Goal: Information Seeking & Learning: Check status

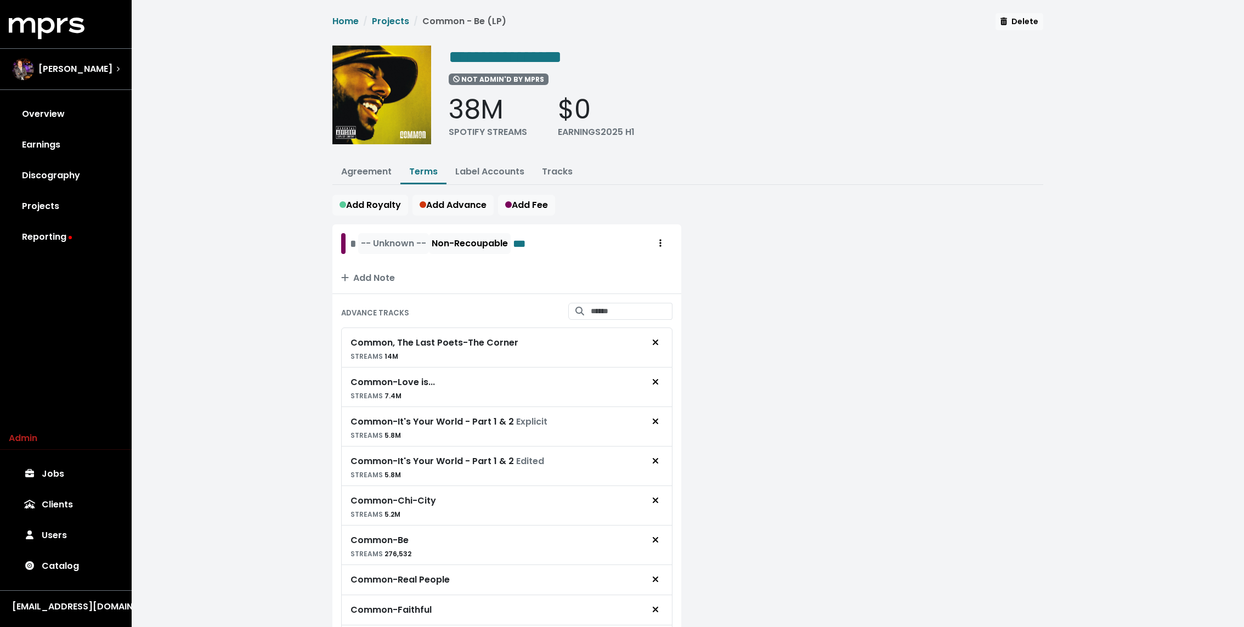
scroll to position [441, 0]
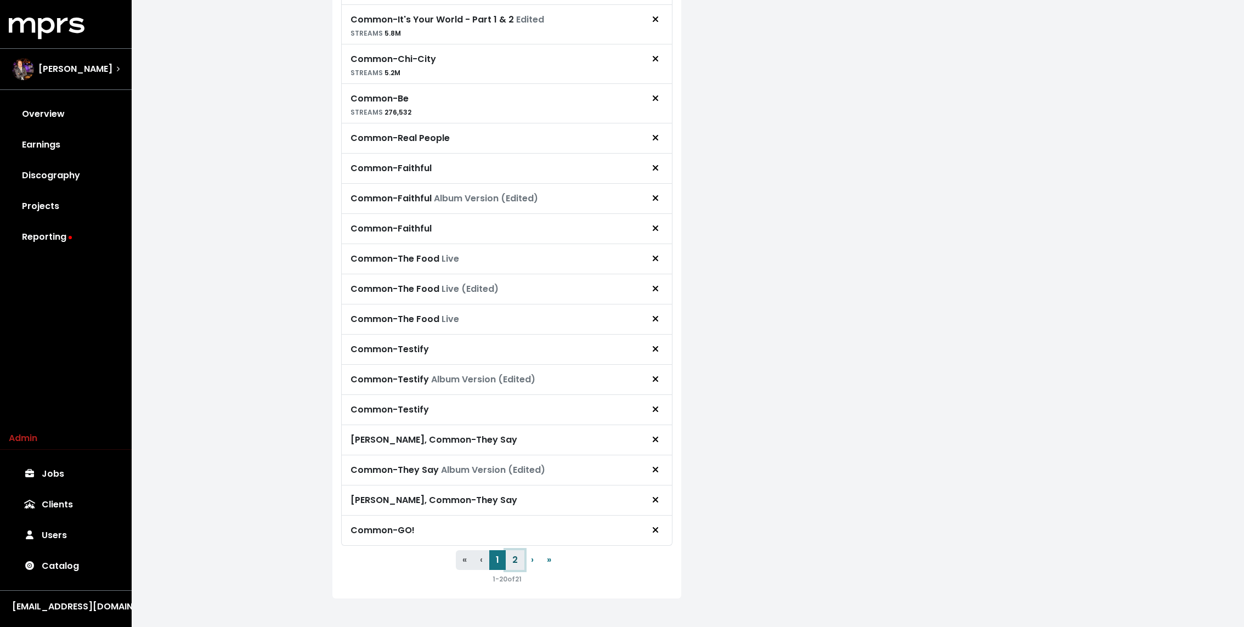
click at [517, 551] on button "2" at bounding box center [515, 560] width 19 height 20
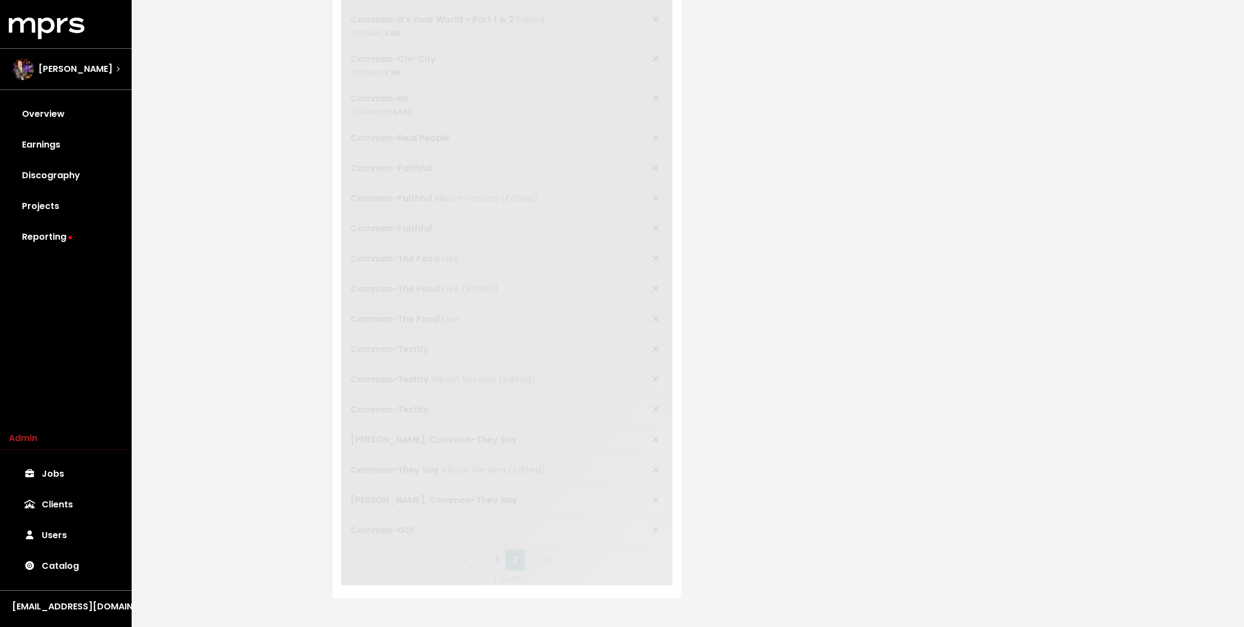
scroll to position [0, 0]
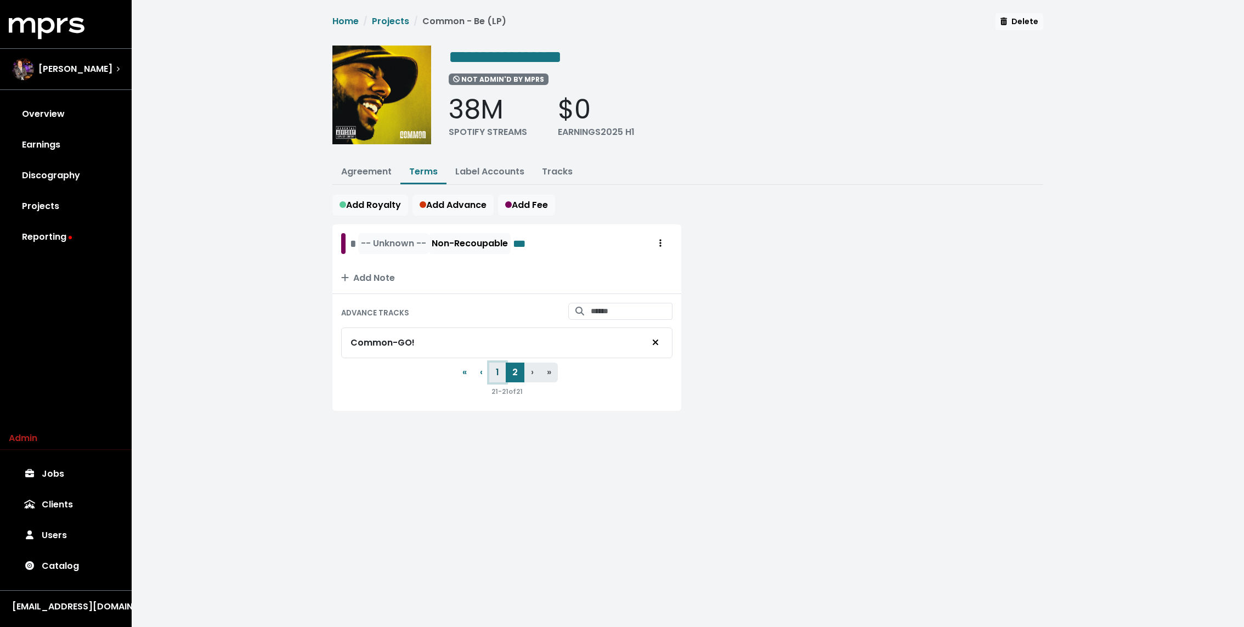
click at [494, 377] on button "1" at bounding box center [497, 373] width 16 height 20
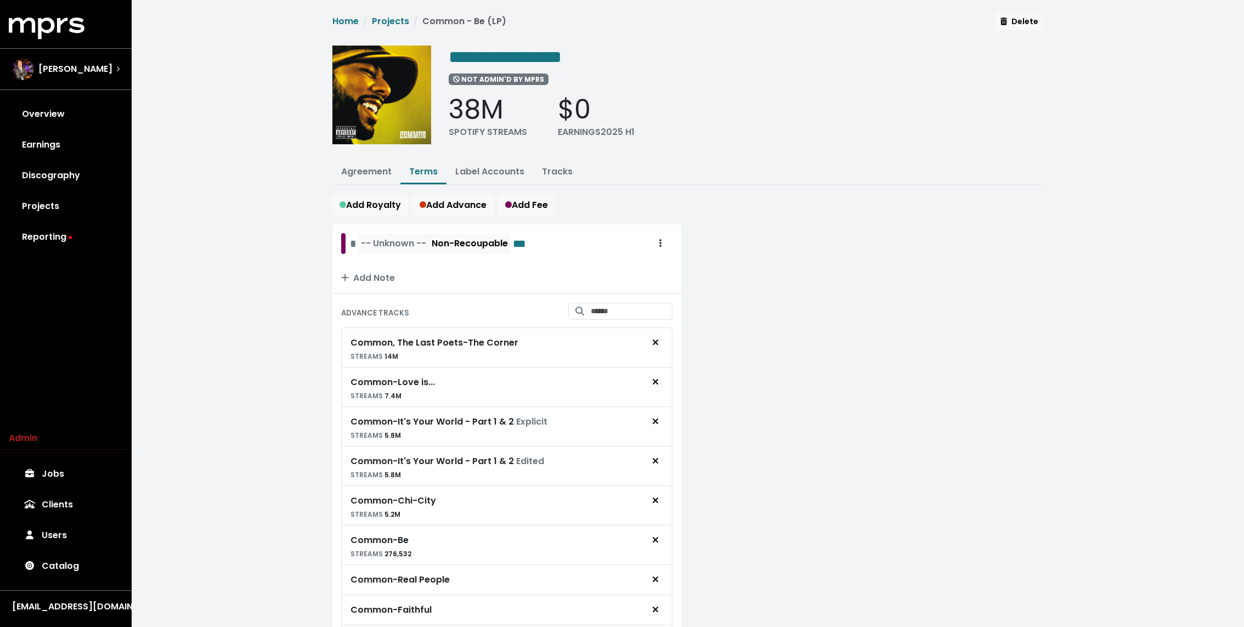
click at [550, 168] on link "Tracks" at bounding box center [557, 171] width 31 height 13
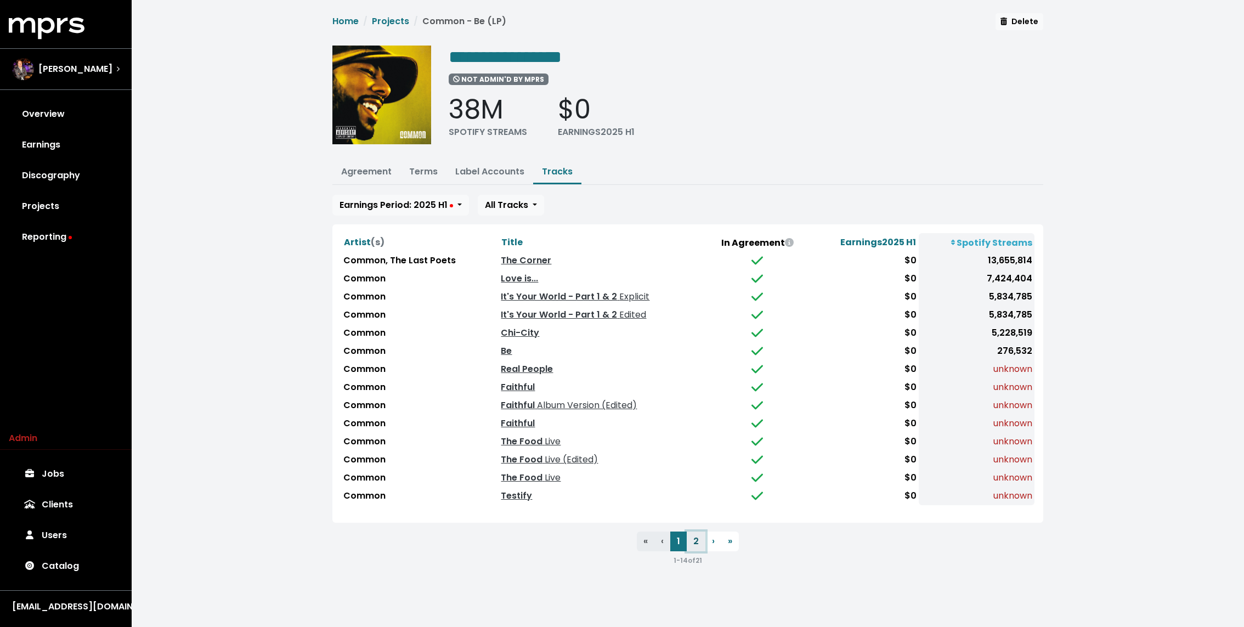
click at [697, 536] on button "2" at bounding box center [696, 541] width 19 height 20
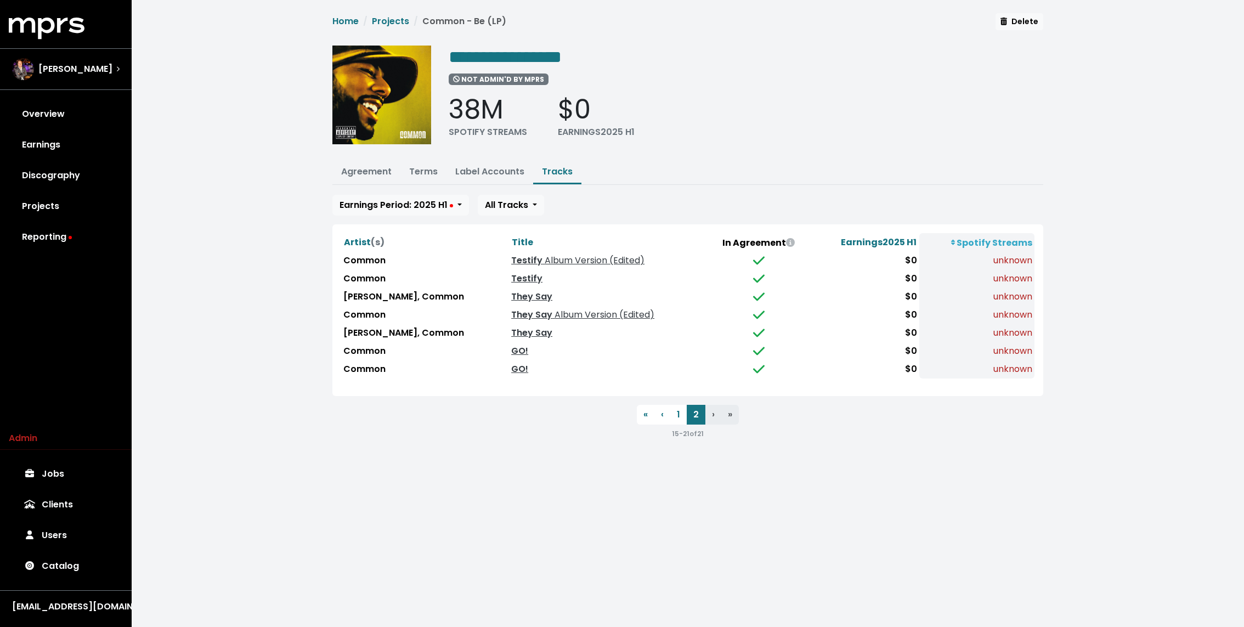
click at [334, 338] on div "Artist (s) Title In Agreement Earnings 2025 H1 Spotify Streams Common Testify A…" at bounding box center [687, 310] width 711 height 172
click at [511, 346] on link "GO!" at bounding box center [519, 350] width 17 height 13
click at [511, 365] on link "GO!" at bounding box center [519, 369] width 17 height 13
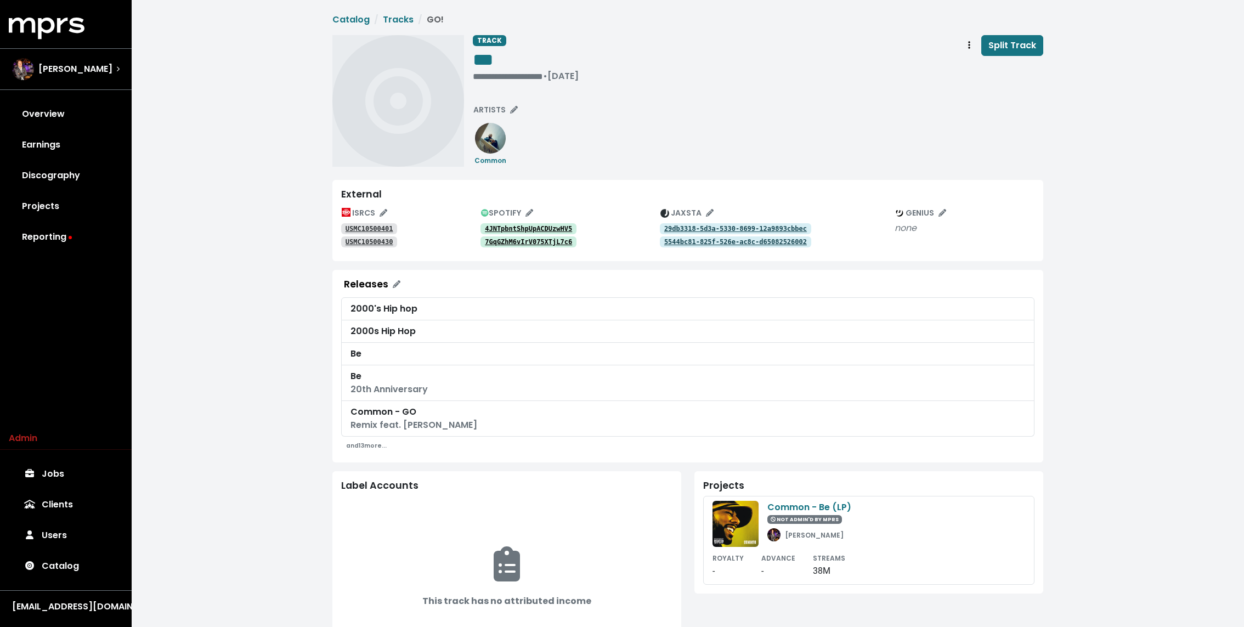
click at [381, 227] on tt "USMC10500401" at bounding box center [370, 229] width 48 height 8
click at [367, 246] on link "USMC10500430" at bounding box center [369, 241] width 56 height 11
click at [971, 43] on span "Track actions" at bounding box center [969, 45] width 10 height 13
click at [975, 64] on link "Merge" at bounding box center [1001, 70] width 87 height 18
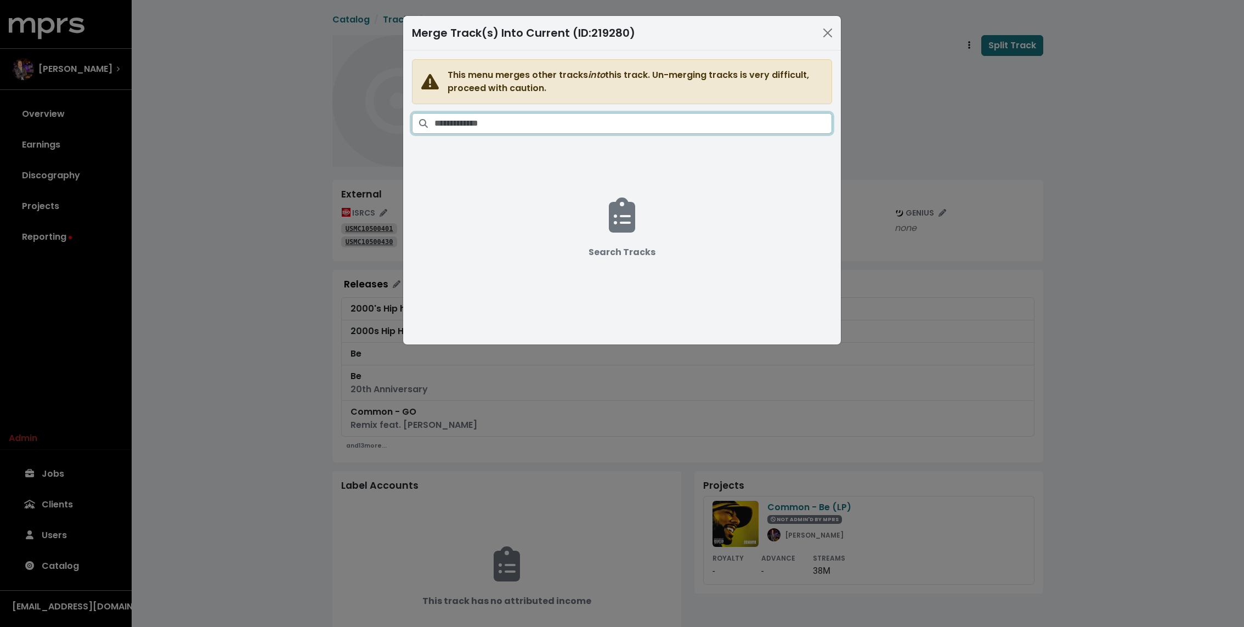
click at [550, 128] on input "Search tracks" at bounding box center [633, 123] width 398 height 21
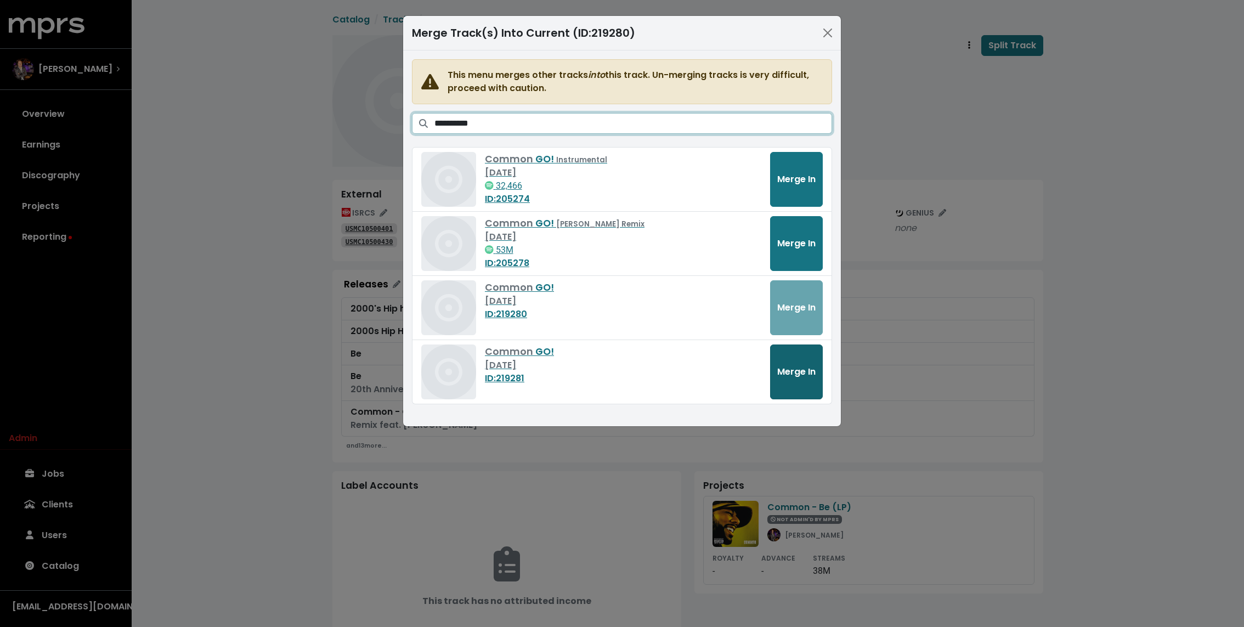
type input "**********"
click at [798, 363] on button "Merge In" at bounding box center [796, 371] width 53 height 55
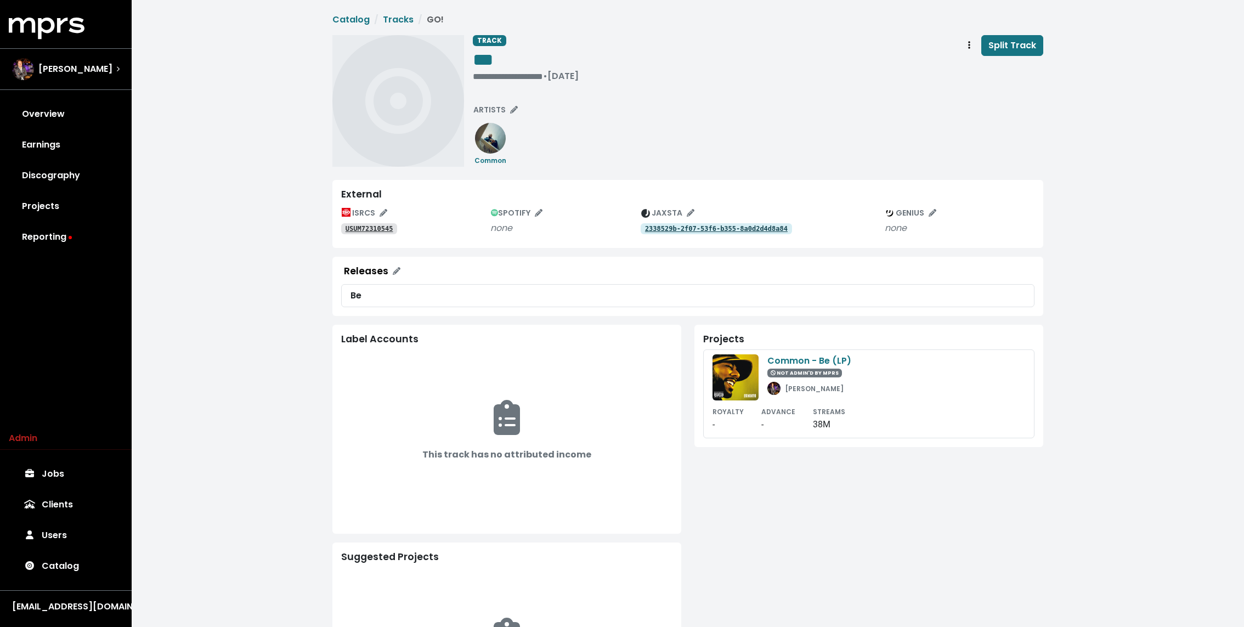
click at [373, 231] on tt "USUM72310545" at bounding box center [370, 229] width 48 height 8
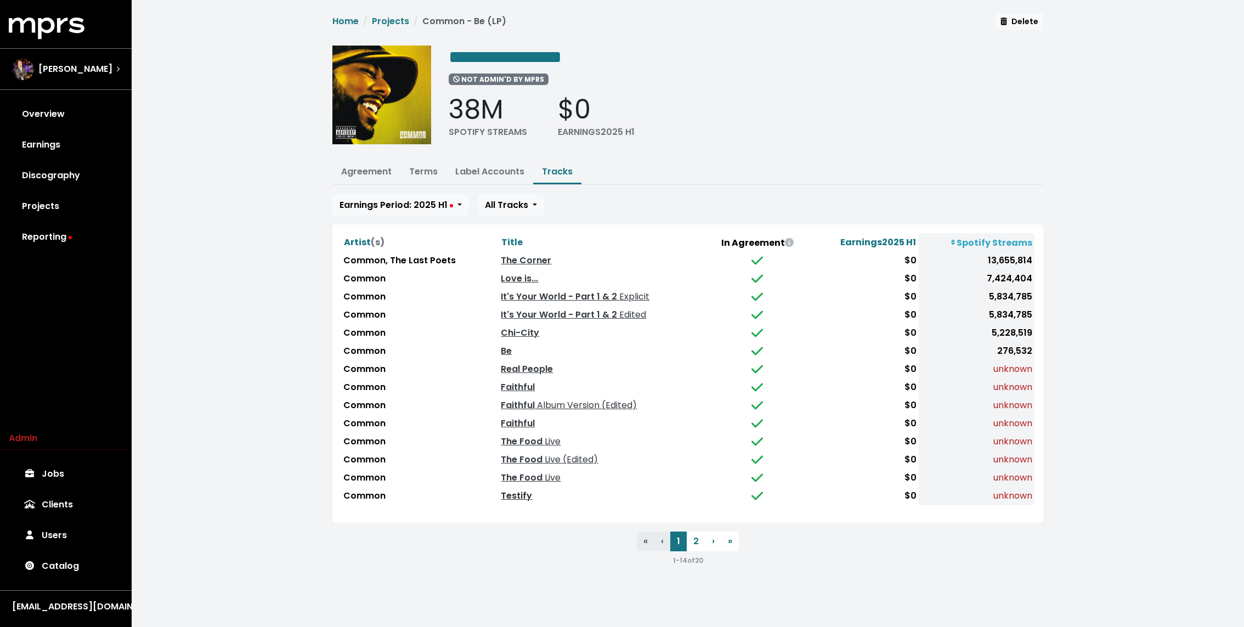
click at [518, 495] on link "Testify" at bounding box center [516, 495] width 31 height 13
click at [694, 534] on button "2" at bounding box center [696, 541] width 19 height 20
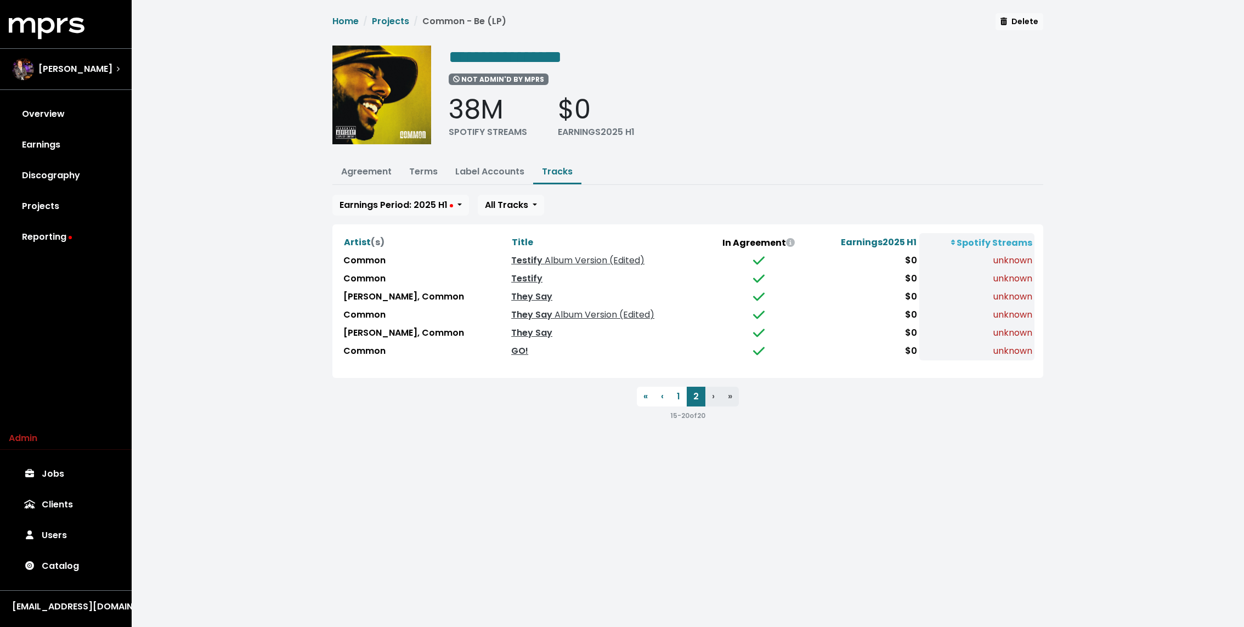
click at [509, 270] on td "Testify" at bounding box center [608, 279] width 198 height 18
click at [511, 273] on link "Testify" at bounding box center [526, 278] width 31 height 13
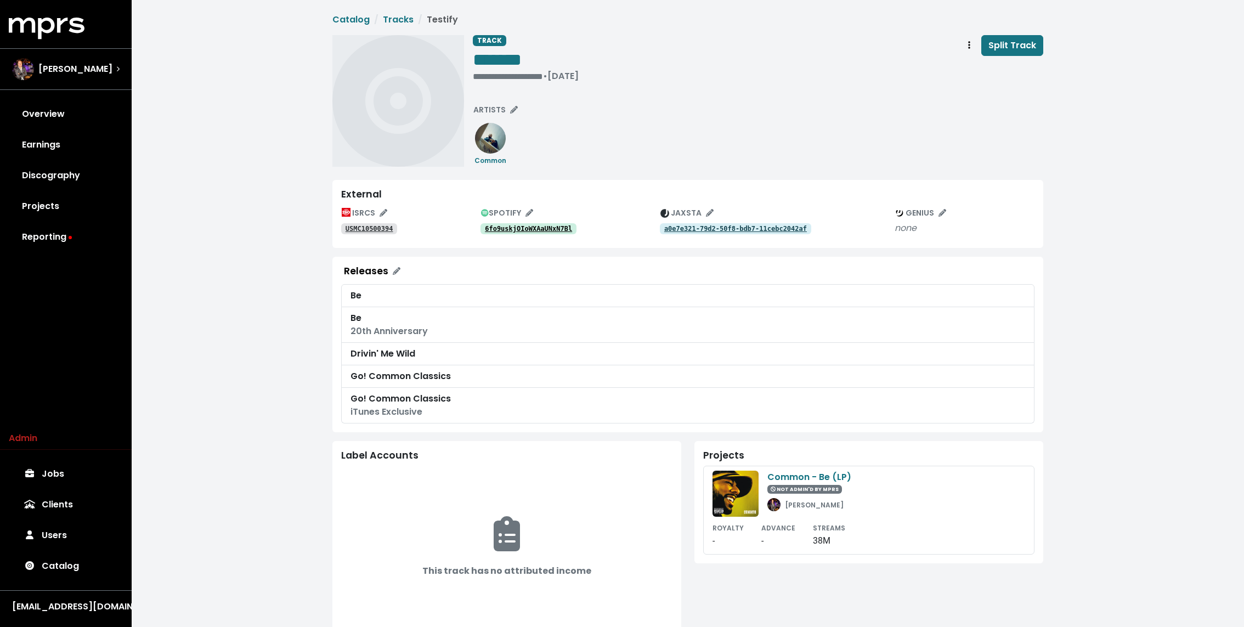
click at [350, 222] on div "USMC10500394" at bounding box center [410, 228] width 139 height 13
click at [350, 228] on tt "USMC10500394" at bounding box center [370, 229] width 48 height 8
click at [372, 229] on tt "USMC10500394" at bounding box center [370, 229] width 48 height 8
click at [752, 230] on tt "a0e7e321-79d2-50f8-bdb7-11cebc2042af" at bounding box center [735, 229] width 143 height 8
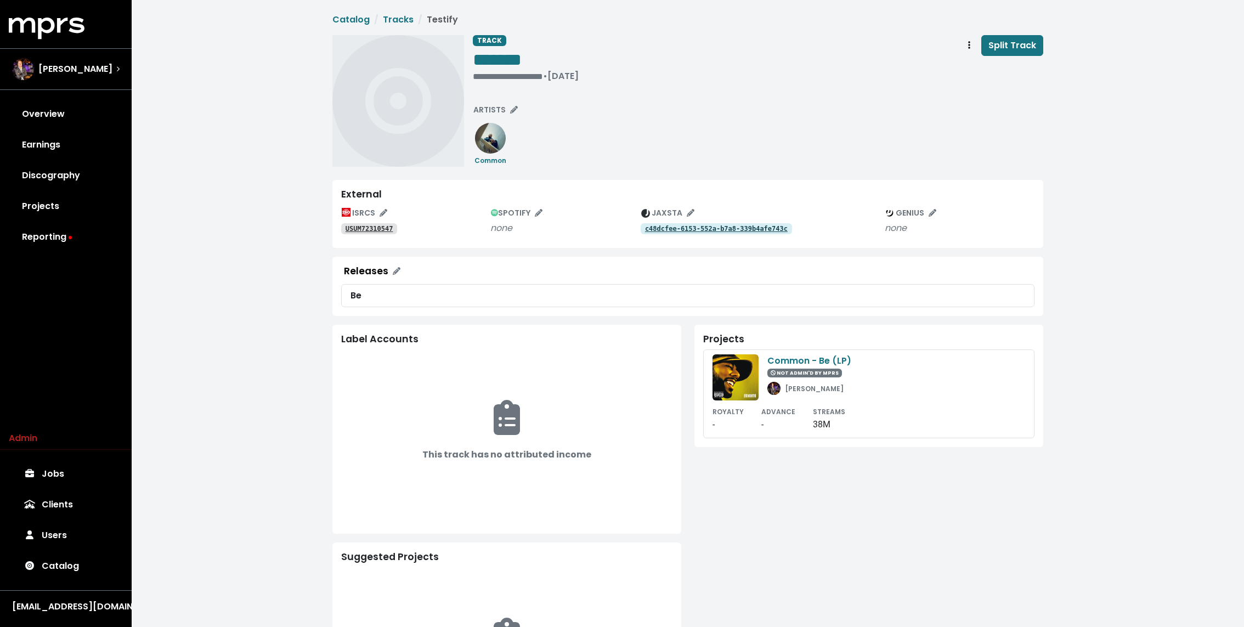
click at [350, 228] on tt "USUM72310547" at bounding box center [370, 229] width 48 height 8
click at [966, 45] on span "Track actions" at bounding box center [969, 45] width 10 height 13
click at [969, 68] on link "Merge" at bounding box center [1001, 70] width 87 height 18
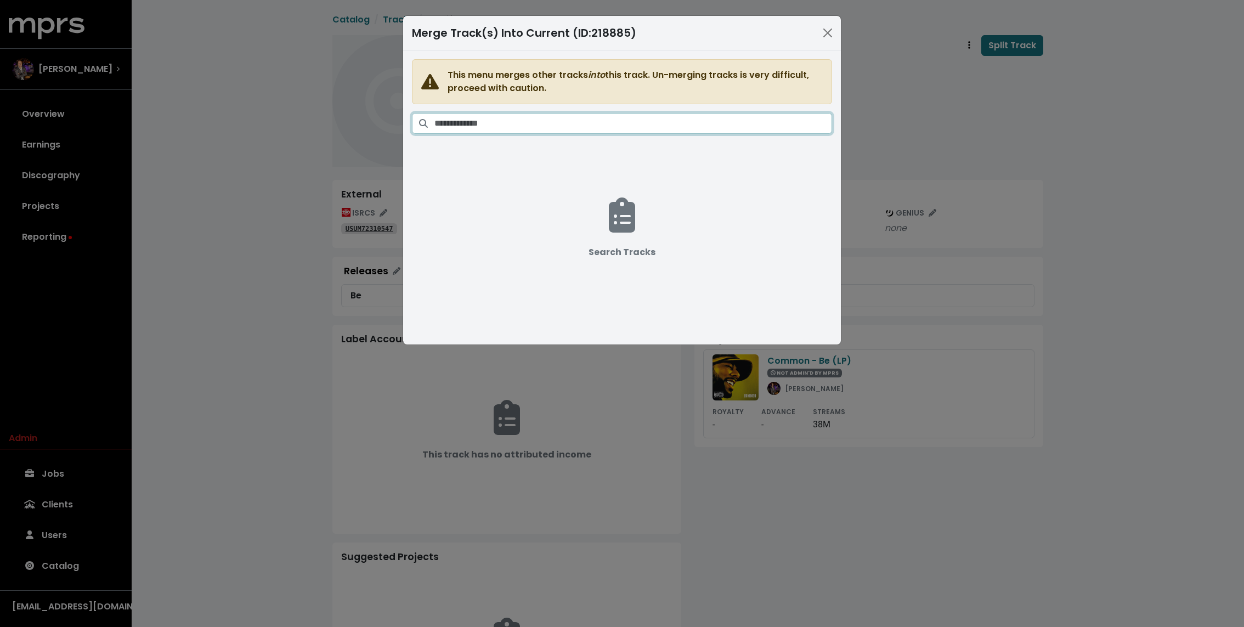
click at [608, 121] on input "Search tracks" at bounding box center [633, 123] width 398 height 21
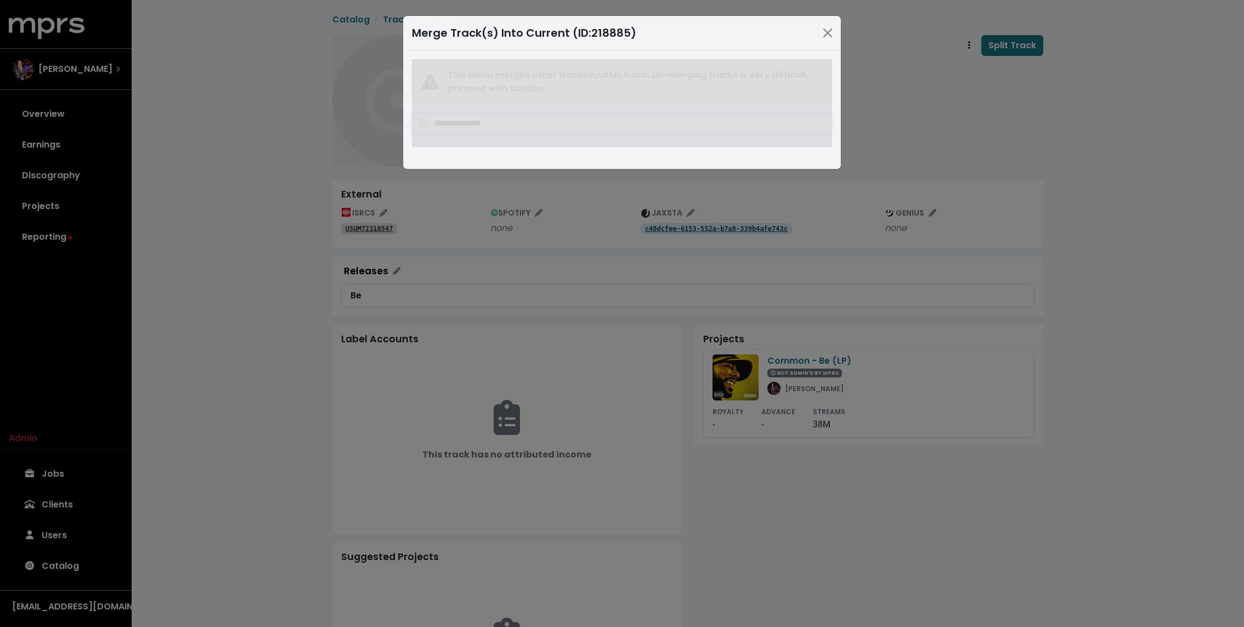
type input "**********"
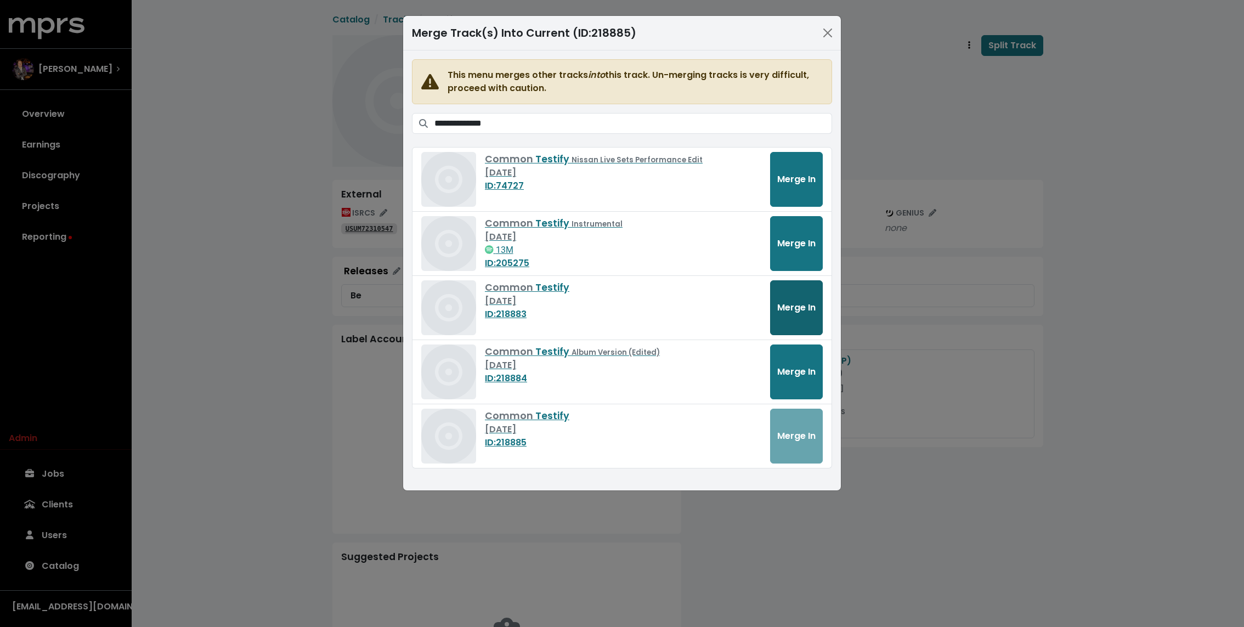
click at [791, 297] on button "Merge In" at bounding box center [796, 307] width 53 height 55
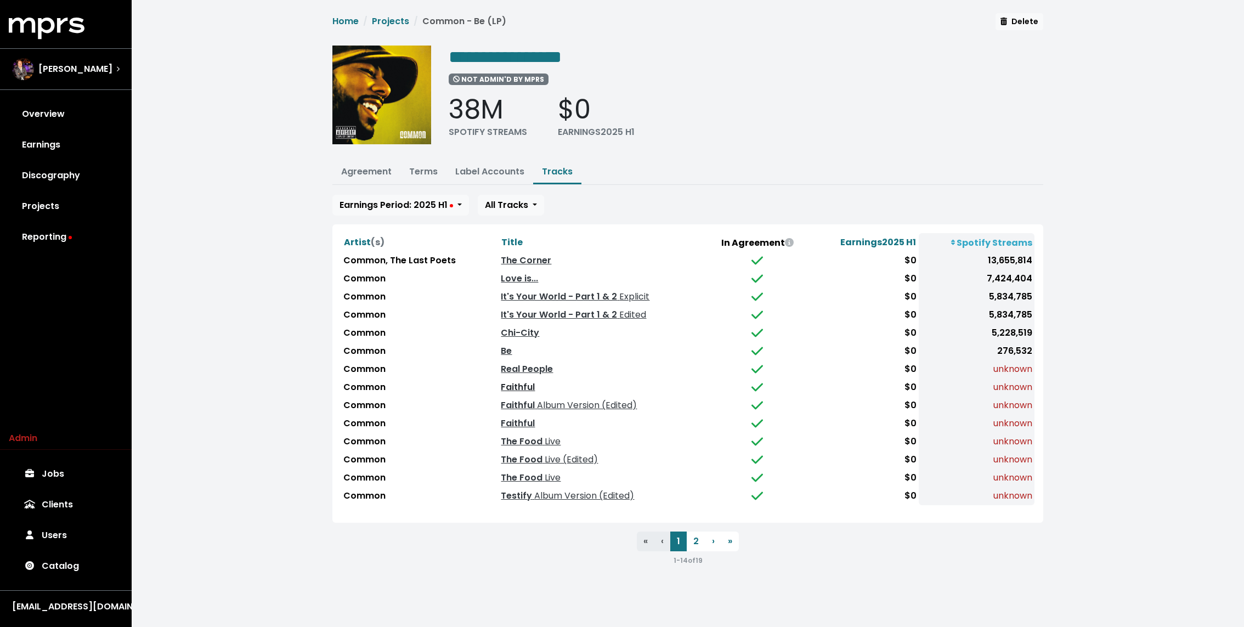
click at [516, 383] on link "Faithful" at bounding box center [518, 387] width 34 height 13
click at [514, 420] on link "Faithful" at bounding box center [518, 423] width 34 height 13
click at [278, 139] on div "**********" at bounding box center [688, 294] width 1112 height 588
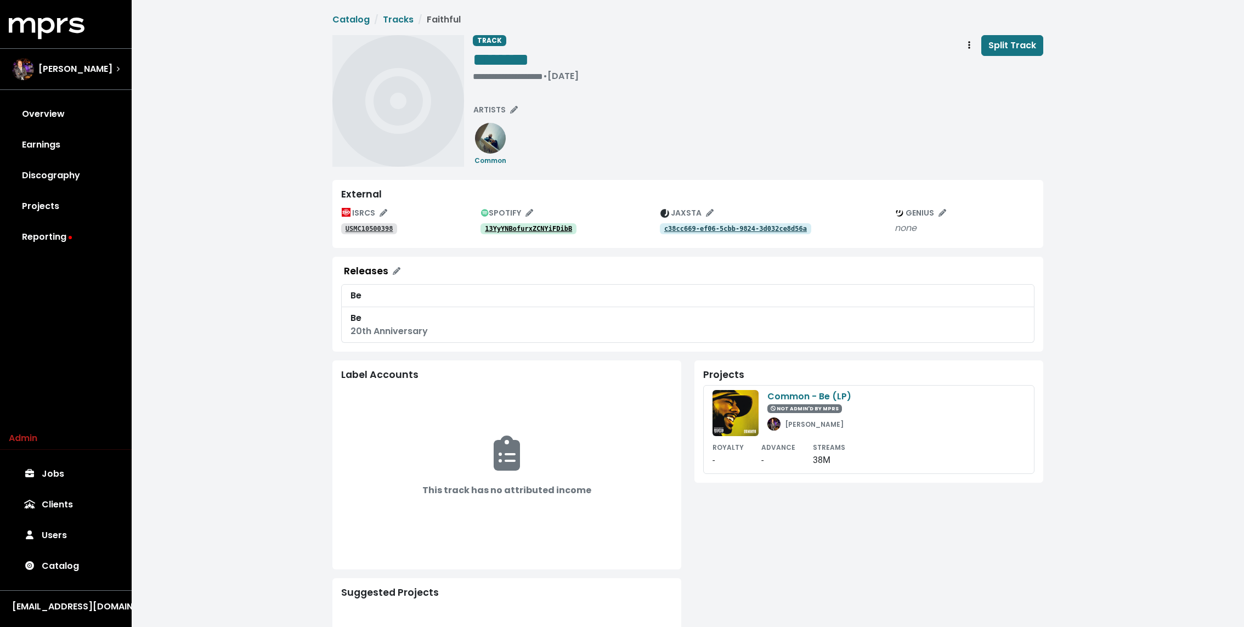
click at [751, 227] on tt "c38cc669-ef06-5cbb-9824-3d032ce8d56a" at bounding box center [735, 229] width 143 height 8
click at [381, 231] on tt "USMC10500398" at bounding box center [370, 229] width 48 height 8
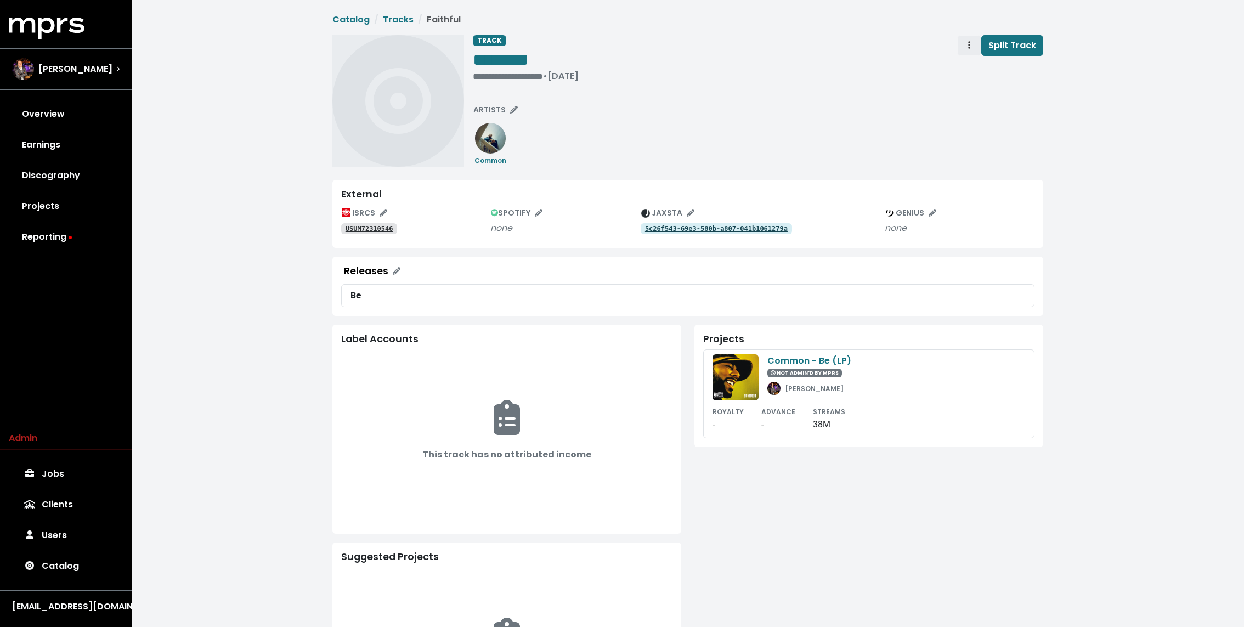
click at [967, 44] on span "Track actions" at bounding box center [969, 45] width 10 height 13
click at [982, 71] on link "Merge" at bounding box center [1001, 70] width 87 height 18
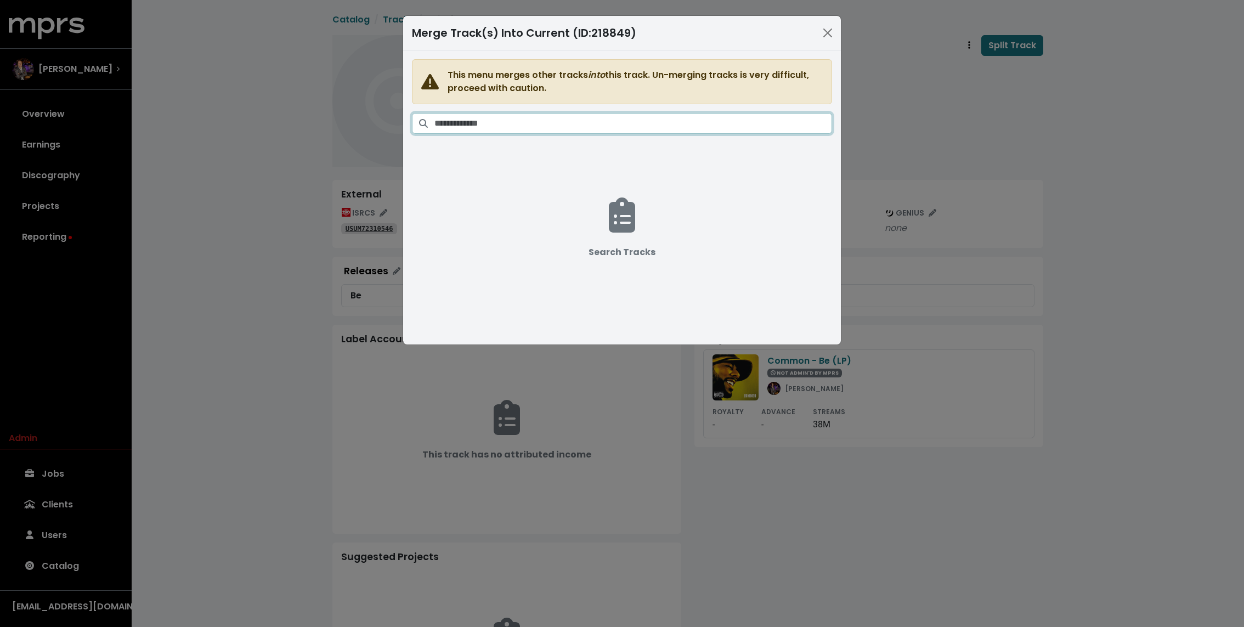
click at [585, 122] on input "Search tracks" at bounding box center [633, 123] width 398 height 21
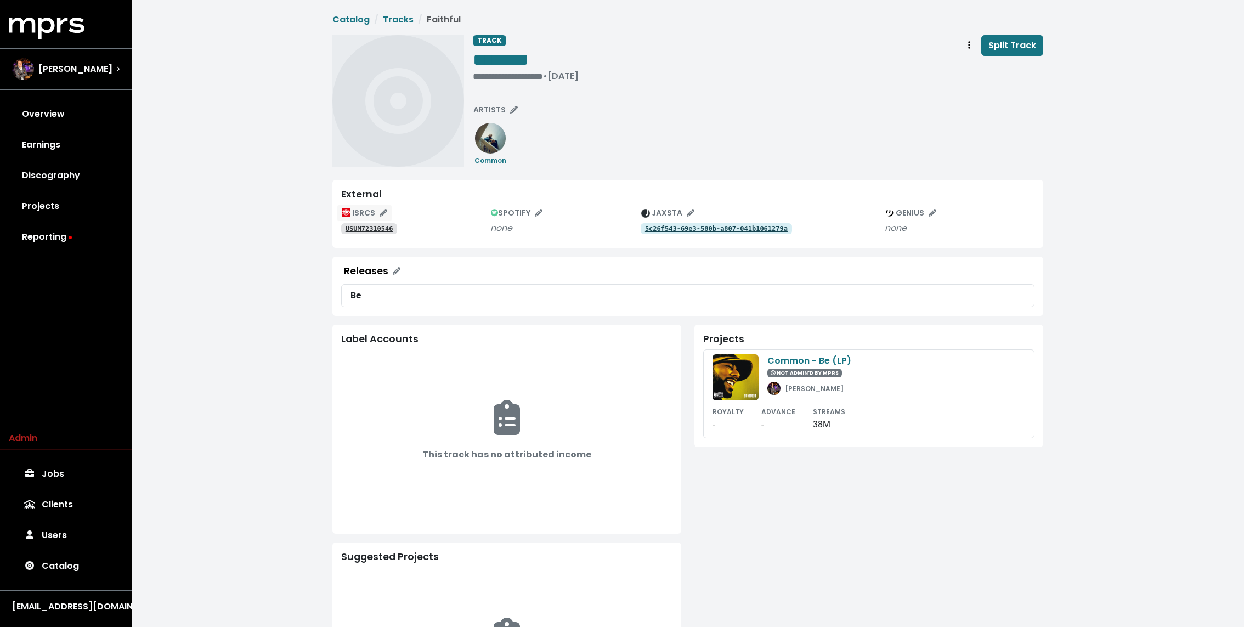
click at [377, 219] on button "ISRCS" at bounding box center [364, 213] width 55 height 17
click at [372, 229] on tt "USUM72310546" at bounding box center [370, 229] width 48 height 8
click at [751, 227] on tt "5c26f543-69e3-580b-a807-041b1061279a" at bounding box center [716, 229] width 143 height 8
click at [372, 226] on tt "USUM72310546" at bounding box center [370, 229] width 48 height 8
click at [977, 44] on button "Track actions" at bounding box center [969, 45] width 24 height 21
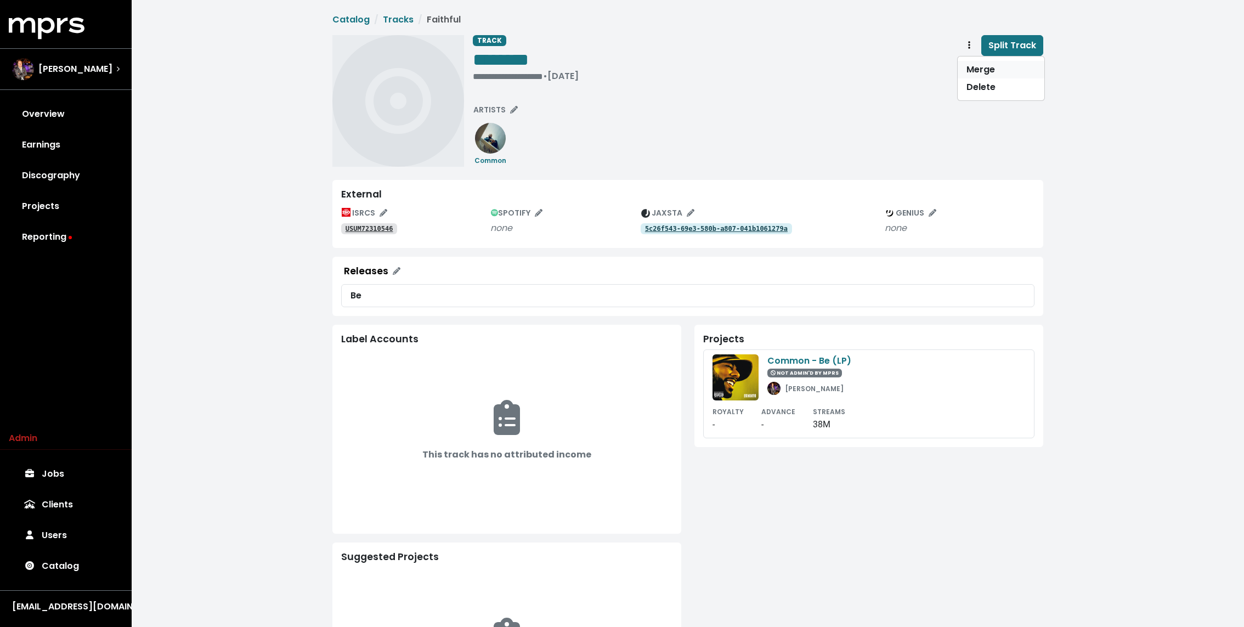
click at [976, 63] on link "Merge" at bounding box center [1001, 70] width 87 height 18
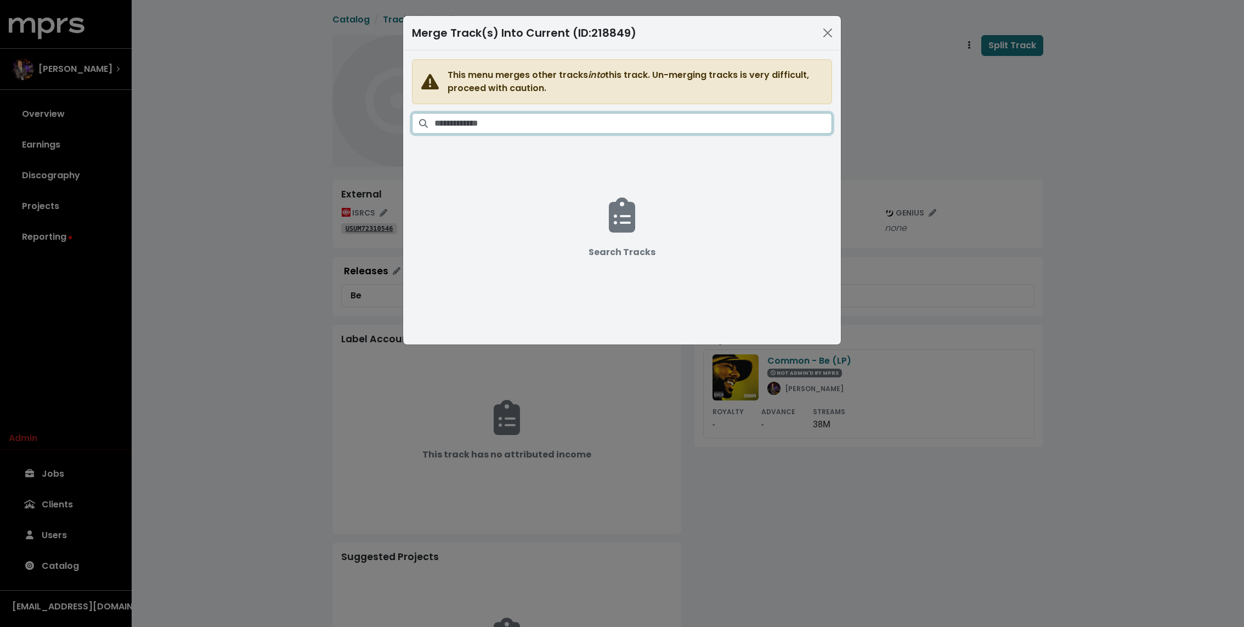
click at [645, 120] on input "Search tracks" at bounding box center [633, 123] width 398 height 21
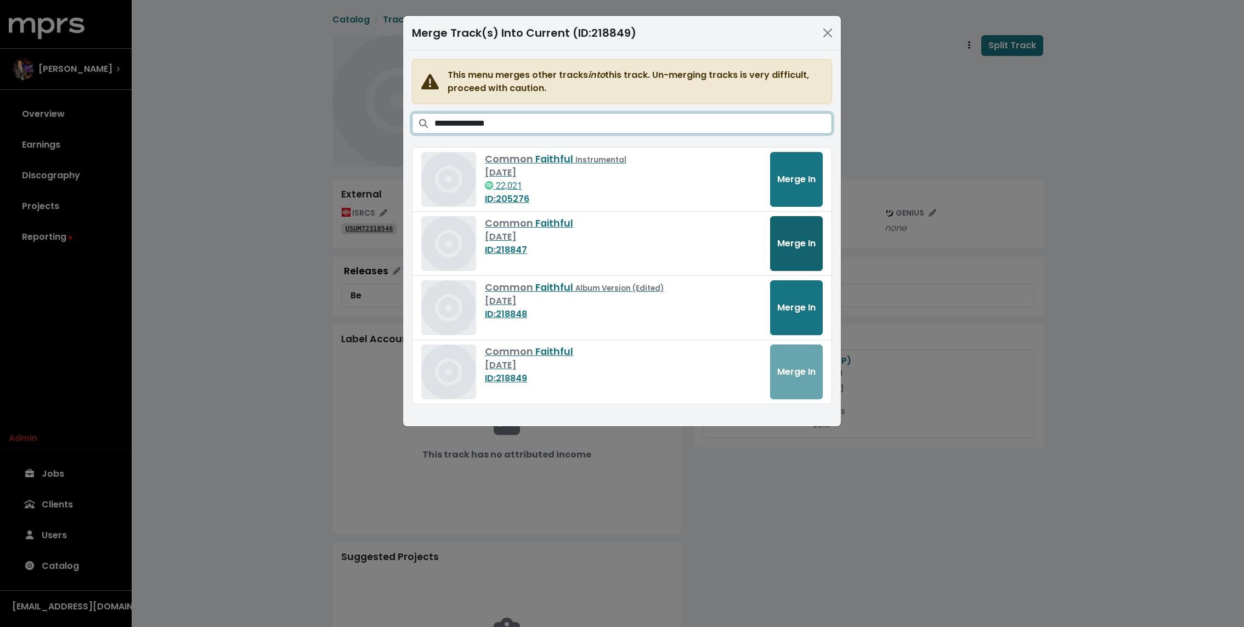
type input "**********"
click at [801, 247] on span "Merge In" at bounding box center [796, 243] width 38 height 13
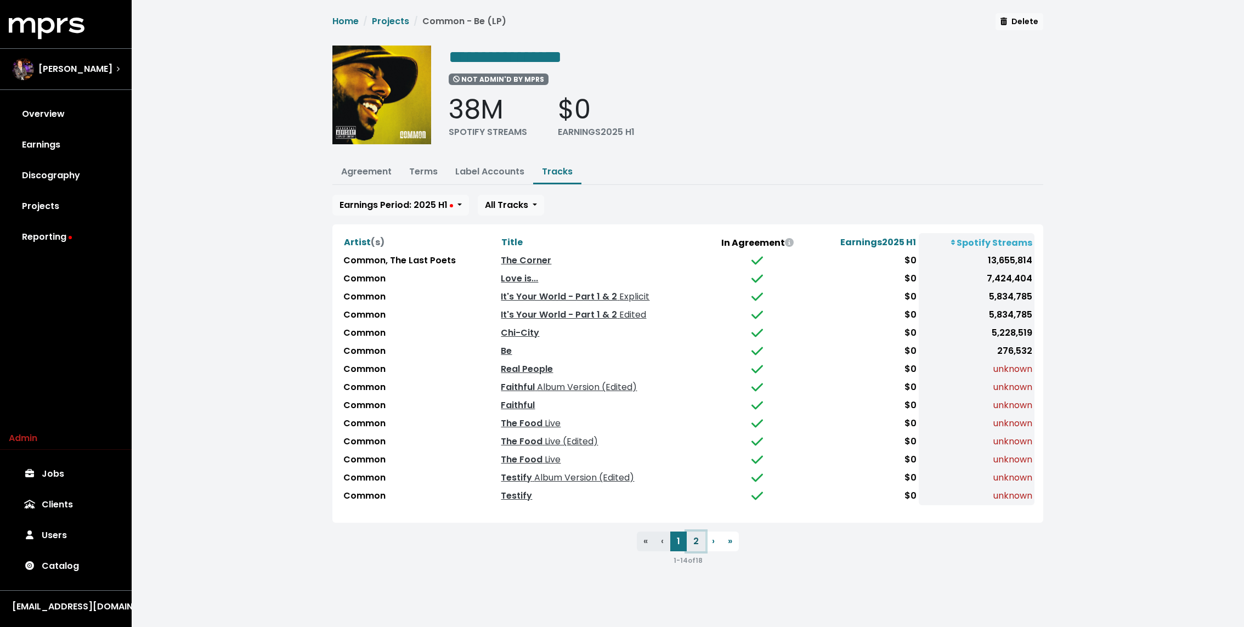
click at [697, 535] on button "2" at bounding box center [696, 541] width 19 height 20
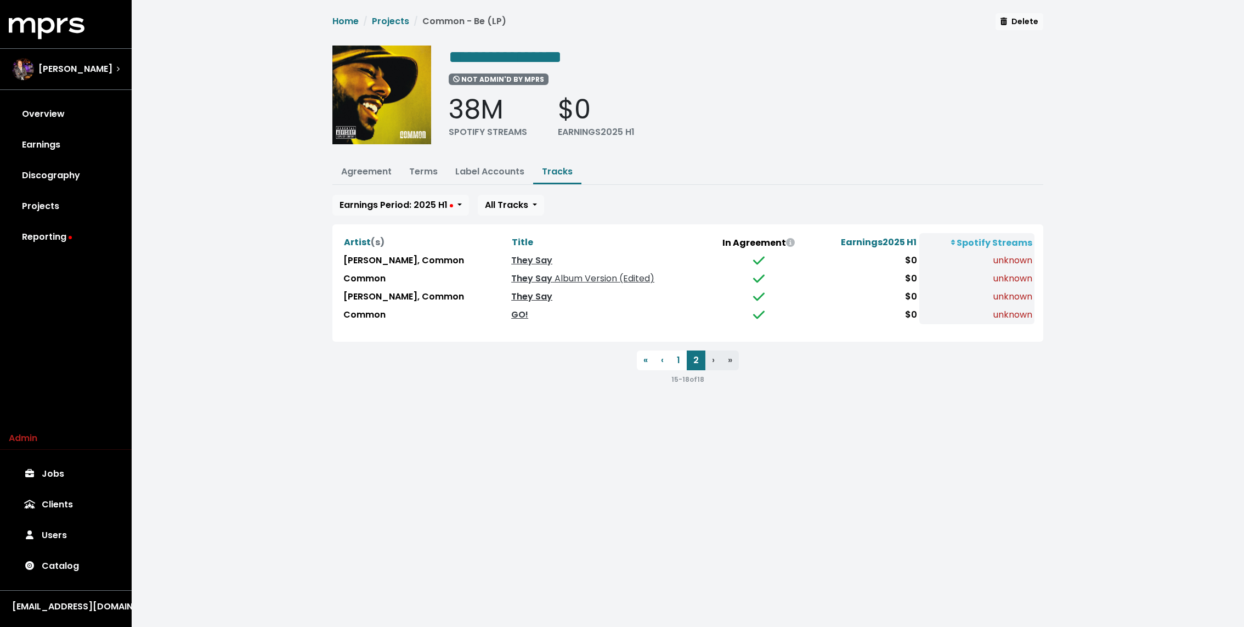
click at [511, 292] on link "They Say" at bounding box center [531, 296] width 41 height 13
click at [512, 254] on link "They Say" at bounding box center [531, 260] width 41 height 13
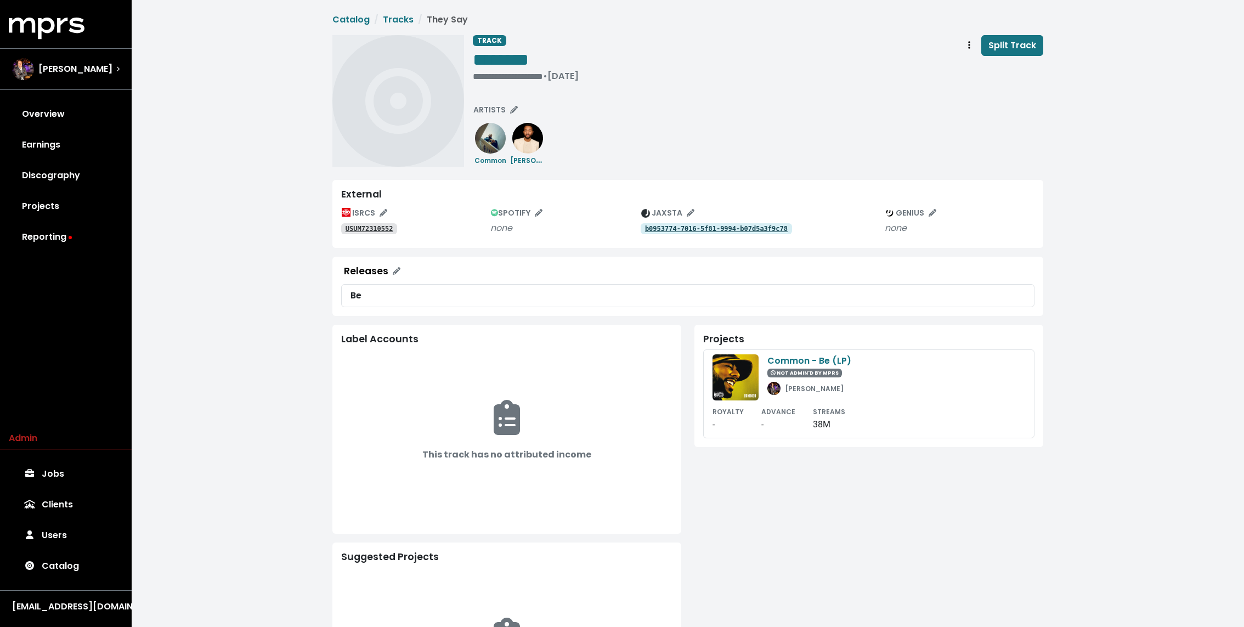
click at [376, 223] on link "USUM72310552" at bounding box center [369, 228] width 56 height 11
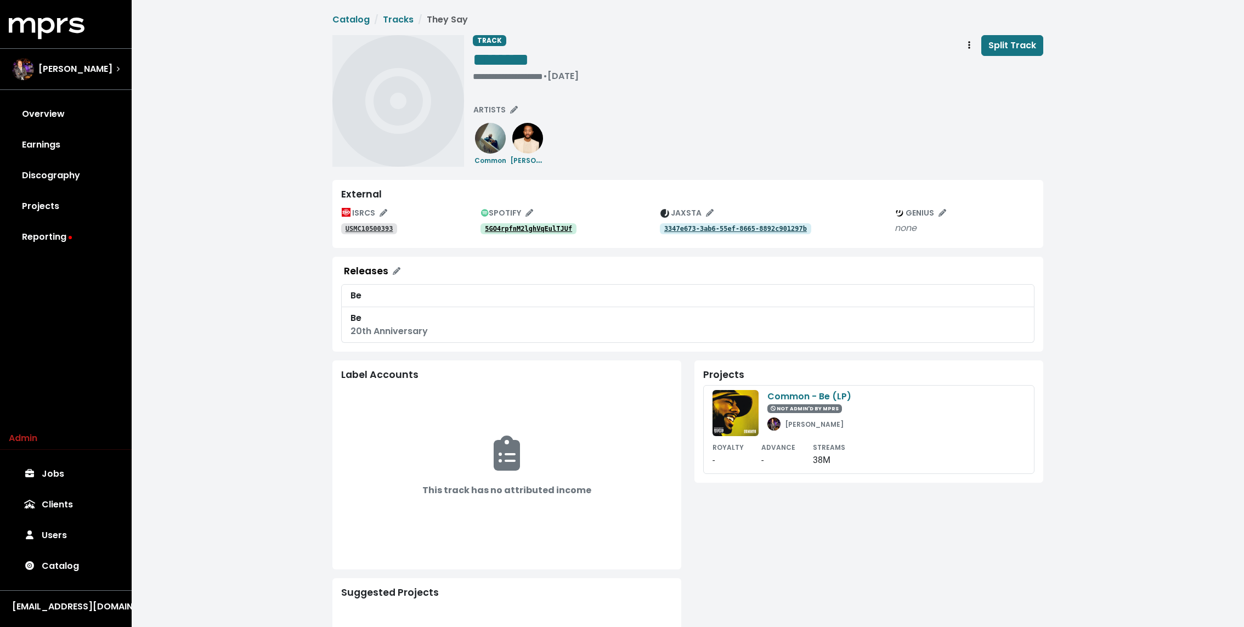
click at [376, 223] on link "USMC10500393" at bounding box center [369, 228] width 56 height 11
click at [961, 44] on button "Track actions" at bounding box center [969, 45] width 24 height 21
click at [971, 69] on link "Merge" at bounding box center [1001, 70] width 87 height 18
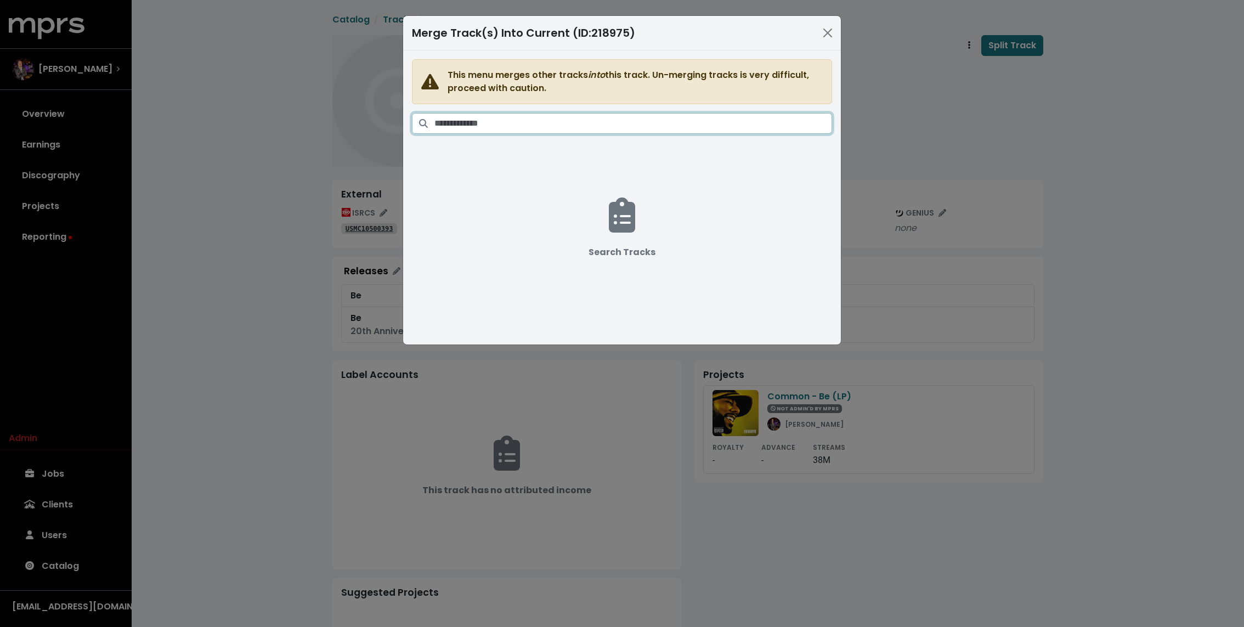
click at [670, 116] on input "Search tracks" at bounding box center [633, 123] width 398 height 21
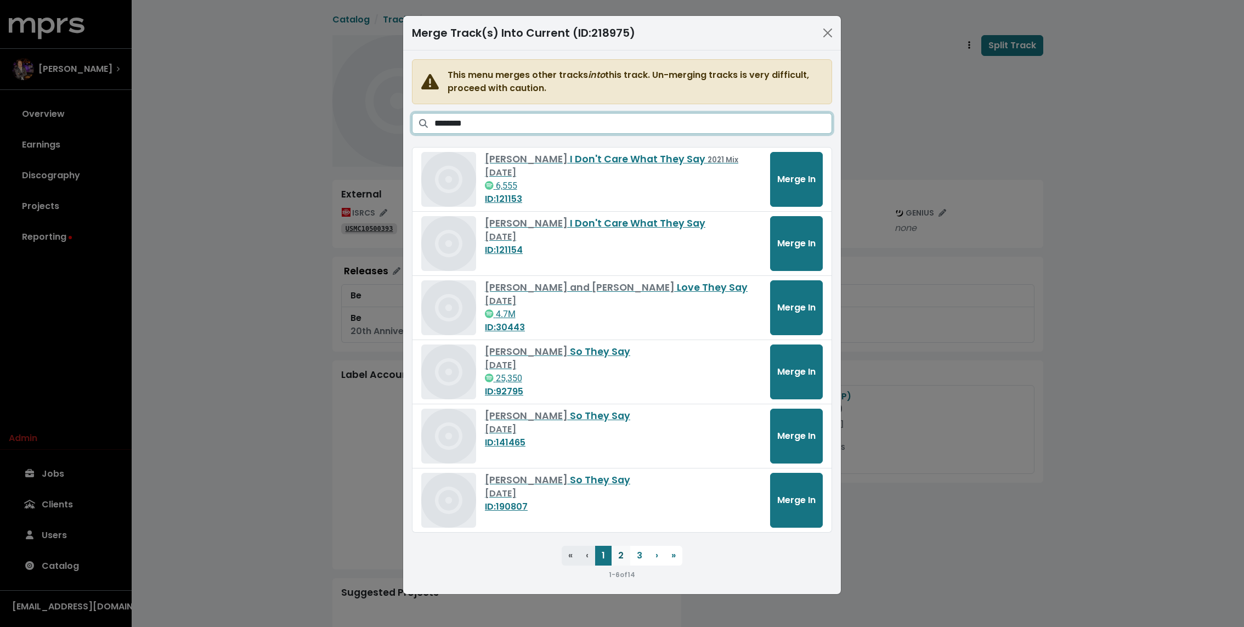
type input "********"
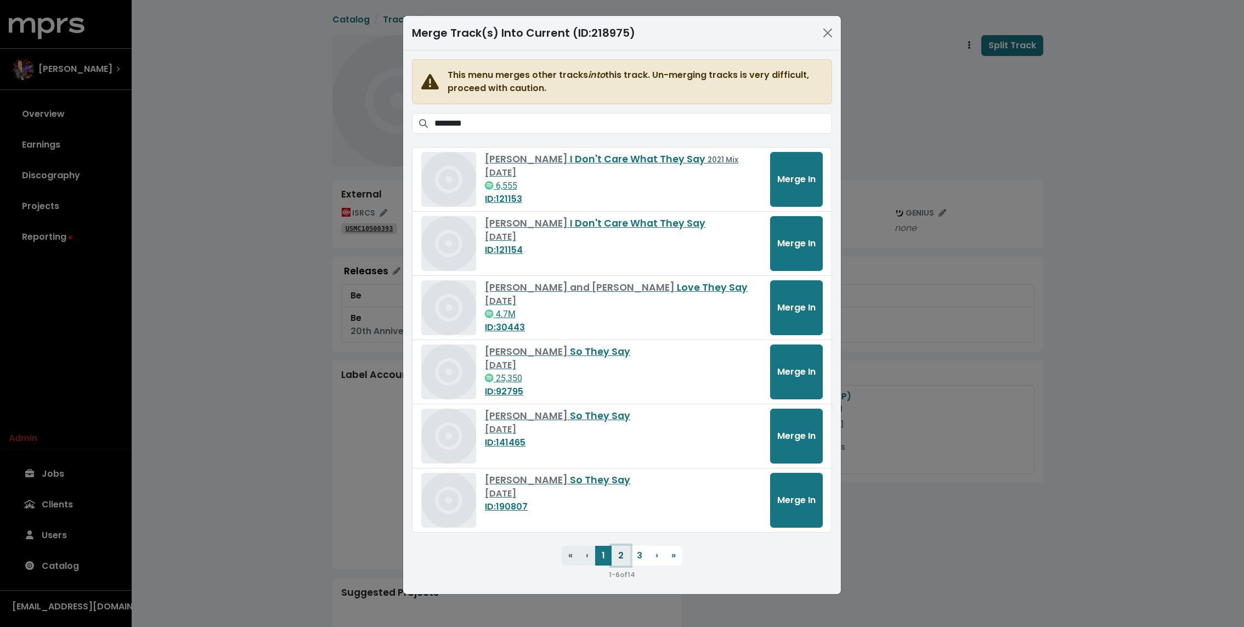
click at [621, 553] on button "2" at bounding box center [620, 556] width 19 height 20
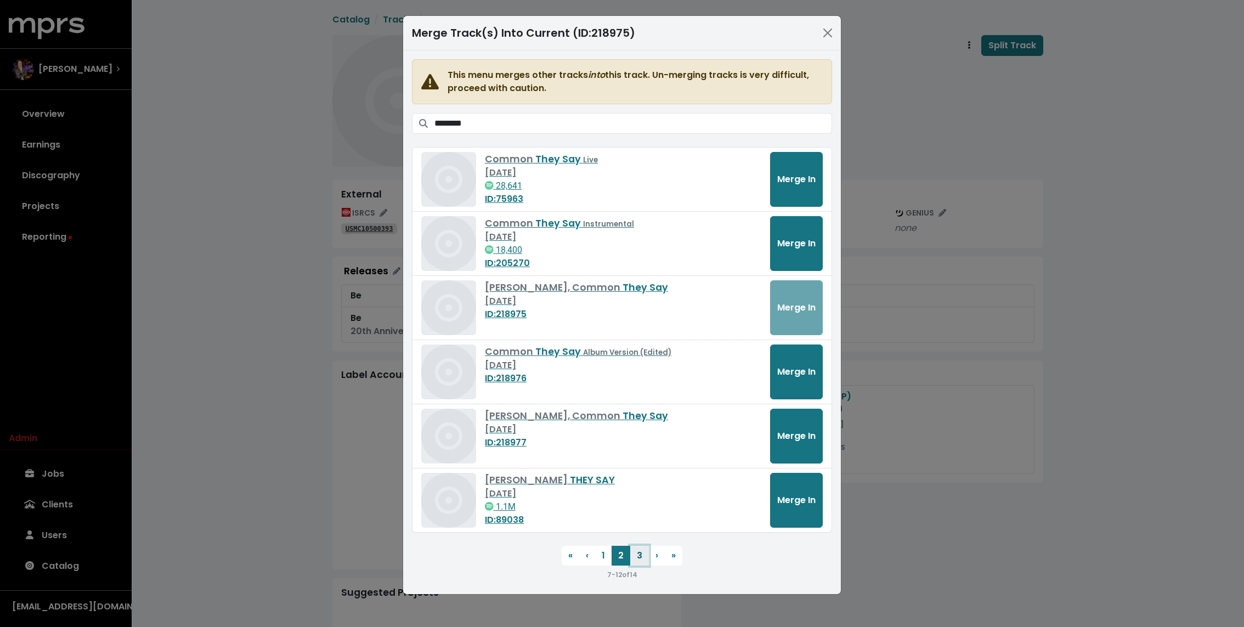
click at [637, 550] on button "3" at bounding box center [639, 556] width 19 height 20
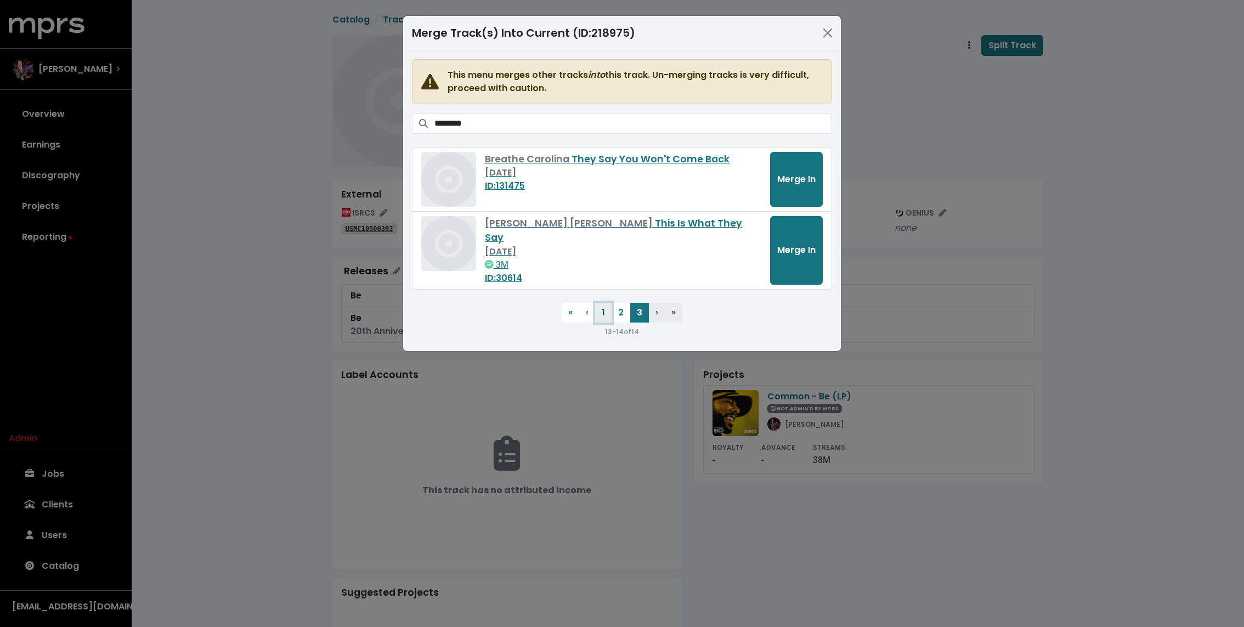
click at [607, 303] on button "1" at bounding box center [603, 313] width 16 height 20
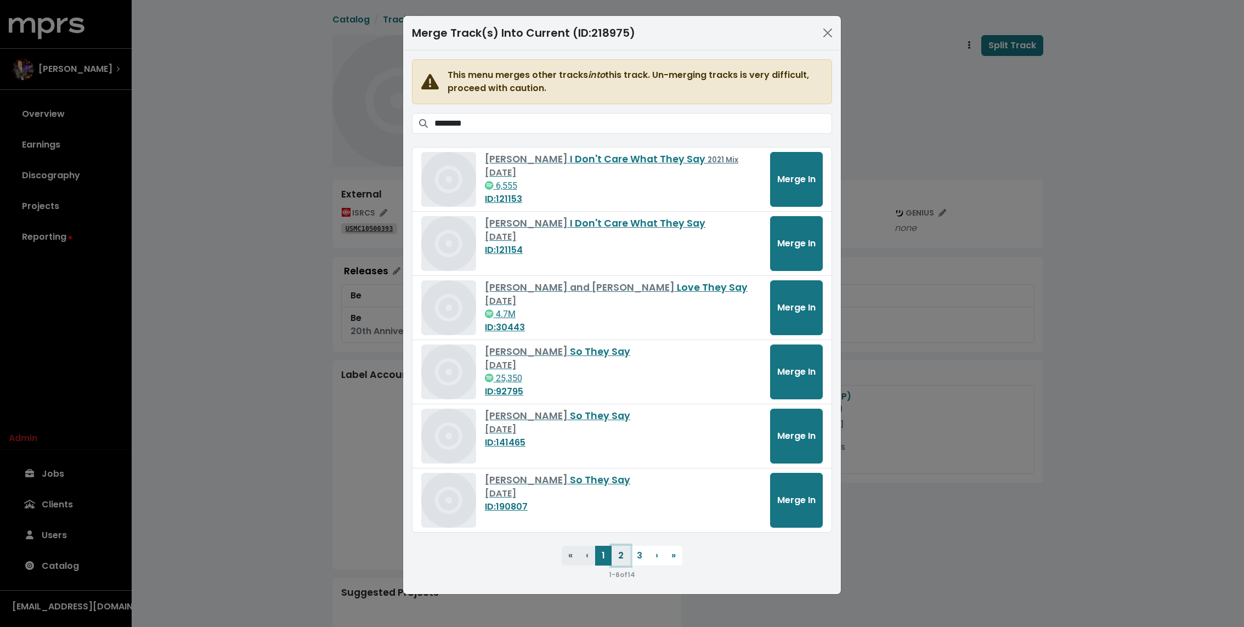
click at [621, 559] on button "2" at bounding box center [620, 556] width 19 height 20
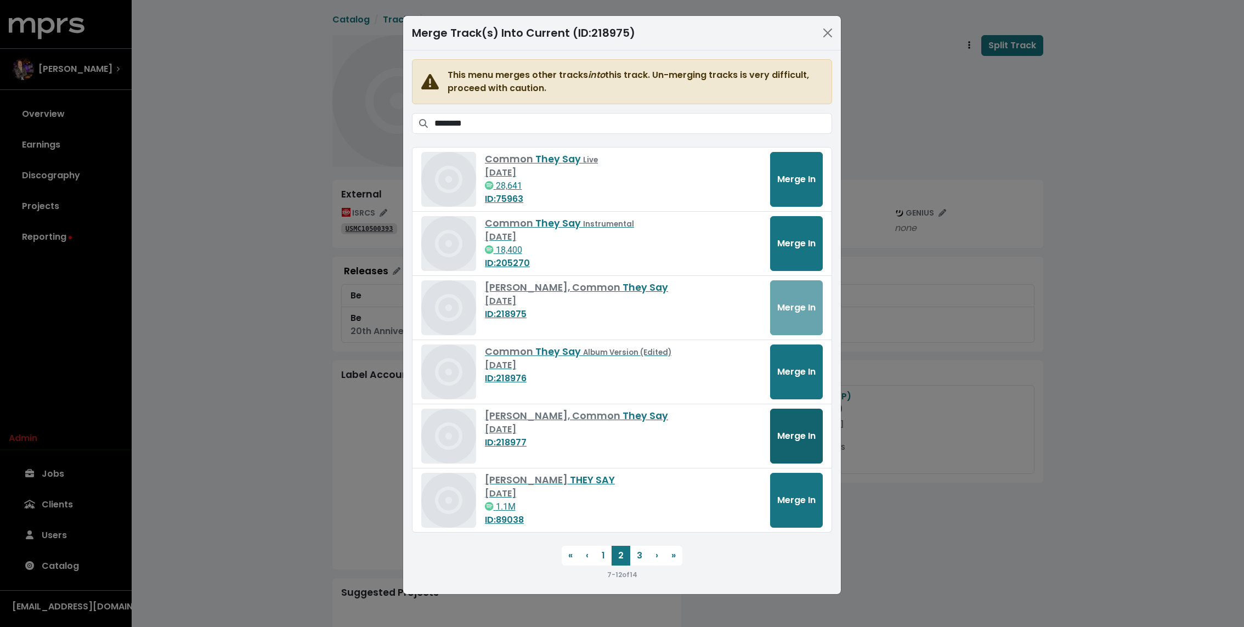
click at [808, 431] on span "Merge In" at bounding box center [796, 435] width 38 height 13
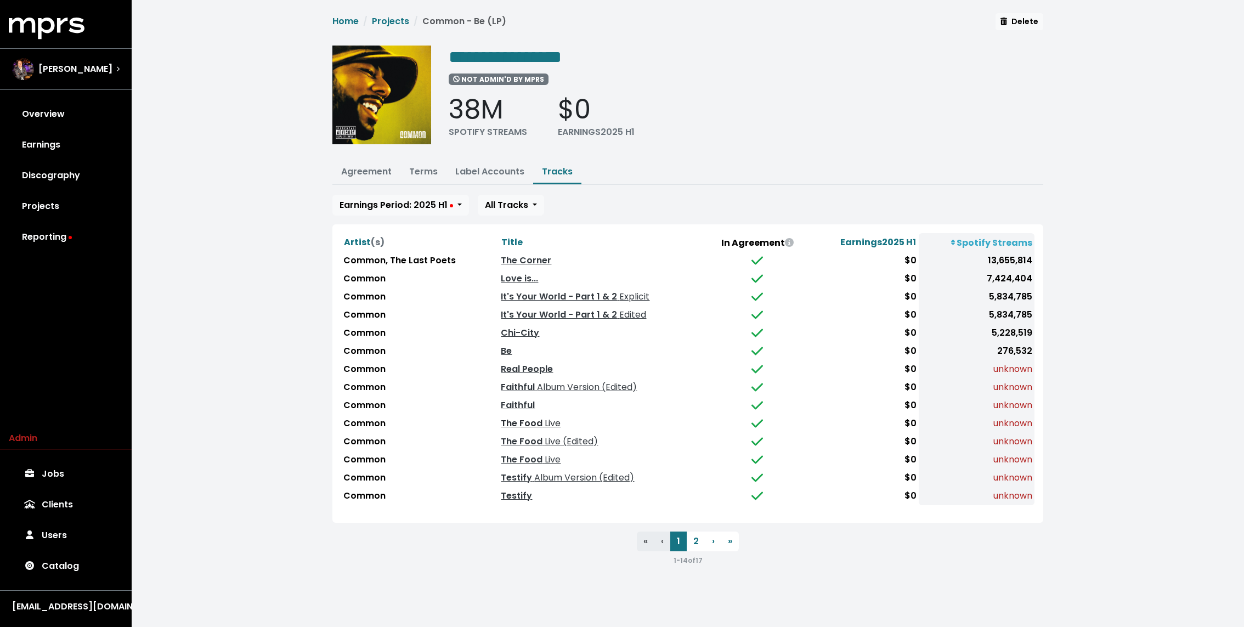
click at [533, 422] on link "The Food Live" at bounding box center [531, 423] width 60 height 13
click at [520, 457] on link "The Food Live" at bounding box center [531, 459] width 60 height 13
click at [689, 535] on button "2" at bounding box center [696, 541] width 19 height 20
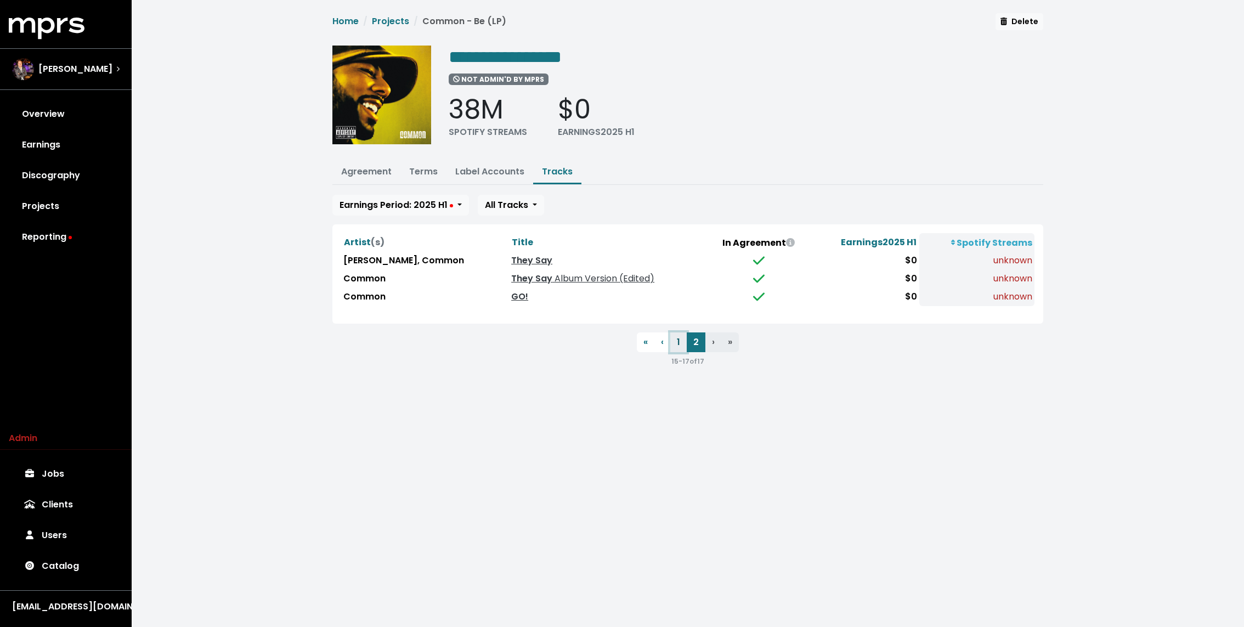
click at [674, 339] on button "1" at bounding box center [678, 342] width 16 height 20
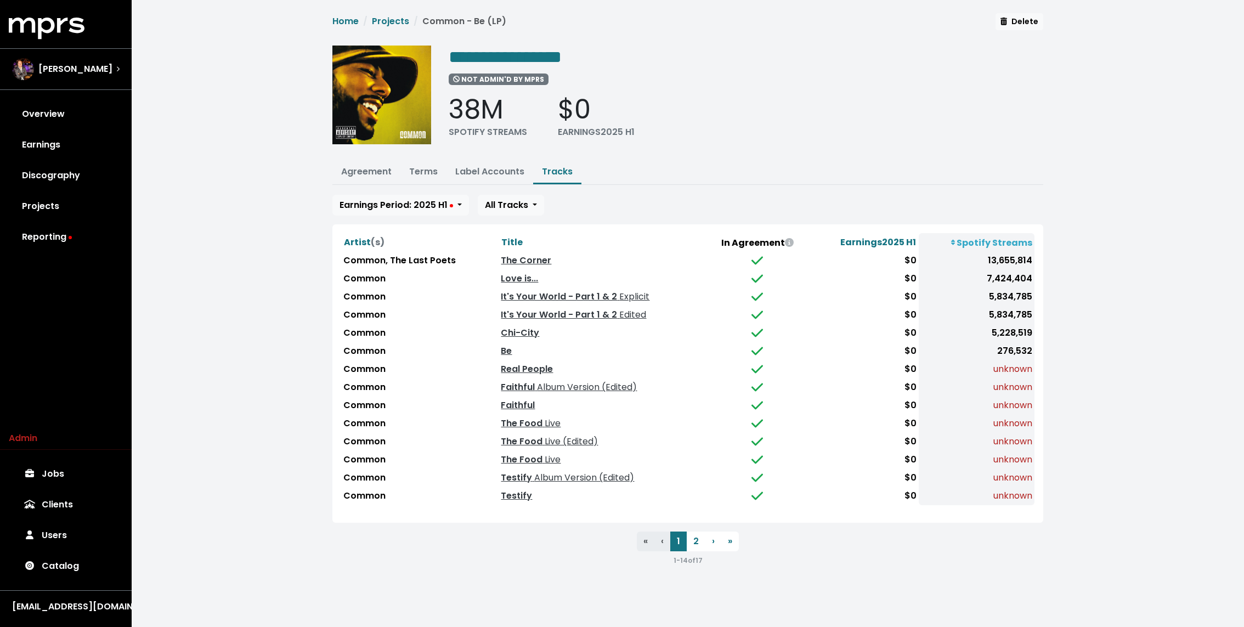
click at [544, 553] on div "1 - 14 of 17" at bounding box center [687, 559] width 711 height 13
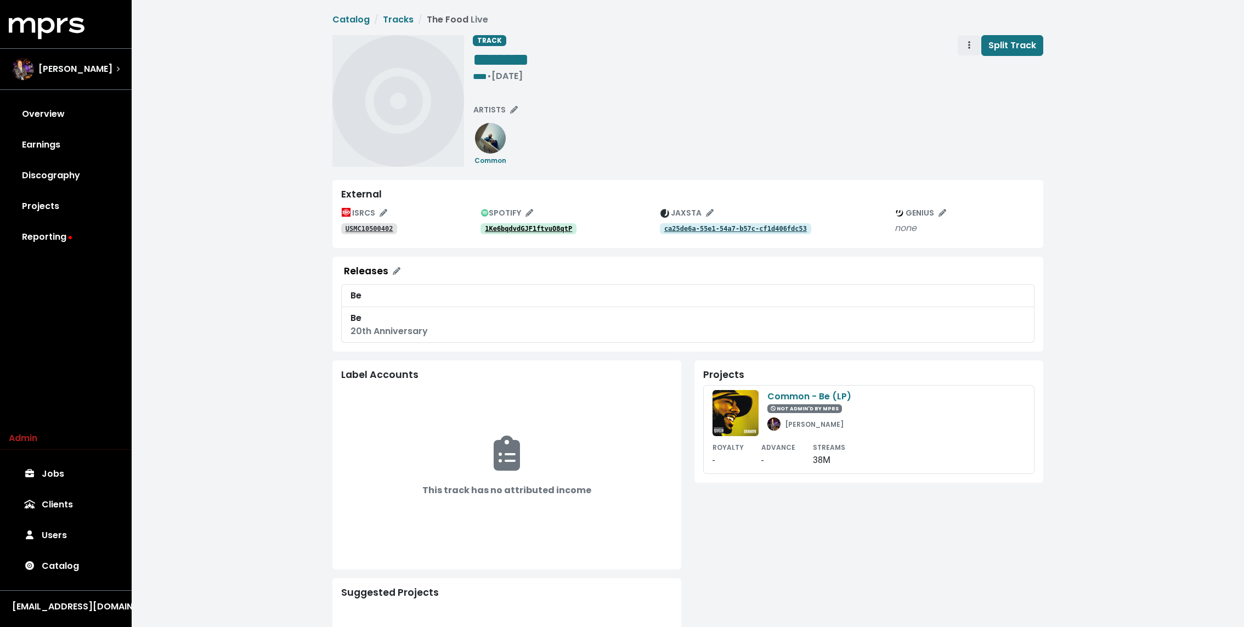
click at [970, 44] on icon "Track actions" at bounding box center [969, 45] width 2 height 8
click at [973, 74] on link "Merge" at bounding box center [1001, 70] width 87 height 18
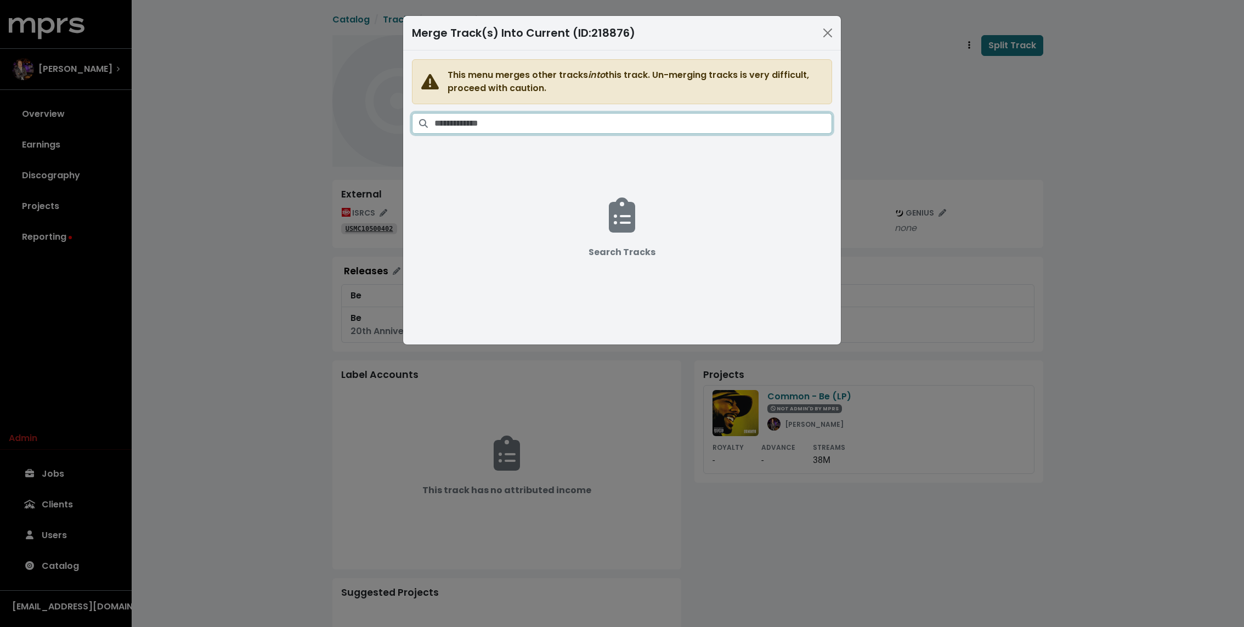
click at [641, 120] on input "Search tracks" at bounding box center [633, 123] width 398 height 21
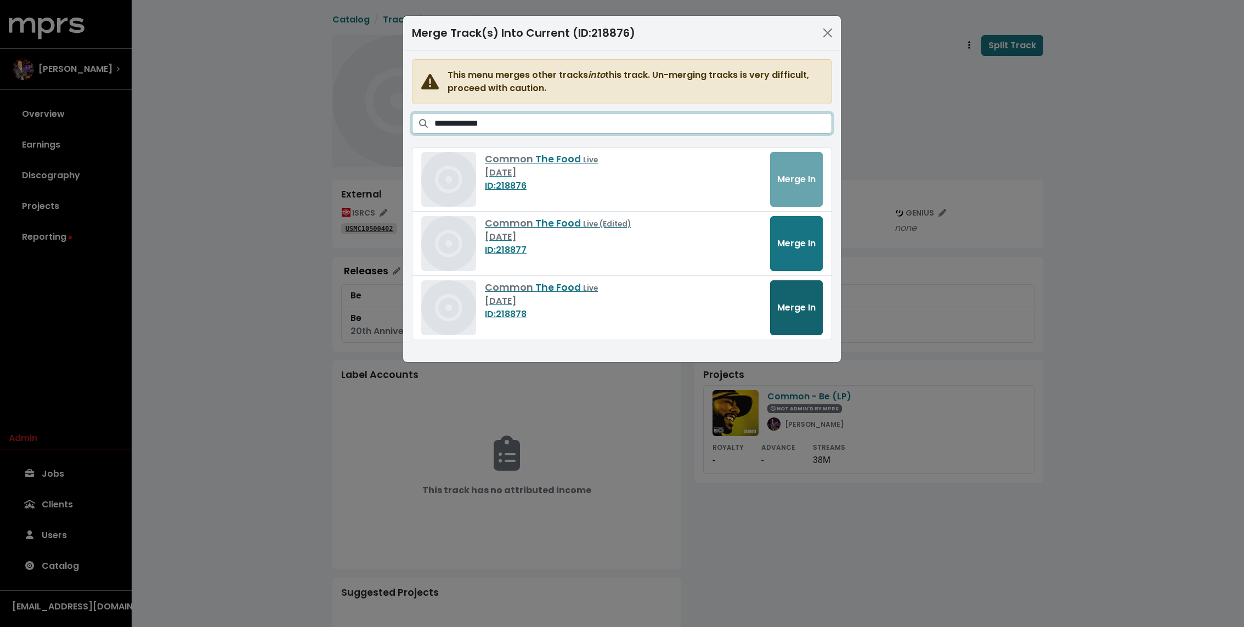
type input "**********"
click at [803, 306] on span "Merge In" at bounding box center [796, 307] width 38 height 13
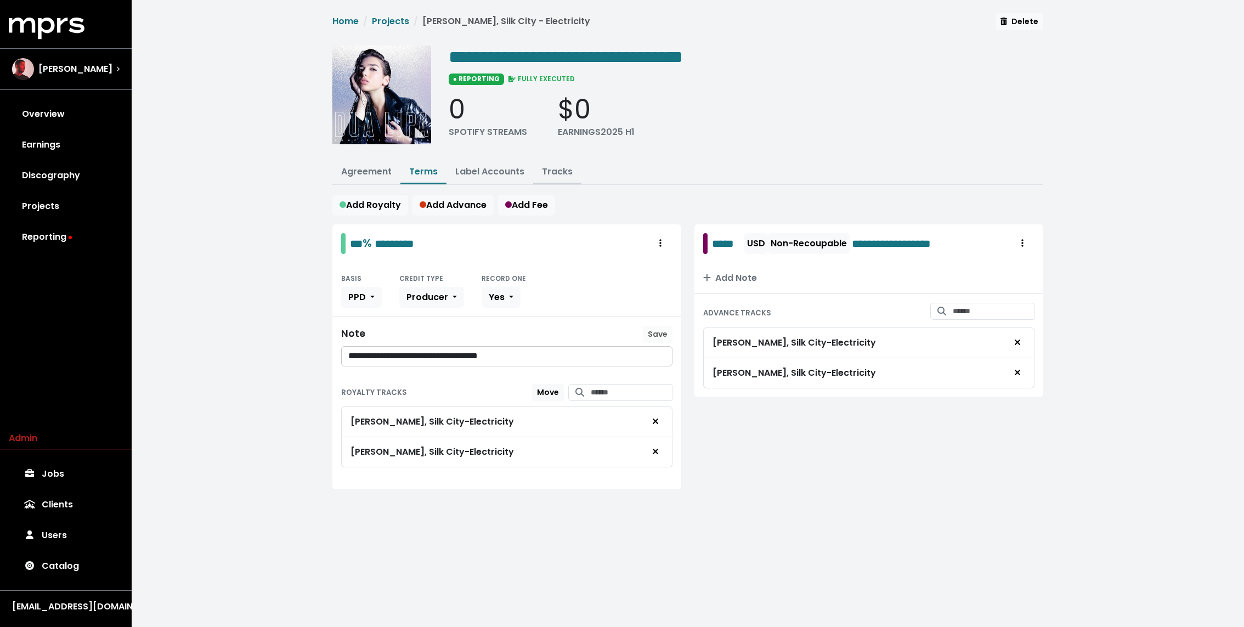
click at [552, 179] on button "Tracks" at bounding box center [557, 173] width 48 height 24
click at [553, 172] on link "Tracks" at bounding box center [557, 171] width 31 height 13
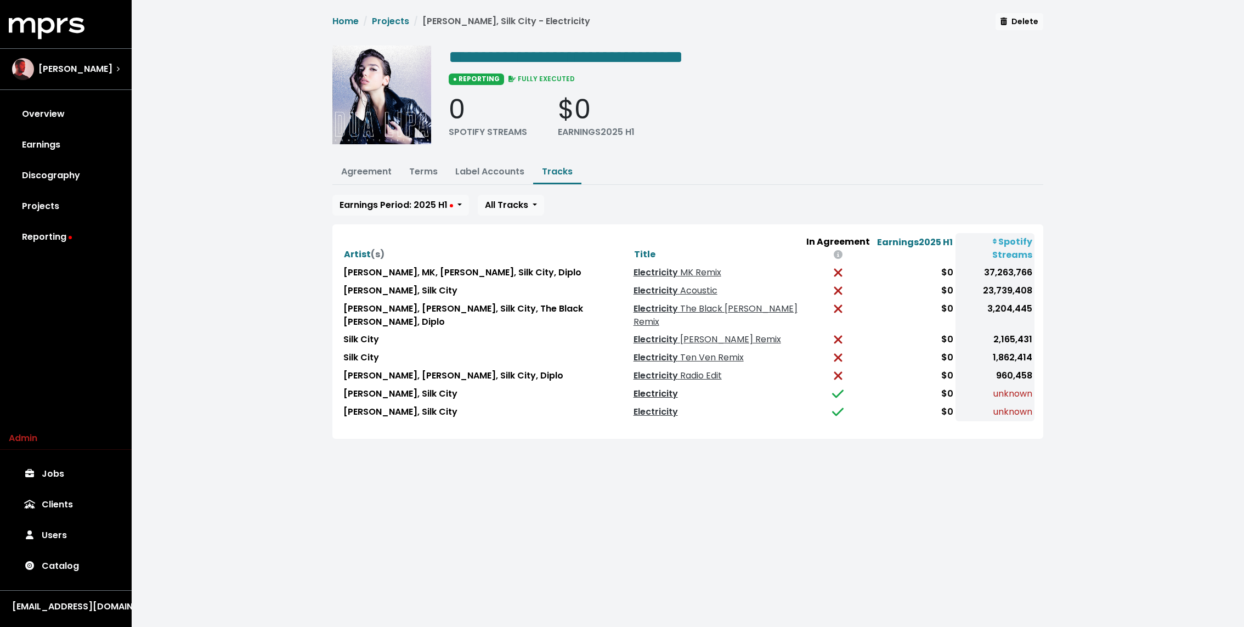
click at [646, 387] on link "Electricity" at bounding box center [655, 393] width 44 height 13
click at [635, 405] on link "Electricity" at bounding box center [655, 411] width 44 height 13
click at [430, 183] on ul "Agreement Terms Label Accounts Tracks" at bounding box center [687, 173] width 711 height 24
click at [428, 175] on link "Terms" at bounding box center [423, 171] width 29 height 13
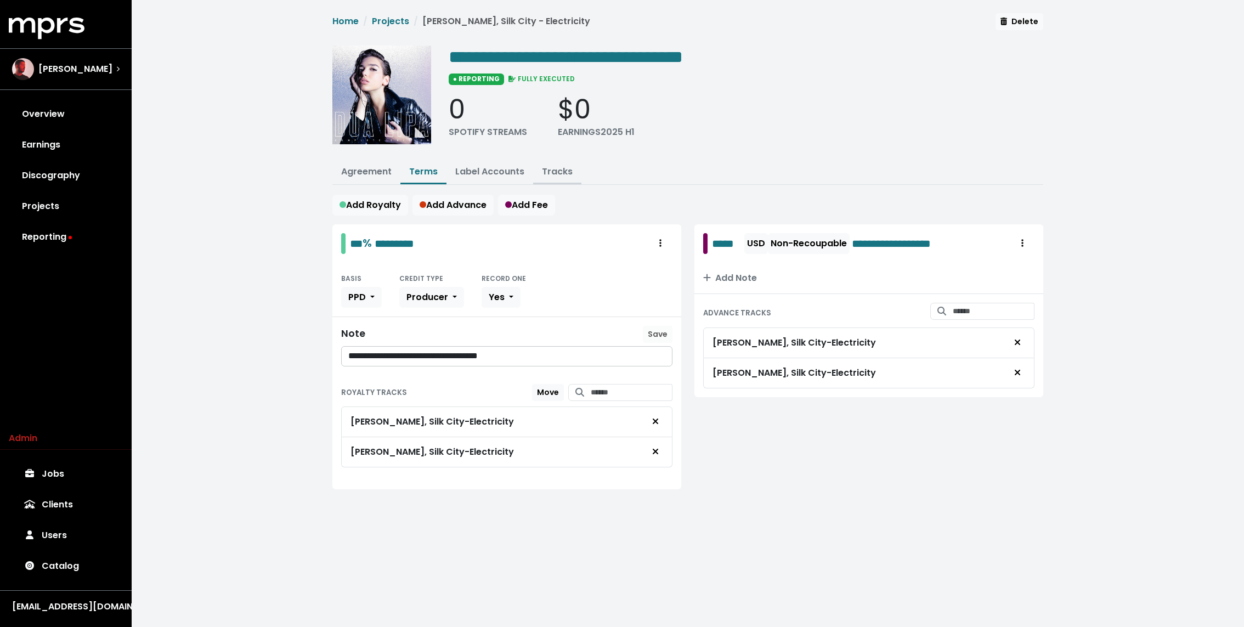
click at [560, 168] on link "Tracks" at bounding box center [557, 171] width 31 height 13
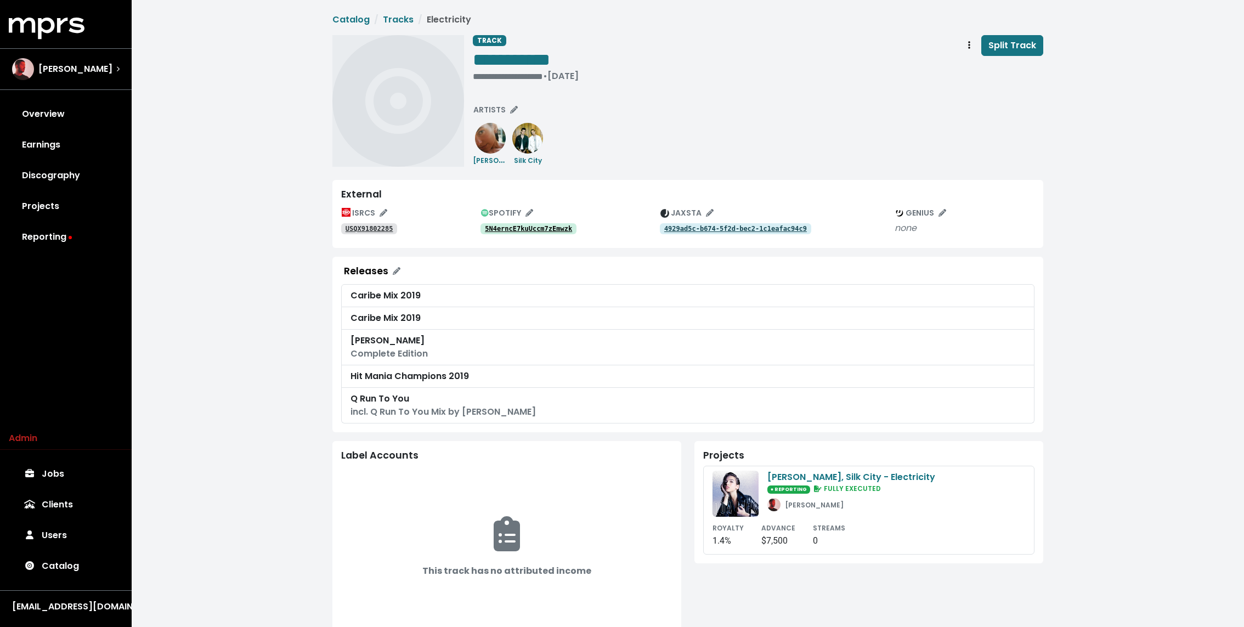
click at [350, 229] on tt "USQX91802285" at bounding box center [370, 229] width 48 height 8
click at [714, 229] on tt "4929ad5c-b674-5f2d-bec2-1c1eafac94c9" at bounding box center [735, 229] width 143 height 8
click at [373, 229] on tt "USQX91802285" at bounding box center [370, 229] width 48 height 8
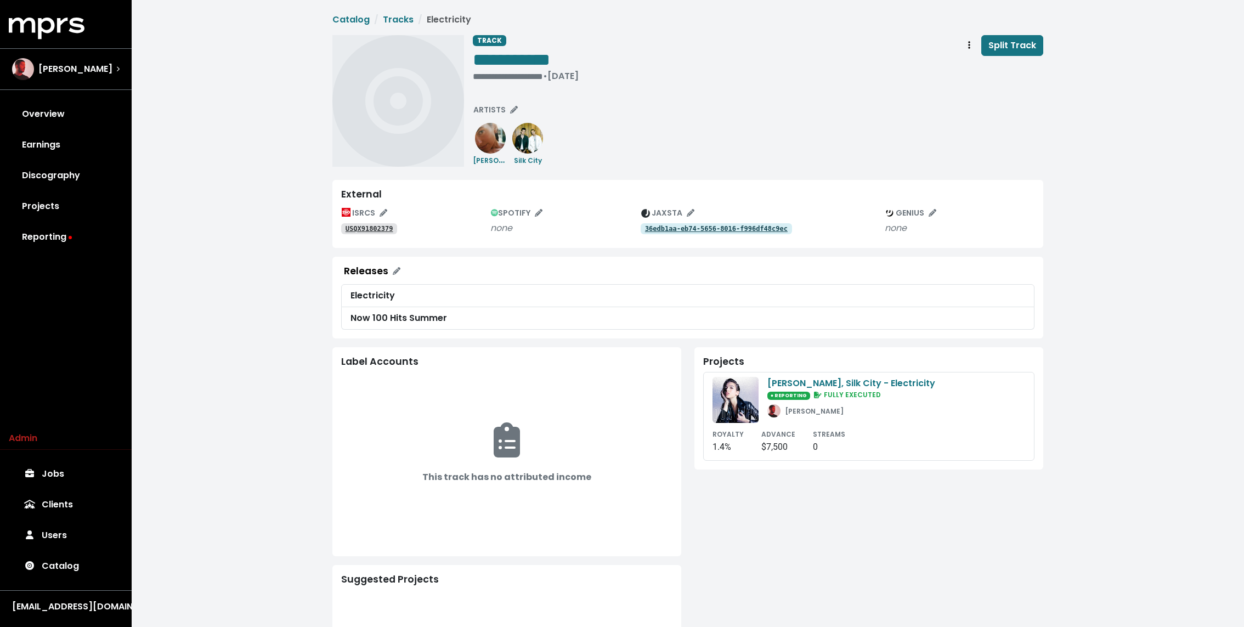
click at [350, 229] on tt "USQX91802379" at bounding box center [370, 229] width 48 height 8
click at [714, 229] on tt "36edb1aa-eb74-5656-8016-f996df48c9ec" at bounding box center [716, 229] width 143 height 8
click at [373, 229] on tt "USQX91802379" at bounding box center [370, 229] width 48 height 8
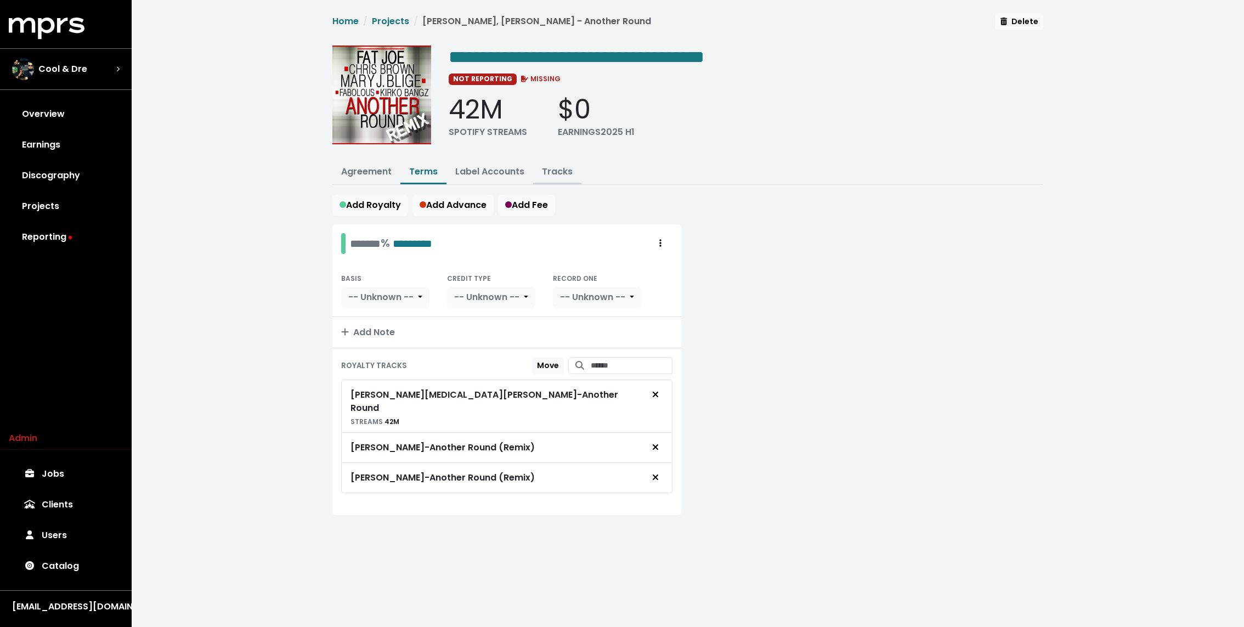
click at [563, 175] on link "Tracks" at bounding box center [557, 171] width 31 height 13
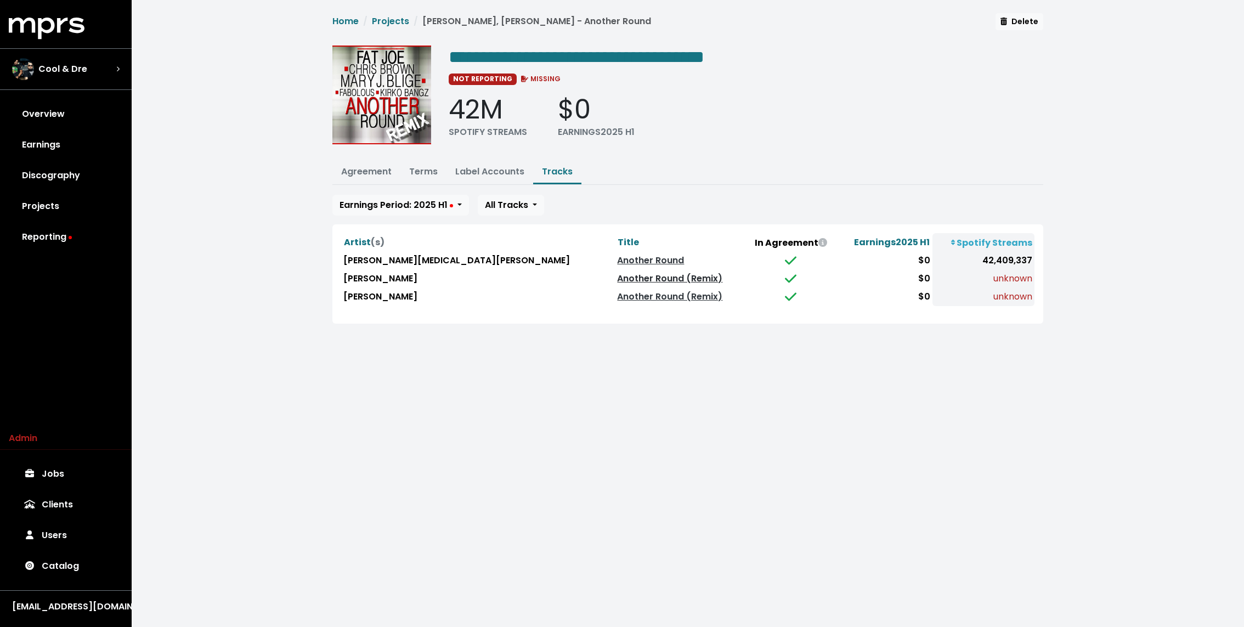
click at [617, 281] on link "Another Round (Remix)" at bounding box center [669, 278] width 105 height 13
click at [617, 293] on link "Another Round (Remix)" at bounding box center [669, 296] width 105 height 13
click at [617, 278] on link "Another Round (Remix)" at bounding box center [669, 278] width 105 height 13
click at [617, 296] on link "Another Round (Remix)" at bounding box center [669, 296] width 105 height 13
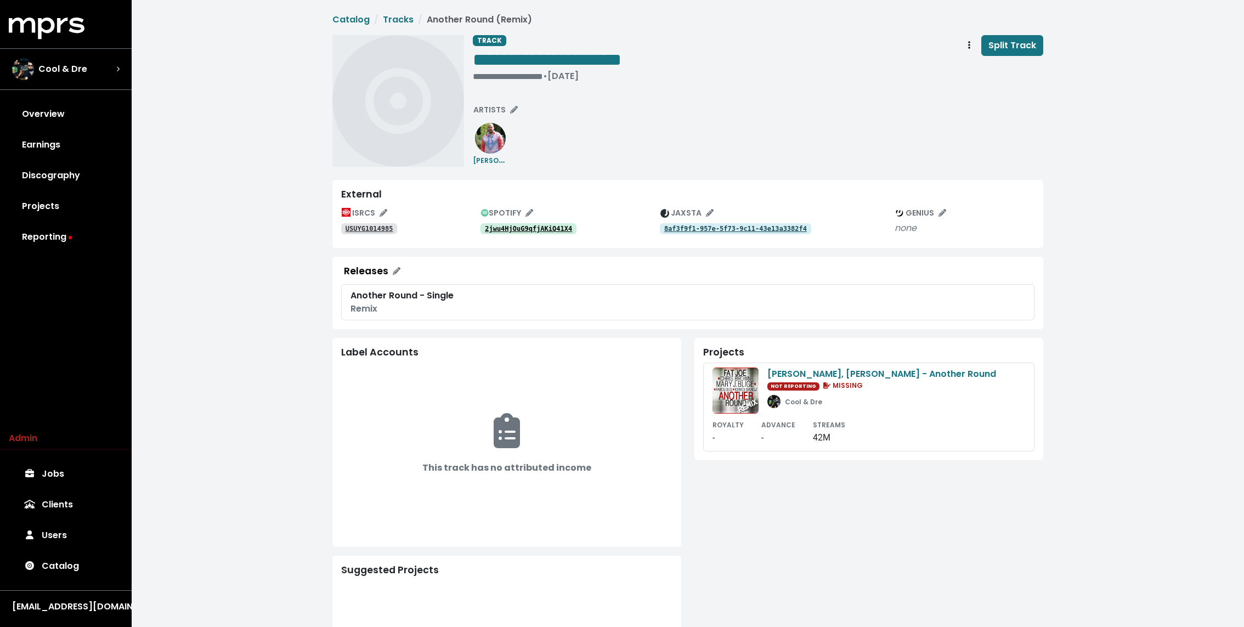
click at [533, 229] on tt "2jwu4HjOuG9qfjAKiQ41X4" at bounding box center [528, 229] width 87 height 8
click at [533, 229] on tt "4s7IKr4JfC9LvWDZbkmvg9" at bounding box center [528, 229] width 87 height 8
click at [377, 234] on link "USUYG1014986" at bounding box center [369, 228] width 56 height 11
click at [380, 232] on link "USUYG1014985" at bounding box center [369, 228] width 56 height 11
click at [751, 228] on tt "8af3f9f1-957e-5f73-9c11-43e13a3382f4" at bounding box center [735, 229] width 143 height 8
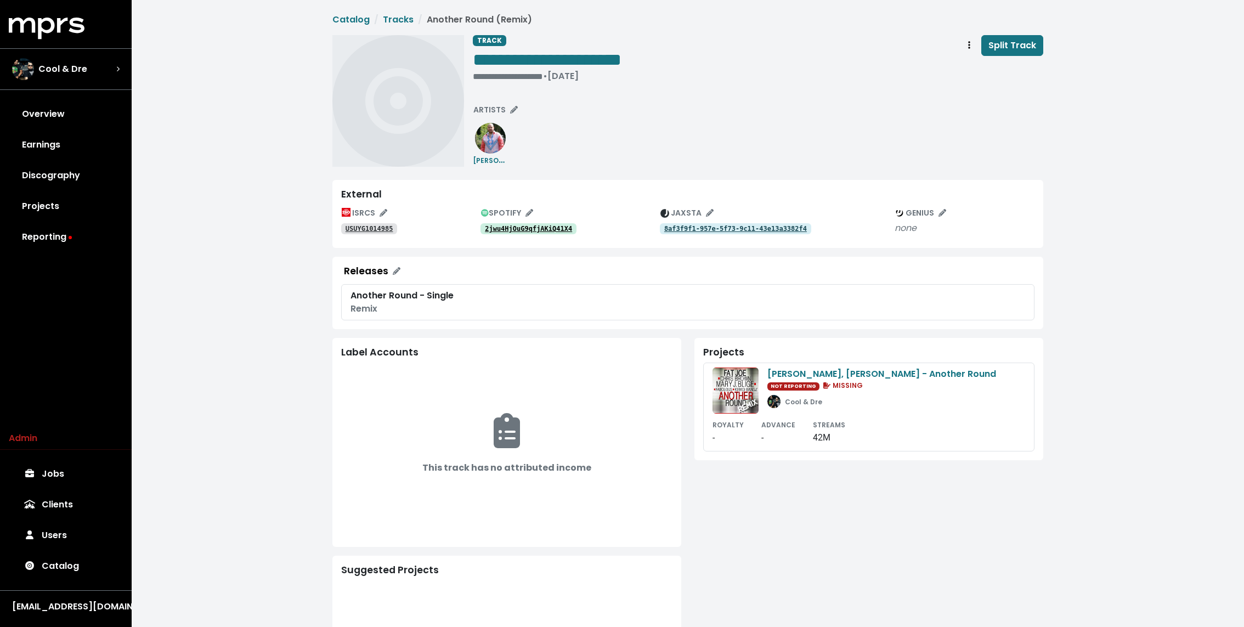
click at [540, 224] on link "2jwu4HjOuG9qfjAKiQ41X4" at bounding box center [528, 228] width 96 height 11
click at [380, 232] on tt "USUYG1014986" at bounding box center [370, 229] width 48 height 8
click at [749, 226] on tt "15fa60aa-a9d5-5d82-a7e4-bf218e0022ec" at bounding box center [735, 229] width 143 height 8
click at [553, 231] on tt "4s7IKr4JfC9LvWDZbkmvg9" at bounding box center [528, 229] width 87 height 8
click at [494, 78] on div "**********" at bounding box center [547, 76] width 149 height 11
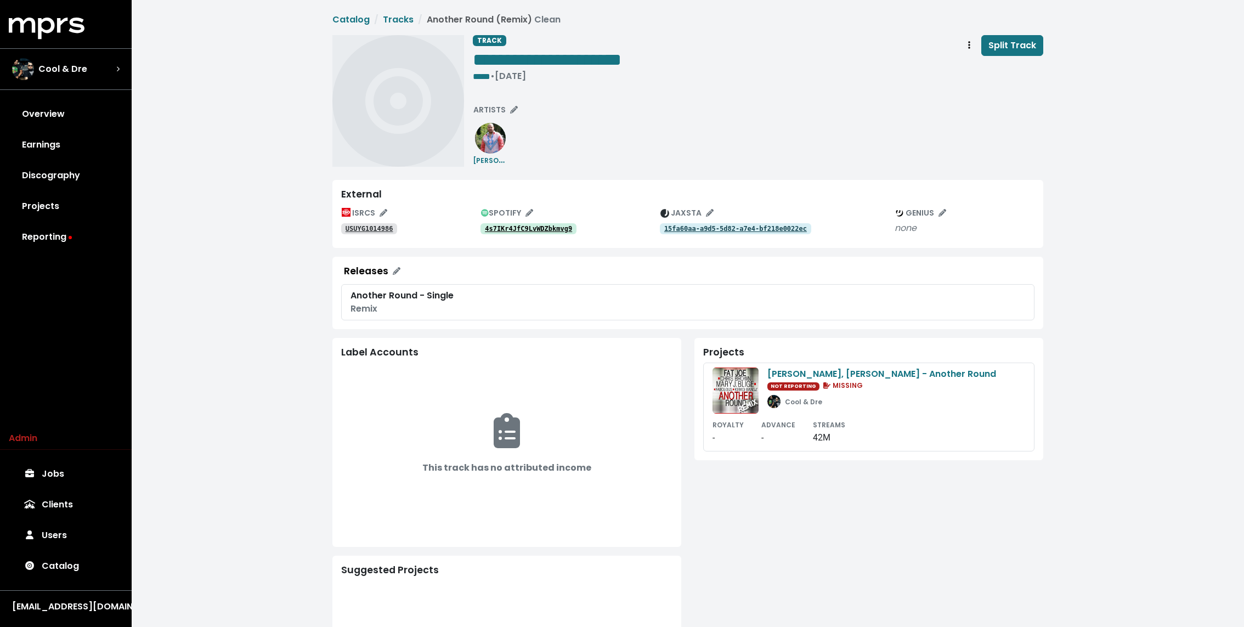
click at [586, 128] on div "**********" at bounding box center [758, 101] width 570 height 132
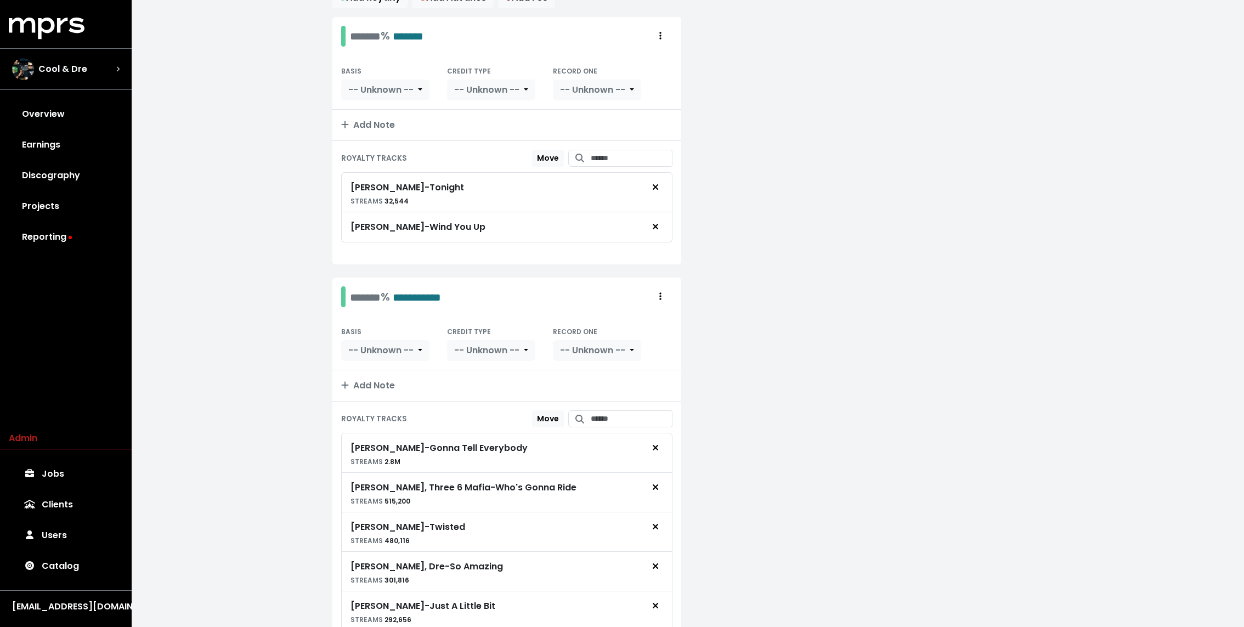
scroll to position [65, 0]
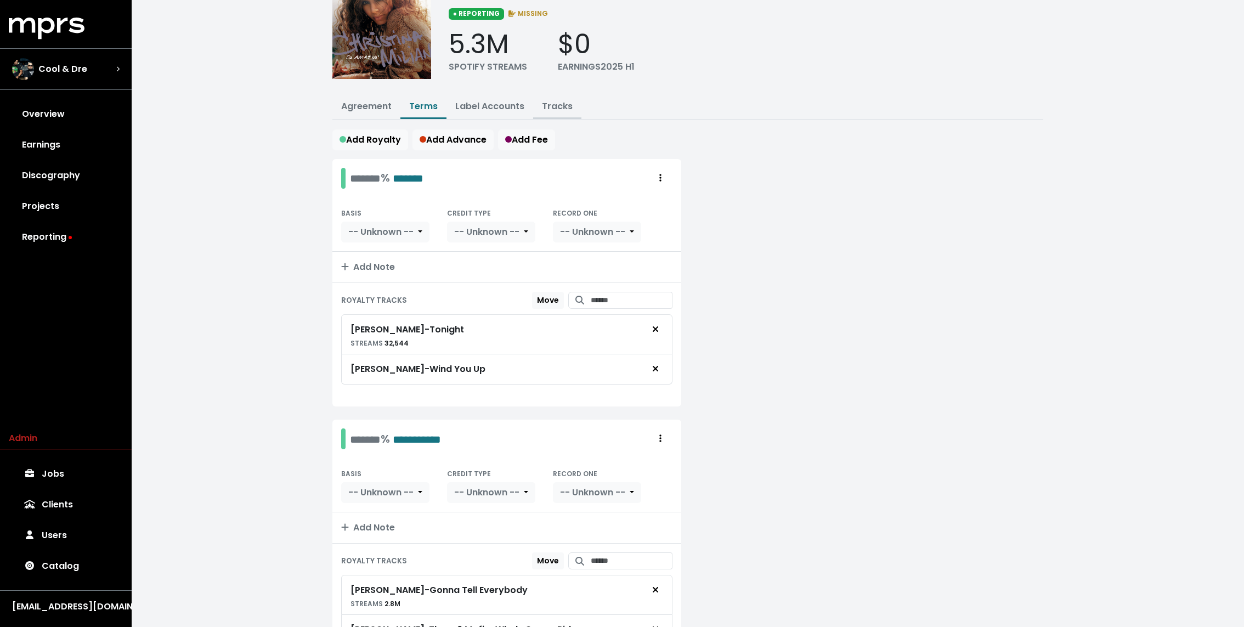
click at [554, 106] on link "Tracks" at bounding box center [557, 106] width 31 height 13
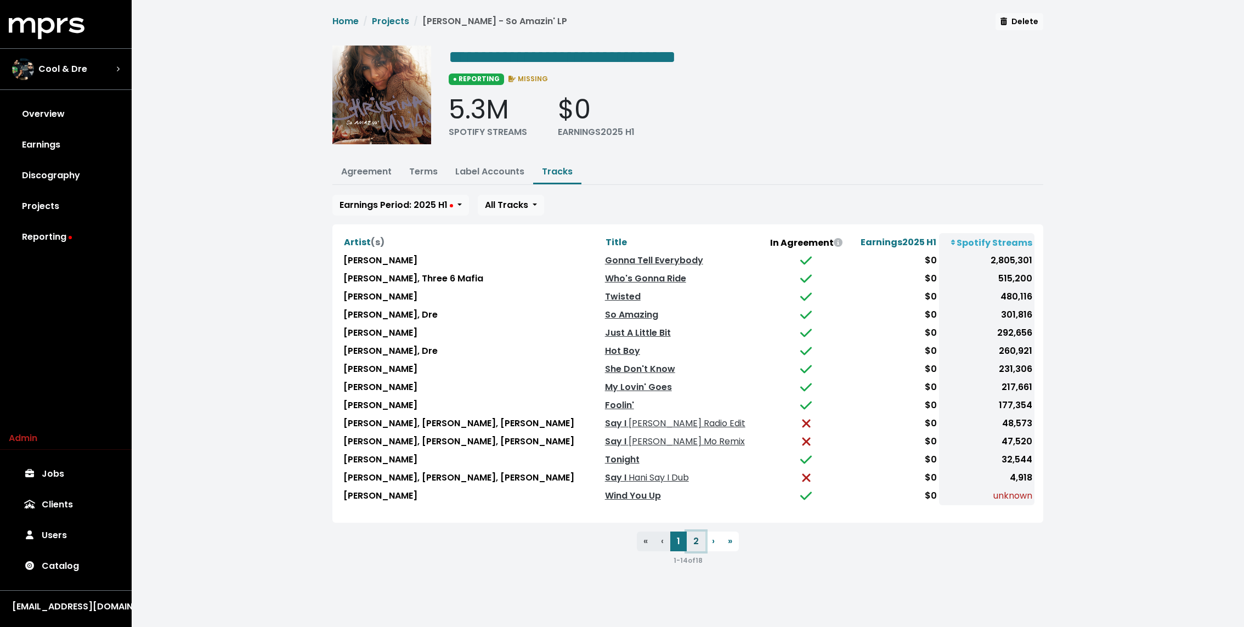
click at [699, 539] on button "2" at bounding box center [696, 541] width 19 height 20
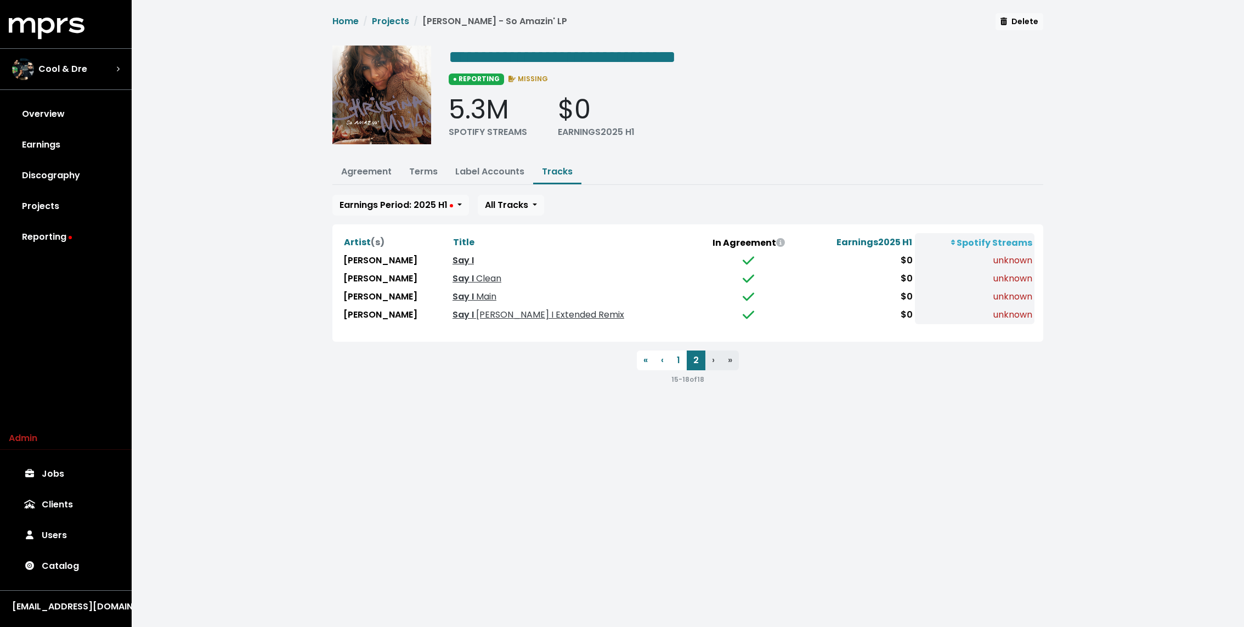
click at [465, 256] on link "Say I" at bounding box center [462, 260] width 21 height 13
click at [423, 168] on link "Terms" at bounding box center [423, 171] width 29 height 13
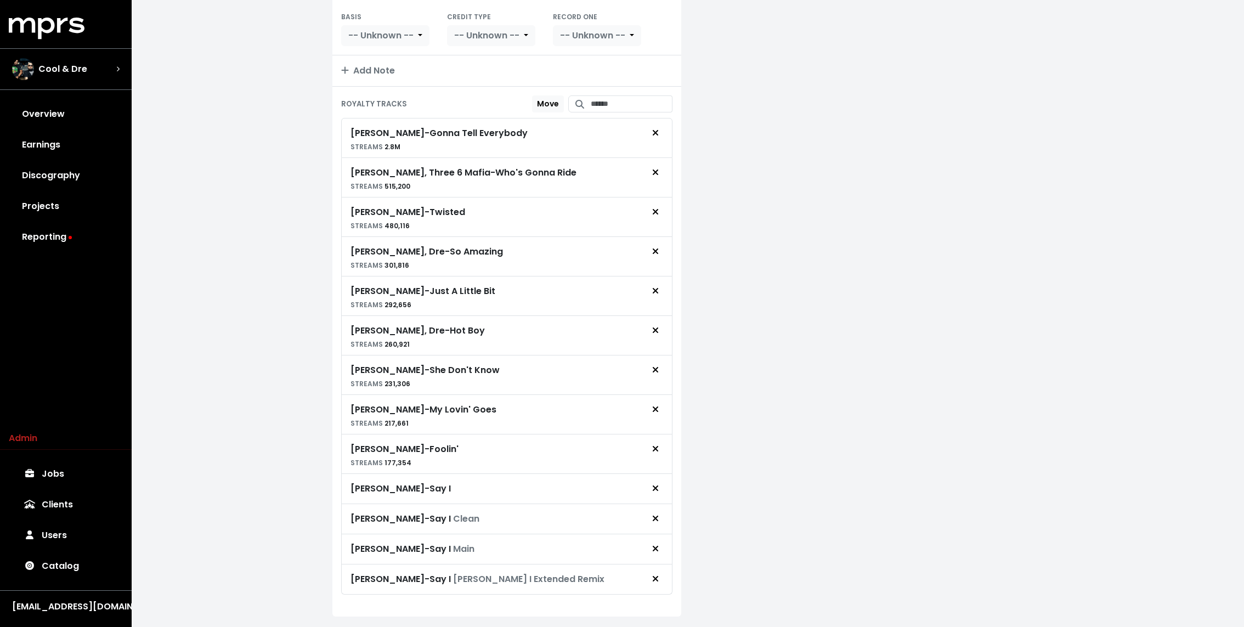
scroll to position [541, 0]
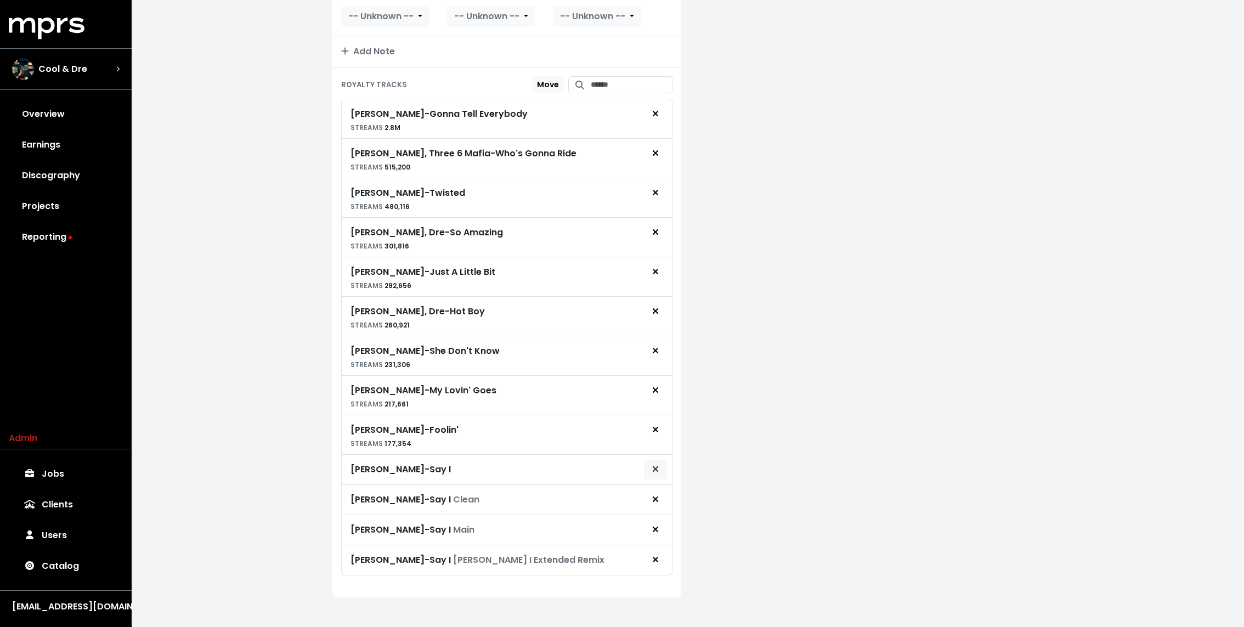
click at [650, 461] on button "Remove royalty target" at bounding box center [655, 469] width 24 height 21
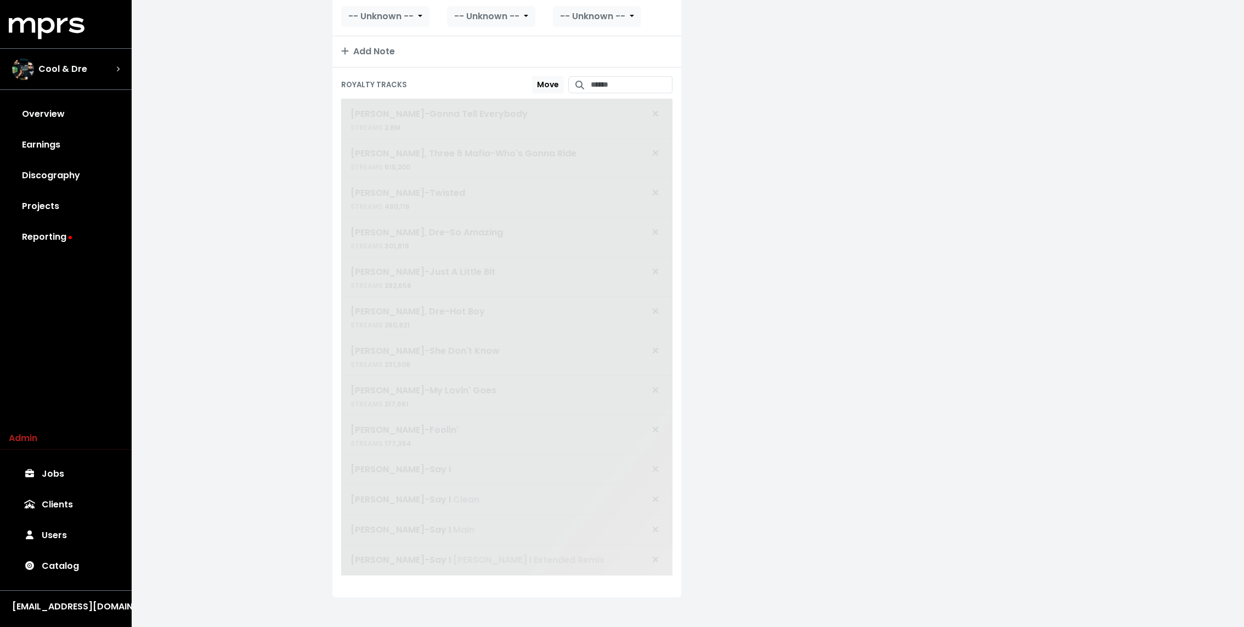
scroll to position [512, 0]
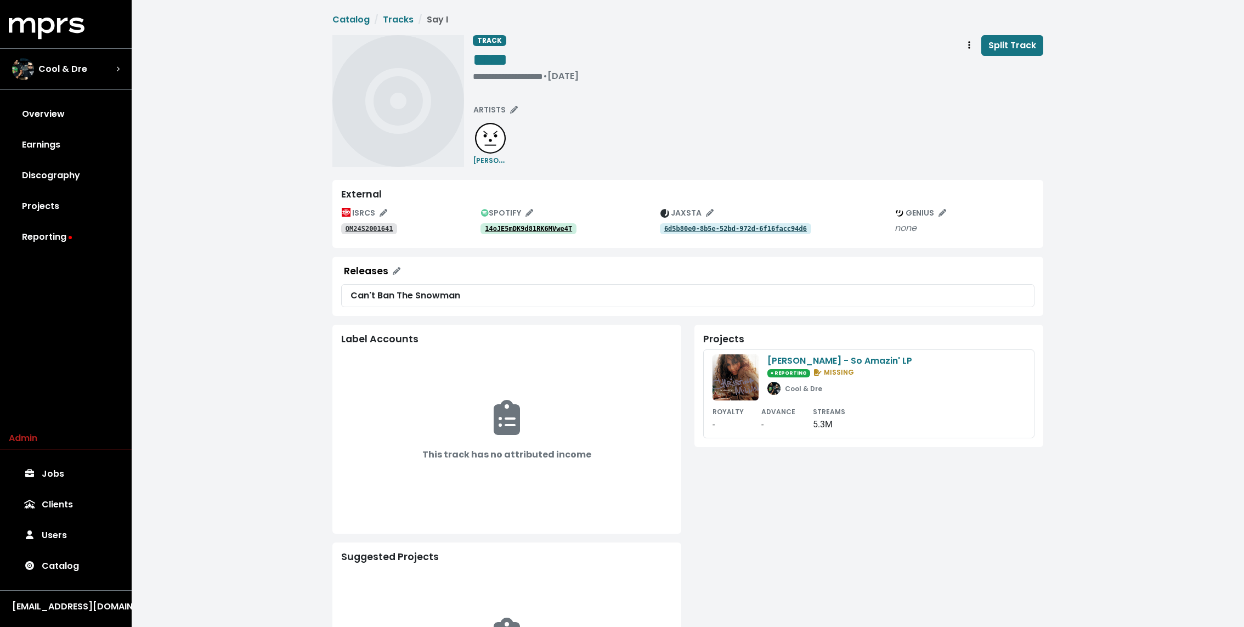
click at [509, 229] on tt "14oJE5mDK9d81RK6MVwe4T" at bounding box center [528, 229] width 87 height 8
click at [489, 152] on img at bounding box center [490, 138] width 31 height 31
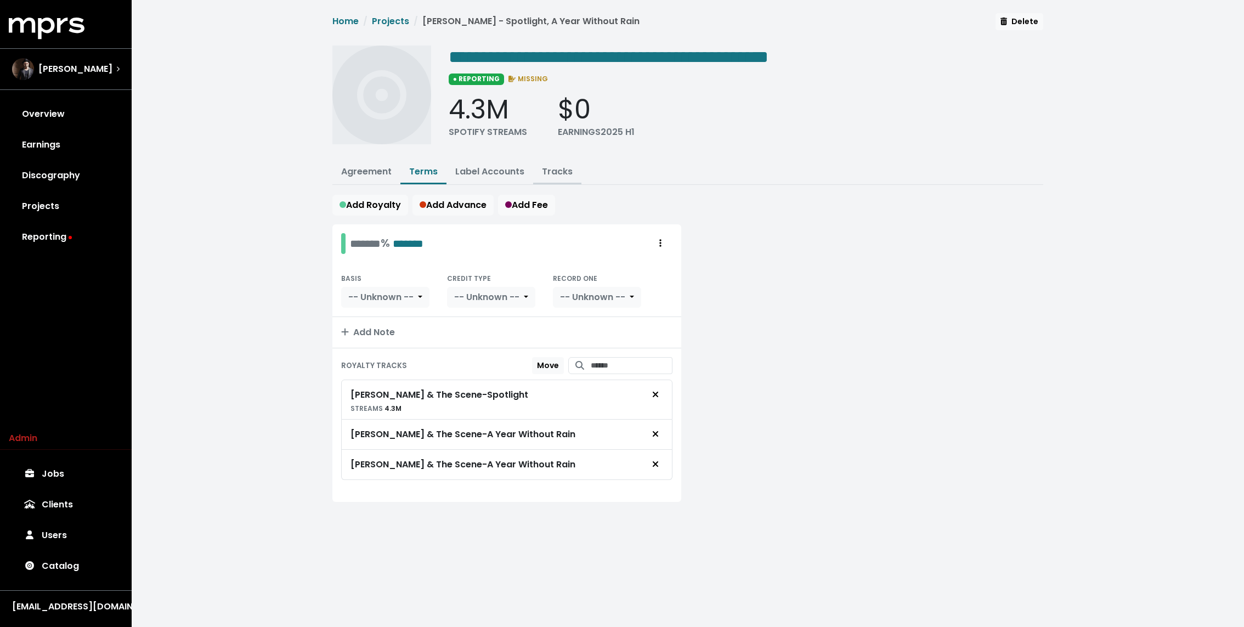
click at [557, 166] on link "Tracks" at bounding box center [557, 171] width 31 height 13
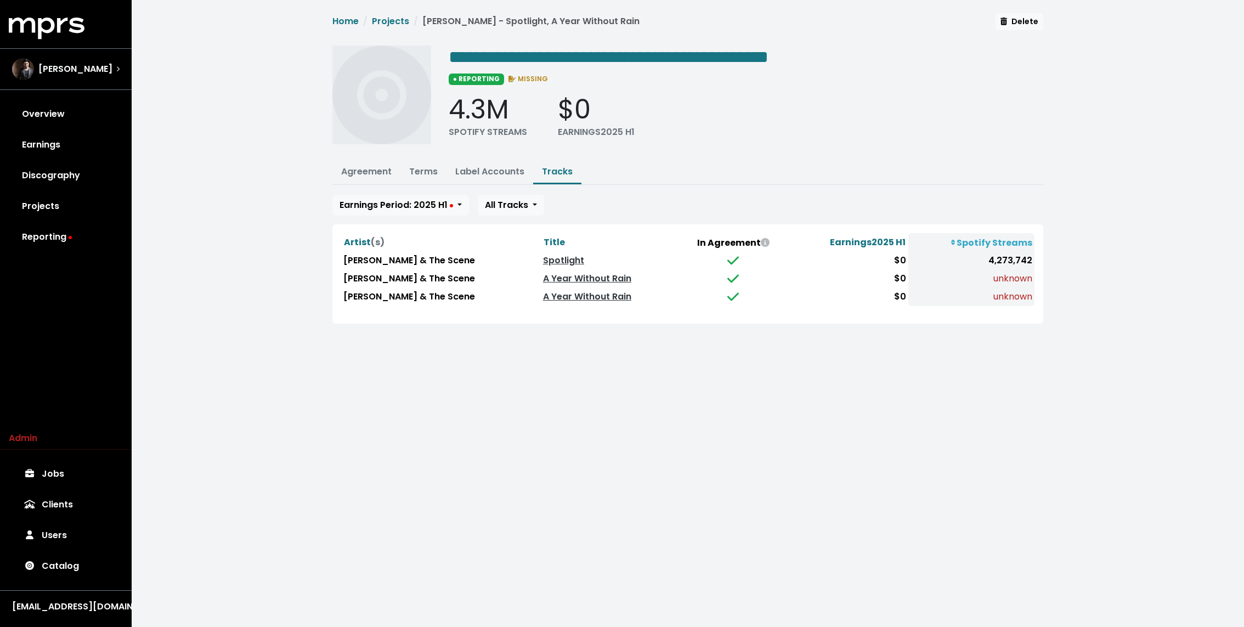
click at [563, 282] on td "A Year Without Rain" at bounding box center [609, 279] width 136 height 18
click at [577, 276] on link "A Year Without Rain" at bounding box center [587, 278] width 88 height 13
click at [559, 294] on link "A Year Without Rain" at bounding box center [587, 296] width 88 height 13
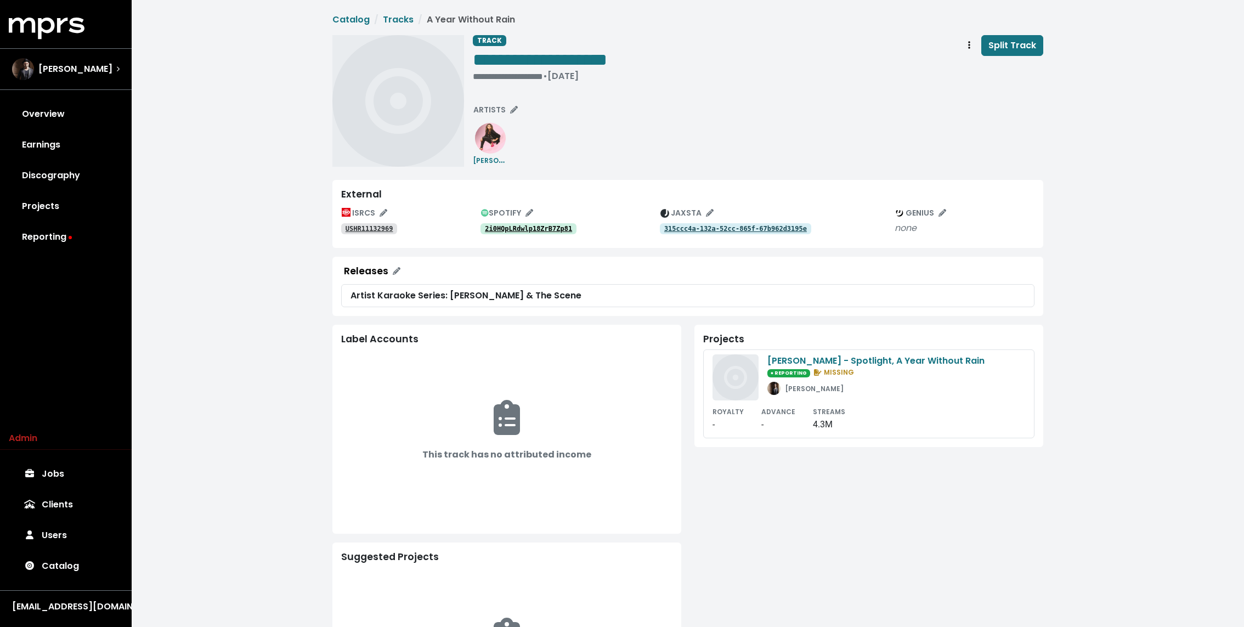
click at [554, 225] on tt "2i0HQpLRdwlp18ZrB7Zp81" at bounding box center [528, 229] width 87 height 8
click at [372, 228] on tt "USHR11132969" at bounding box center [370, 229] width 48 height 8
click at [499, 78] on div "• Jan 1st, 2011" at bounding box center [540, 76] width 134 height 11
click at [511, 63] on span "**********" at bounding box center [540, 60] width 134 height 18
click at [601, 112] on div "**********" at bounding box center [758, 101] width 570 height 132
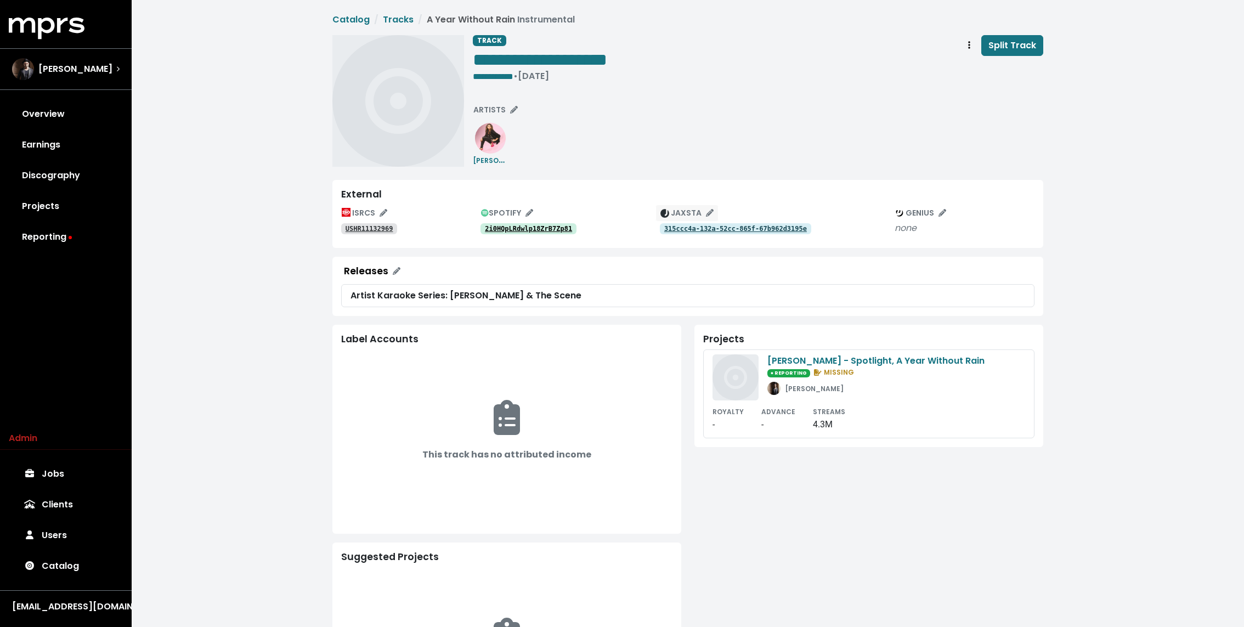
click at [680, 218] on button "JAXSTA" at bounding box center [686, 213] width 63 height 17
click at [677, 231] on tt "315ccc4a-132a-52cc-865f-67b962d3195e" at bounding box center [735, 229] width 143 height 8
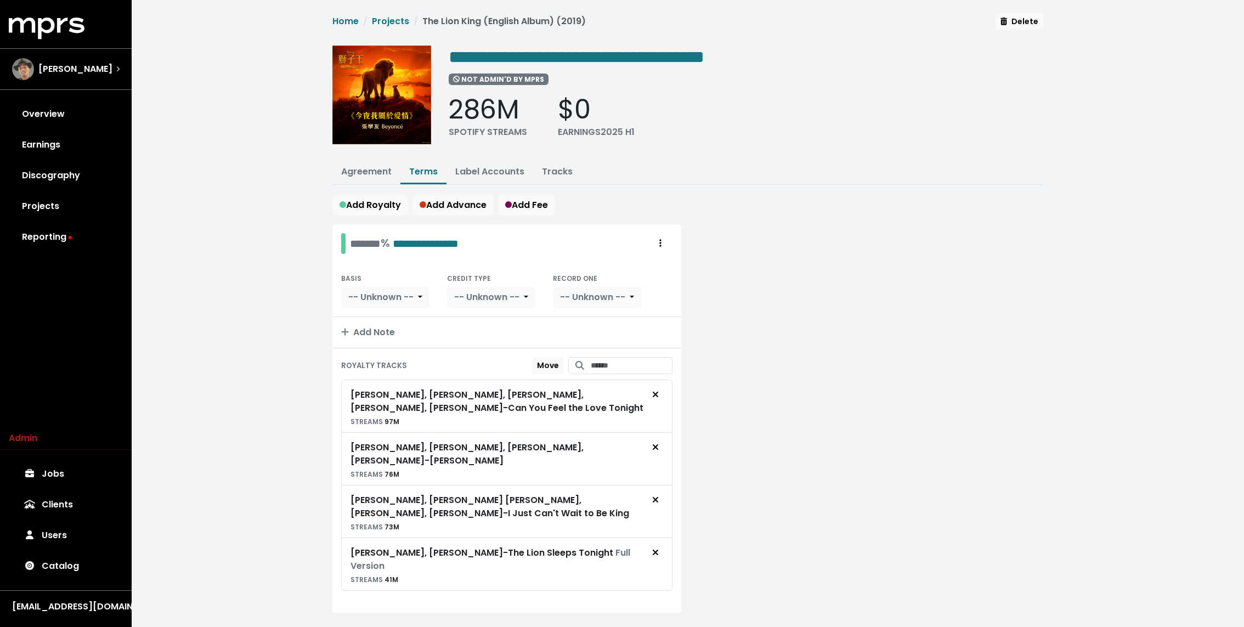
scroll to position [8, 0]
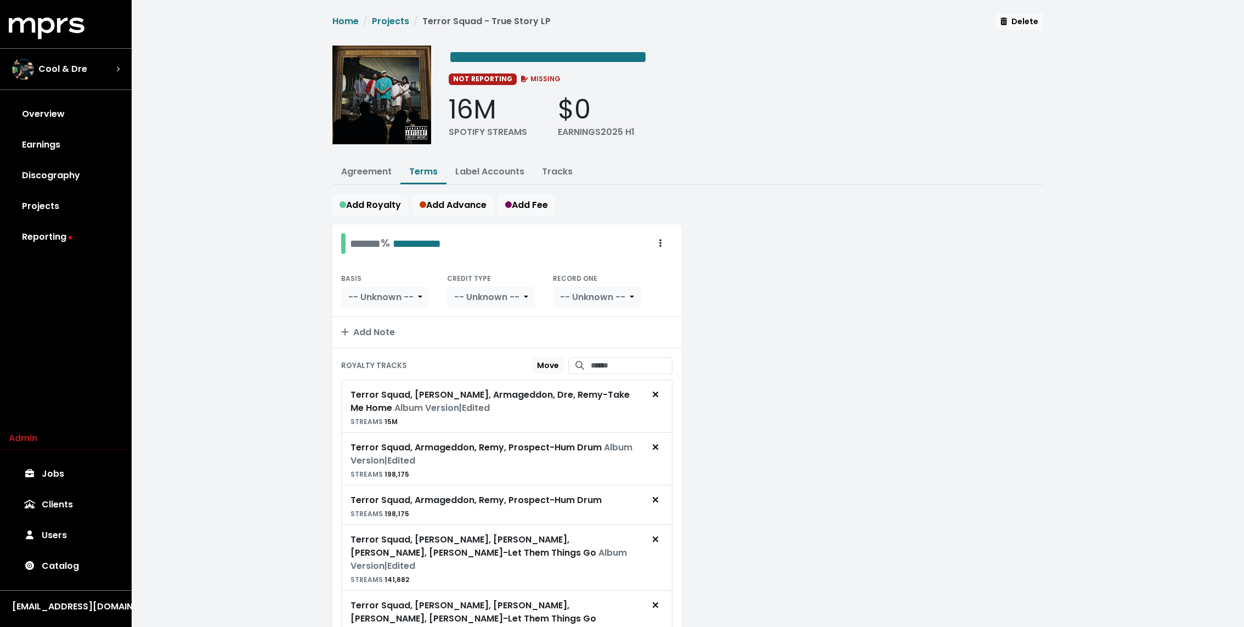
scroll to position [90, 0]
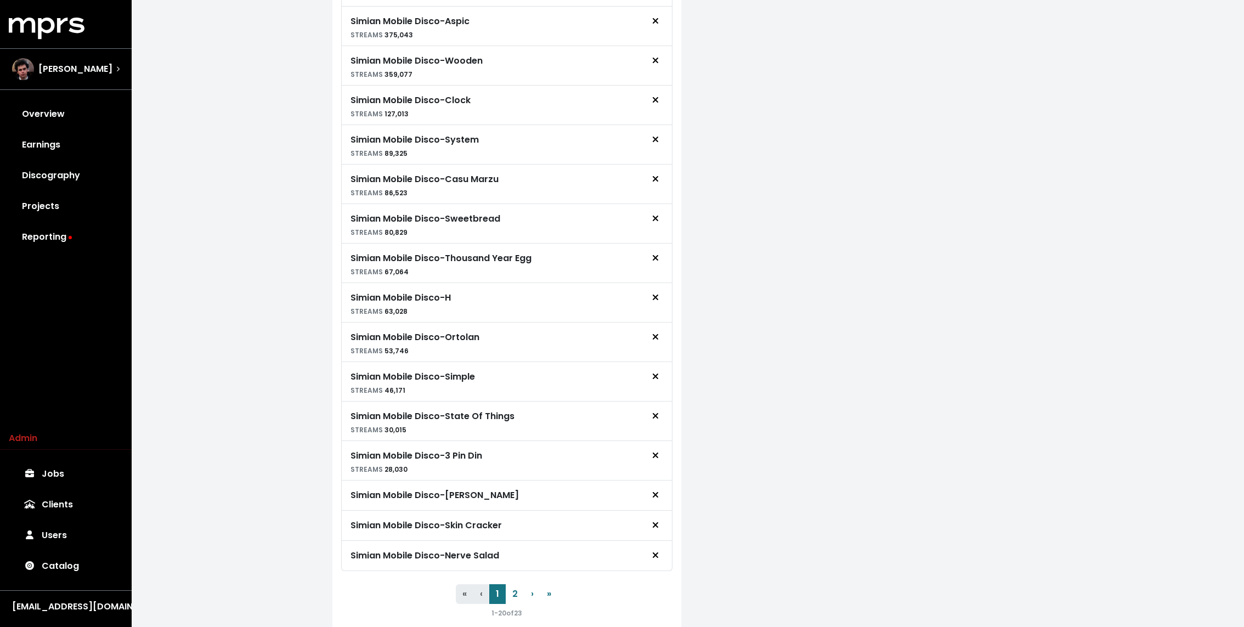
scroll to position [606, 0]
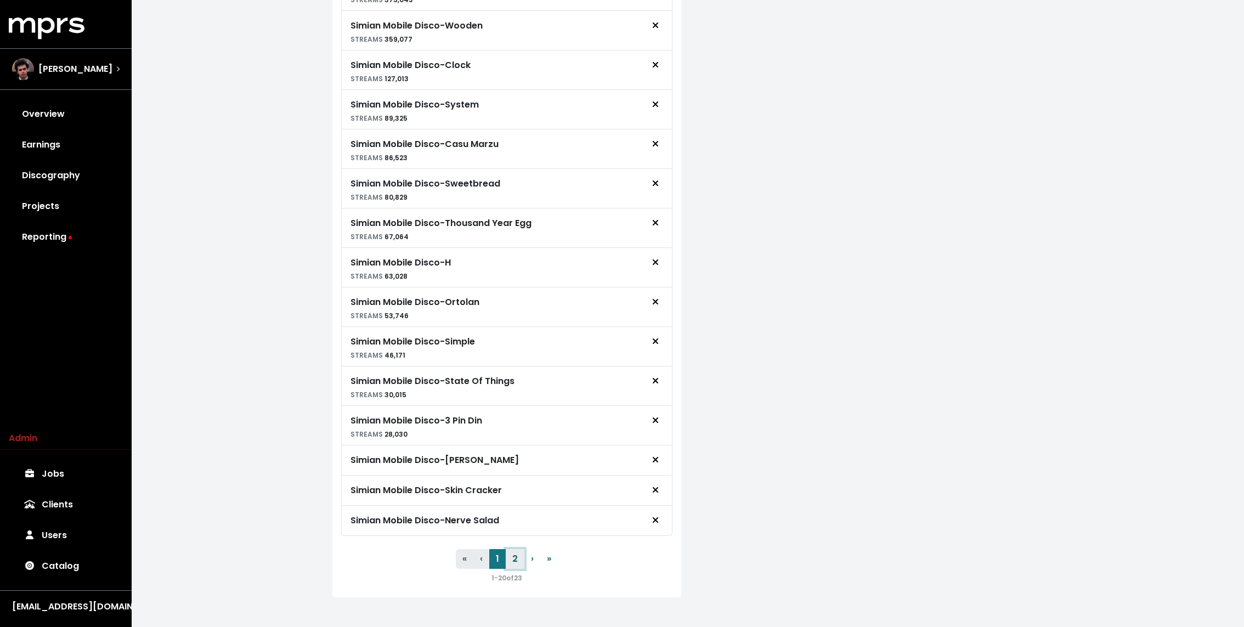
click at [513, 549] on button "2" at bounding box center [515, 559] width 19 height 20
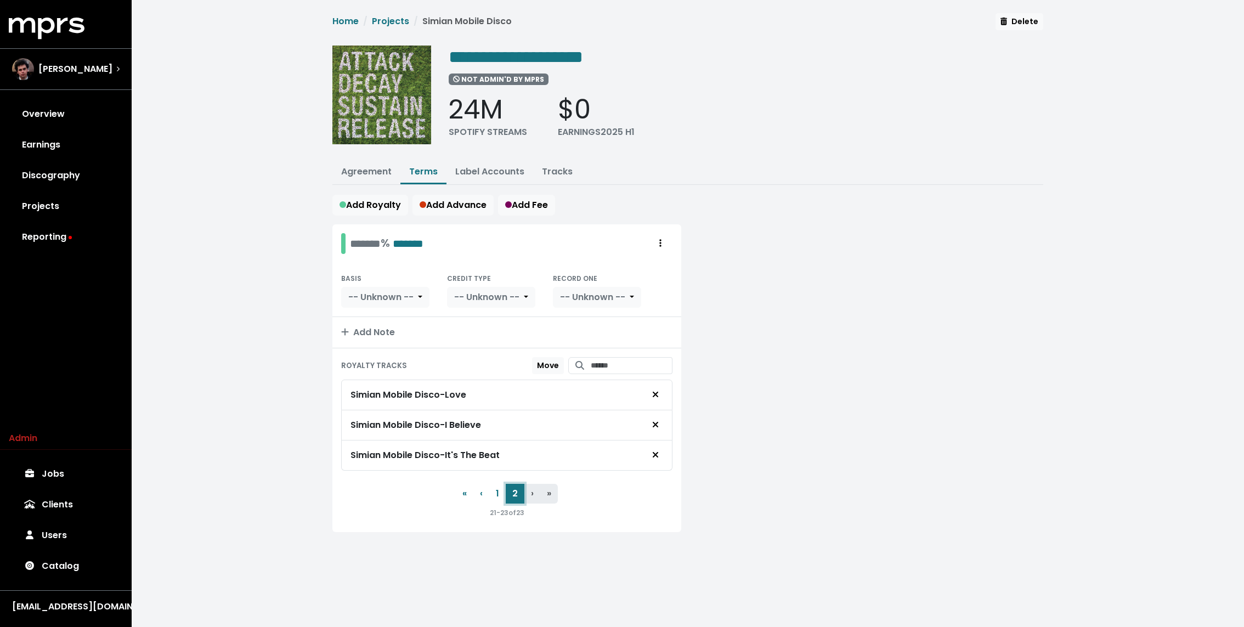
scroll to position [0, 0]
click at [501, 490] on button "1" at bounding box center [497, 494] width 16 height 20
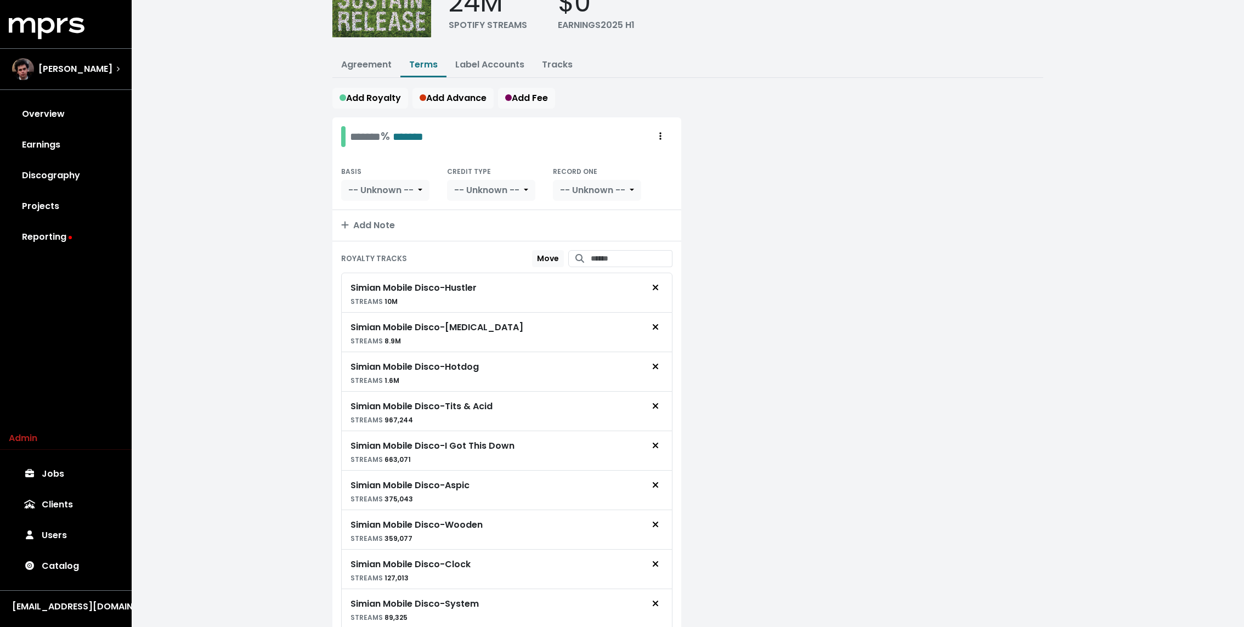
scroll to position [64, 0]
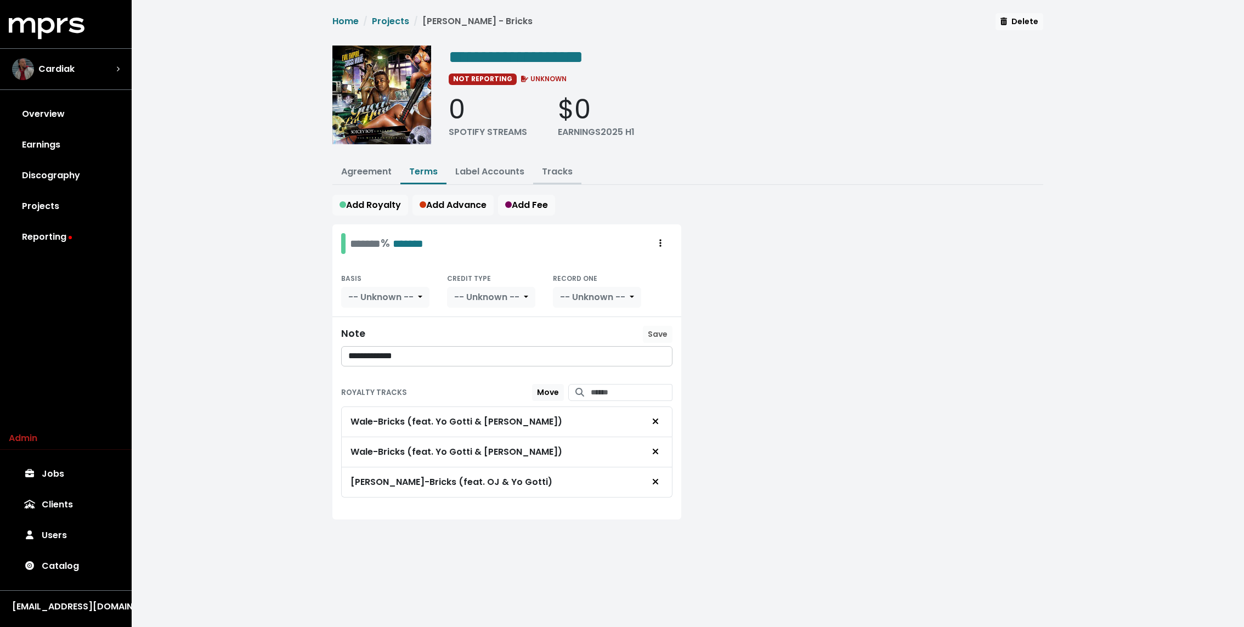
click at [574, 163] on button "Tracks" at bounding box center [557, 173] width 48 height 24
click at [556, 171] on link "Tracks" at bounding box center [557, 171] width 31 height 13
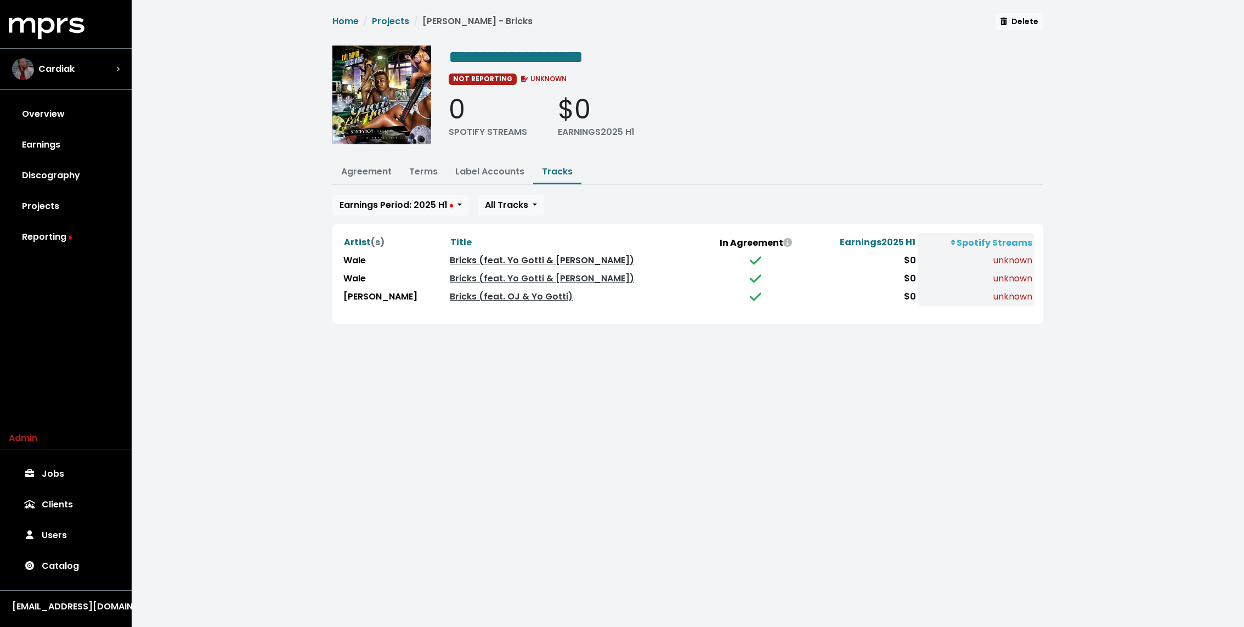
click at [482, 259] on link "Bricks (feat. Yo Gotti & [PERSON_NAME])" at bounding box center [542, 260] width 184 height 13
click at [471, 277] on link "Bricks (feat. Yo Gotti & [PERSON_NAME])" at bounding box center [542, 278] width 184 height 13
click at [506, 297] on link "Bricks (feat. OJ & Yo Gotti)" at bounding box center [511, 296] width 123 height 13
click at [371, 178] on button "Agreement" at bounding box center [366, 173] width 68 height 24
click at [387, 165] on link "Agreement" at bounding box center [366, 171] width 50 height 13
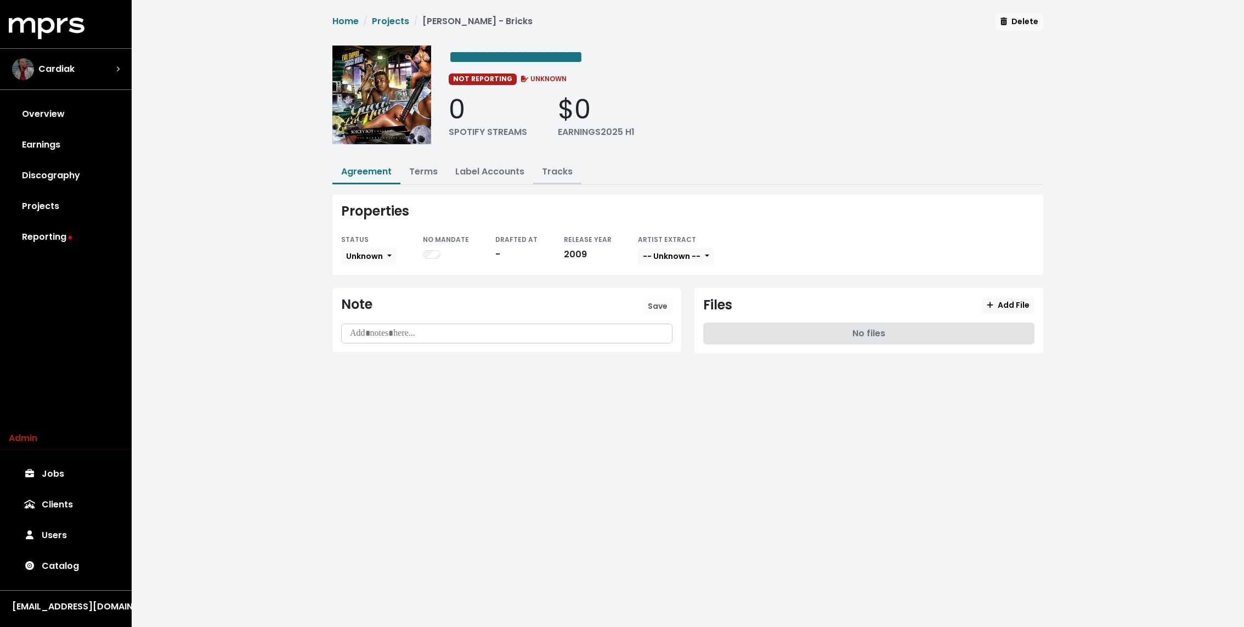
click at [560, 163] on button "Tracks" at bounding box center [557, 173] width 48 height 24
click at [559, 167] on link "Tracks" at bounding box center [557, 171] width 31 height 13
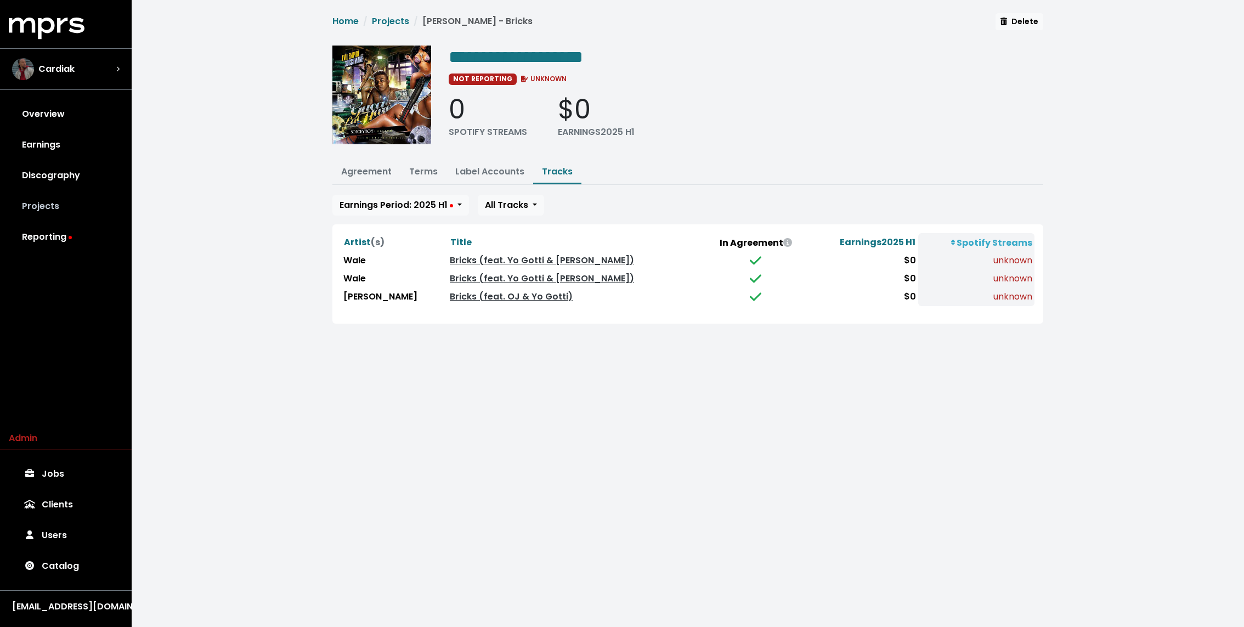
click at [45, 208] on link "Projects" at bounding box center [66, 206] width 114 height 31
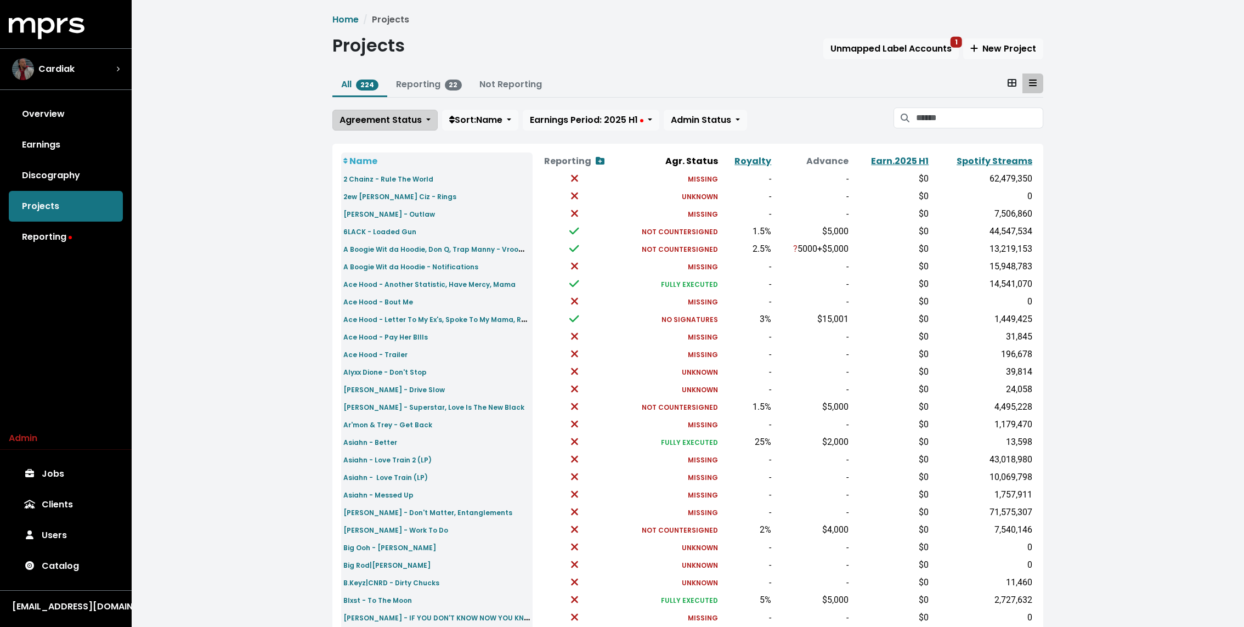
click at [397, 121] on span "Agreement Status" at bounding box center [380, 120] width 82 height 13
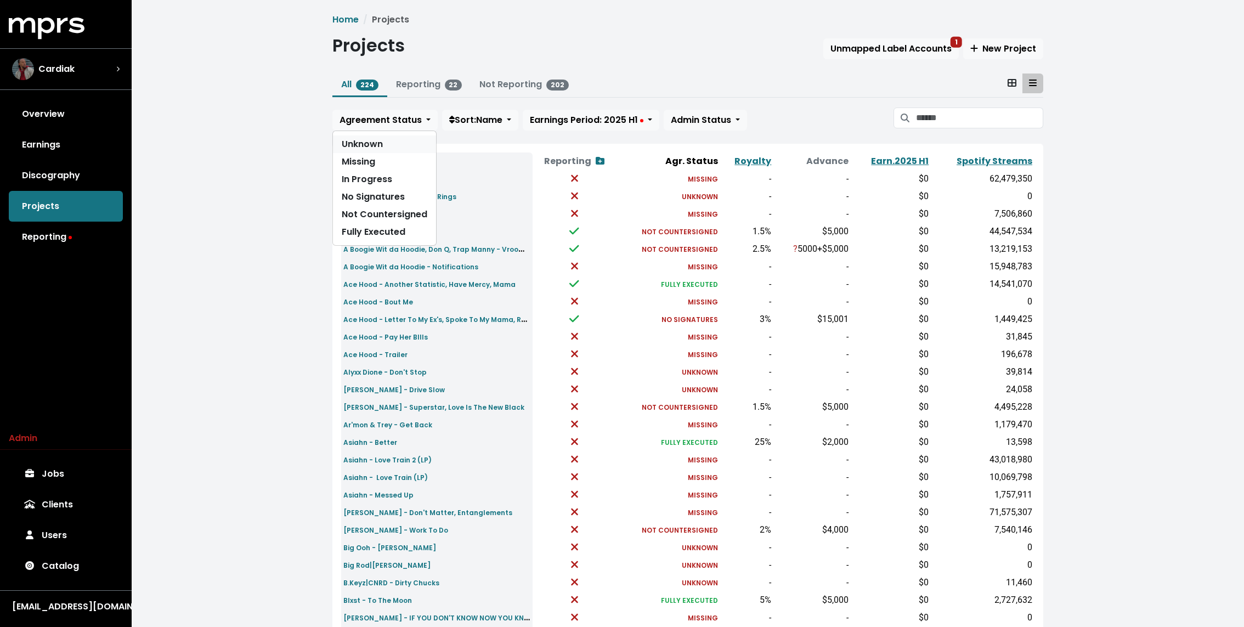
click at [384, 141] on link "Unknown" at bounding box center [384, 144] width 103 height 18
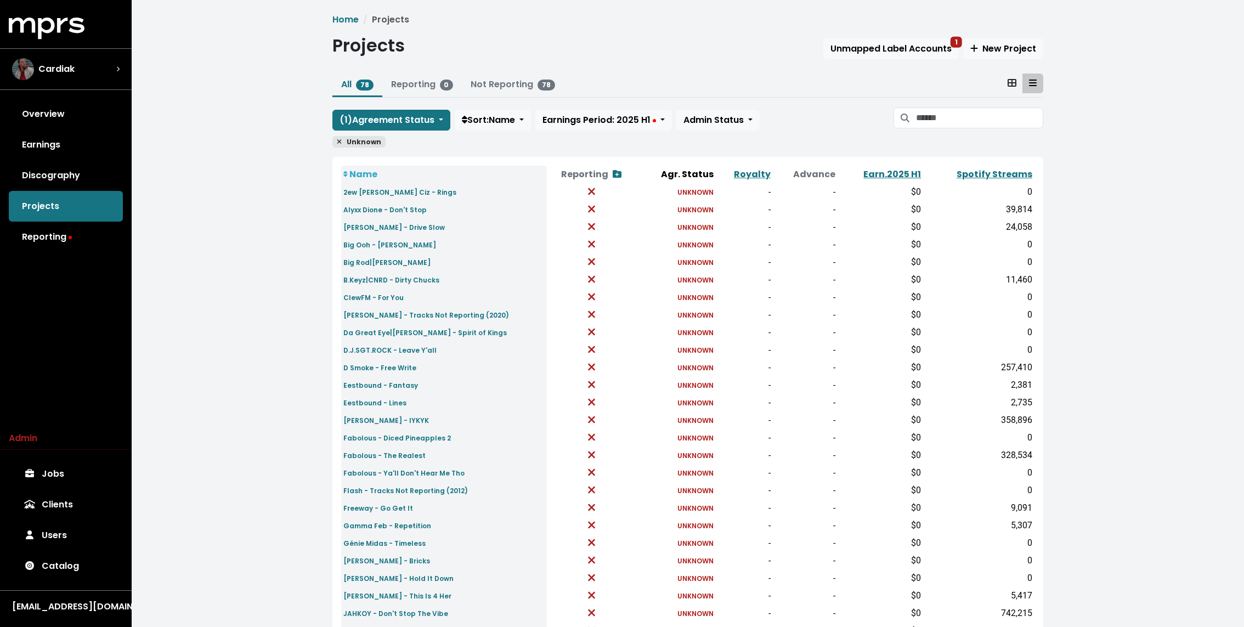
scroll to position [205, 0]
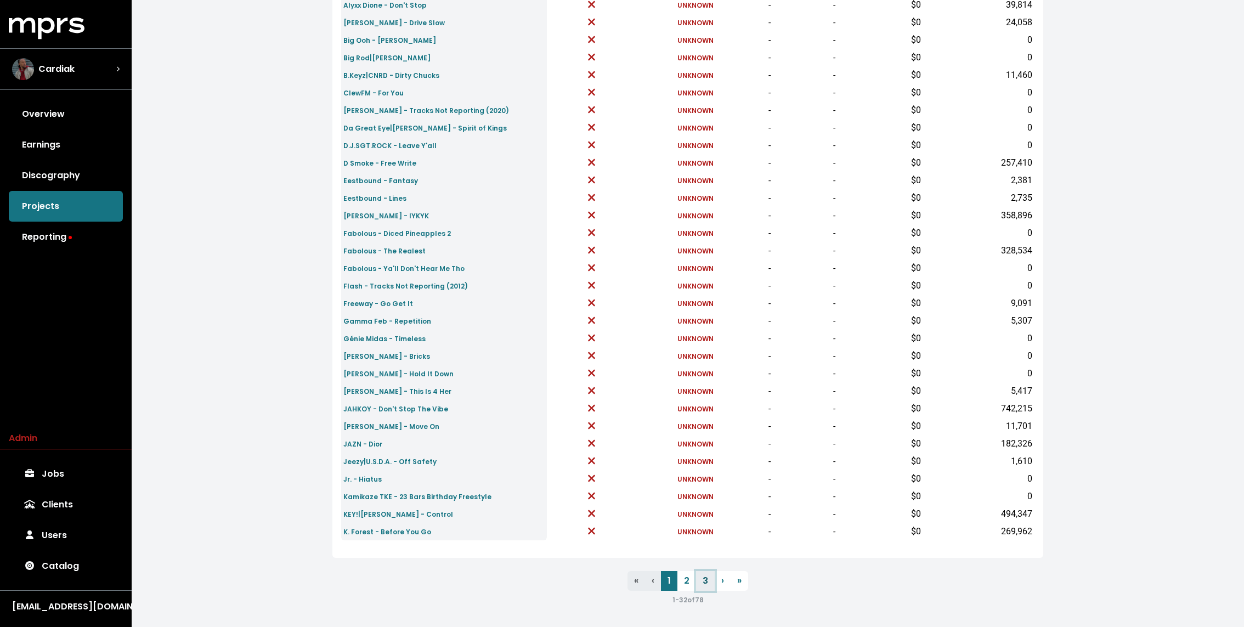
click at [705, 577] on link "3" at bounding box center [705, 581] width 19 height 20
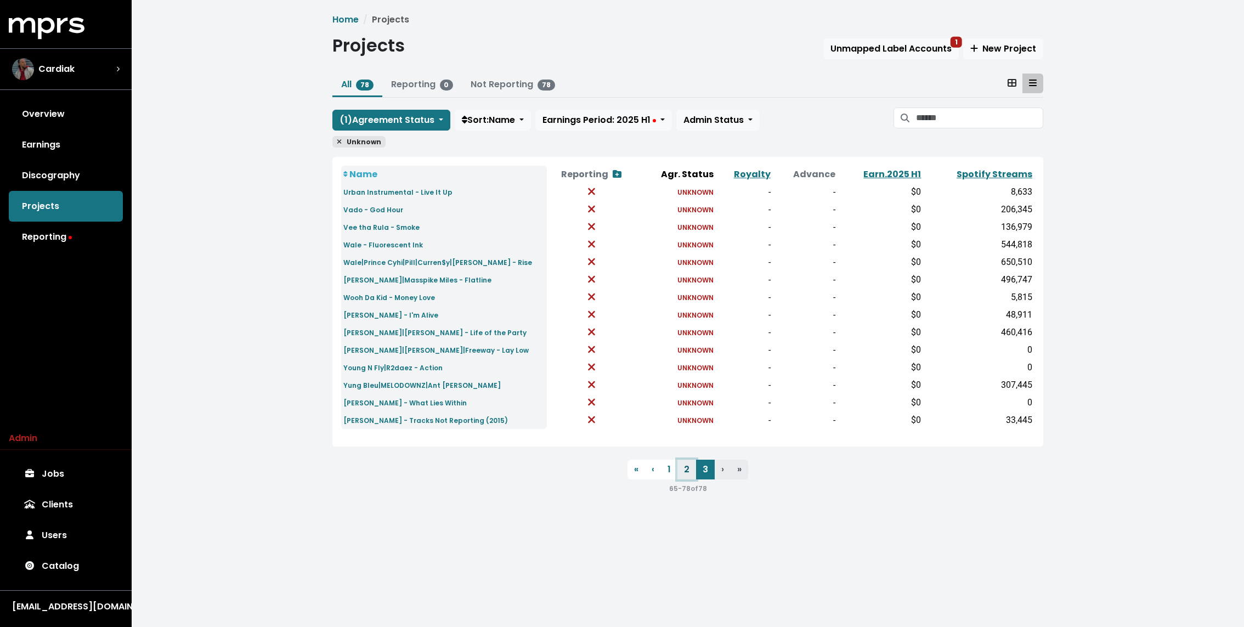
click at [686, 468] on link "2" at bounding box center [686, 470] width 19 height 20
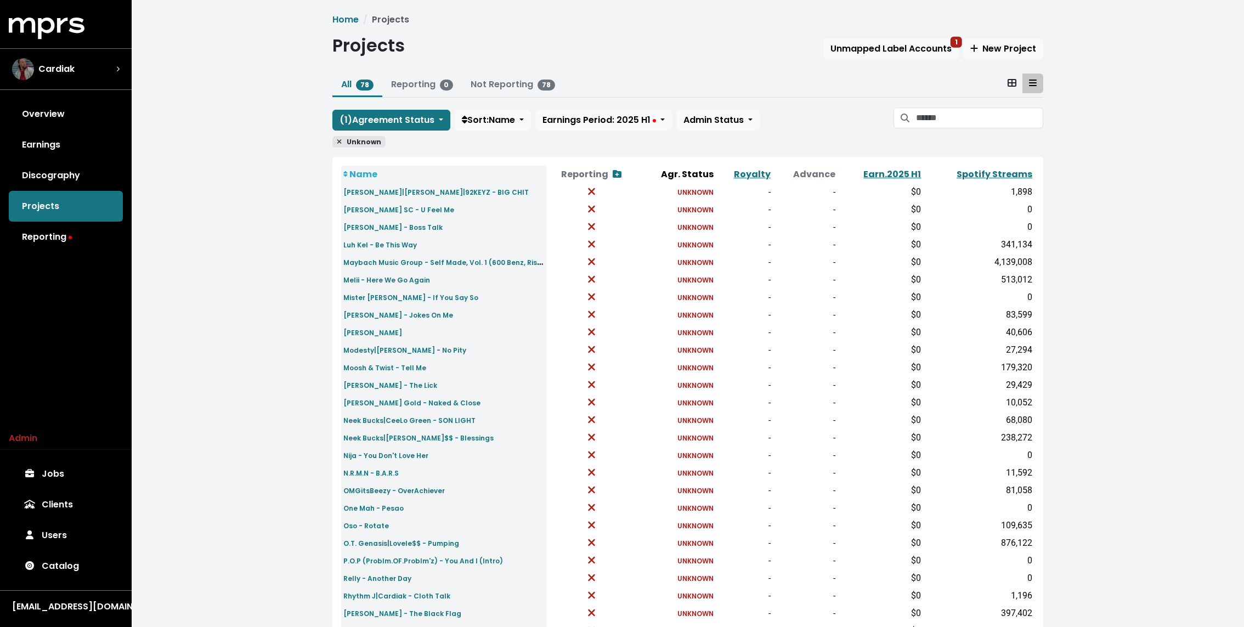
scroll to position [205, 0]
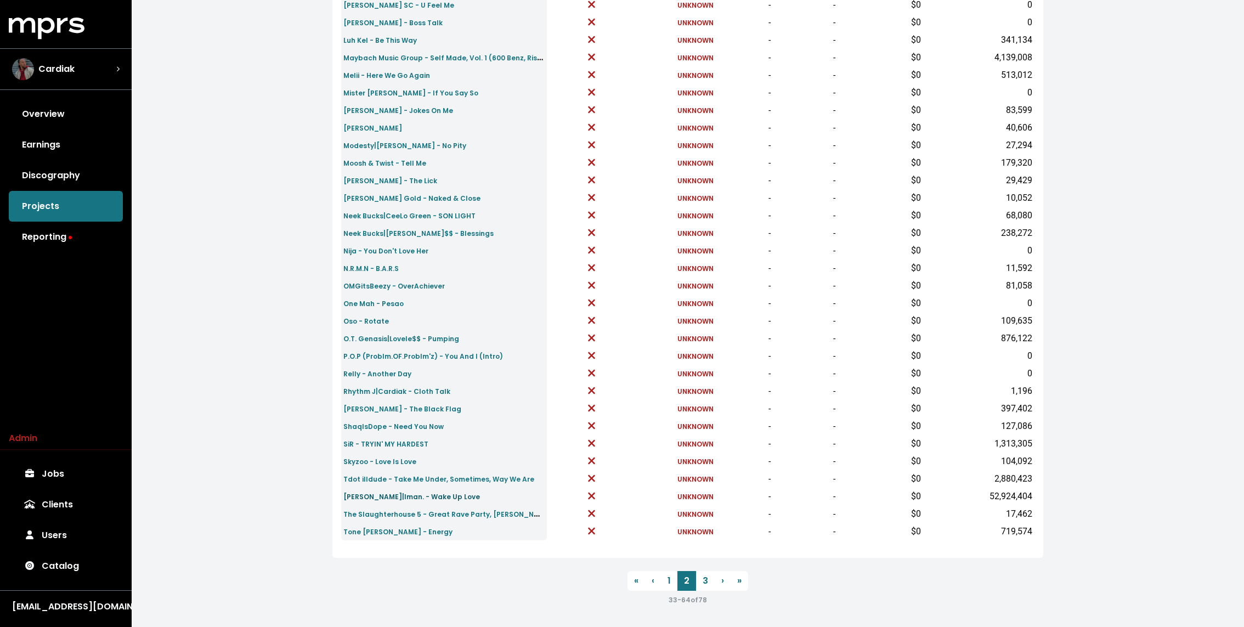
click at [420, 496] on small "Teyana Taylor|Iman. - Wake Up Love" at bounding box center [411, 496] width 137 height 9
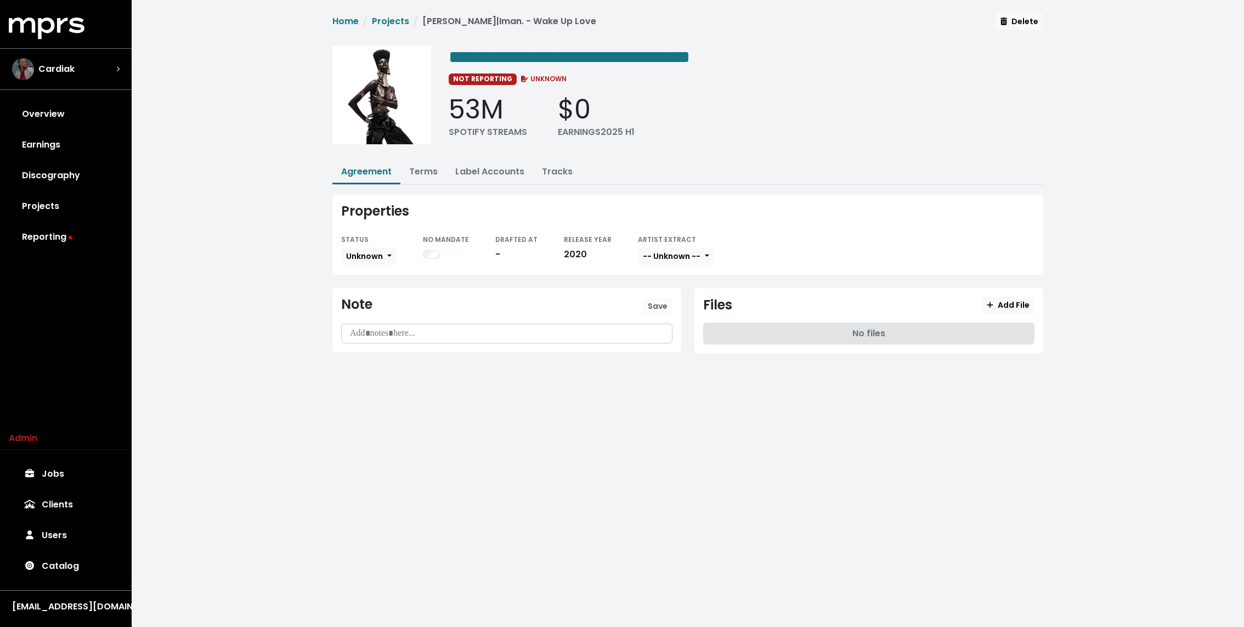
click at [399, 190] on div "**********" at bounding box center [688, 189] width 724 height 353
click at [421, 170] on link "Terms" at bounding box center [423, 171] width 29 height 13
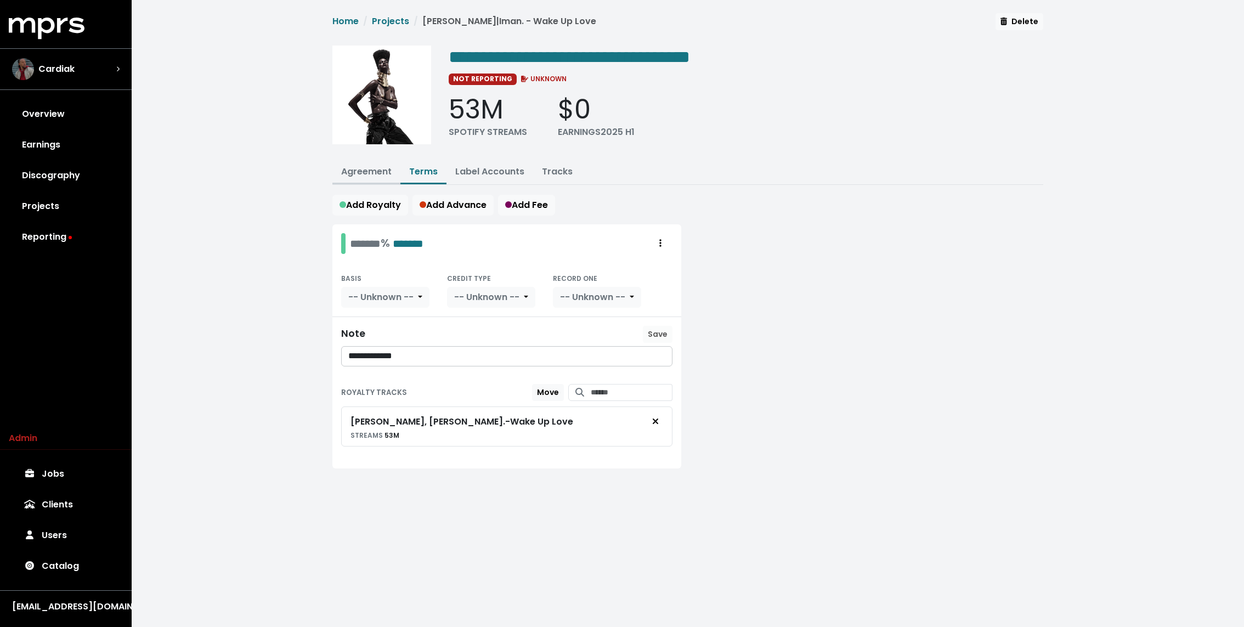
click at [372, 172] on link "Agreement" at bounding box center [366, 171] width 50 height 13
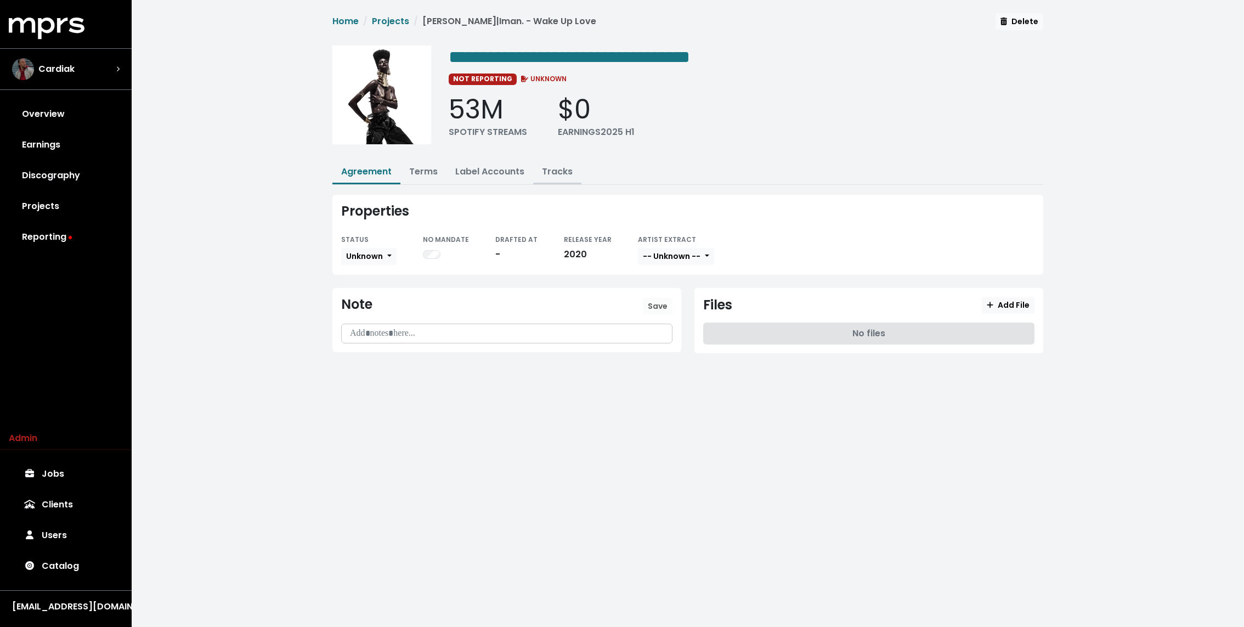
click at [552, 162] on button "Tracks" at bounding box center [557, 173] width 48 height 24
click at [552, 171] on link "Tracks" at bounding box center [557, 171] width 31 height 13
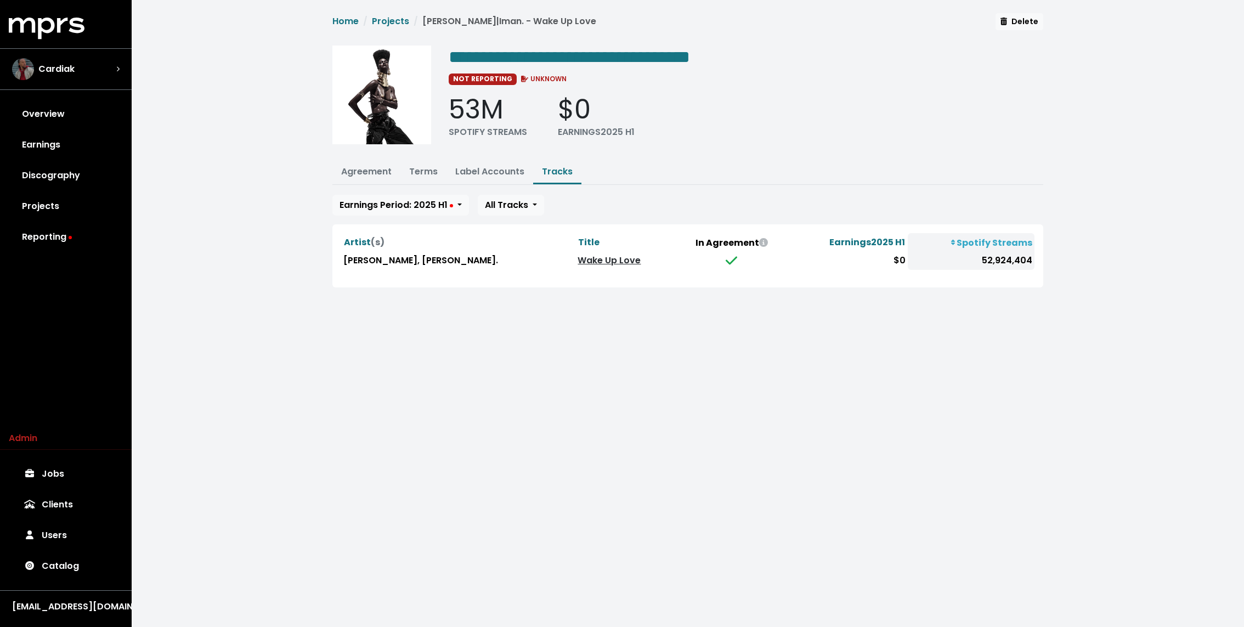
click at [577, 258] on link "Wake Up Love" at bounding box center [608, 260] width 63 height 13
click at [597, 48] on span "**********" at bounding box center [569, 57] width 241 height 18
click at [575, 50] on span "**********" at bounding box center [569, 57] width 241 height 18
click at [359, 174] on link "Agreement" at bounding box center [366, 171] width 50 height 13
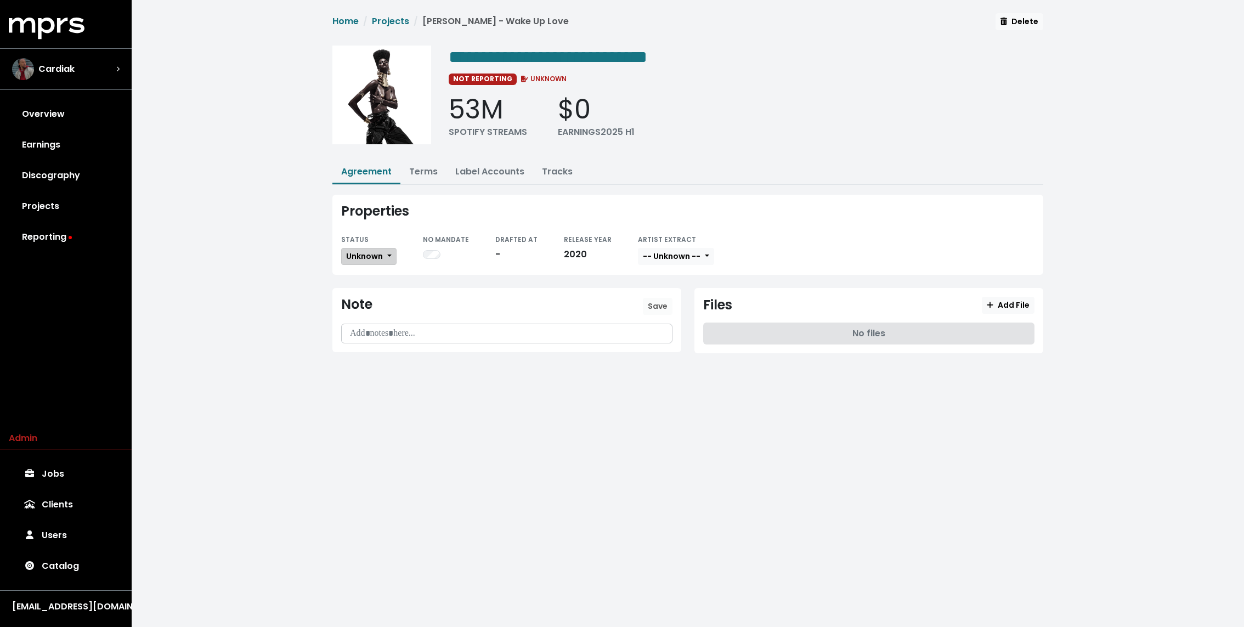
click at [372, 254] on span "Unknown" at bounding box center [364, 256] width 37 height 11
click at [368, 291] on link "Missing" at bounding box center [393, 296] width 103 height 18
click at [326, 264] on div "Properties STATUS Missing Unknown Missing In Progress No Signatures Not Counter…" at bounding box center [688, 235] width 724 height 80
click at [206, 329] on div "**********" at bounding box center [688, 192] width 1112 height 384
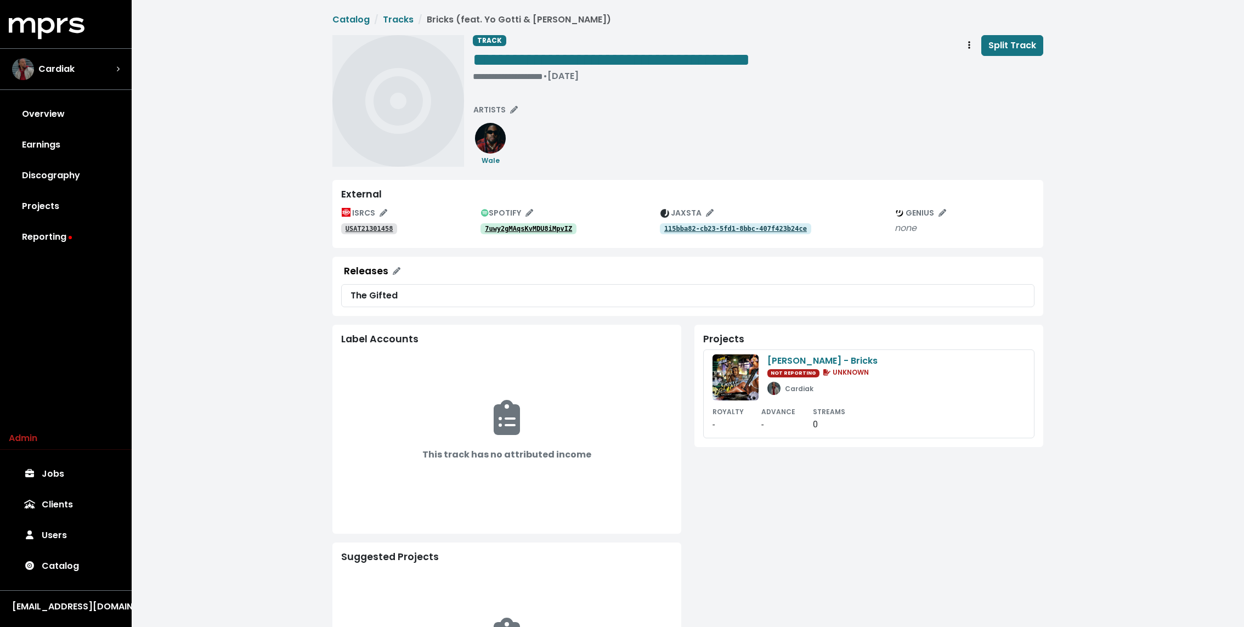
click at [719, 232] on tt "115bba82-cb23-5fd1-8bbc-407f423b24ce" at bounding box center [735, 229] width 143 height 8
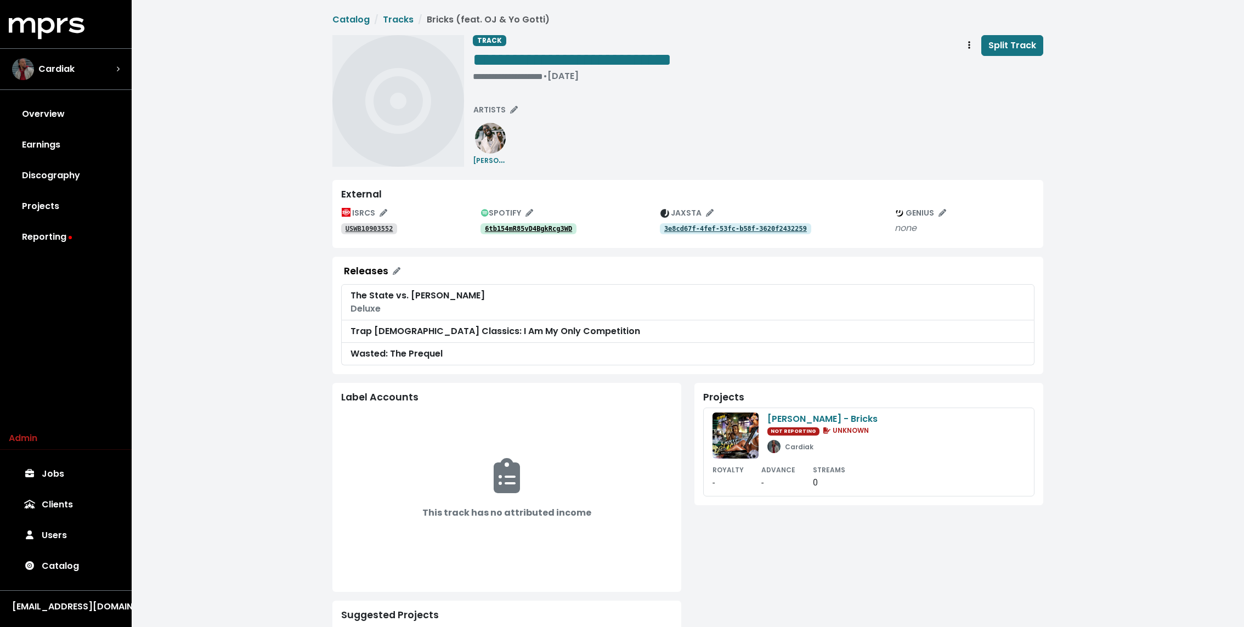
click at [685, 228] on tt "3e8cd67f-4fef-53fc-b58f-3620f2432259" at bounding box center [735, 229] width 143 height 8
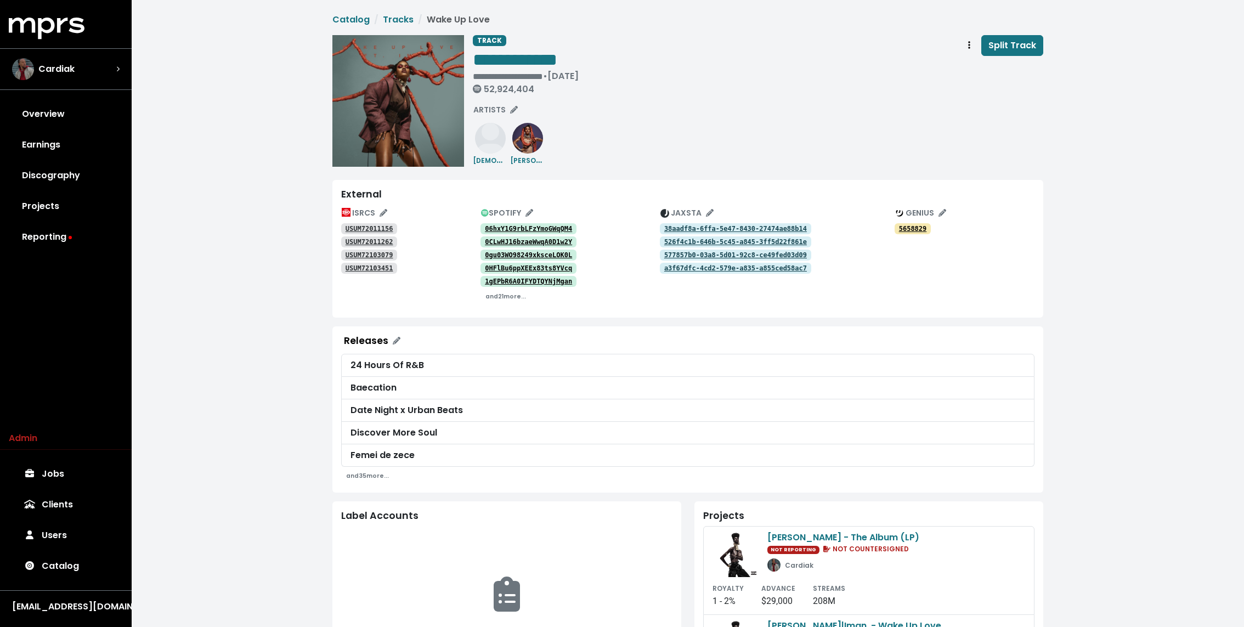
click at [689, 227] on tt "38aadf8a-6ffa-5e47-8430-27474ae88b14" at bounding box center [735, 229] width 143 height 8
click at [507, 296] on small "and 21 more..." at bounding box center [505, 296] width 41 height 8
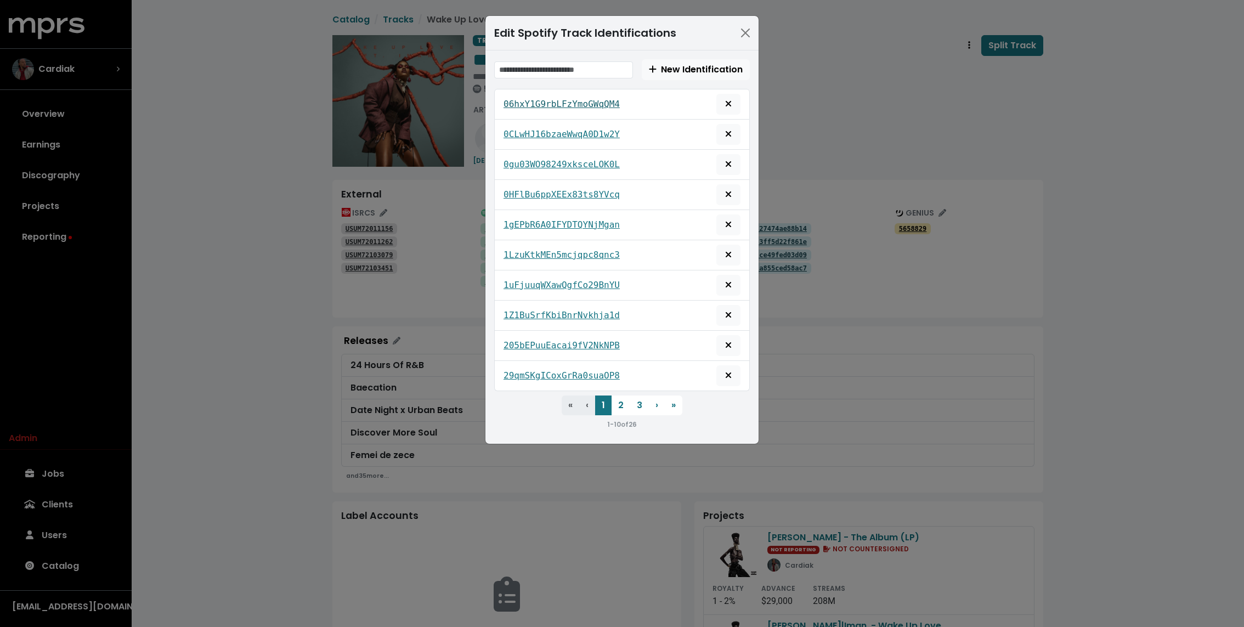
click at [545, 101] on tt "06hxY1G9rbLFzYmoGWqQM4" at bounding box center [561, 104] width 116 height 10
click at [530, 125] on div "0CLwHJ16bzaeWwqA0D1w2Y" at bounding box center [621, 134] width 237 height 21
click at [530, 135] on tt "0CLwHJ16bzaeWwqA0D1w2Y" at bounding box center [561, 134] width 116 height 10
click at [529, 160] on tt "0gu03WO98249xksceLOK0L" at bounding box center [561, 164] width 116 height 10
click at [529, 188] on link "0HFlBu6ppXEEx83ts8YVcq" at bounding box center [561, 194] width 116 height 13
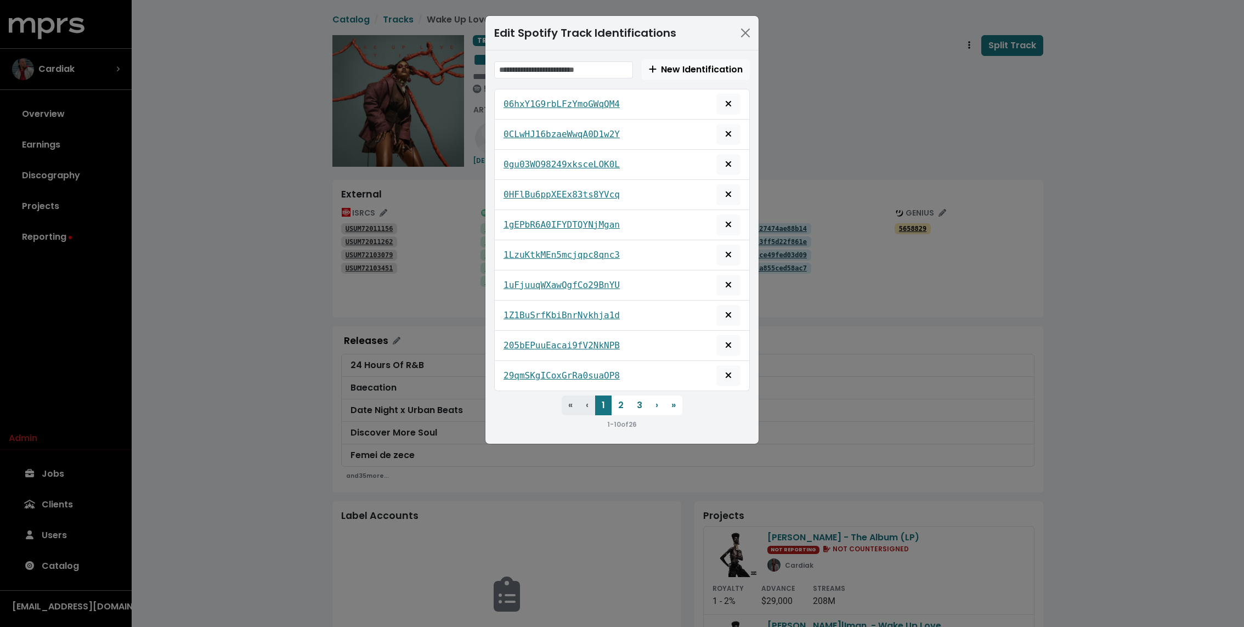
click at [531, 230] on div "1gEPbR6A0IFYDTQYNjMgan" at bounding box center [621, 224] width 237 height 21
click at [530, 222] on tt "1gEPbR6A0IFYDTQYNjMgan" at bounding box center [561, 224] width 116 height 10
click at [530, 250] on tt "1LzuKtkMEn5mcjqpc8qnc3" at bounding box center [561, 255] width 116 height 10
click at [533, 281] on tt "1uFjuuqWXawQgfCo29BnYU" at bounding box center [561, 285] width 116 height 10
click at [533, 310] on tt "1Z1BuSrfKbiBnrNvkhja1d" at bounding box center [561, 315] width 116 height 10
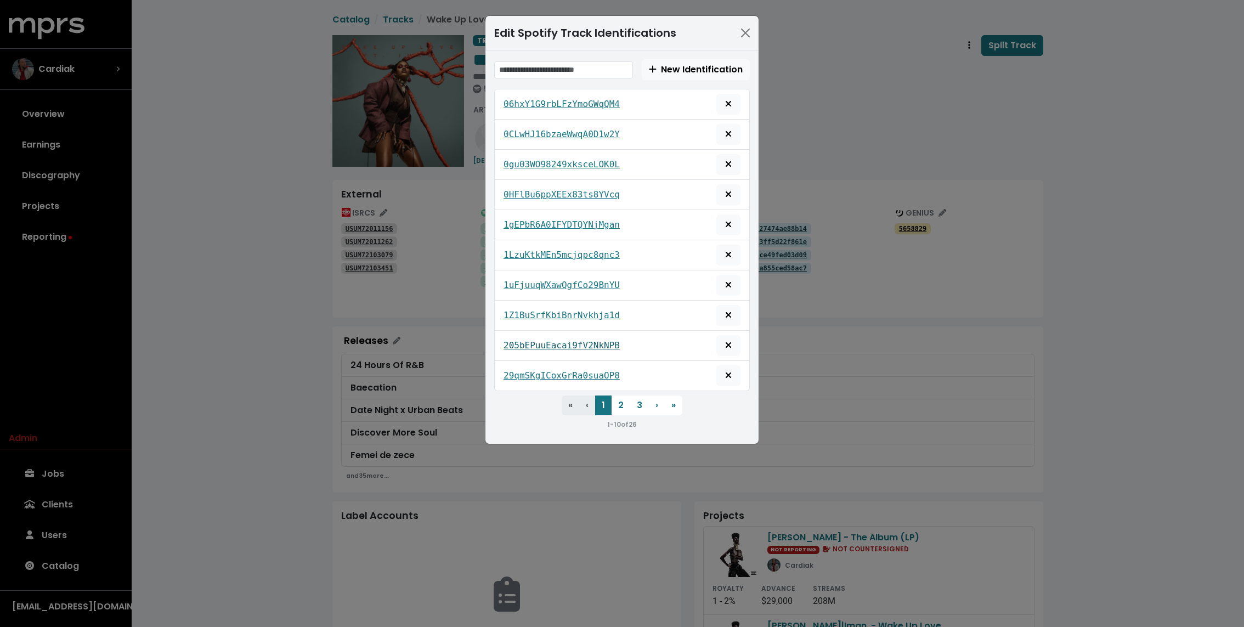
click at [533, 340] on tt "205bEPuuEacai9fV2NkNPB" at bounding box center [561, 345] width 116 height 10
click at [533, 372] on tt "29qmSKgICoxGrRa0suaOP8" at bounding box center [561, 375] width 116 height 10
click at [617, 395] on button "2" at bounding box center [620, 405] width 19 height 20
click at [593, 370] on tt "5f3pJ8KF99V5x5FOBHMV05" at bounding box center [561, 375] width 116 height 10
click at [595, 344] on tt "5eFrzTT6hOLWh7f7ZPF247" at bounding box center [561, 345] width 116 height 10
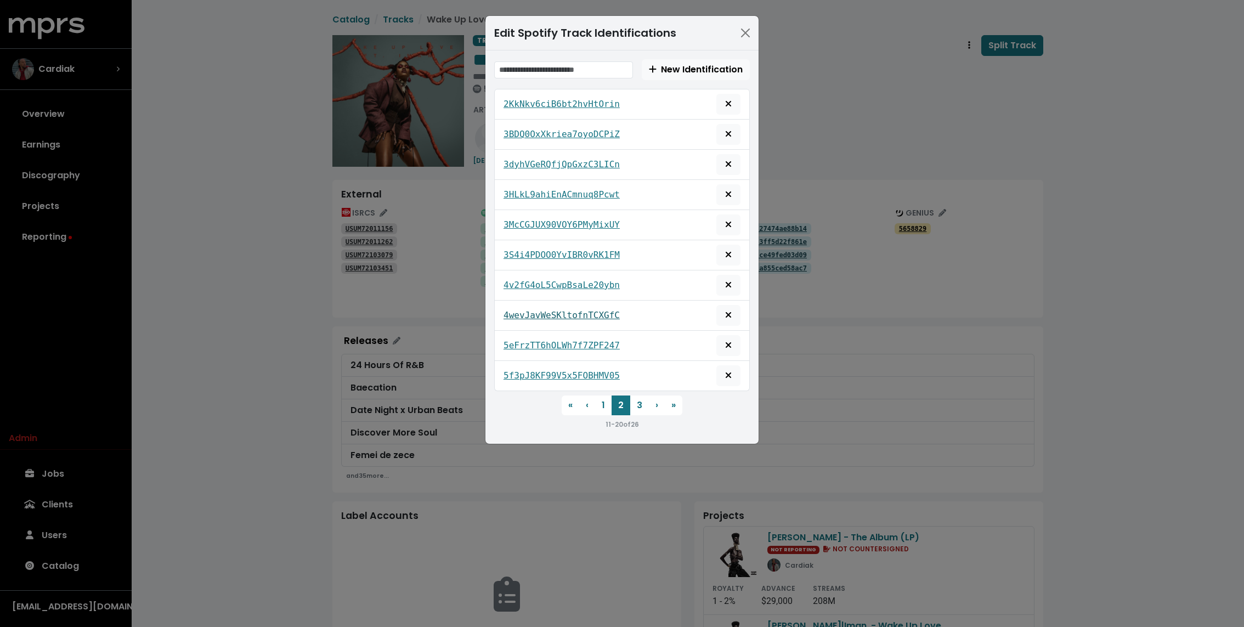
click at [594, 310] on tt "4wevJavWeSKltofnTCXGfC" at bounding box center [561, 315] width 116 height 10
click at [591, 286] on tt "4v2fG4oL5CwpBsaLe20ybn" at bounding box center [561, 285] width 116 height 10
click at [585, 250] on tt "3S4i4PDOO0YvIBR0vRK1FM" at bounding box center [561, 255] width 116 height 10
click at [580, 219] on tt "3McCGJUX90VOY6PMyMixUY" at bounding box center [561, 224] width 116 height 10
click at [580, 194] on tt "3HLkL9ahiEnACmnuq8Pcwt" at bounding box center [561, 194] width 116 height 10
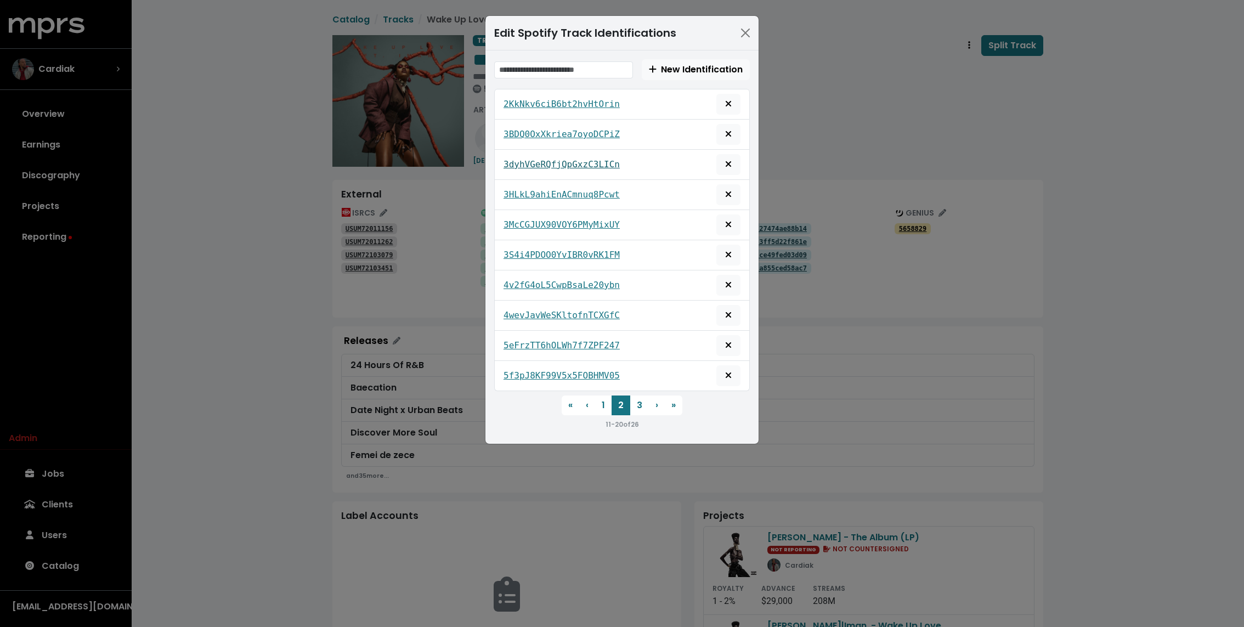
click at [574, 159] on tt "3dyhVGeRQfjQpGxzC3LICn" at bounding box center [561, 164] width 116 height 10
click at [326, 156] on div "Edit Spotify Track Identifications New Identification 2KkNkv6ciB6bt2hvHtOrin 3B…" at bounding box center [622, 313] width 1244 height 627
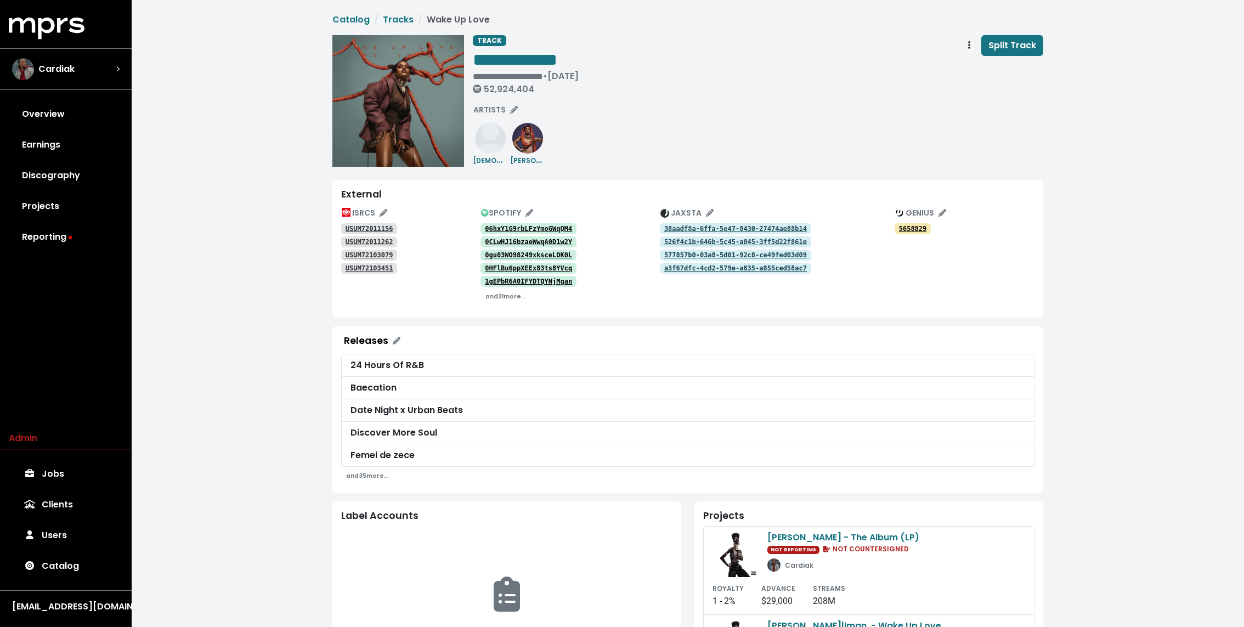
click at [206, 329] on div "**********" at bounding box center [688, 472] width 1112 height 945
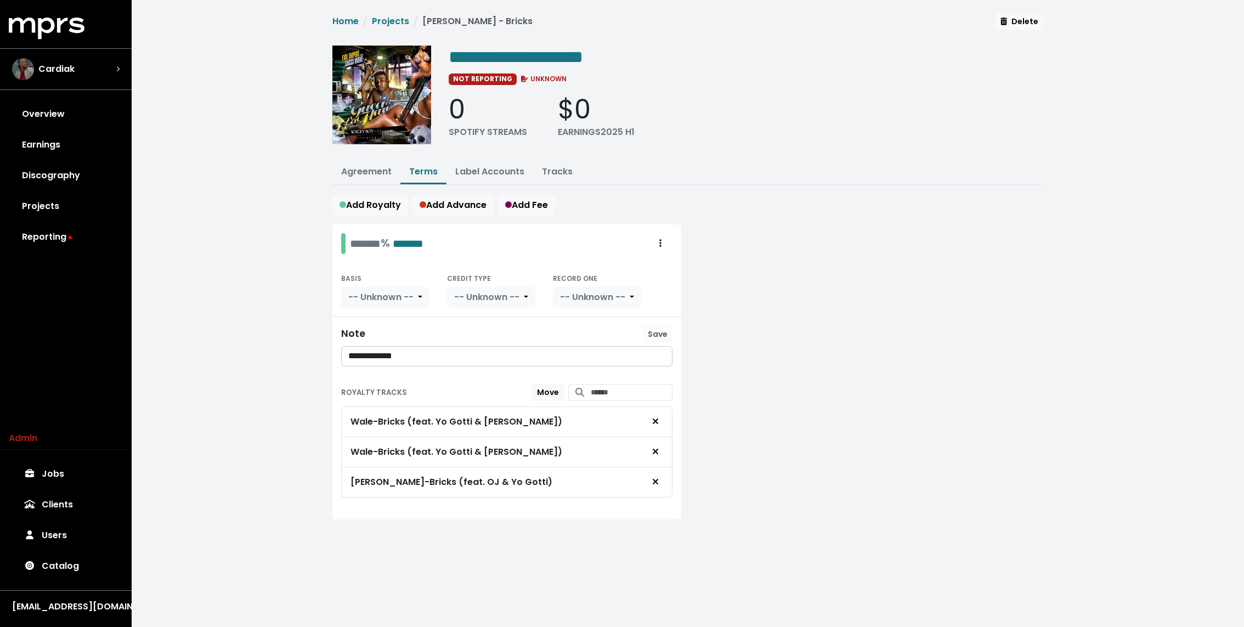
click at [842, 211] on div "Add Royalty Add Advance Add Fee" at bounding box center [687, 205] width 711 height 21
click at [559, 167] on link "Tracks" at bounding box center [557, 171] width 31 height 13
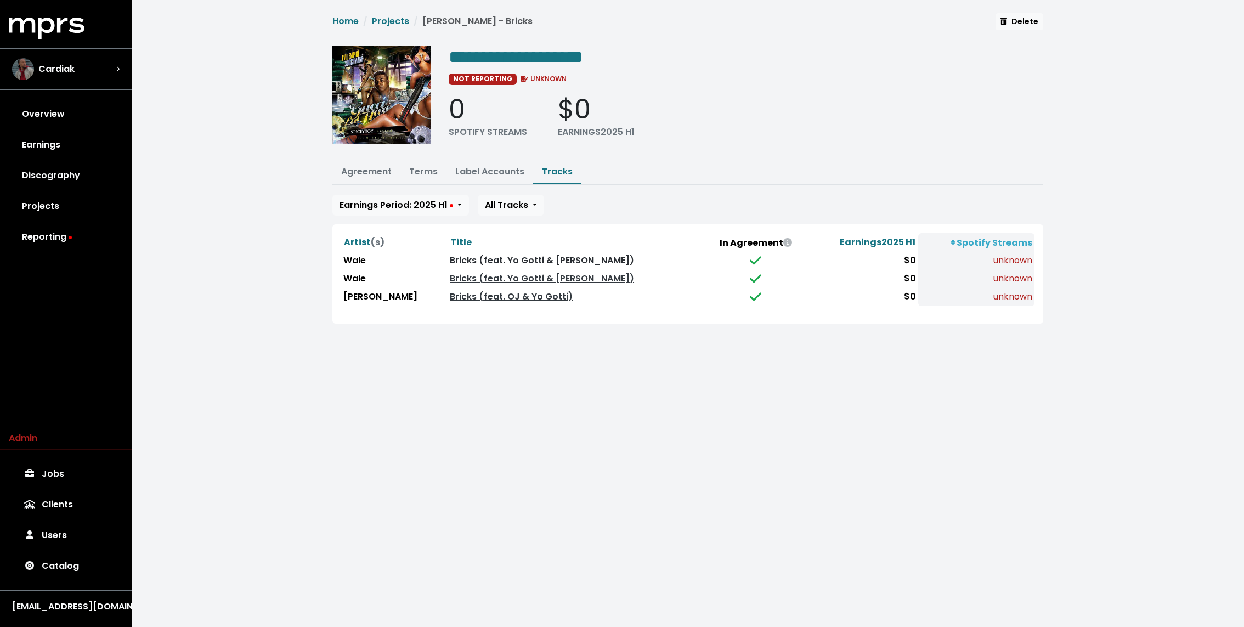
click at [462, 255] on link "Bricks (feat. Yo Gotti & [PERSON_NAME])" at bounding box center [542, 260] width 184 height 13
click at [453, 283] on td "Bricks (feat. Yo Gotti & [PERSON_NAME])" at bounding box center [576, 279] width 256 height 18
click at [450, 275] on link "Bricks (feat. Yo Gotti & [PERSON_NAME])" at bounding box center [542, 278] width 184 height 13
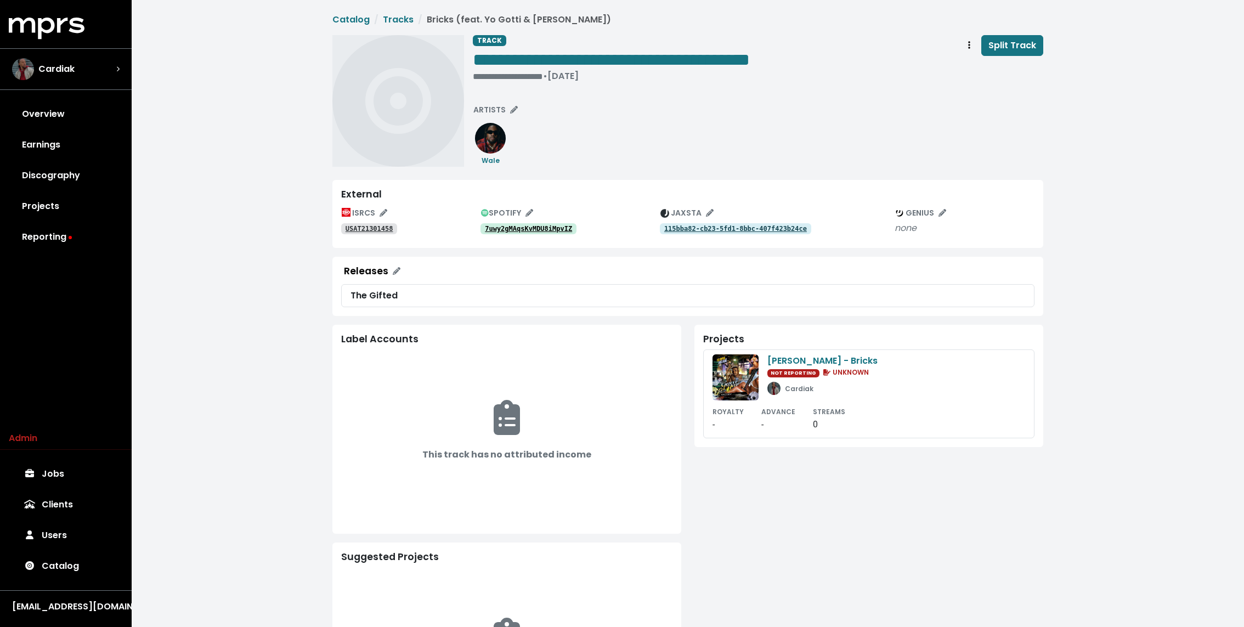
click at [551, 226] on tt "7uwy2gMAqsKvMDU8iMpvIZ" at bounding box center [528, 229] width 87 height 8
click at [378, 226] on tt "USAT21301458" at bounding box center [370, 229] width 48 height 8
click at [759, 227] on tt "115bba82-cb23-5fd1-8bbc-407f423b24ce" at bounding box center [735, 229] width 143 height 8
click at [527, 229] on tt "15PdKoUxTanOUTSIFTO4x9" at bounding box center [528, 229] width 87 height 8
click at [378, 226] on tt "USAT21301472" at bounding box center [370, 229] width 48 height 8
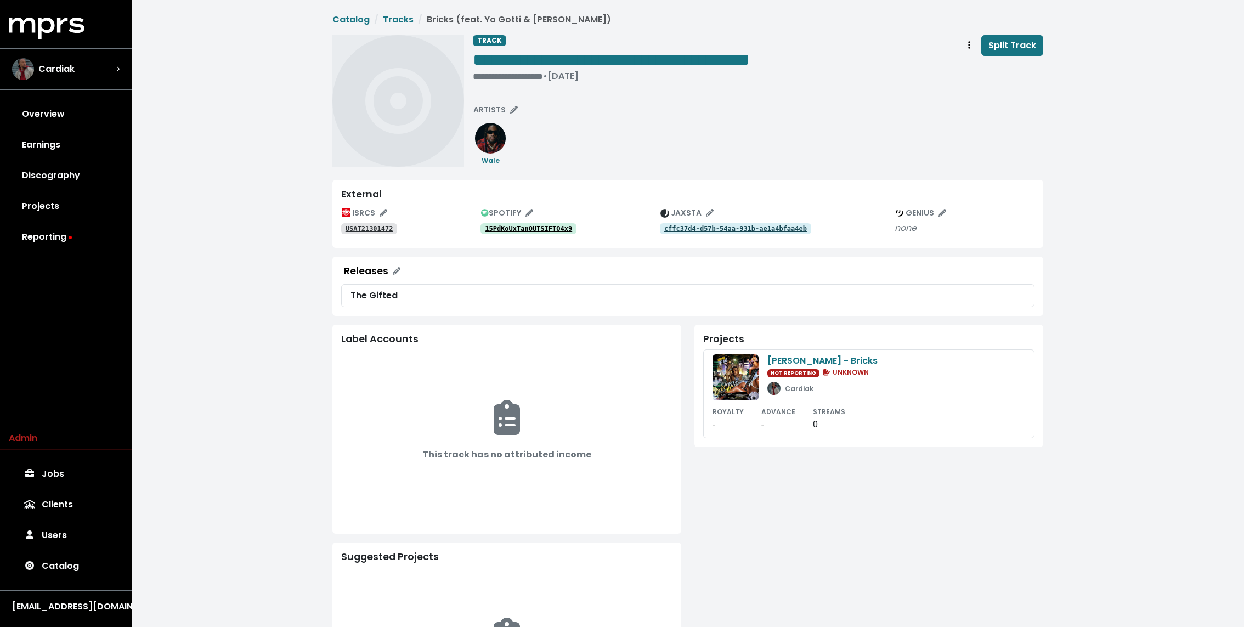
click at [763, 226] on tt "cffc37d4-d57b-54aa-931b-ae1a4bfaa4eb" at bounding box center [735, 229] width 143 height 8
click at [962, 42] on button "Track actions" at bounding box center [969, 45] width 24 height 21
click at [973, 65] on link "Merge" at bounding box center [1001, 70] width 87 height 18
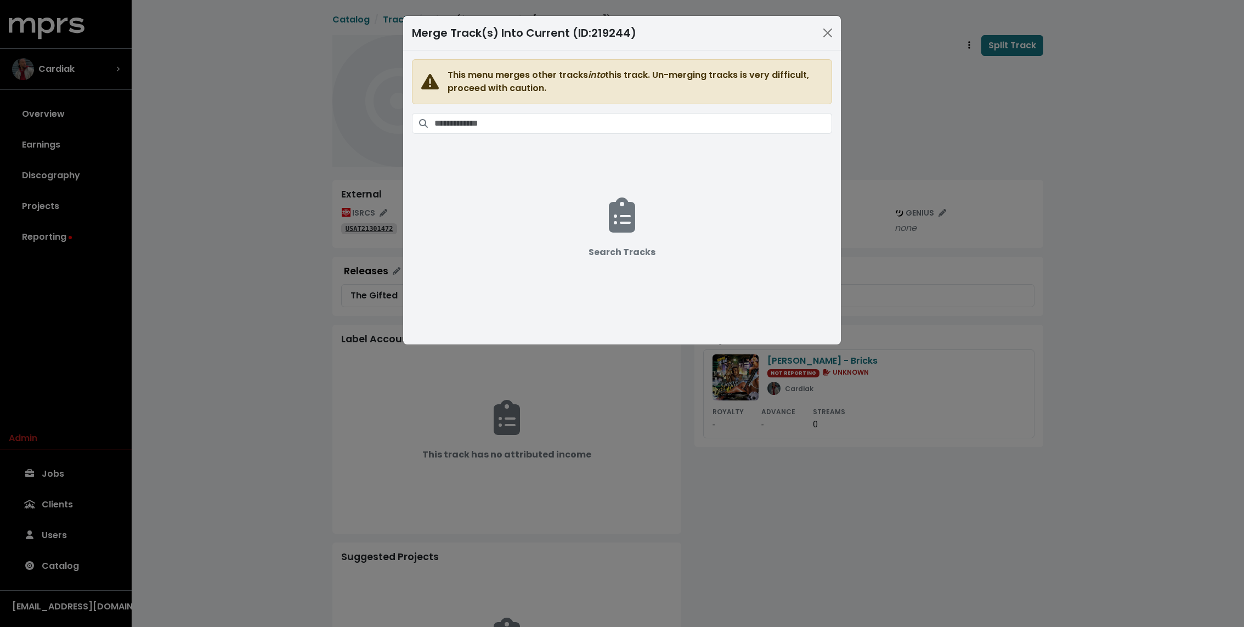
click at [569, 133] on span "This menu merges other tracks into this track. Un-merging tracks is very diffic…" at bounding box center [622, 190] width 420 height 263
click at [571, 111] on span "This menu merges other tracks into this track. Un-merging tracks is very diffic…" at bounding box center [622, 190] width 420 height 263
click at [562, 123] on input "Search tracks" at bounding box center [633, 123] width 398 height 21
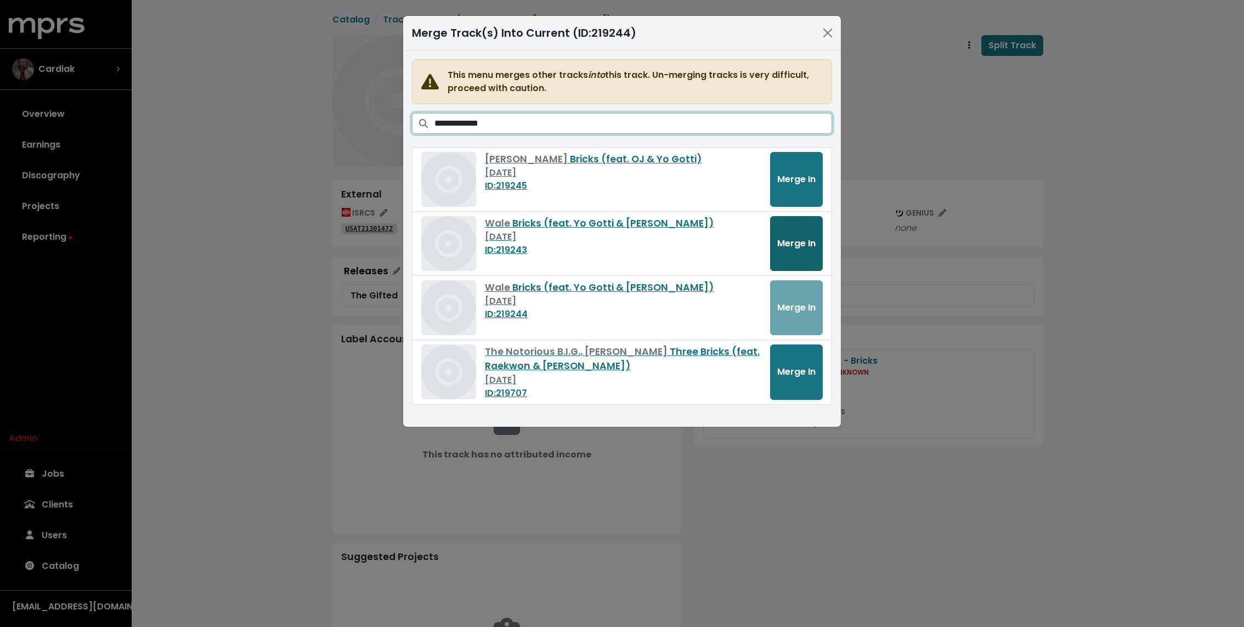
type input "**********"
click at [797, 240] on span "Merge In" at bounding box center [796, 243] width 38 height 13
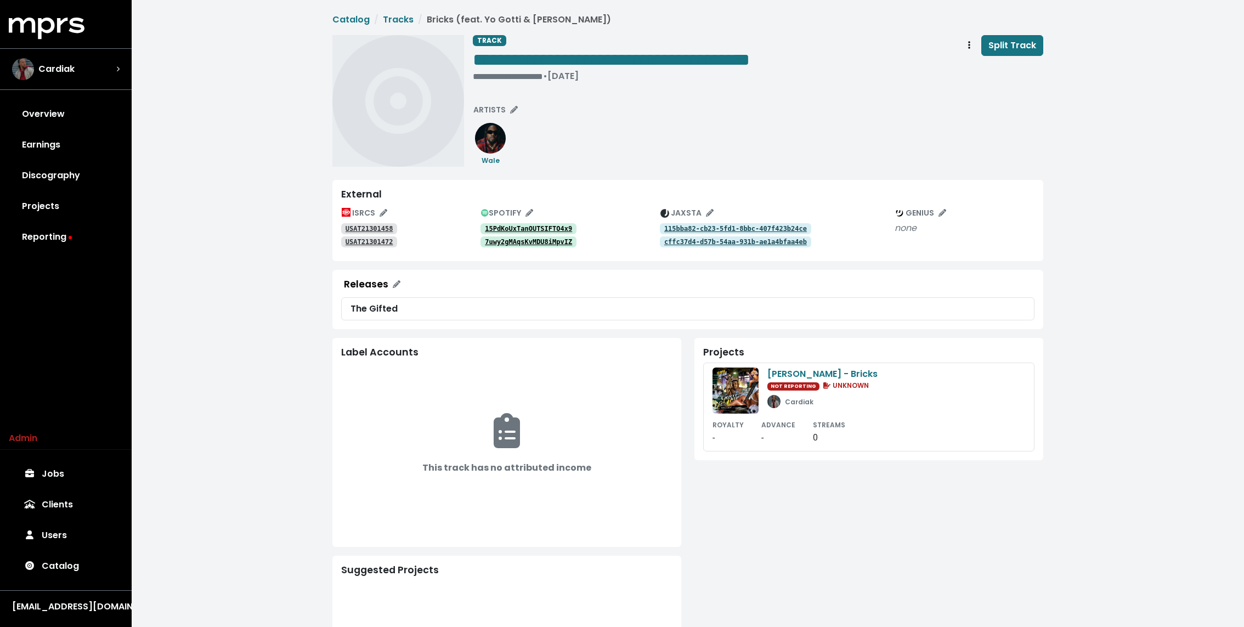
click at [528, 147] on div "**********" at bounding box center [758, 101] width 570 height 132
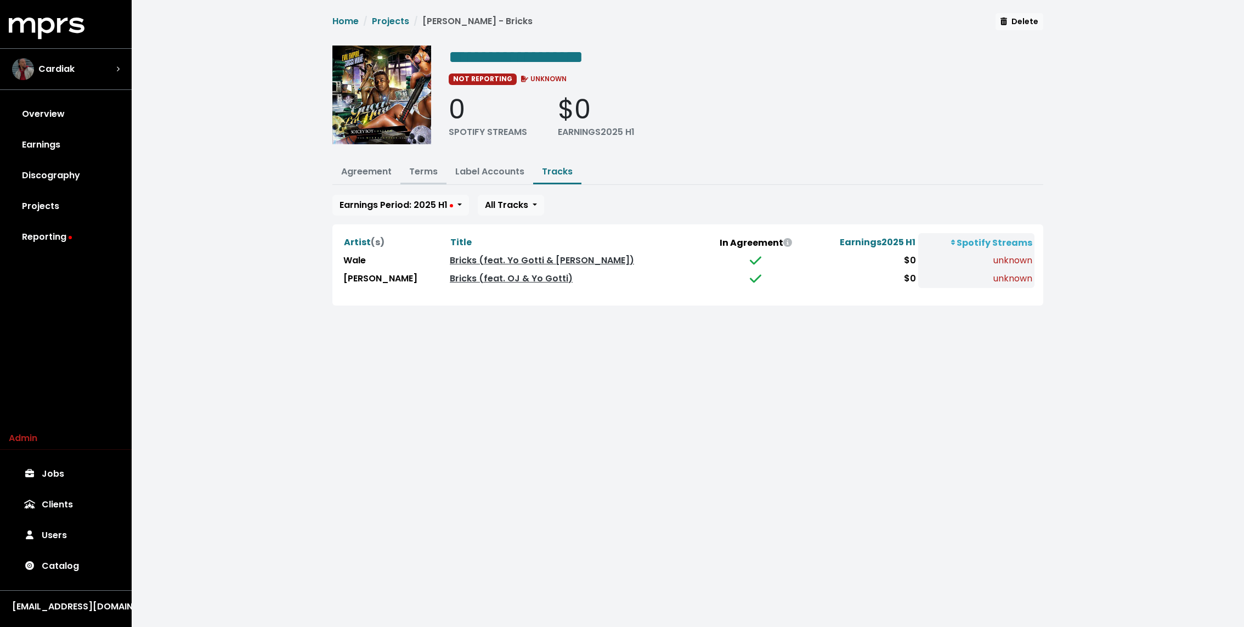
click at [426, 168] on link "Terms" at bounding box center [423, 171] width 29 height 13
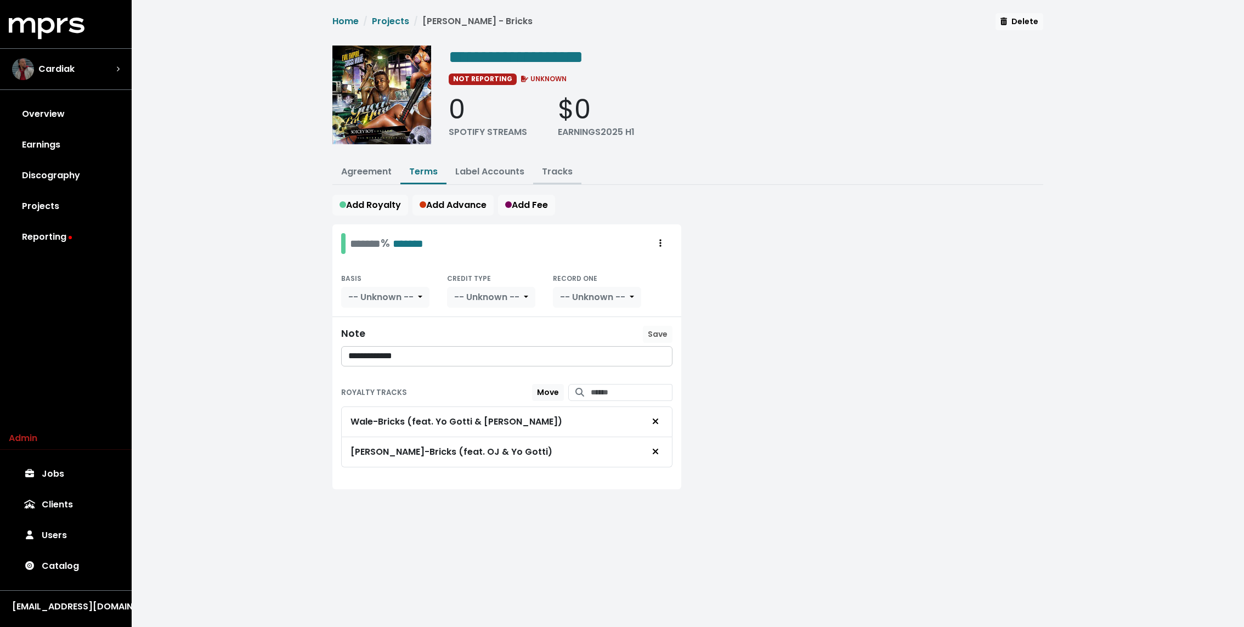
click at [552, 169] on link "Tracks" at bounding box center [557, 171] width 31 height 13
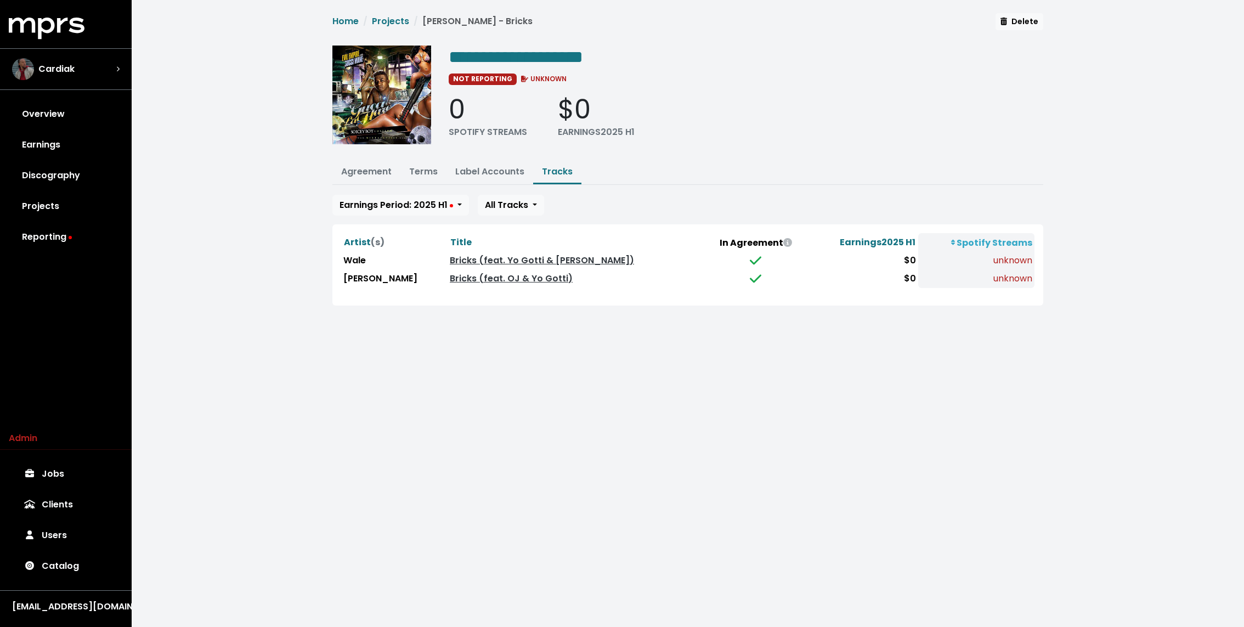
click at [467, 285] on div "Artist (s) Title In Agreement Earnings 2025 H1 Spotify Streams Wale Bricks (fea…" at bounding box center [687, 265] width 693 height 64
click at [467, 282] on td "Bricks (feat. OJ & Yo Gotti)" at bounding box center [576, 279] width 256 height 18
click at [467, 278] on link "Bricks (feat. OJ & Yo Gotti)" at bounding box center [511, 278] width 123 height 13
click at [498, 72] on div "NOT REPORTING UNKNOWN" at bounding box center [746, 78] width 594 height 13
click at [501, 53] on span "**********" at bounding box center [516, 57] width 134 height 18
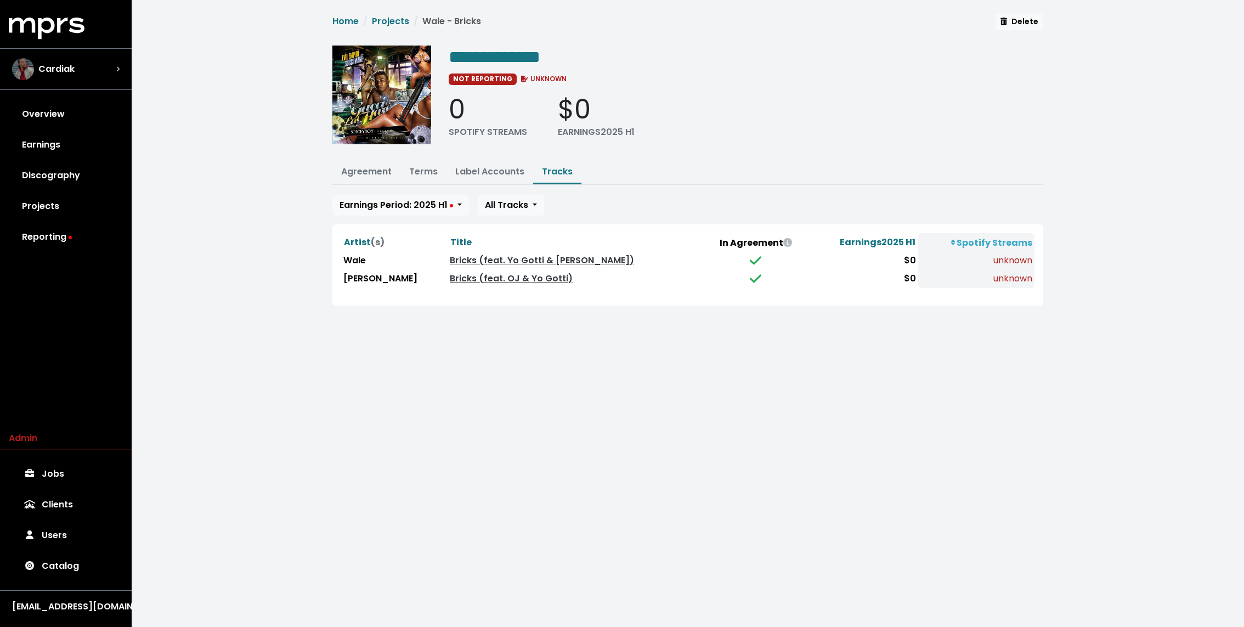
click at [427, 158] on div "**********" at bounding box center [688, 159] width 724 height 292
click at [420, 171] on link "Terms" at bounding box center [423, 171] width 29 height 13
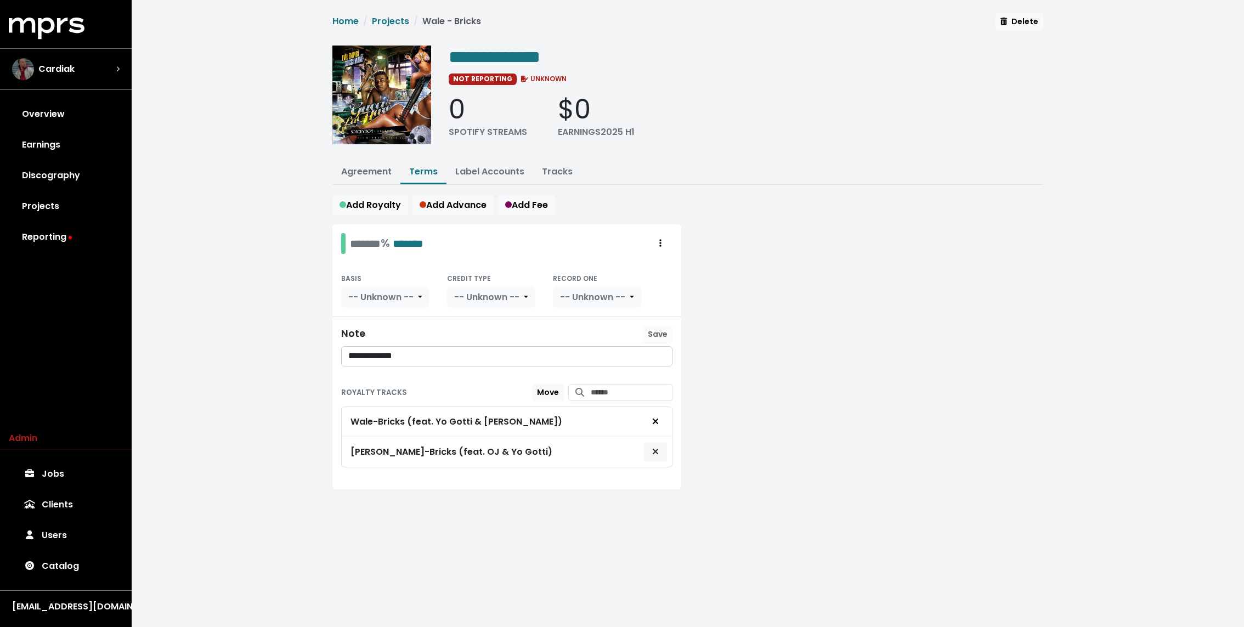
click at [653, 449] on icon "Remove royalty target" at bounding box center [655, 451] width 5 height 5
click at [787, 403] on div at bounding box center [869, 348] width 362 height 248
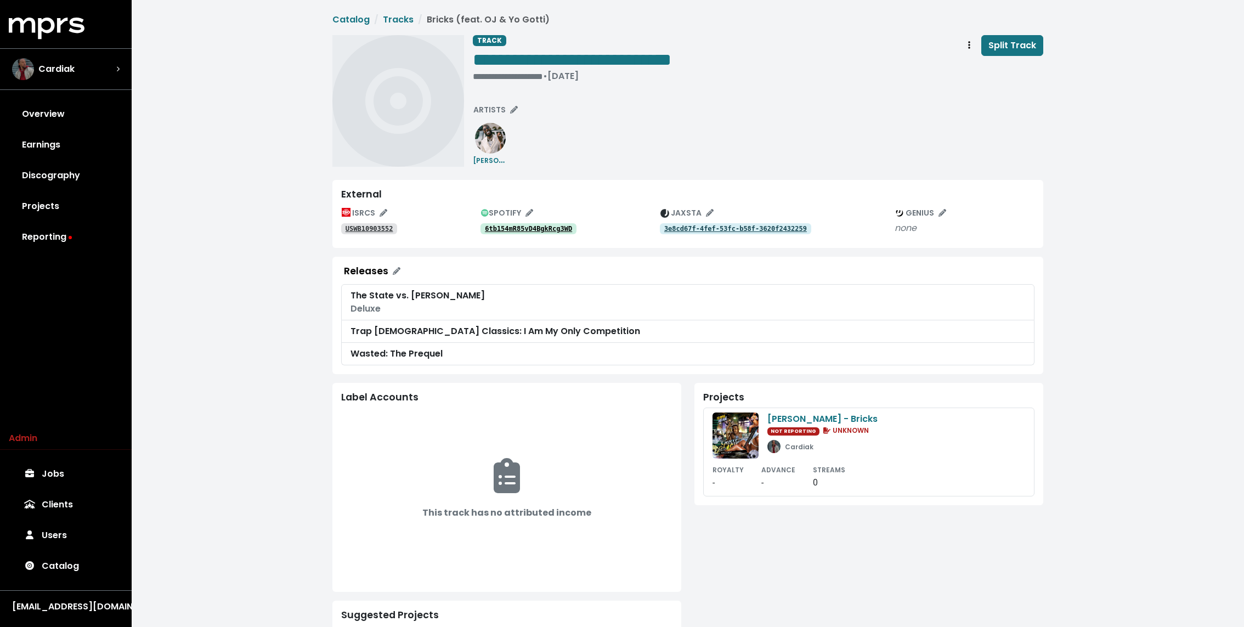
click at [540, 231] on tt "6tb154mR85vD4BgkRcg3WD" at bounding box center [528, 229] width 87 height 8
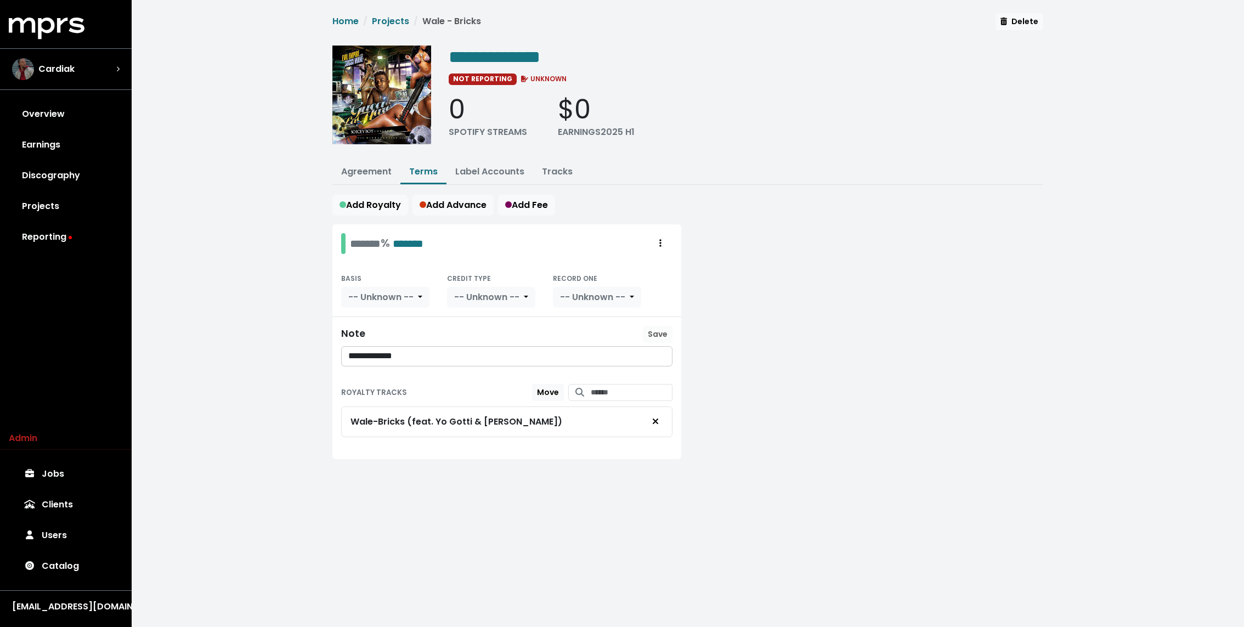
click at [204, 205] on div "**********" at bounding box center [688, 249] width 1112 height 499
click at [351, 161] on button "Agreement" at bounding box center [366, 173] width 68 height 24
click at [354, 172] on link "Agreement" at bounding box center [366, 171] width 50 height 13
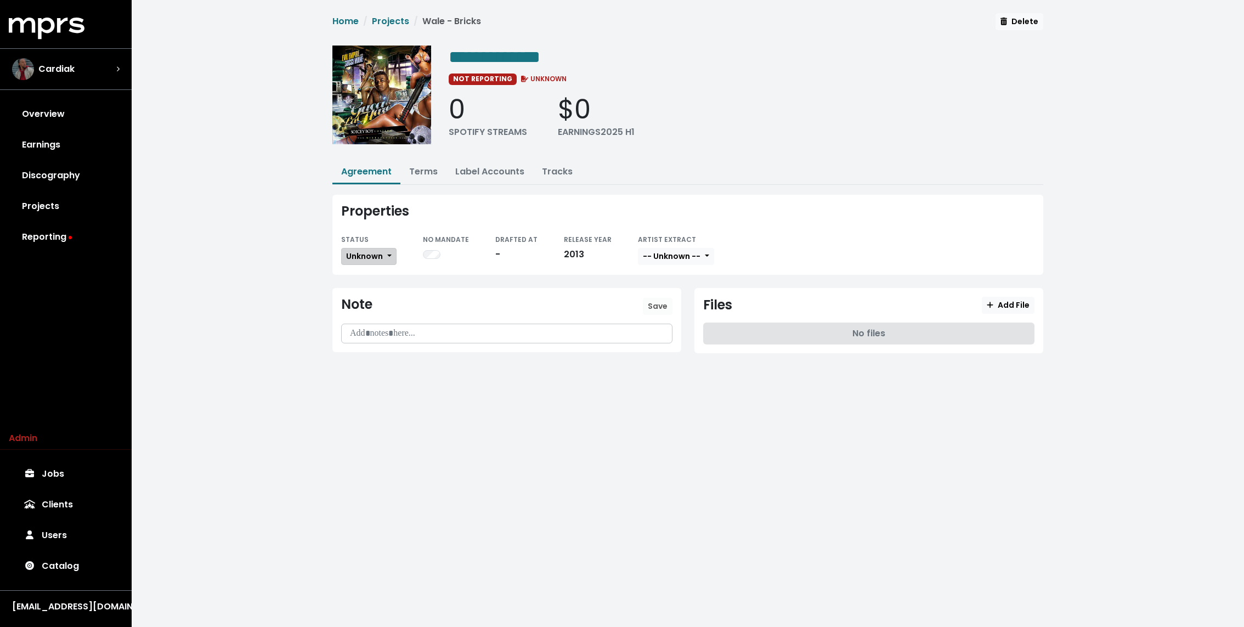
click at [366, 251] on span "Unknown" at bounding box center [364, 256] width 37 height 11
click at [369, 288] on link "Missing" at bounding box center [393, 296] width 103 height 18
click at [300, 241] on div "**********" at bounding box center [688, 192] width 1112 height 384
click at [416, 170] on link "Terms" at bounding box center [423, 171] width 29 height 13
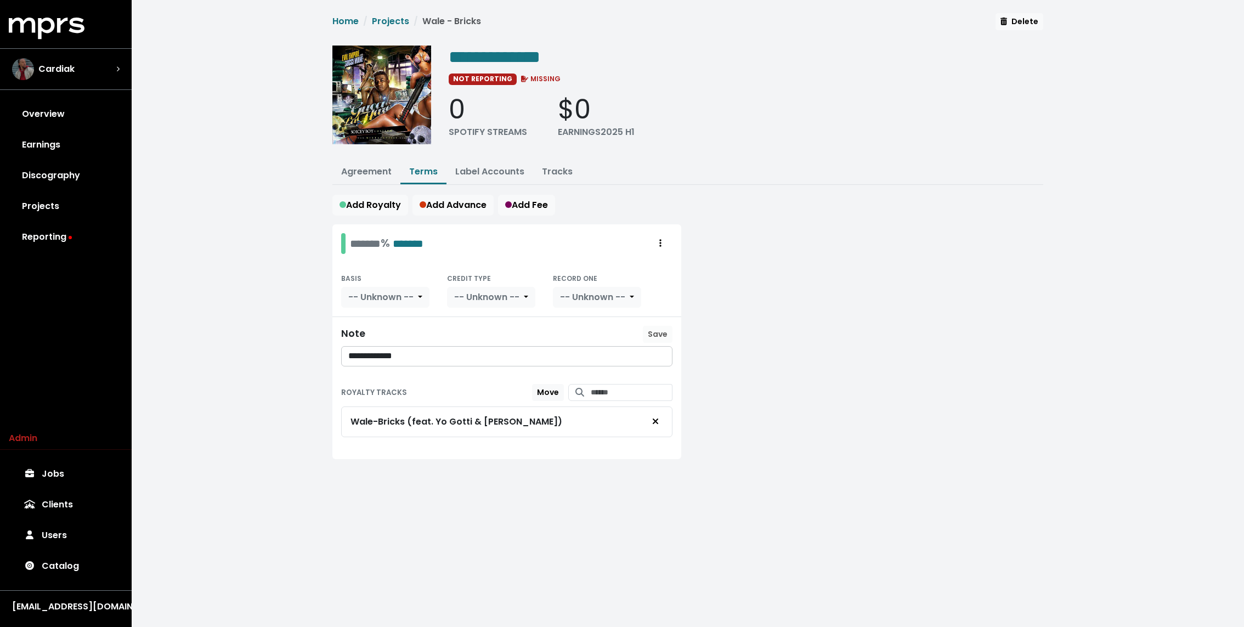
click at [414, 353] on p "**********" at bounding box center [507, 356] width 318 height 13
click at [663, 334] on span "Save" at bounding box center [658, 334] width 20 height 11
click at [750, 186] on div "**********" at bounding box center [688, 247] width 724 height 468
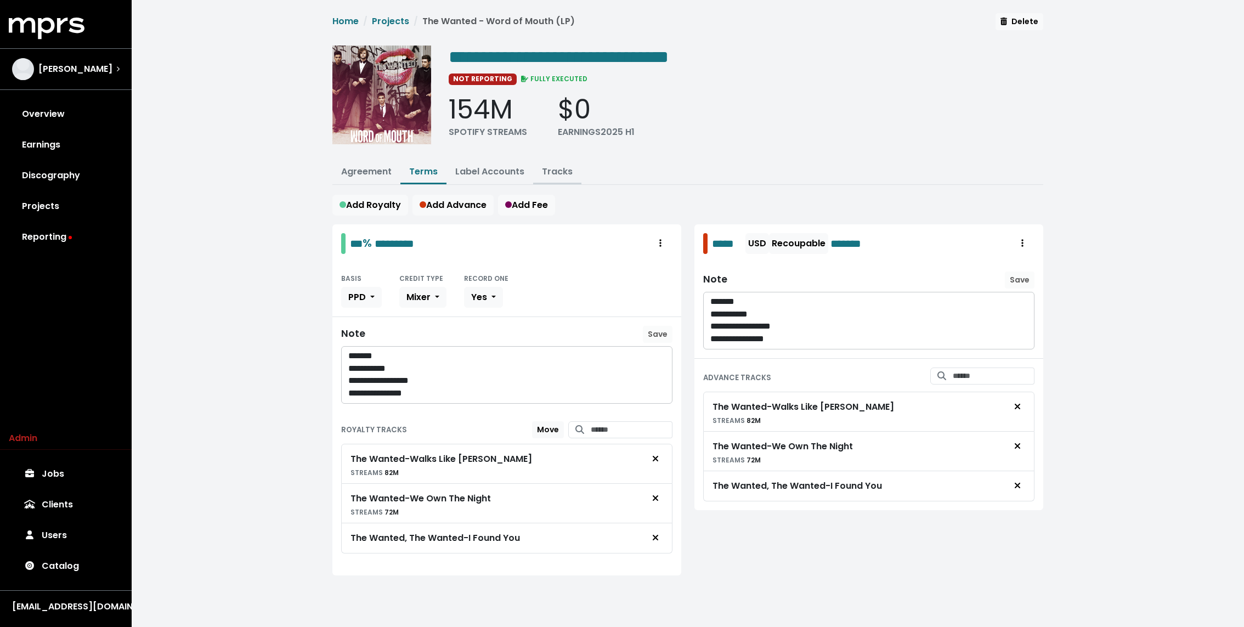
click at [559, 172] on link "Tracks" at bounding box center [557, 171] width 31 height 13
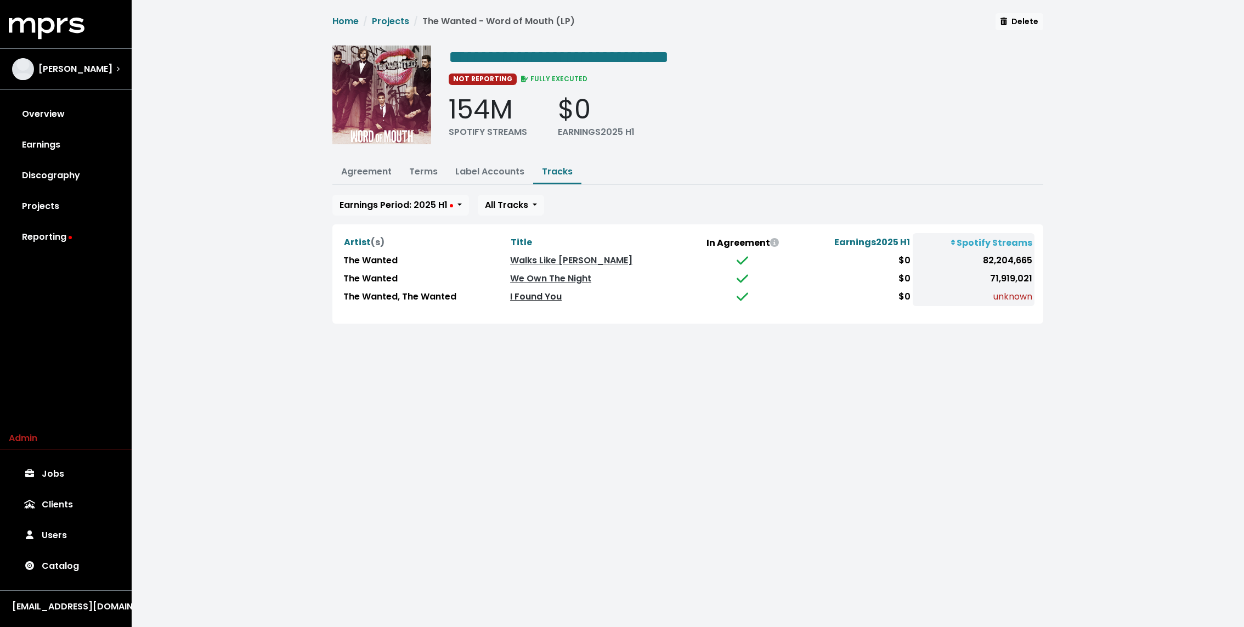
click at [538, 292] on link "I Found You" at bounding box center [536, 296] width 52 height 13
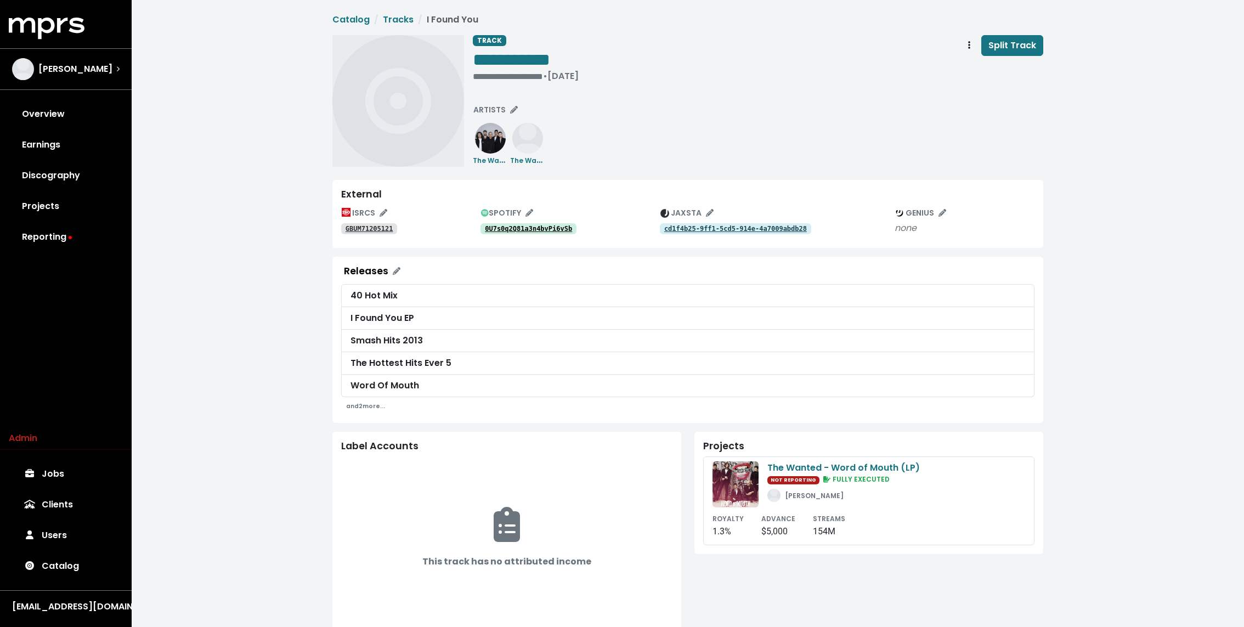
click at [276, 219] on div "**********" at bounding box center [688, 438] width 1112 height 876
click at [81, 80] on div "[PERSON_NAME]" at bounding box center [62, 69] width 100 height 22
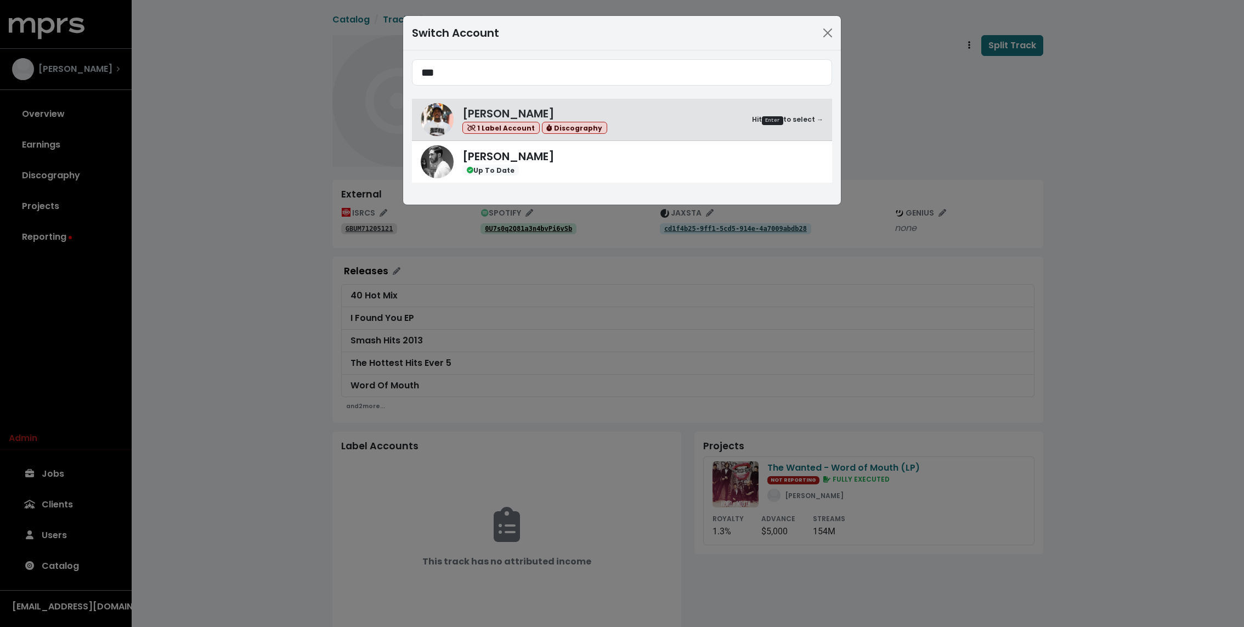
type input "***"
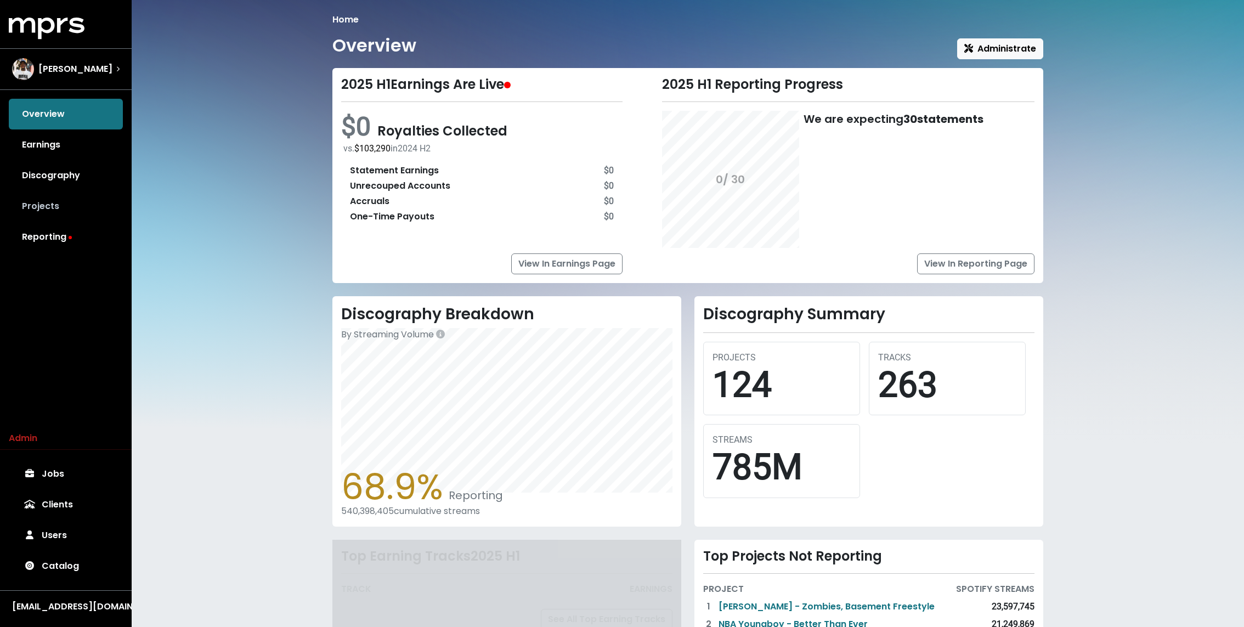
click at [58, 210] on link "Projects" at bounding box center [66, 206] width 114 height 31
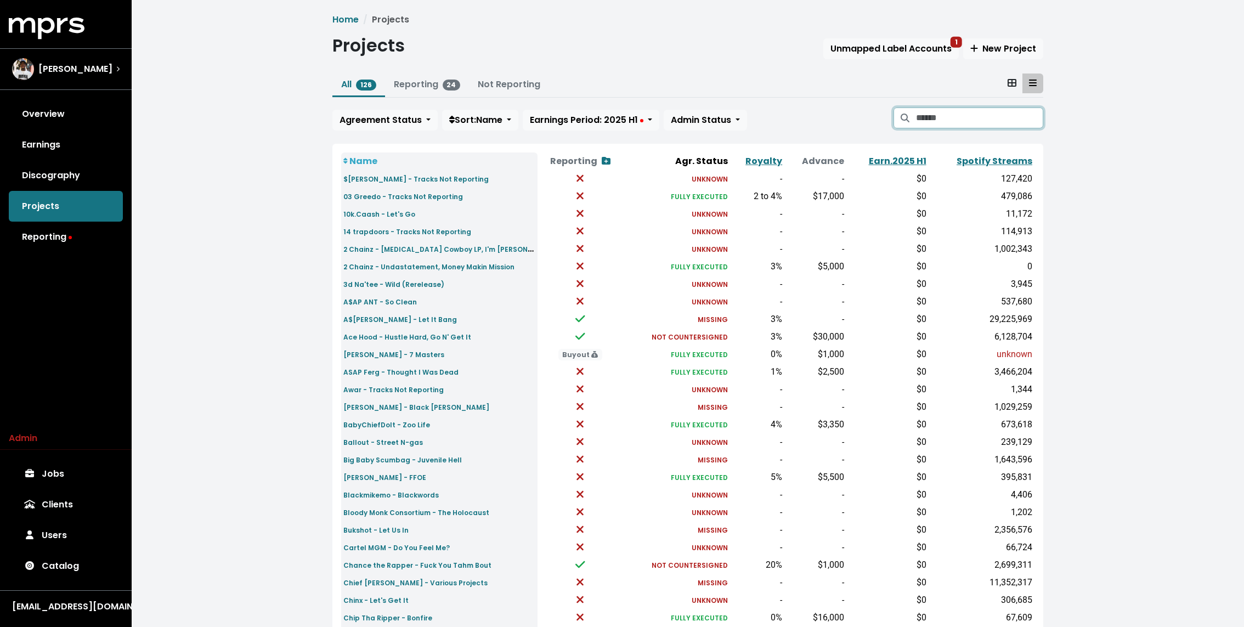
click at [933, 122] on input "Search projects" at bounding box center [979, 117] width 127 height 21
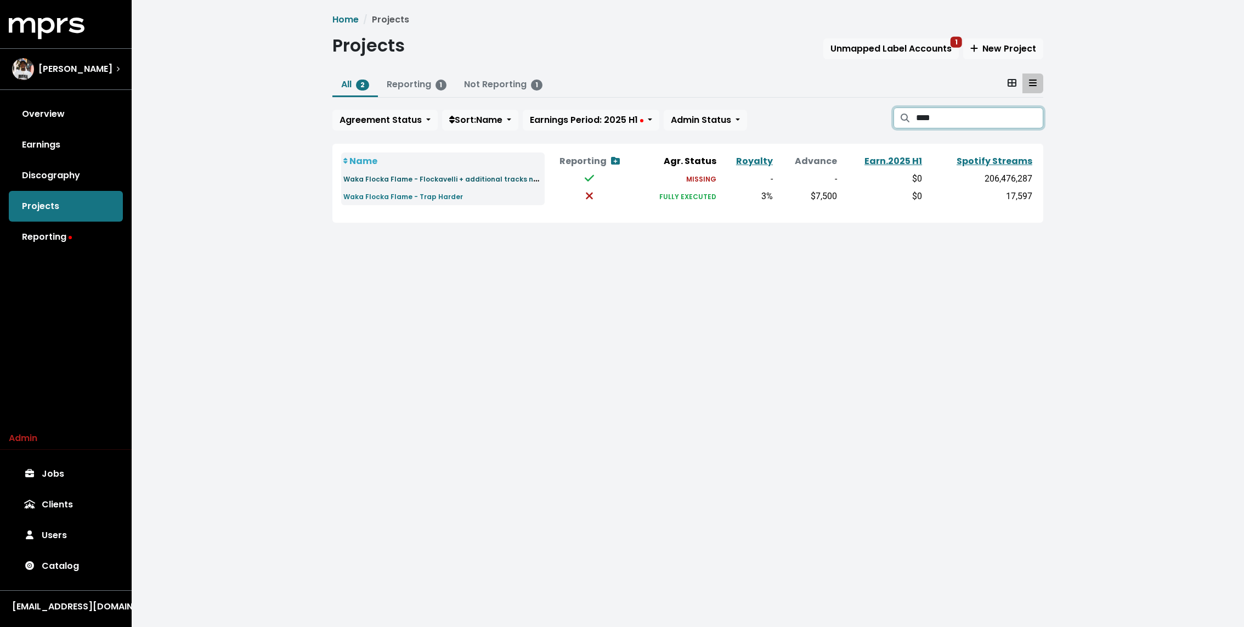
type input "****"
click at [422, 176] on small "Waka Flocka Flame - Flockavelli + additional tracks not reporting" at bounding box center [459, 178] width 233 height 13
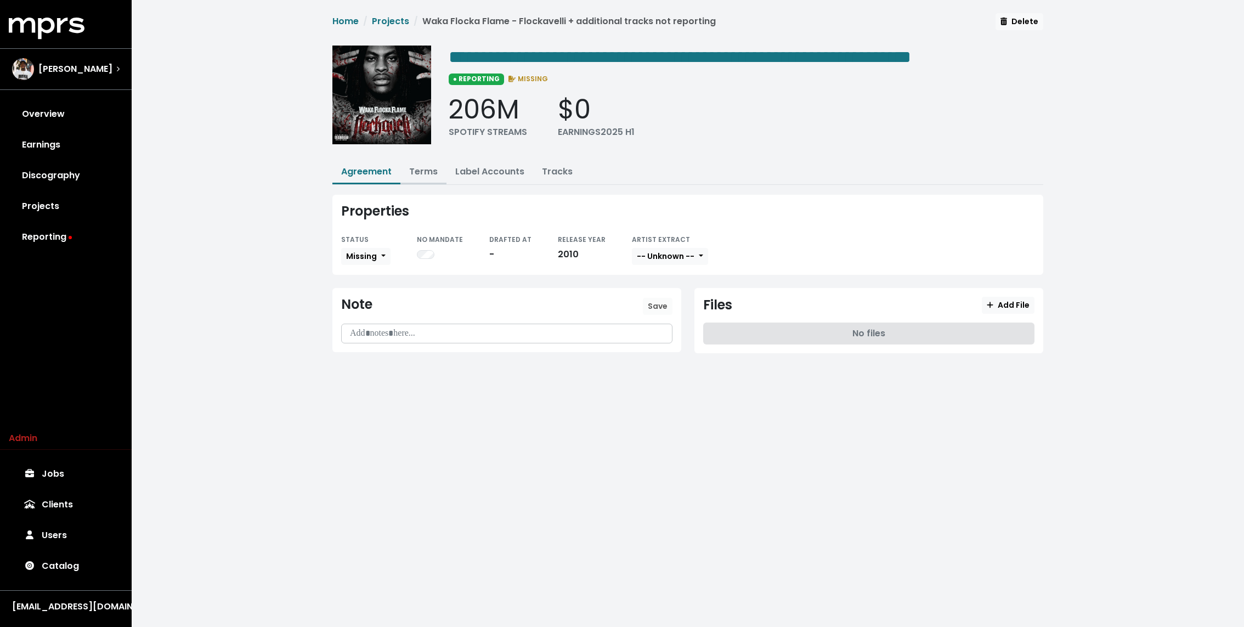
click at [427, 167] on link "Terms" at bounding box center [423, 171] width 29 height 13
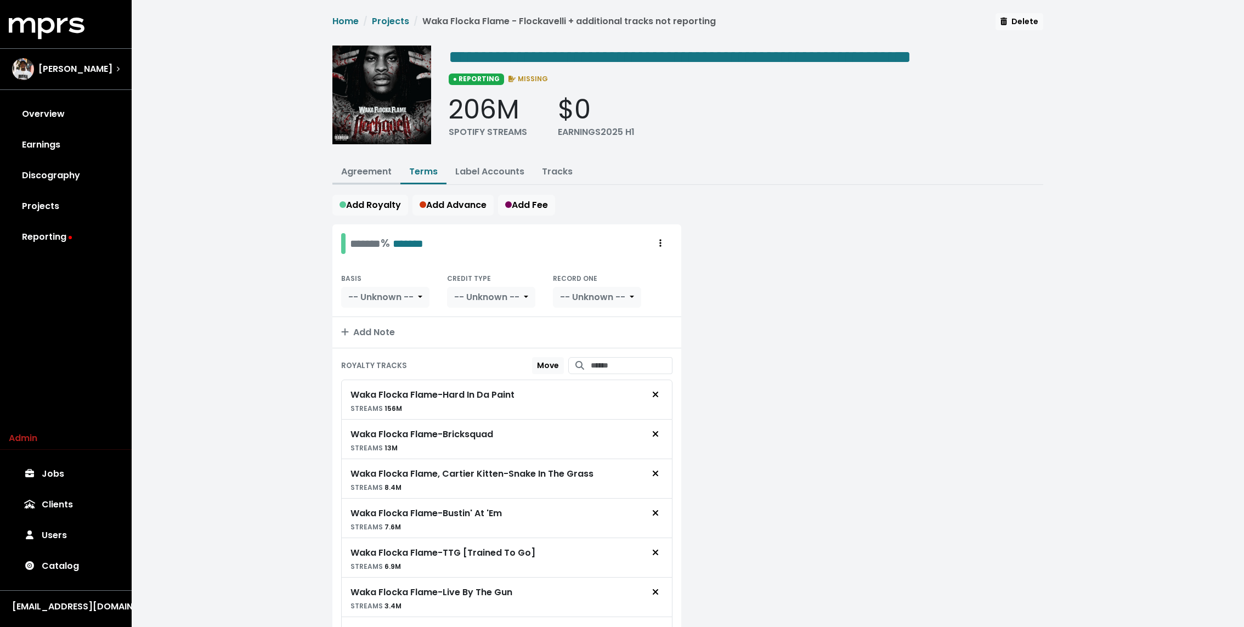
click at [346, 165] on link "Agreement" at bounding box center [366, 171] width 50 height 13
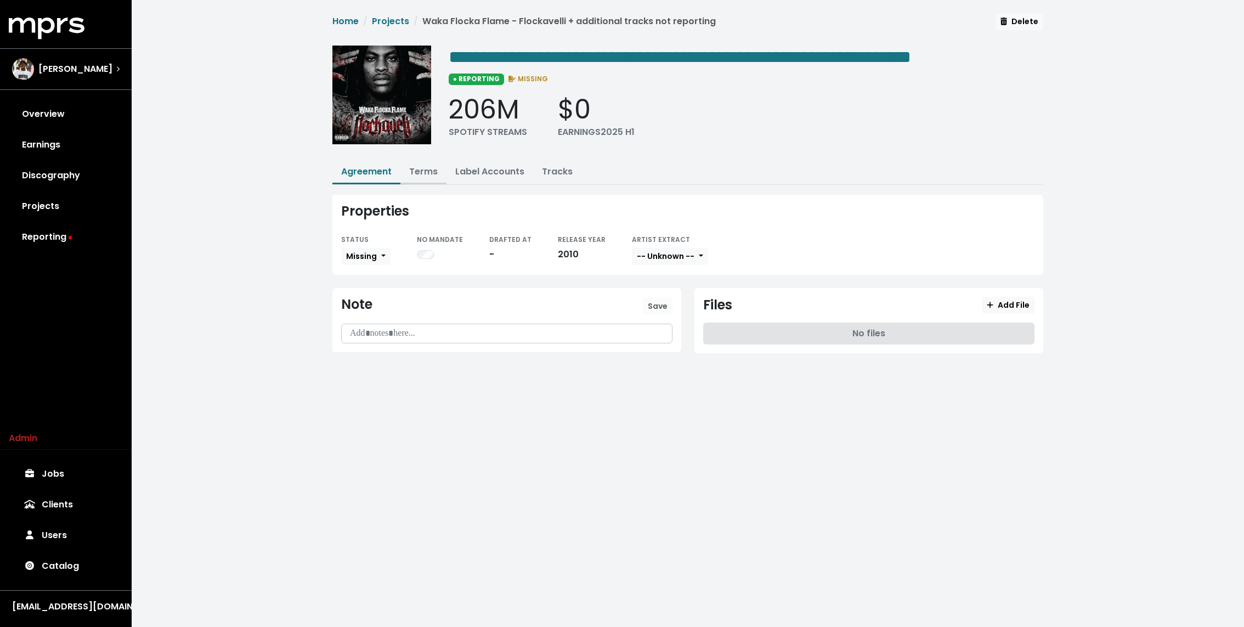
click at [424, 170] on link "Terms" at bounding box center [423, 171] width 29 height 13
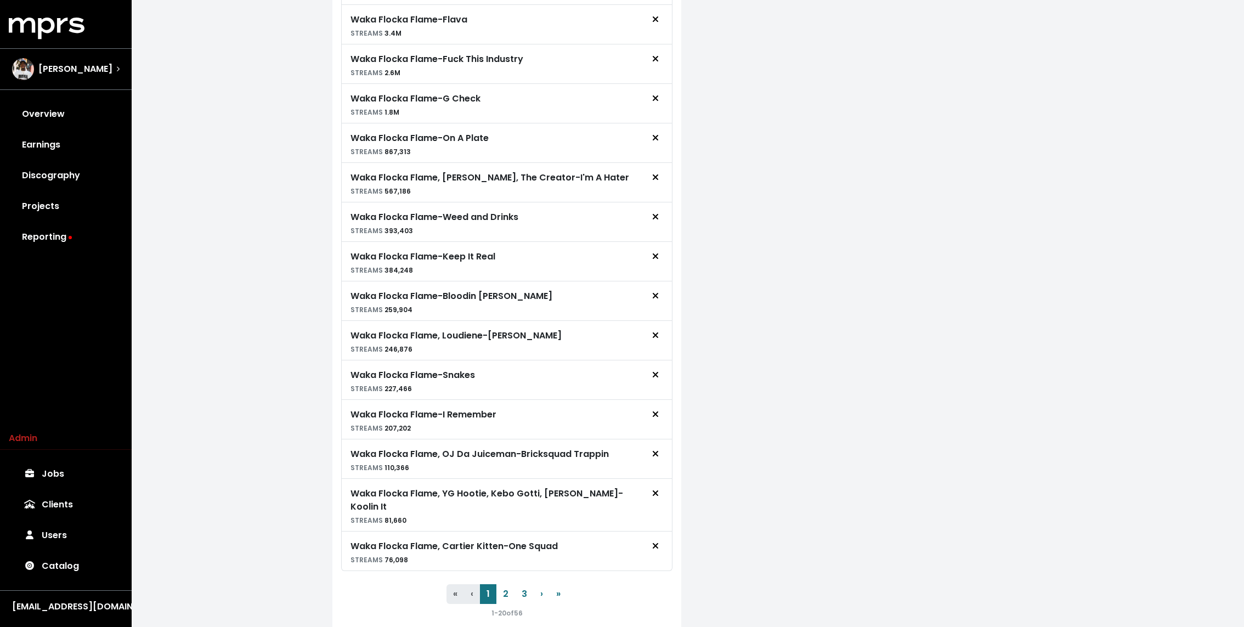
scroll to position [635, 0]
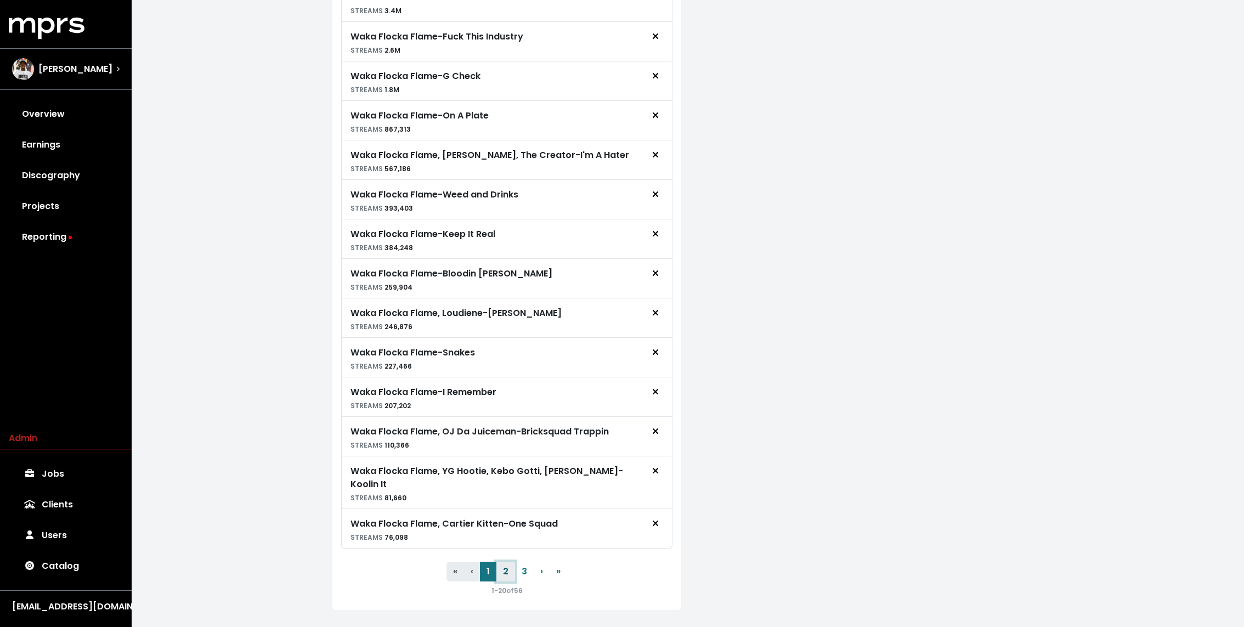
click at [501, 562] on button "2" at bounding box center [505, 572] width 19 height 20
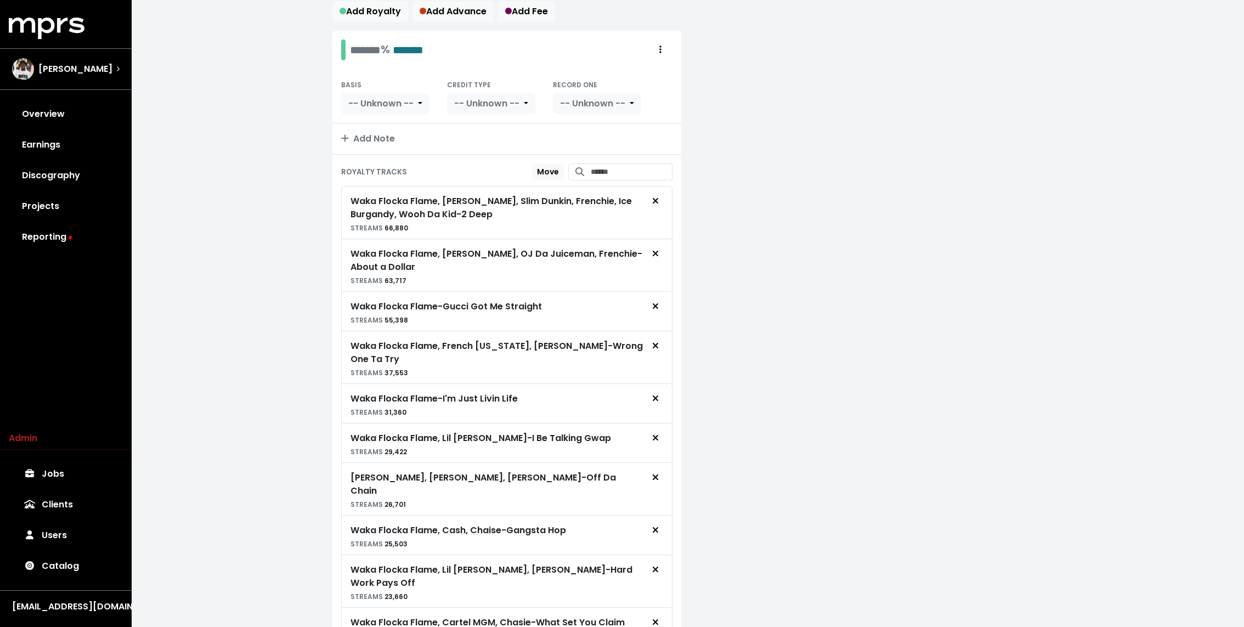
scroll to position [608, 0]
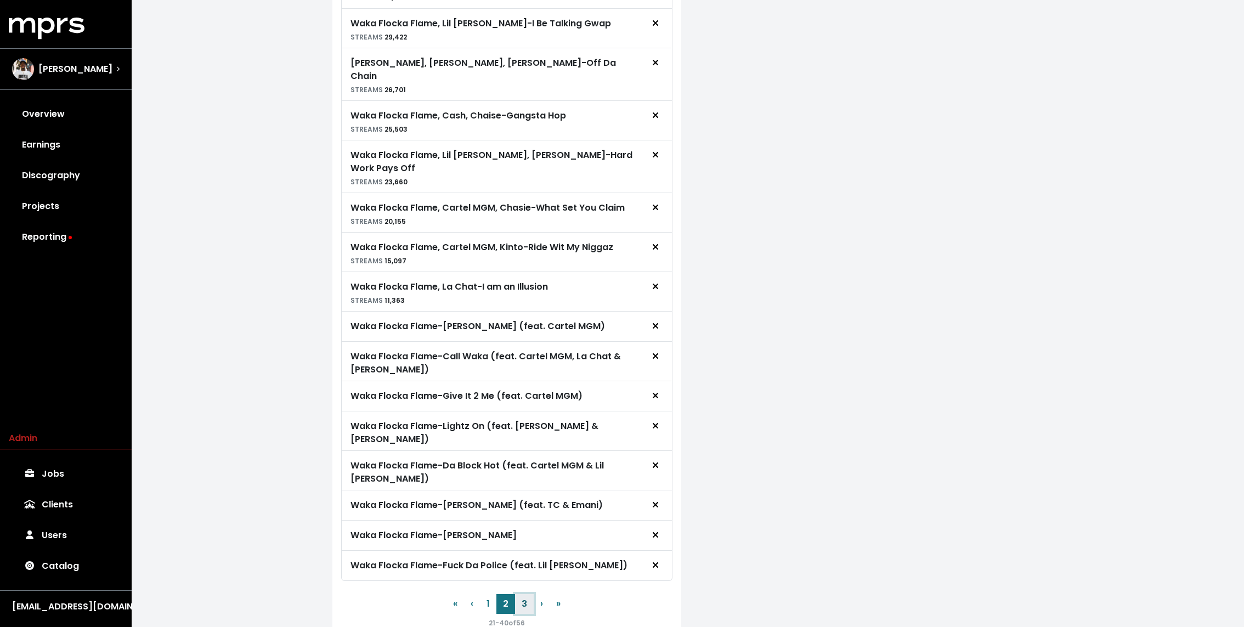
click at [523, 594] on button "3" at bounding box center [524, 604] width 19 height 20
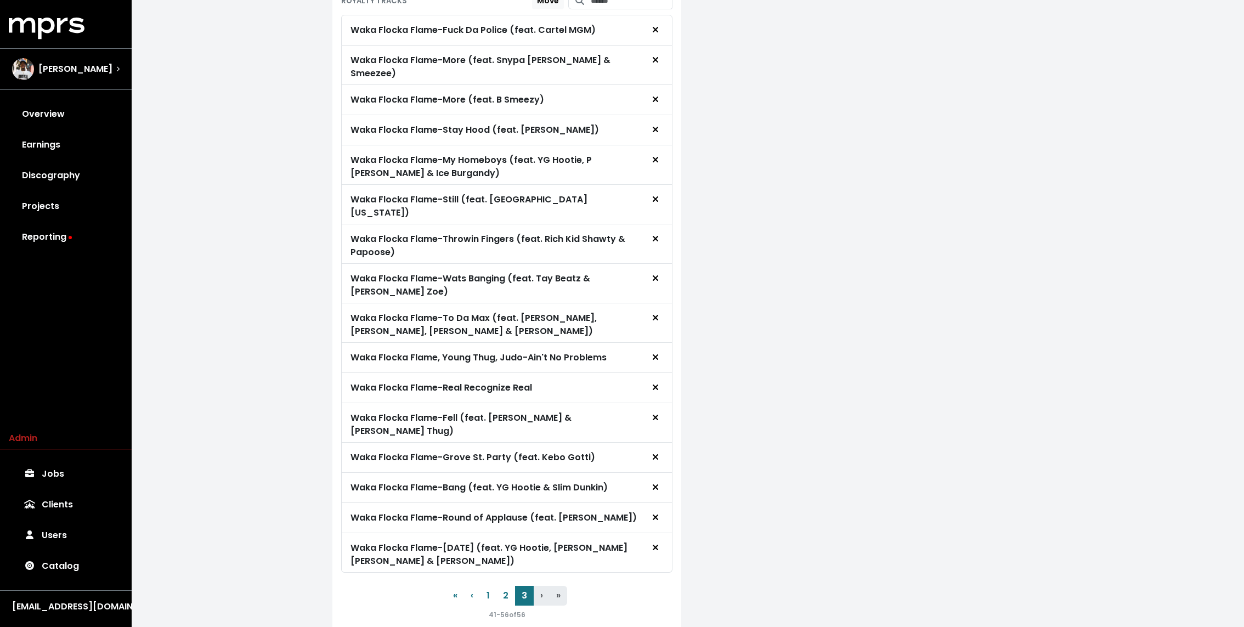
scroll to position [0, 0]
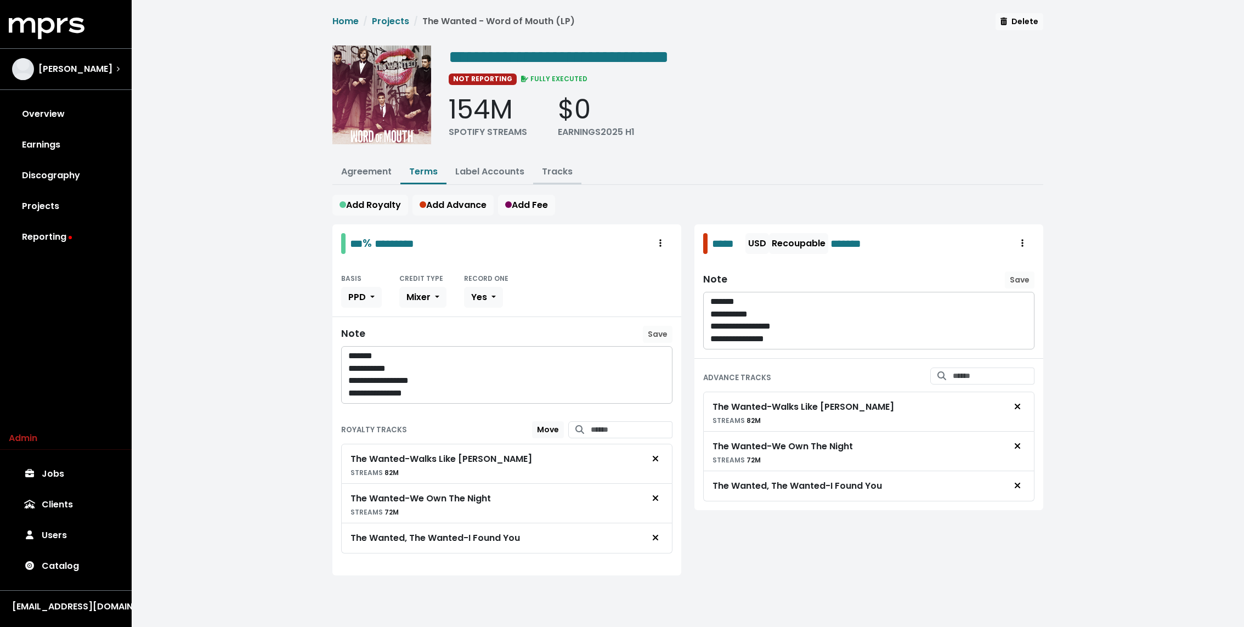
click at [556, 173] on link "Tracks" at bounding box center [557, 171] width 31 height 13
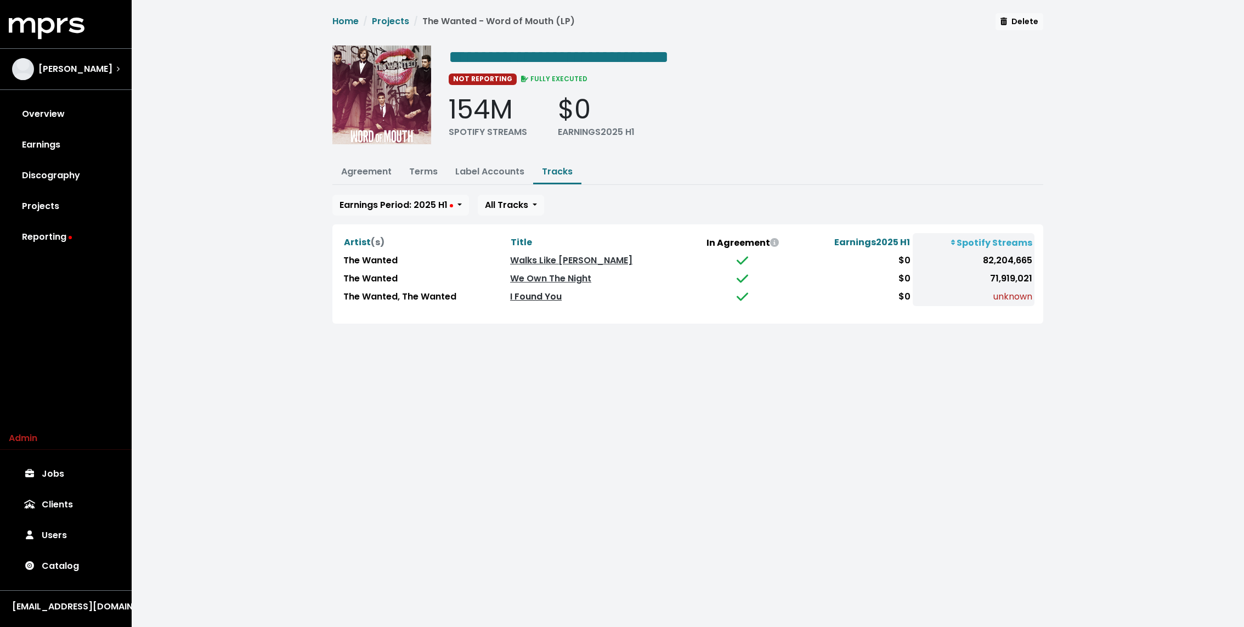
click at [546, 290] on link "I Found You" at bounding box center [536, 296] width 52 height 13
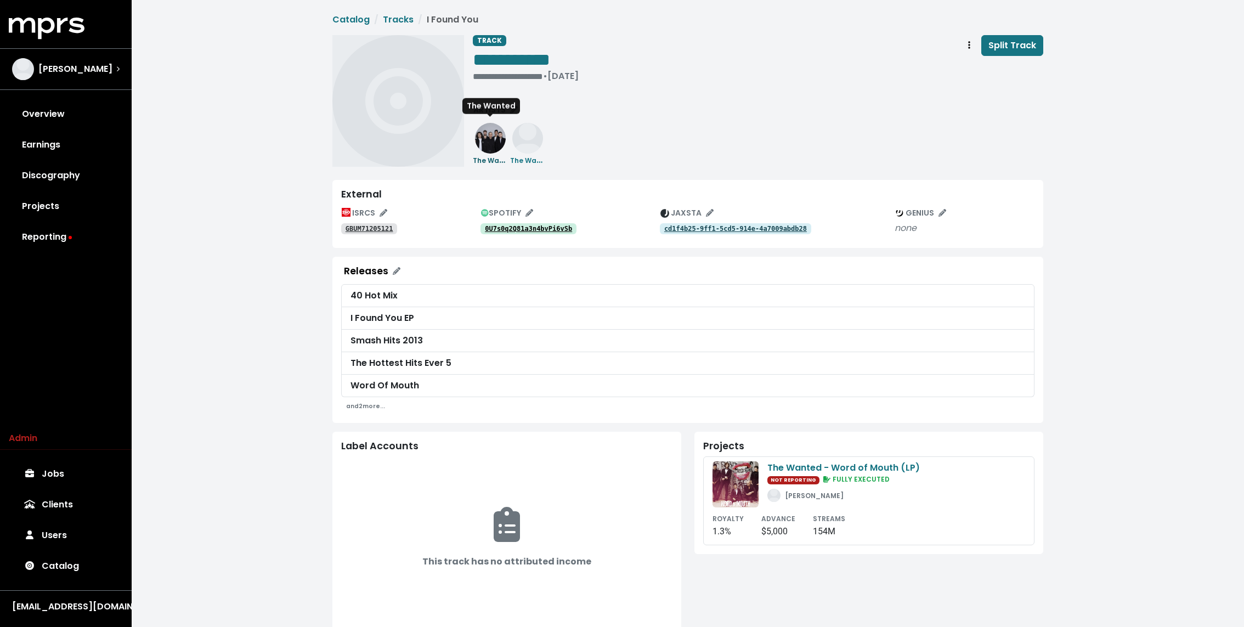
click at [490, 149] on img at bounding box center [490, 138] width 31 height 31
click at [530, 149] on img at bounding box center [527, 138] width 31 height 31
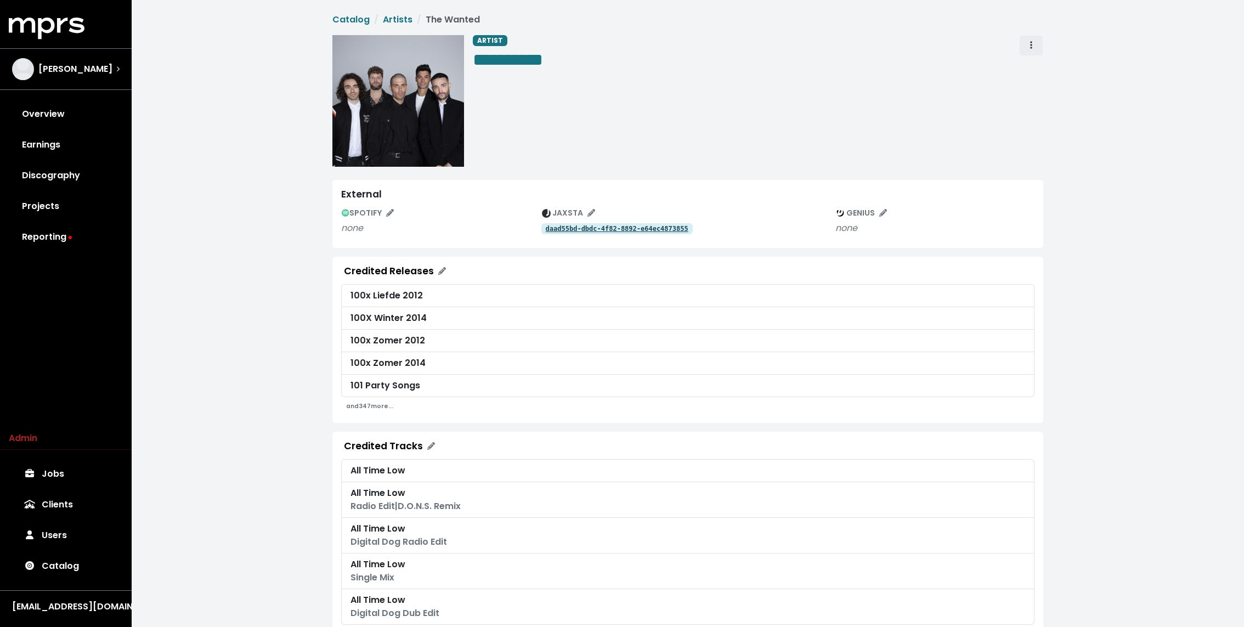
click at [1026, 48] on span "Artist actions" at bounding box center [1031, 45] width 10 height 13
click at [1038, 62] on link "Merge" at bounding box center [1063, 70] width 87 height 18
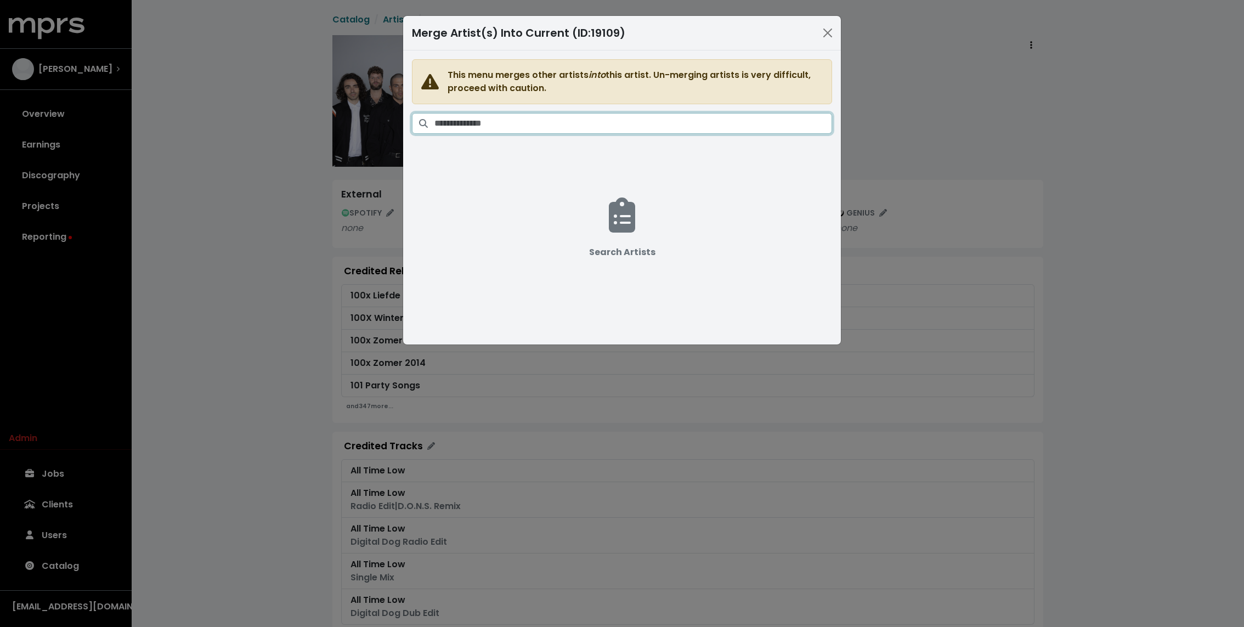
click at [598, 126] on input "Search artists" at bounding box center [633, 123] width 398 height 21
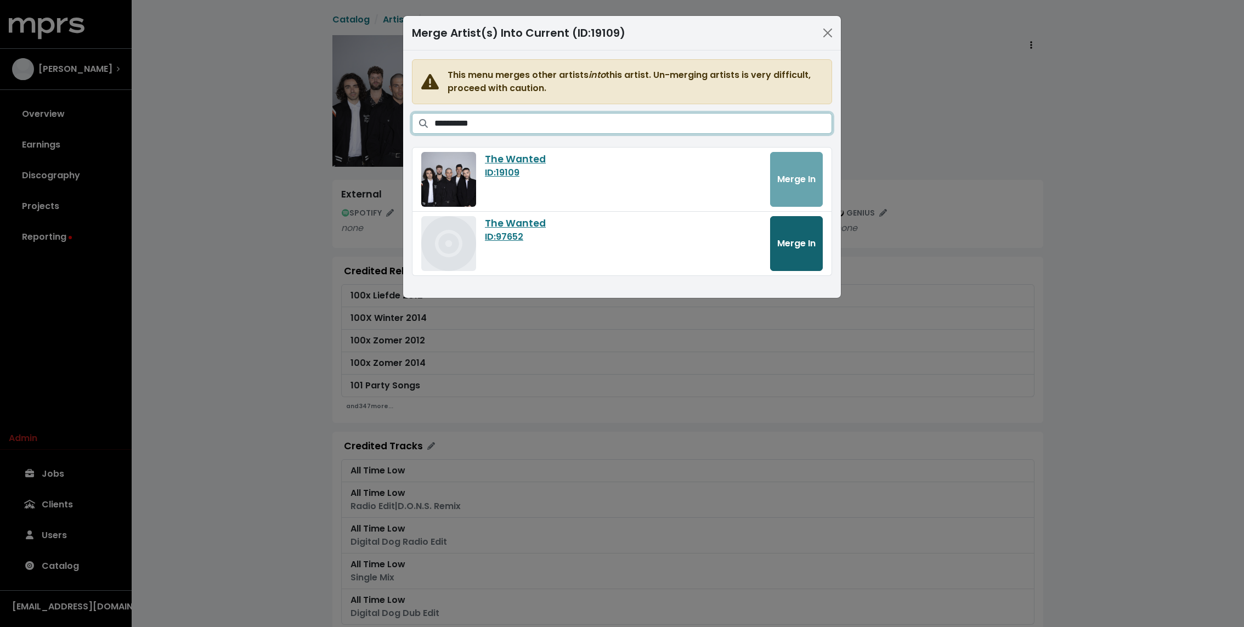
type input "**********"
click at [809, 243] on span "Merge In" at bounding box center [796, 243] width 38 height 13
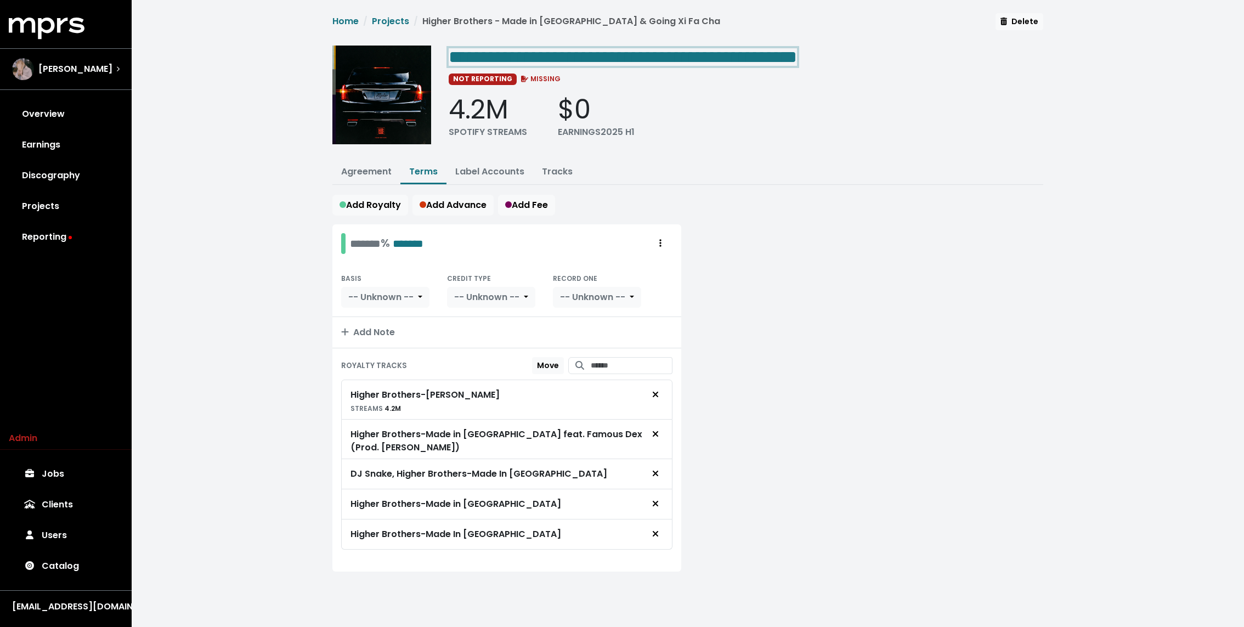
click at [787, 49] on span "**********" at bounding box center [623, 57] width 348 height 18
click at [779, 52] on span "**********" at bounding box center [623, 57] width 348 height 18
click at [790, 48] on span "**********" at bounding box center [619, 57] width 341 height 18
click at [790, 52] on span "**********" at bounding box center [619, 57] width 341 height 18
click at [545, 175] on link "Tracks" at bounding box center [557, 171] width 31 height 13
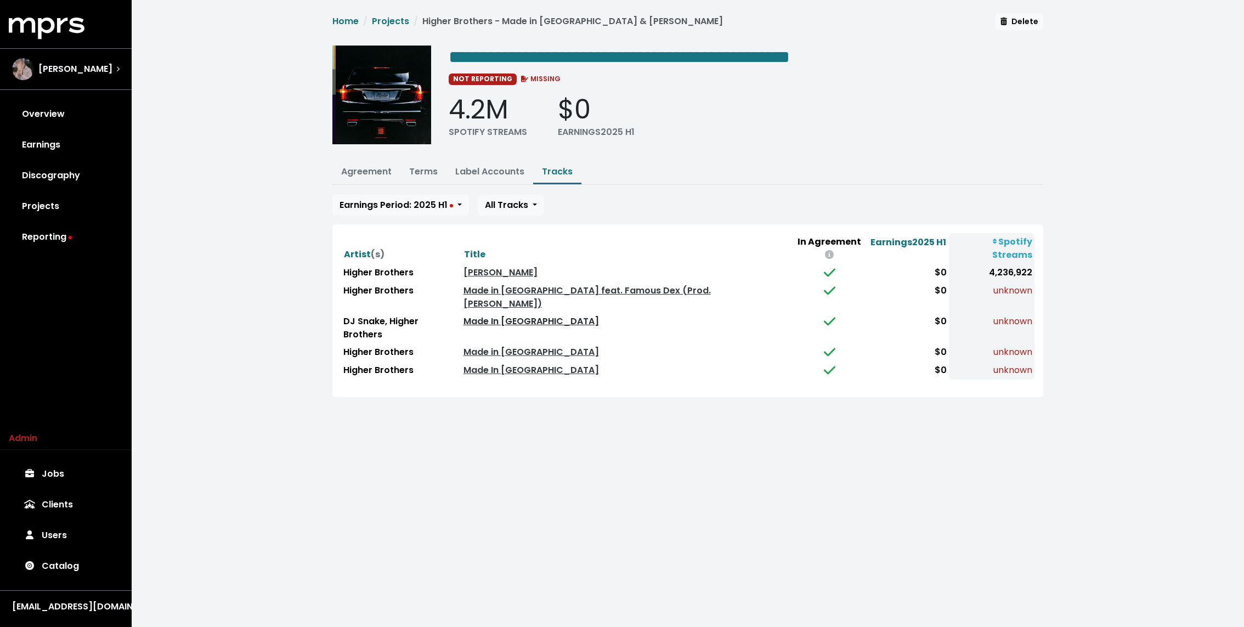
click at [507, 315] on link "Made In [GEOGRAPHIC_DATA]" at bounding box center [530, 321] width 135 height 13
click at [507, 346] on link "Made in China" at bounding box center [530, 352] width 135 height 13
click at [501, 364] on link "Made In China" at bounding box center [530, 370] width 135 height 13
click at [528, 284] on link "Made in China feat. Famous Dex (Prod. Richie Souf)" at bounding box center [586, 297] width 247 height 26
click at [43, 65] on span "Richie Souf" at bounding box center [75, 69] width 74 height 13
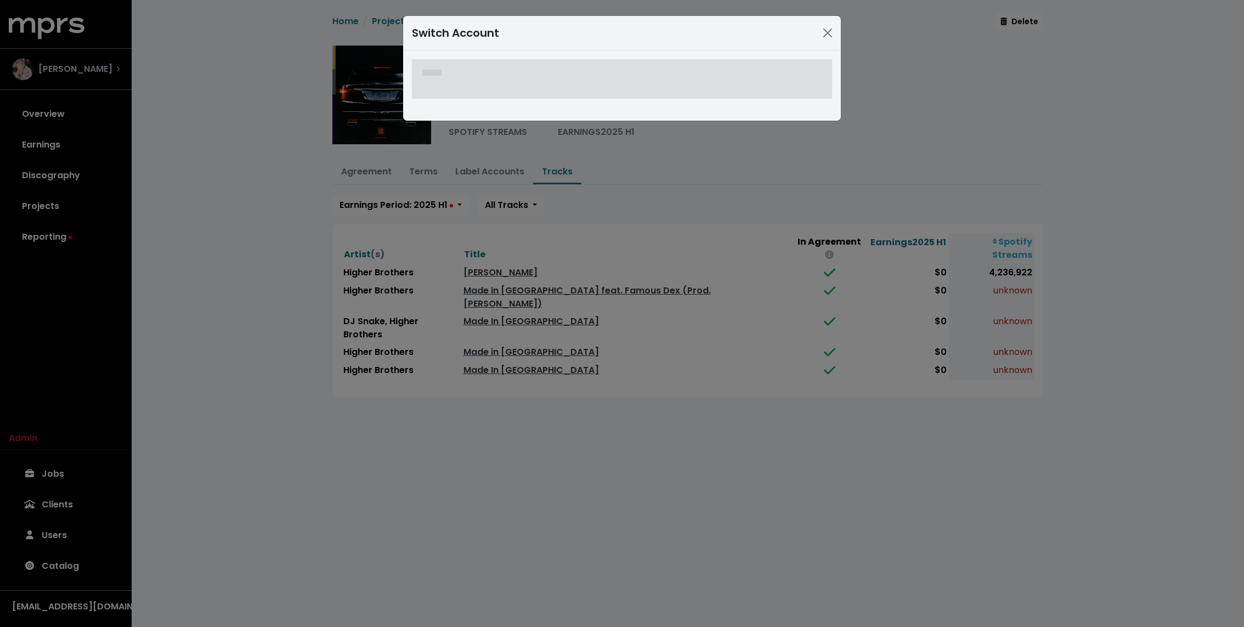
type input "******"
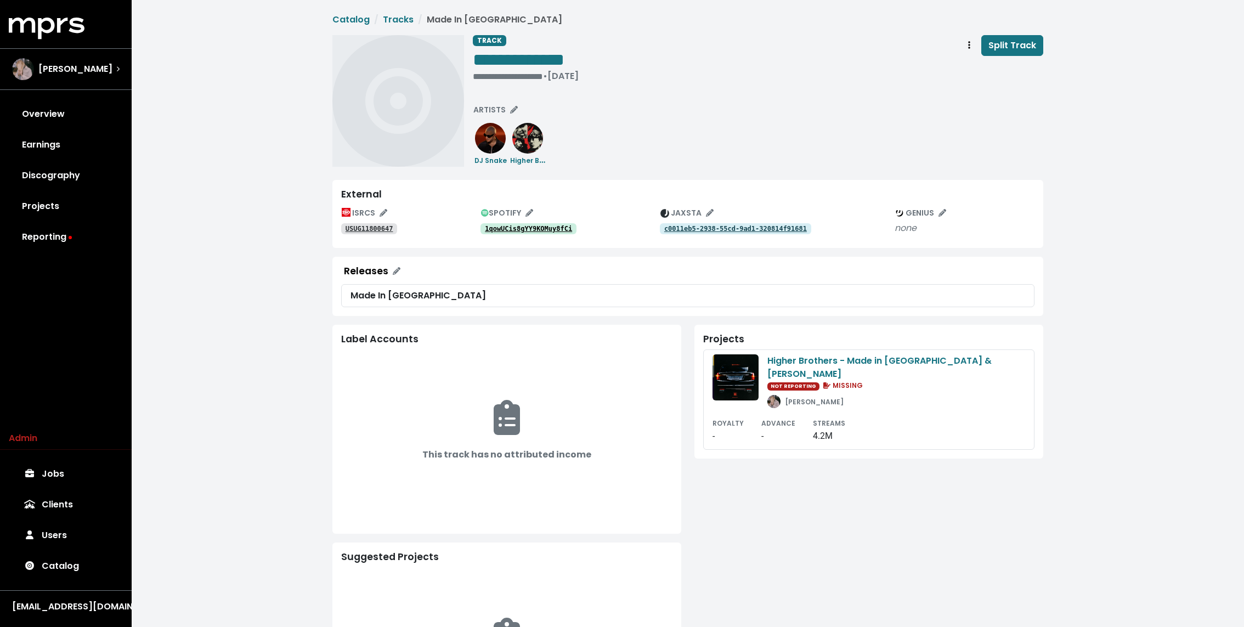
click at [540, 229] on tt "1qowUCis8gYY9KOMuy8fCi" at bounding box center [528, 229] width 87 height 8
click at [279, 223] on div "**********" at bounding box center [688, 384] width 1112 height 769
click at [377, 230] on tt "USUG11800647" at bounding box center [370, 229] width 48 height 8
click at [540, 229] on tt "523JMQXpp4DvDAkrqsEKjt" at bounding box center [528, 229] width 87 height 8
click at [378, 234] on link "USUYG1135458" at bounding box center [369, 228] width 56 height 11
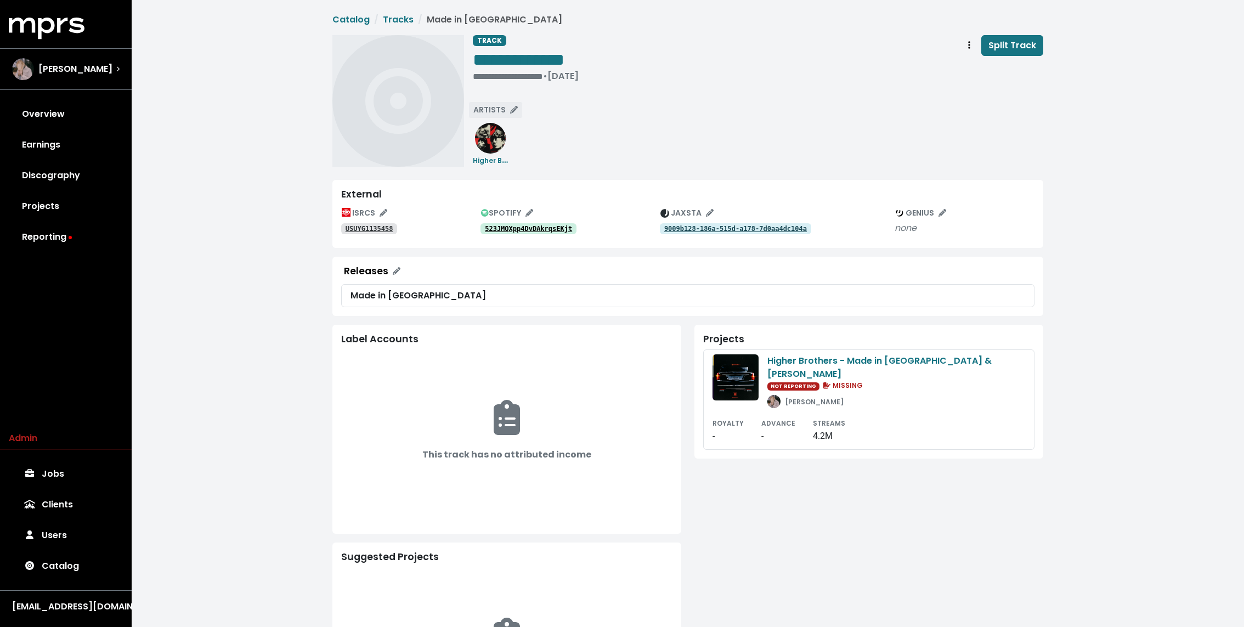
click at [510, 113] on icon "Edit artists" at bounding box center [514, 110] width 8 height 8
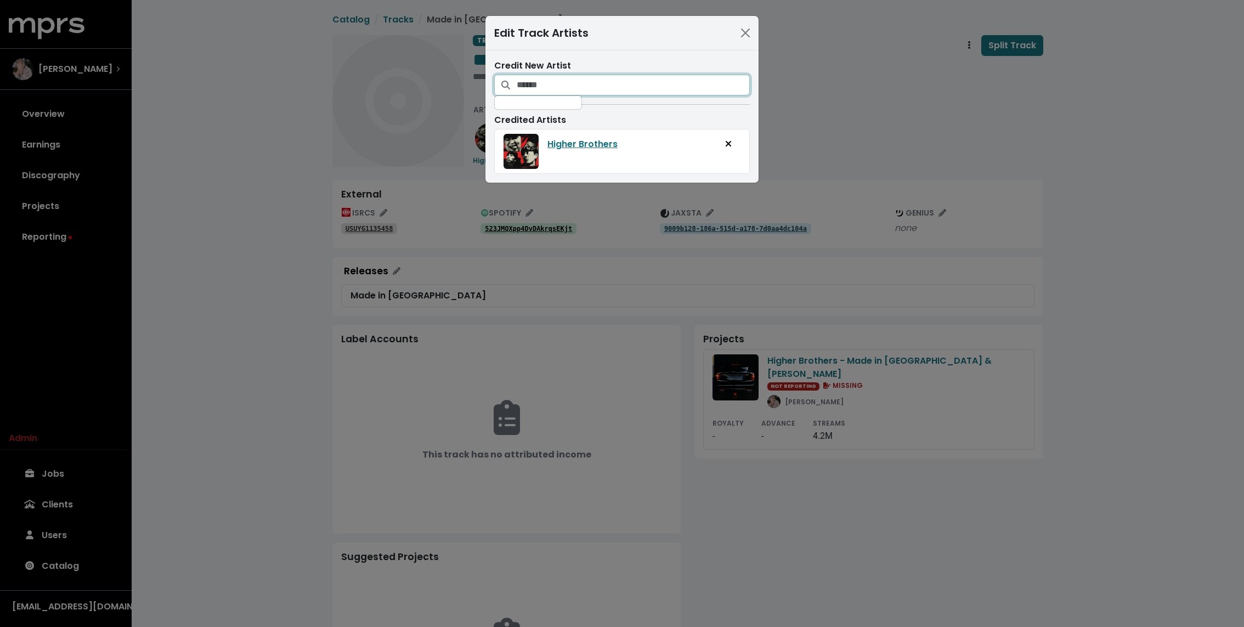
click at [543, 81] on input "Search for artists who should be credited on this track" at bounding box center [633, 85] width 233 height 21
type input "**********"
click at [593, 116] on span "Add artist to this track's credited artists" at bounding box center [597, 112] width 8 height 13
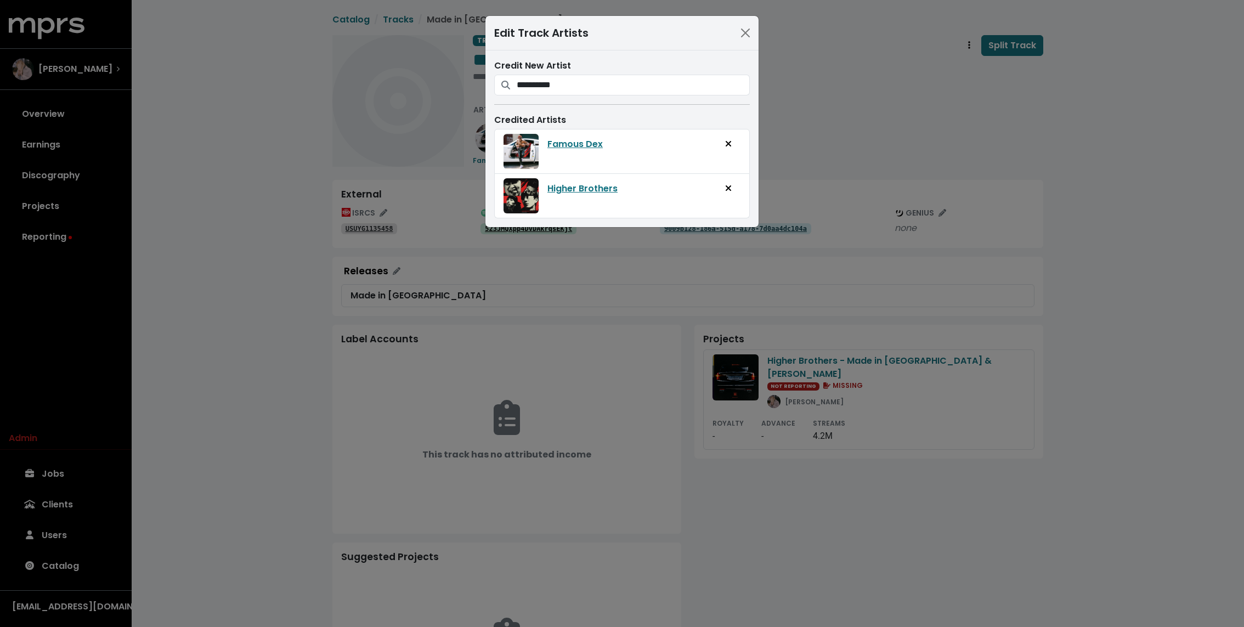
click at [852, 128] on div "**********" at bounding box center [622, 313] width 1244 height 627
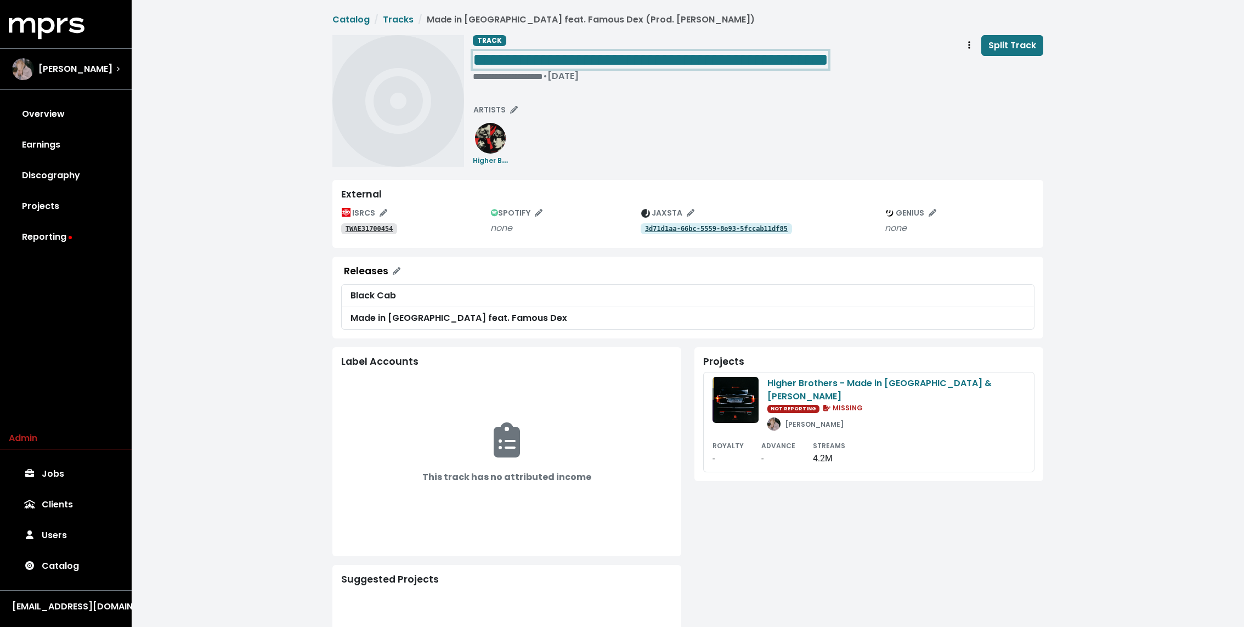
click at [782, 66] on span "**********" at bounding box center [650, 60] width 355 height 18
click at [767, 66] on span "**********" at bounding box center [650, 60] width 355 height 18
click at [643, 150] on div "**********" at bounding box center [758, 101] width 570 height 132
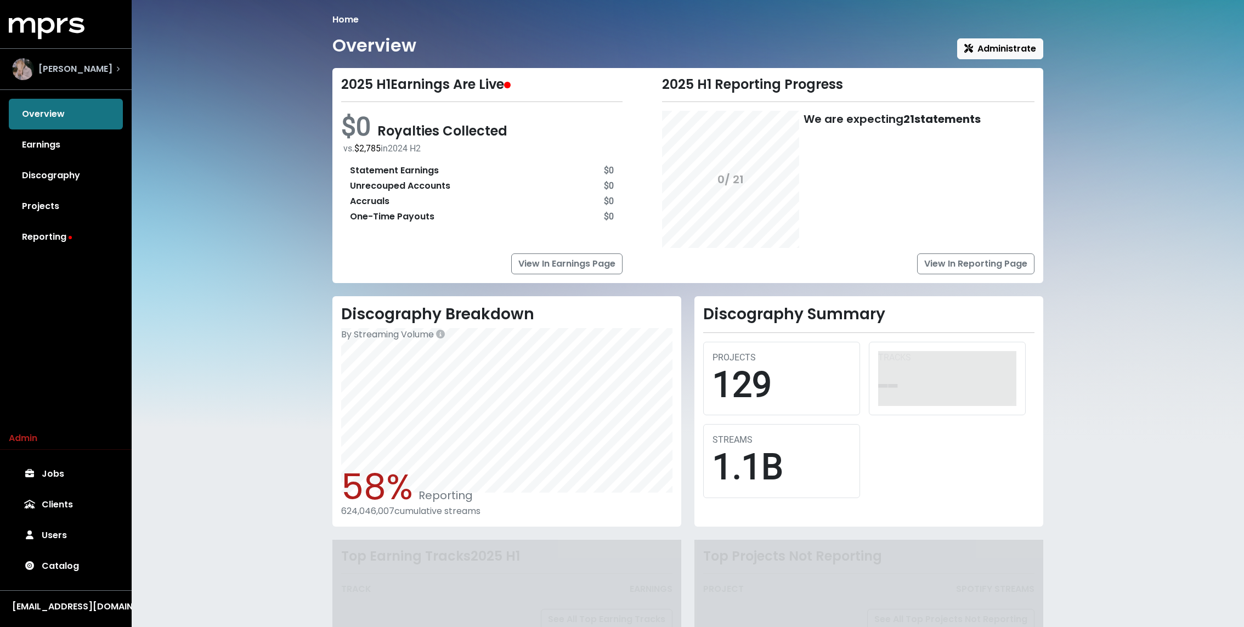
click at [99, 73] on div "Richie Souf" at bounding box center [65, 69] width 107 height 22
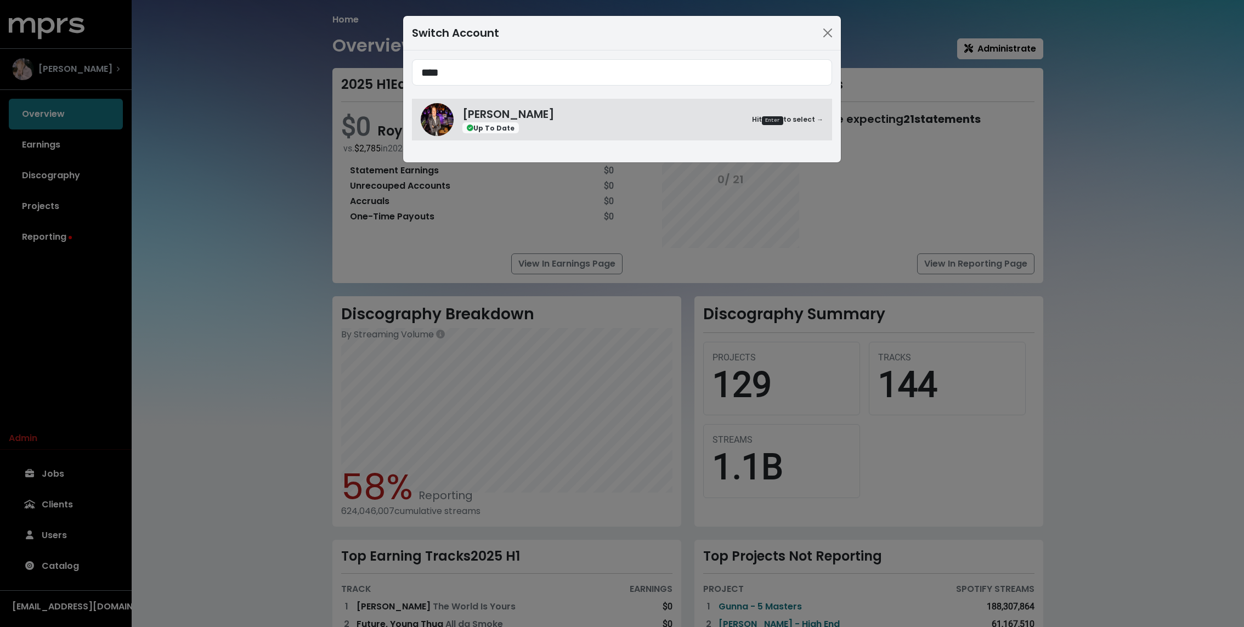
type input "****"
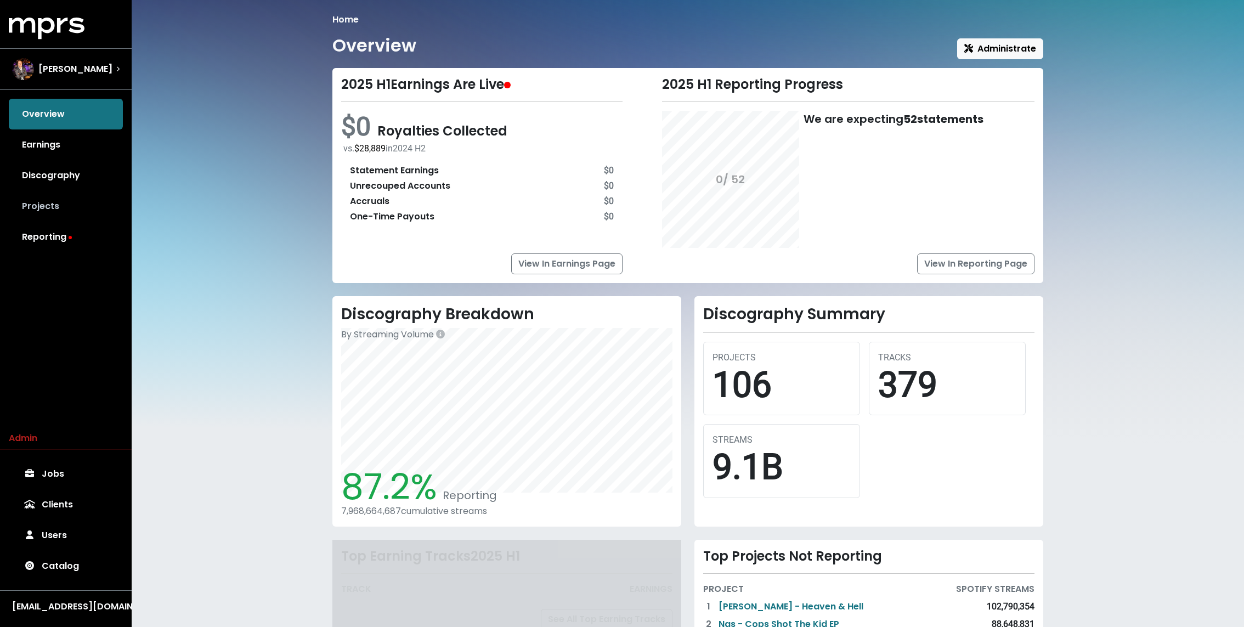
click at [57, 214] on link "Projects" at bounding box center [66, 206] width 114 height 31
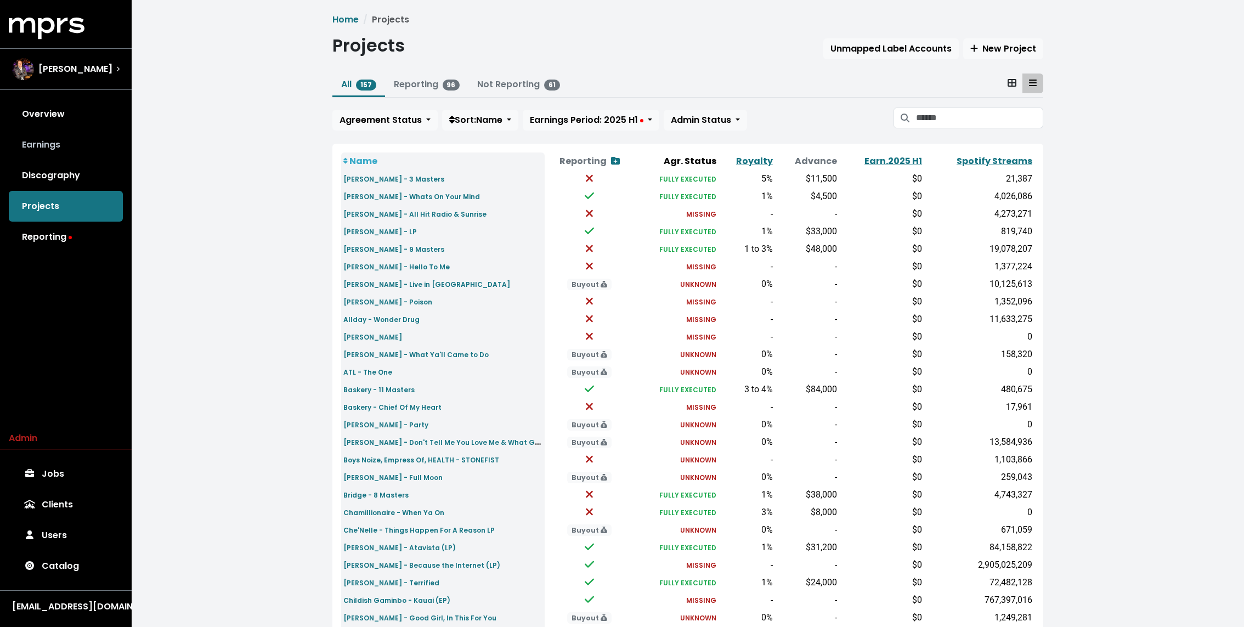
click at [48, 144] on link "Earnings" at bounding box center [66, 144] width 114 height 31
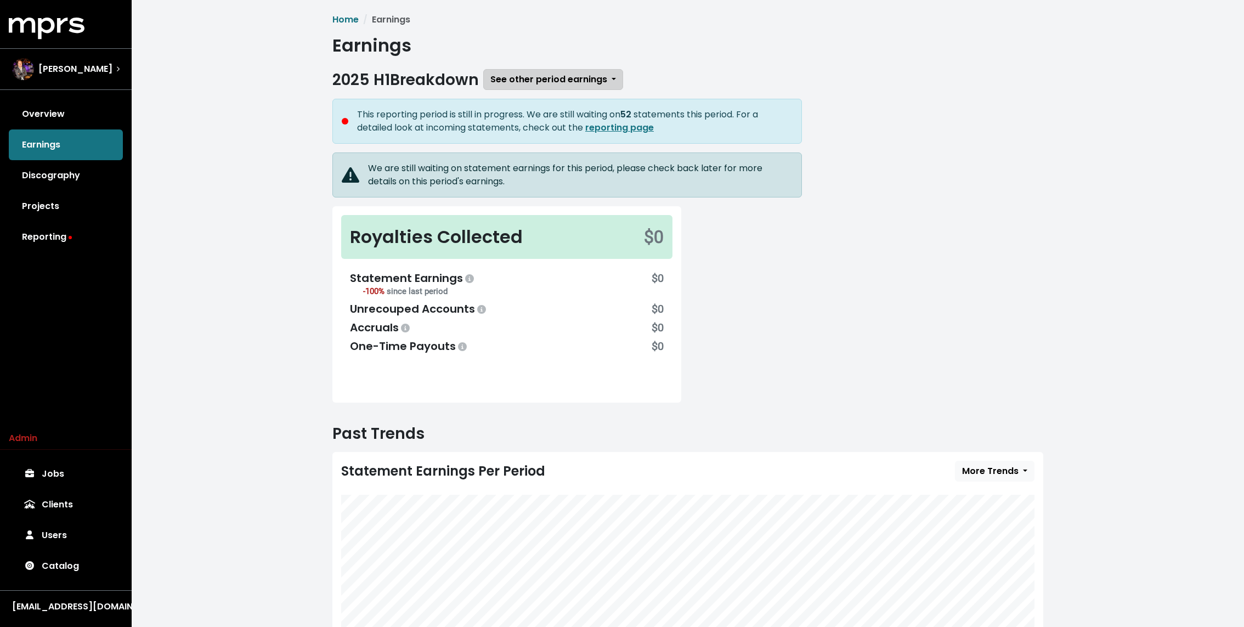
click at [563, 82] on span "See other period earnings" at bounding box center [548, 79] width 117 height 13
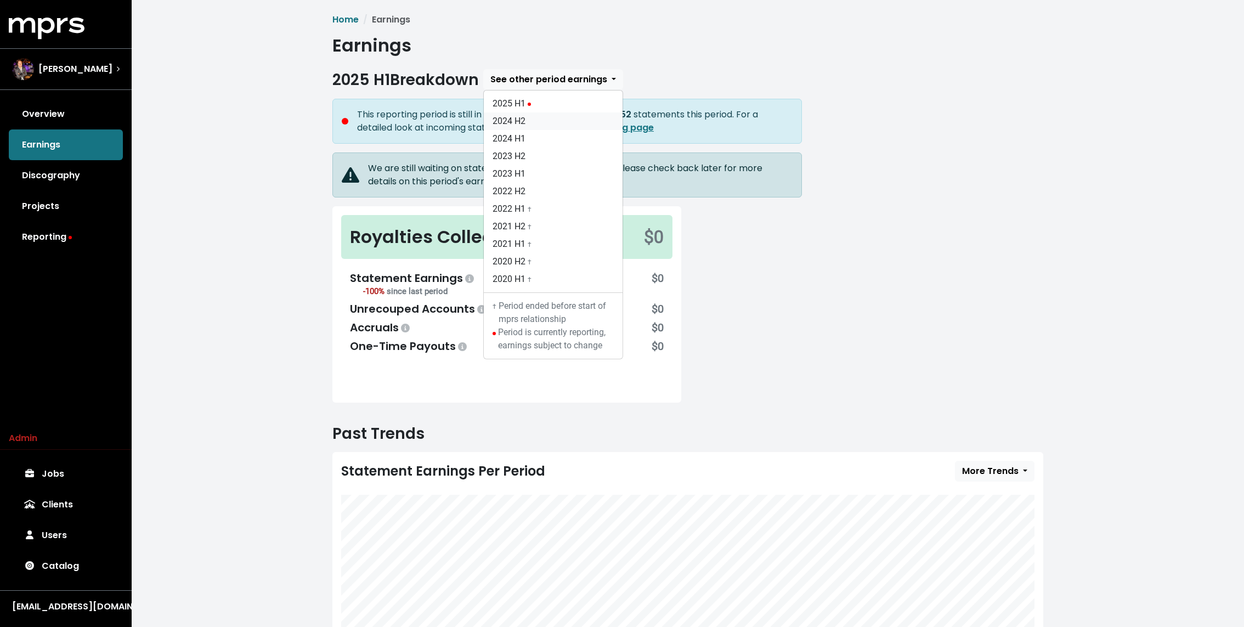
click at [533, 116] on link "2024 H2" at bounding box center [553, 121] width 139 height 18
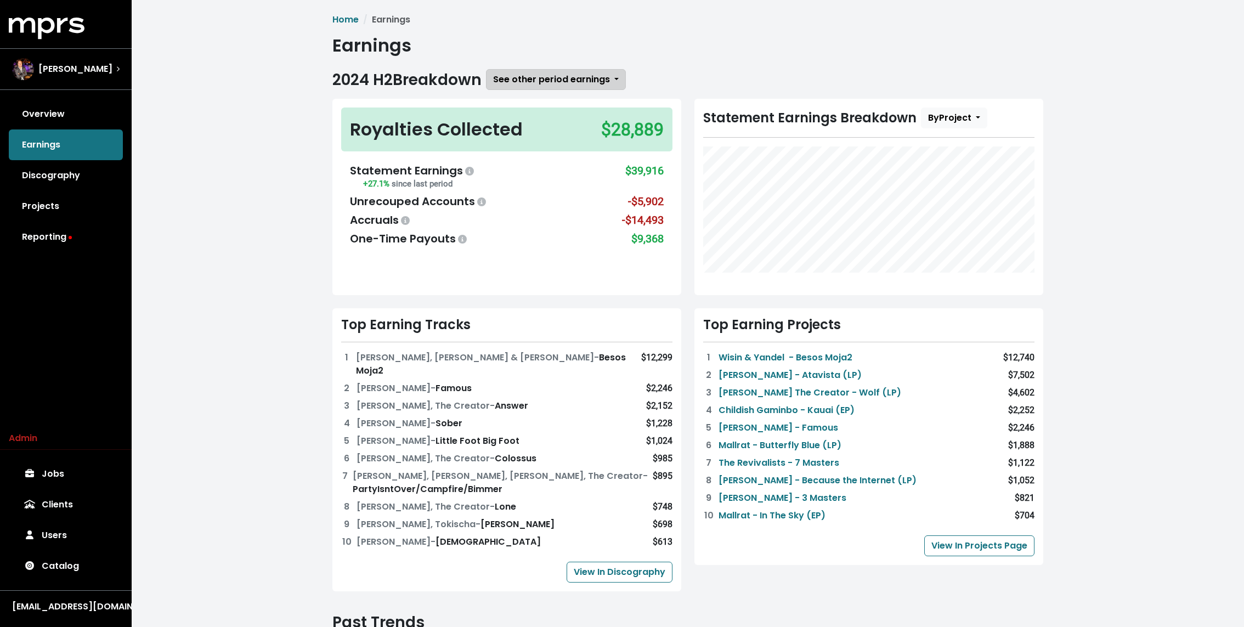
click at [540, 78] on span "See other period earnings" at bounding box center [551, 79] width 117 height 13
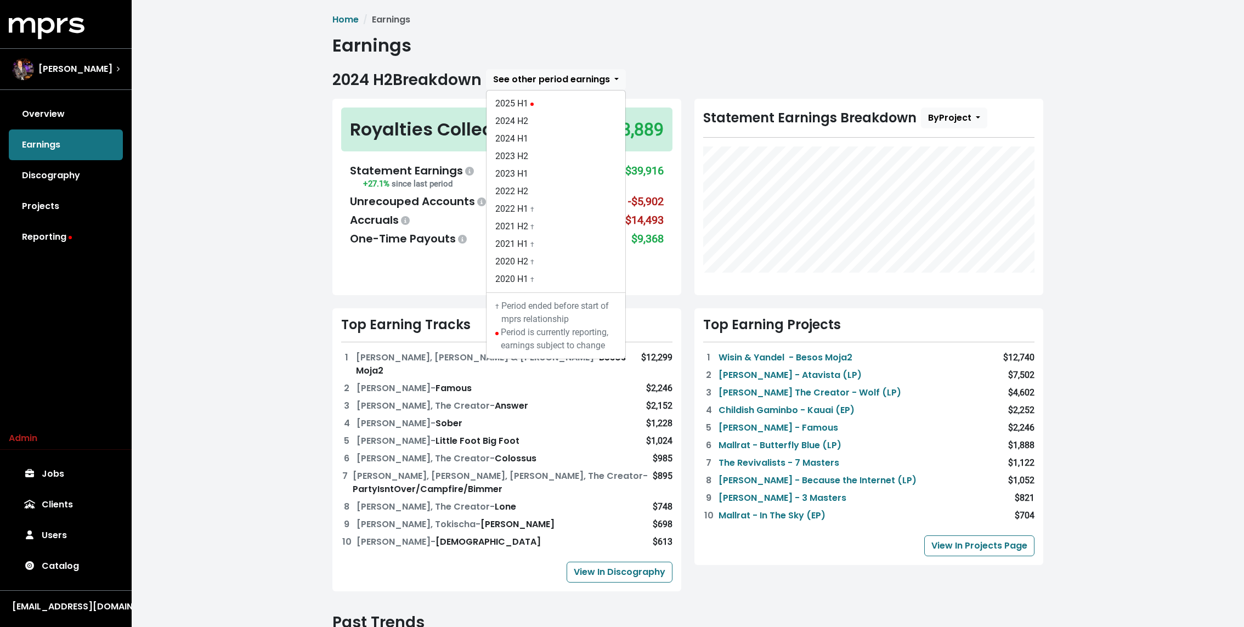
click at [279, 205] on div "Home Earnings Earnings 2024 H2 Breakdown See other period earnings 2025 H1 2024…" at bounding box center [688, 471] width 1112 height 942
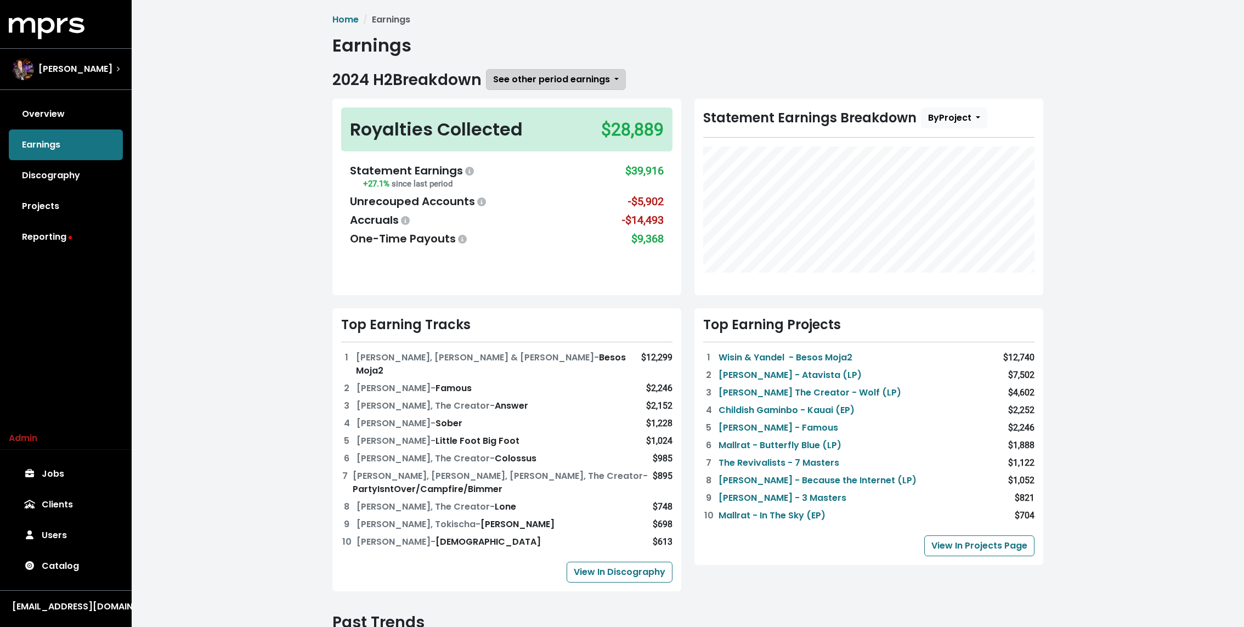
click at [551, 77] on span "See other period earnings" at bounding box center [551, 79] width 117 height 13
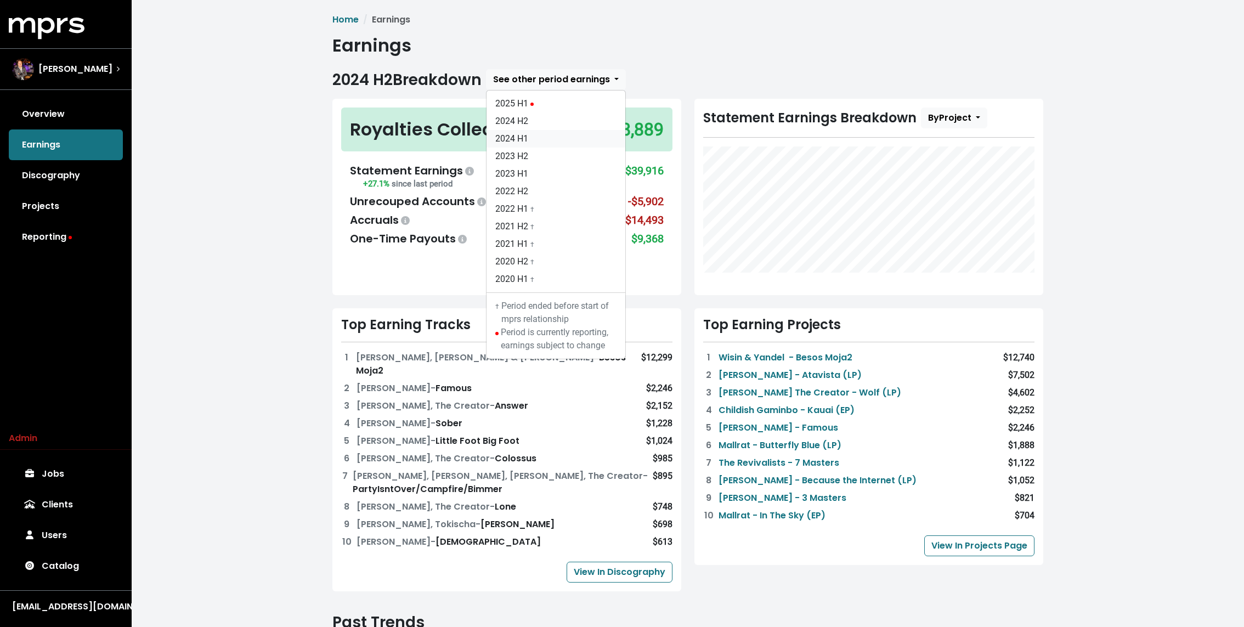
click at [542, 141] on link "2024 H1" at bounding box center [555, 139] width 139 height 18
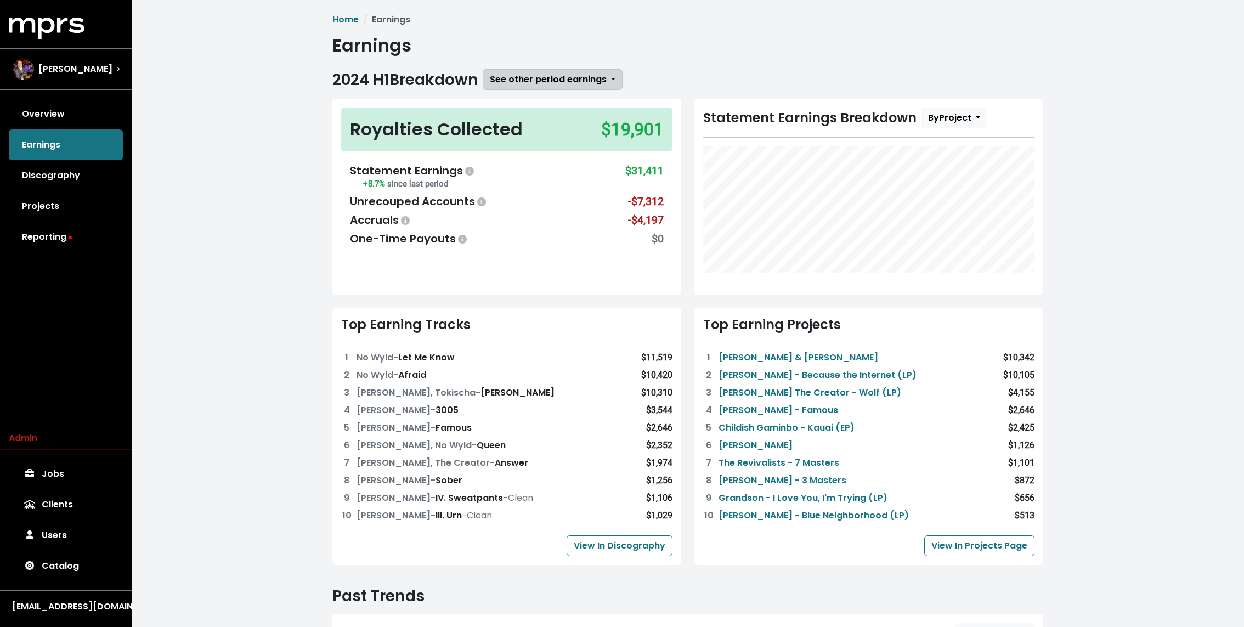
click at [539, 76] on span "See other period earnings" at bounding box center [548, 79] width 117 height 13
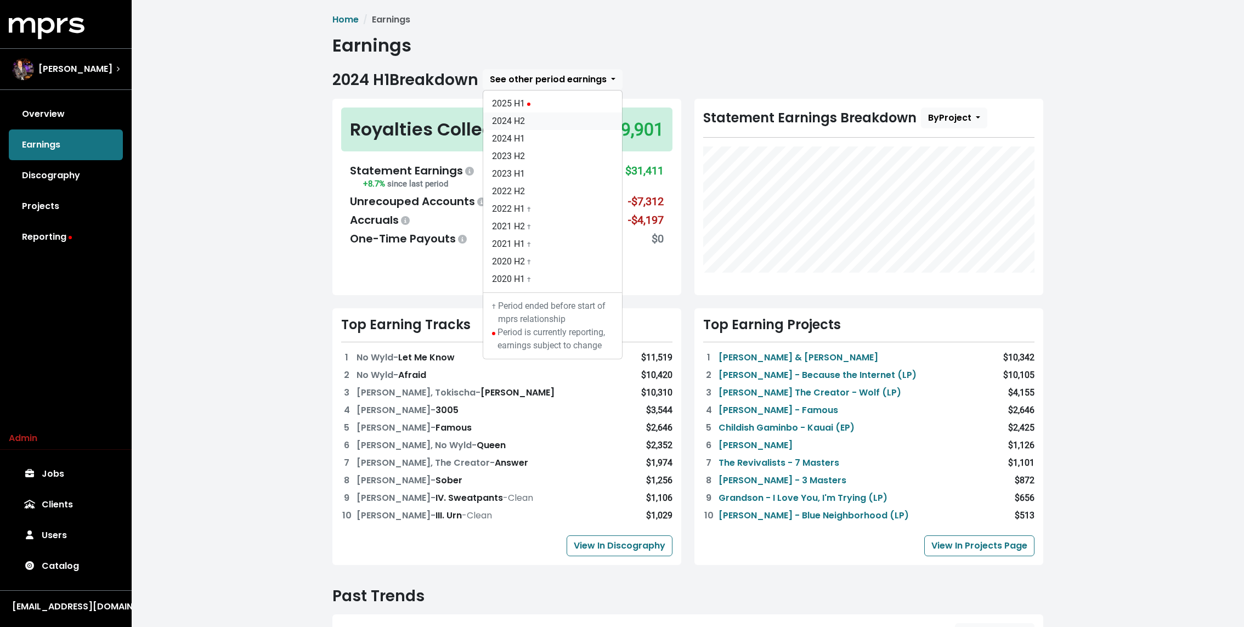
click at [529, 118] on link "2024 H2" at bounding box center [552, 121] width 139 height 18
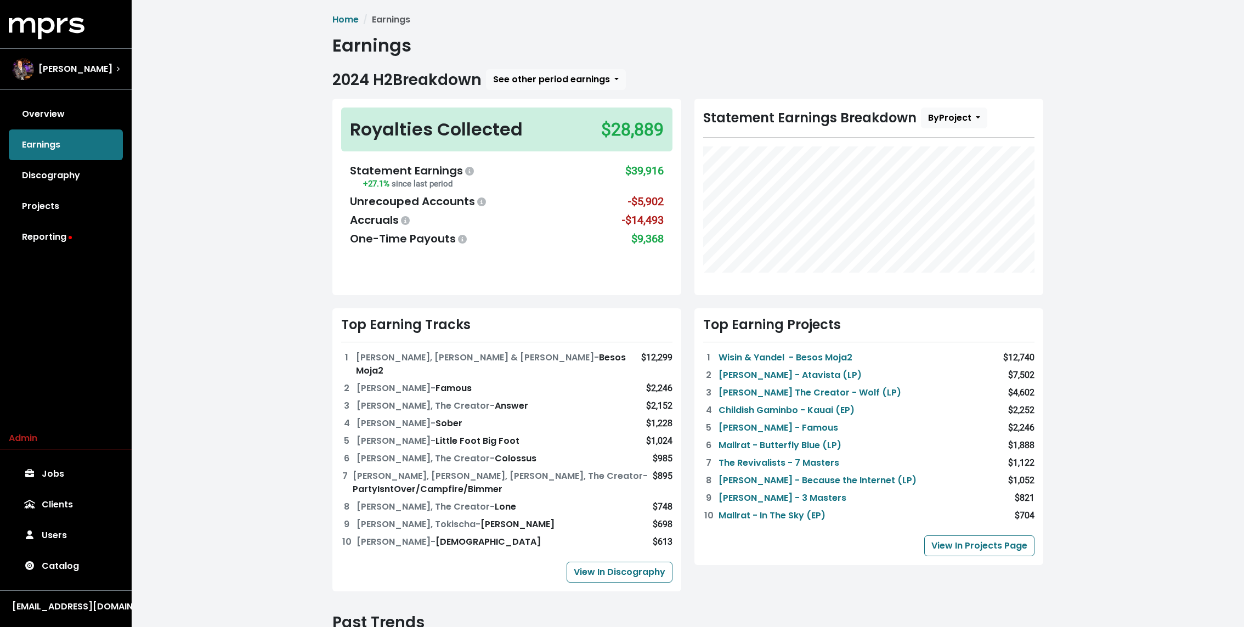
click at [240, 199] on div "Home Earnings Earnings 2024 H2 Breakdown See other period earnings 2025 H1 2024…" at bounding box center [688, 471] width 1112 height 942
click at [273, 133] on div "Home Earnings Earnings 2024 H2 Breakdown See other period earnings 2025 H1 2024…" at bounding box center [688, 471] width 1112 height 942
click at [537, 80] on span "See other period earnings" at bounding box center [551, 79] width 117 height 13
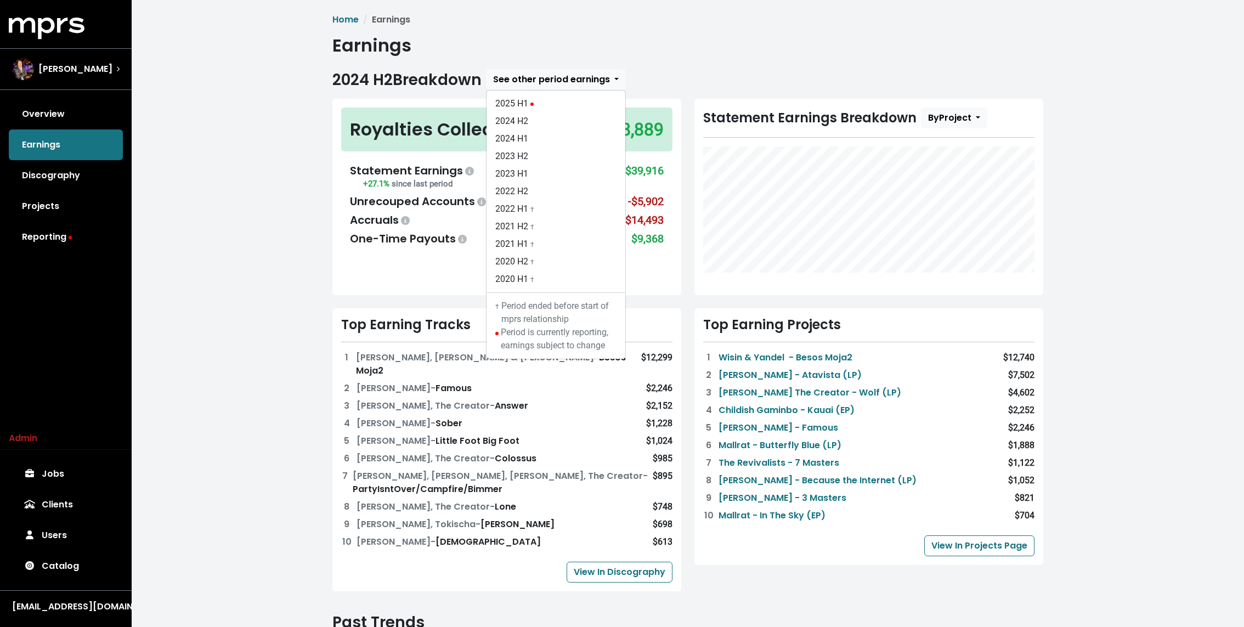
click at [327, 156] on div "Royalties Collected $28,889 Statement Earnings +27.1% since last period $39,916…" at bounding box center [507, 197] width 362 height 196
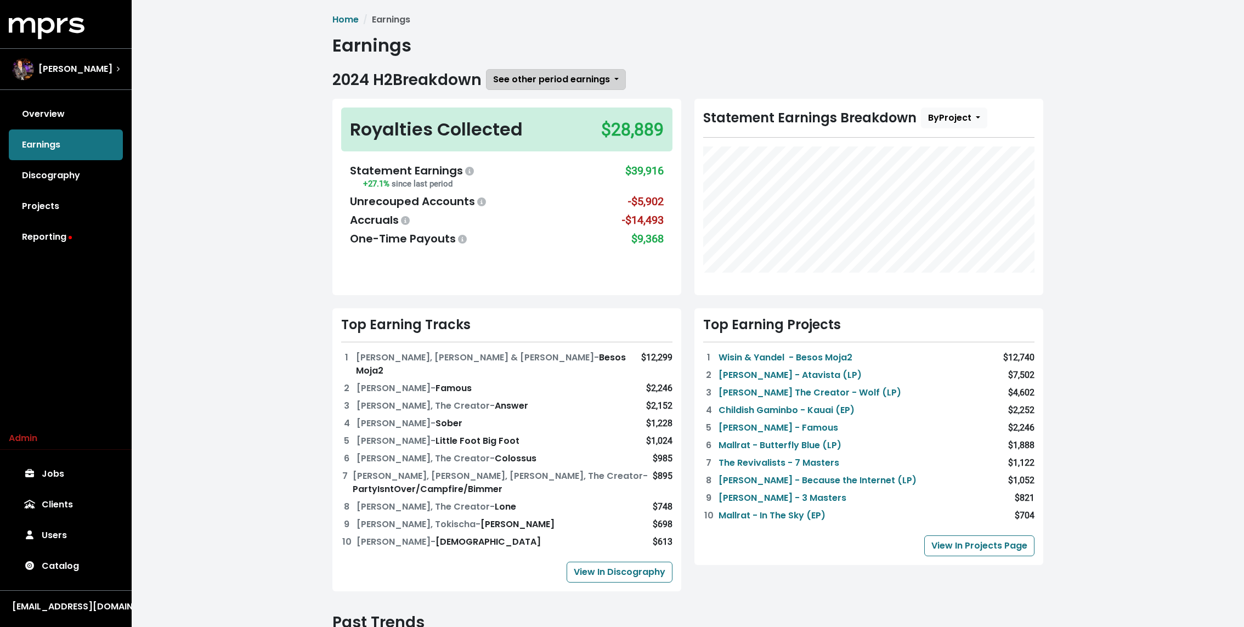
click at [563, 73] on span "See other period earnings" at bounding box center [551, 79] width 117 height 13
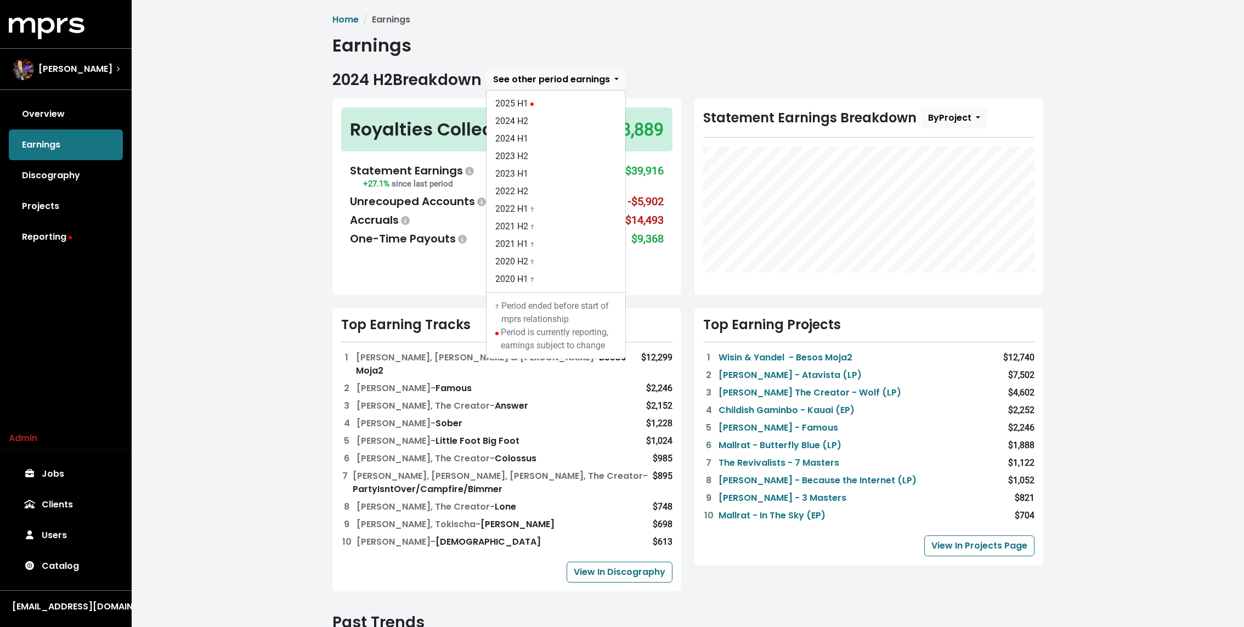
click at [287, 231] on div "Home Earnings Earnings 2024 H2 Breakdown See other period earnings 2025 H1 2024…" at bounding box center [688, 471] width 1112 height 942
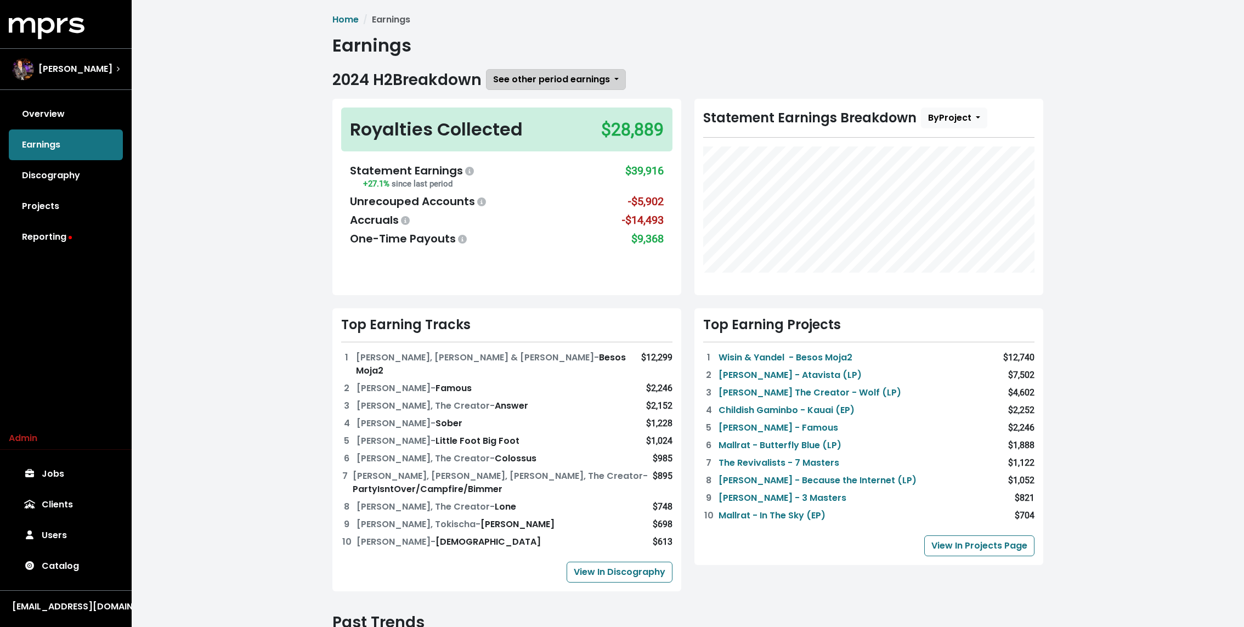
click at [559, 80] on span "See other period earnings" at bounding box center [551, 79] width 117 height 13
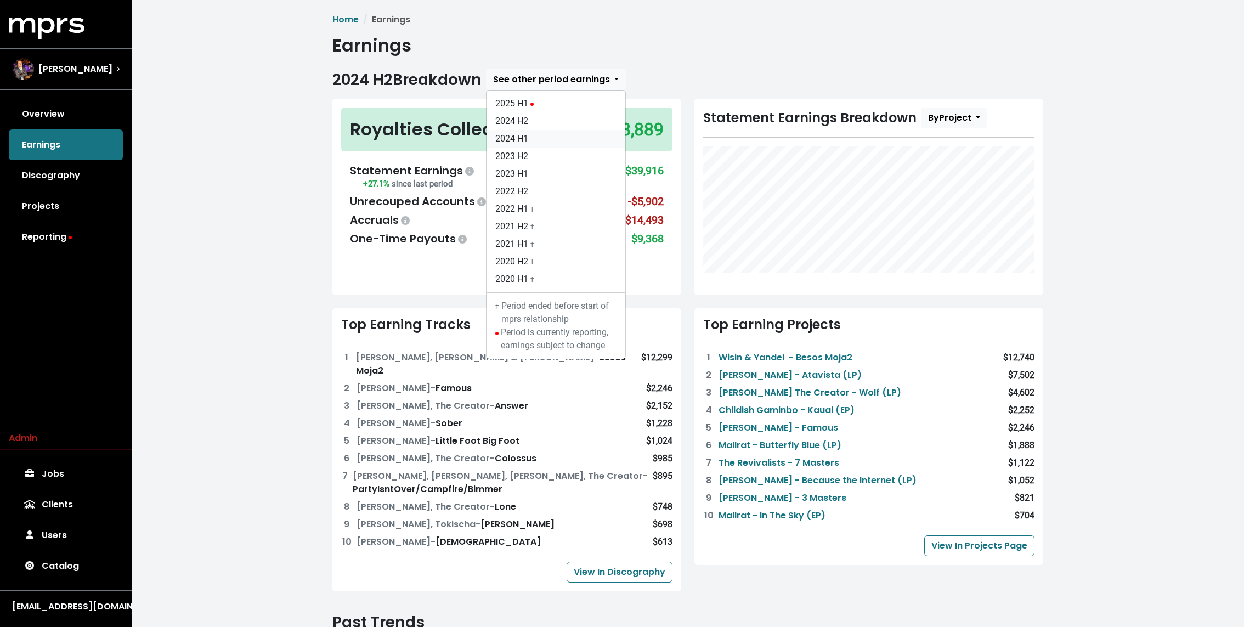
click at [542, 140] on link "2024 H1" at bounding box center [555, 139] width 139 height 18
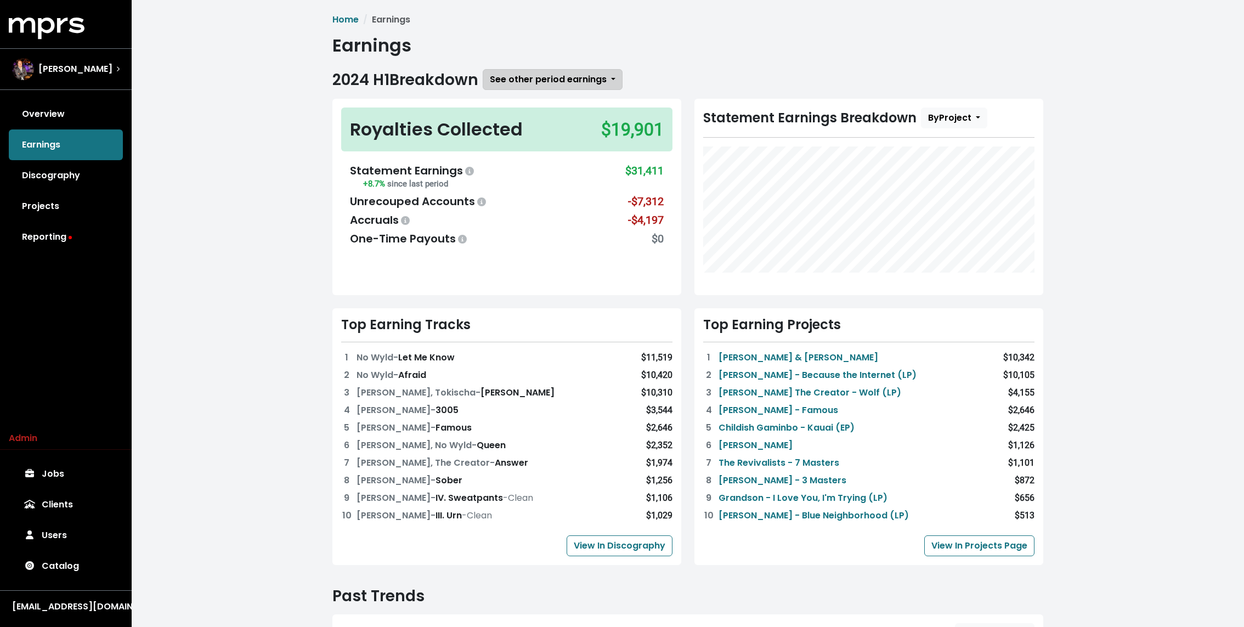
click at [545, 78] on span "See other period earnings" at bounding box center [548, 79] width 117 height 13
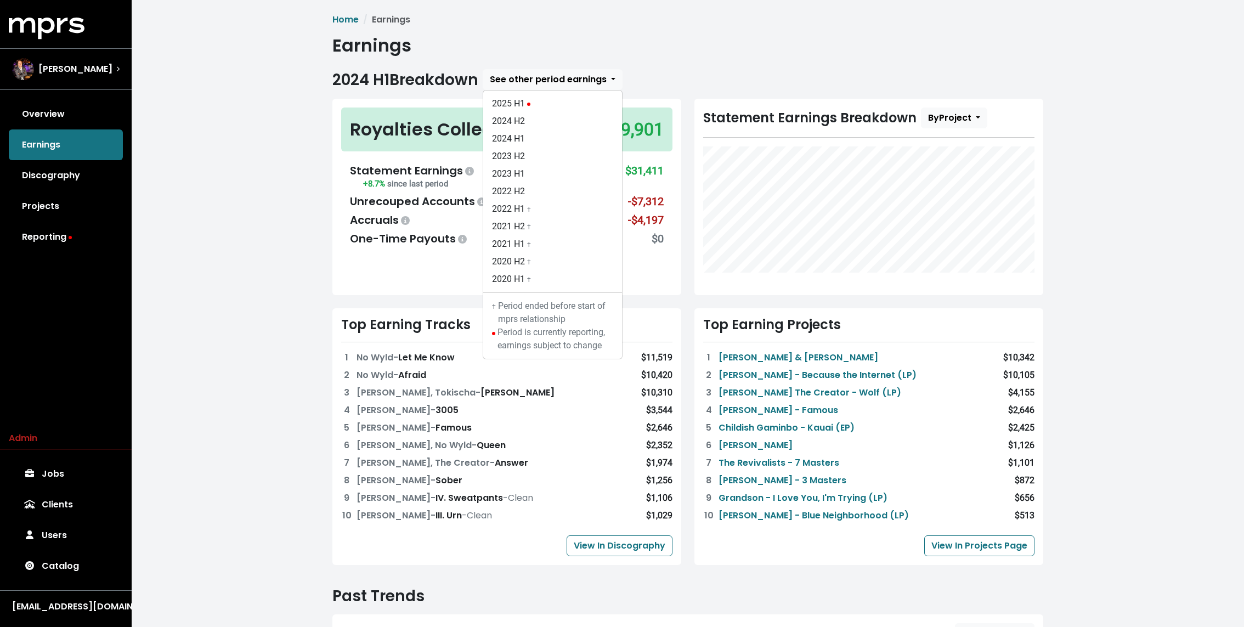
click at [259, 174] on div "Home Earnings Earnings 2024 H1 Breakdown See other period earnings 2025 H1 2024…" at bounding box center [688, 458] width 1112 height 916
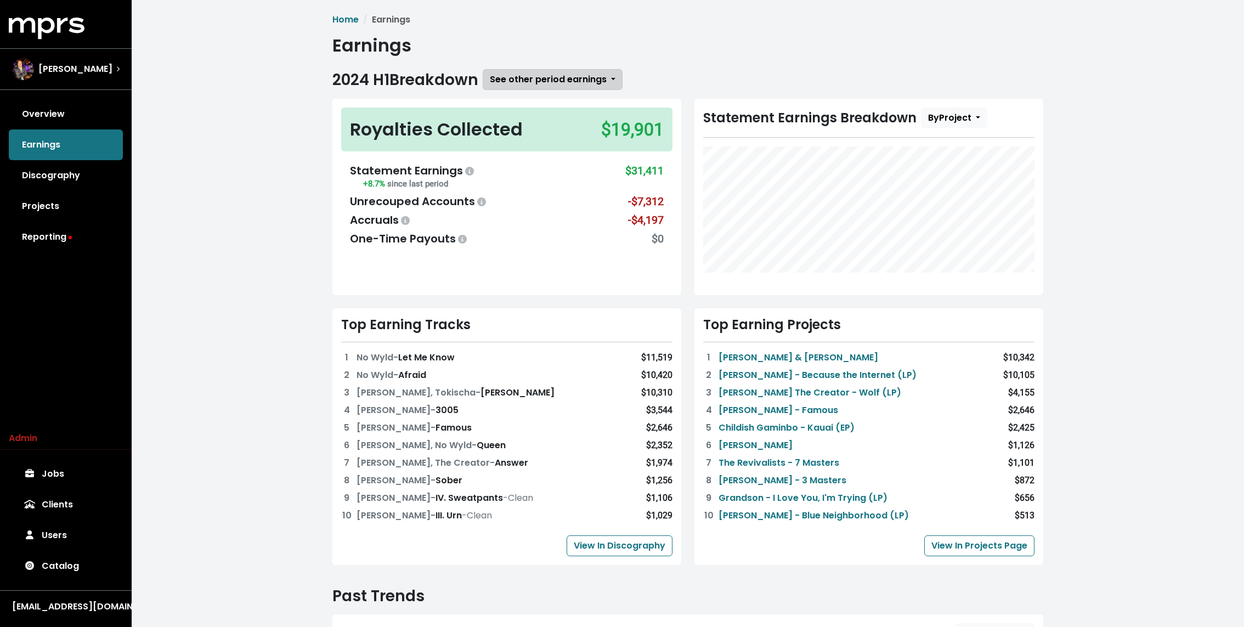
click at [553, 79] on span "See other period earnings" at bounding box center [548, 79] width 117 height 13
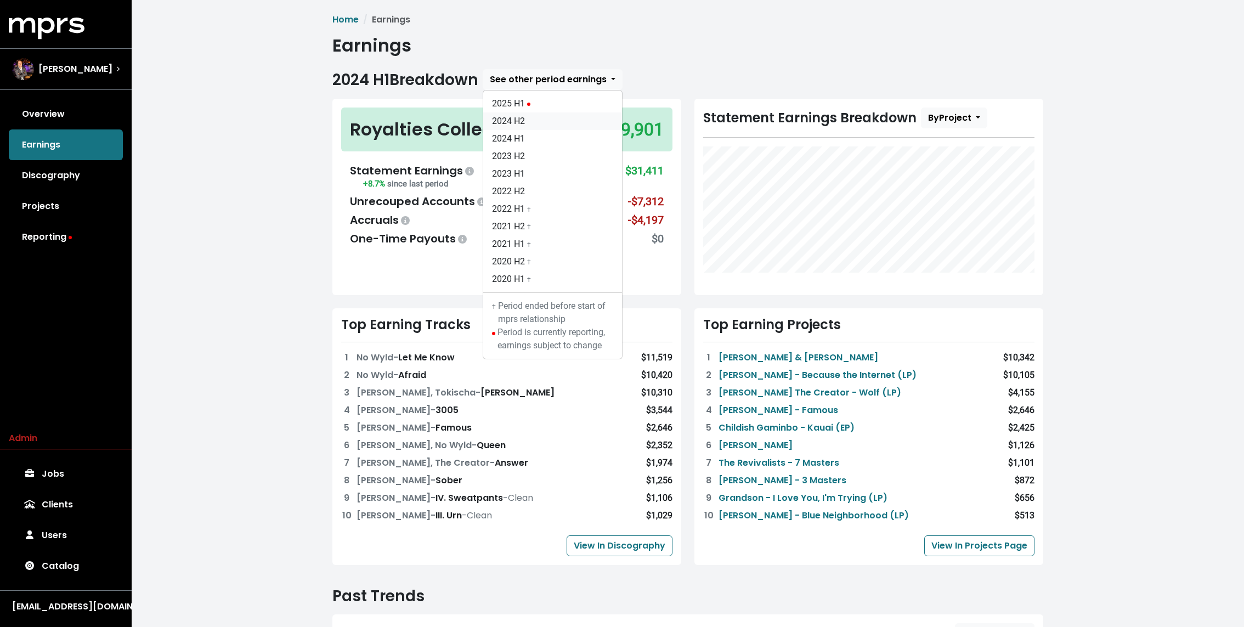
click at [528, 116] on link "2024 H2" at bounding box center [552, 121] width 139 height 18
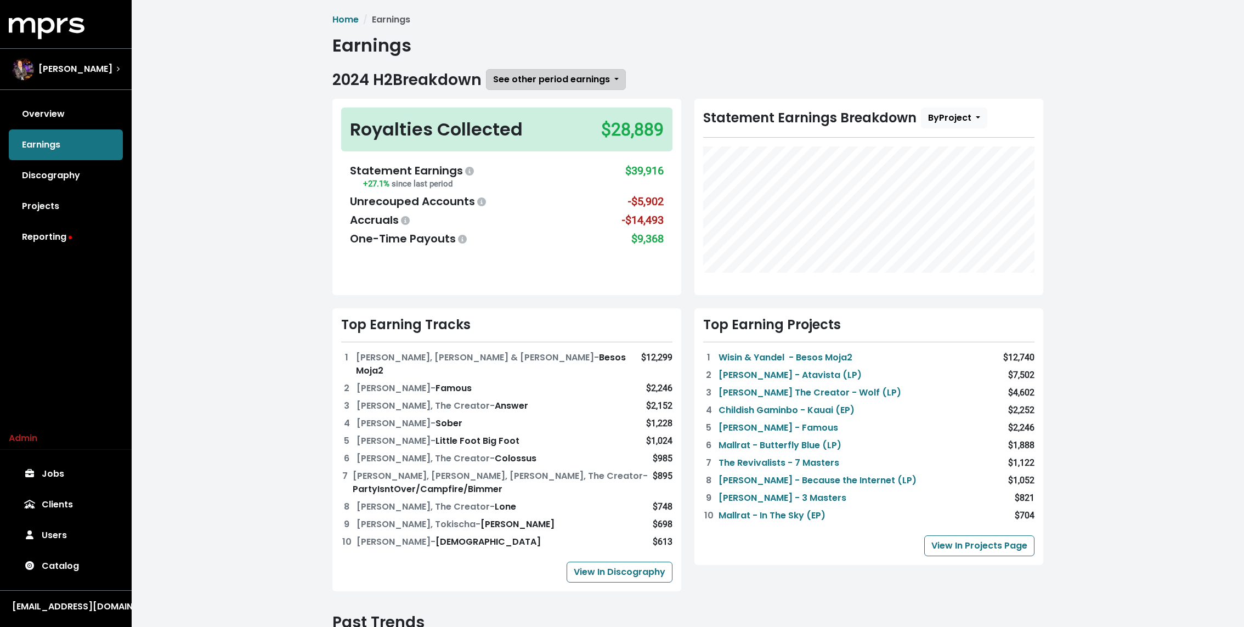
click at [549, 69] on button "See other period earnings" at bounding box center [556, 79] width 140 height 21
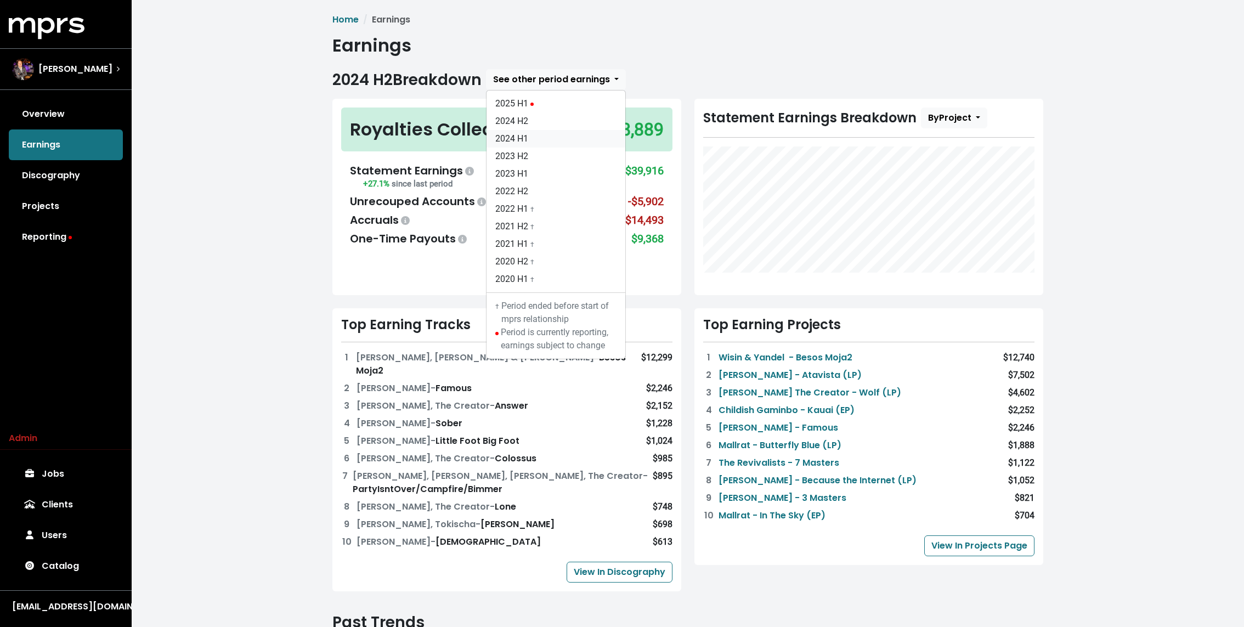
click at [524, 131] on link "2024 H1" at bounding box center [555, 139] width 139 height 18
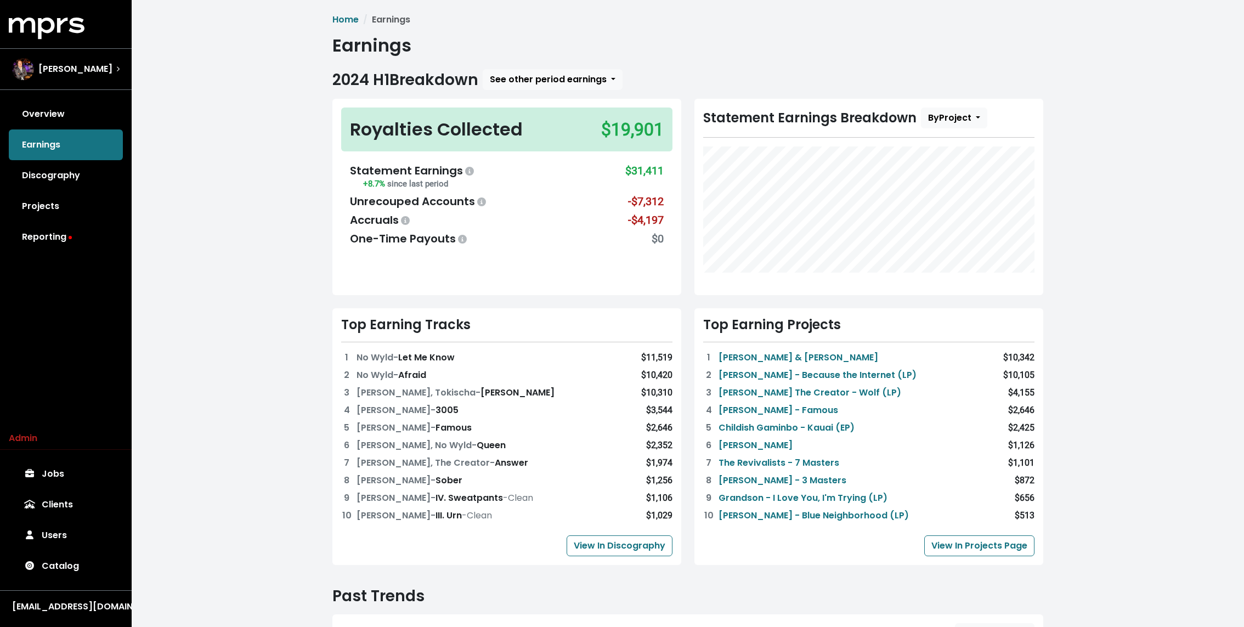
click at [242, 267] on div "Home Earnings Earnings 2024 H1 Breakdown See other period earnings 2025 H1 2024…" at bounding box center [688, 458] width 1112 height 916
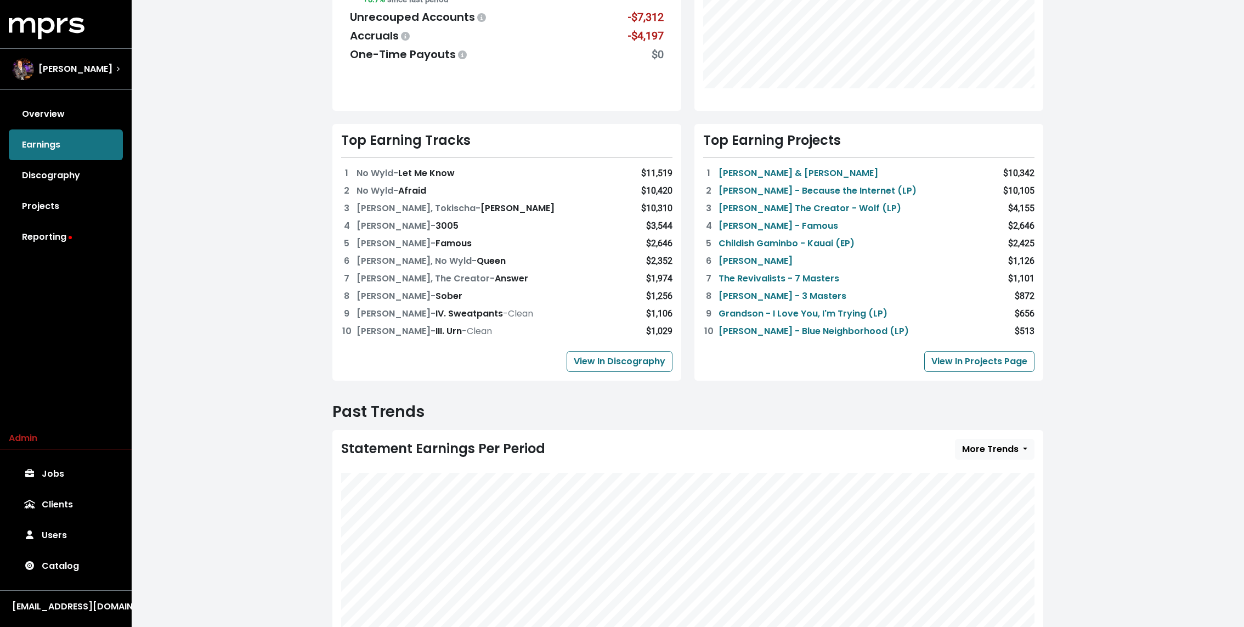
scroll to position [221, 0]
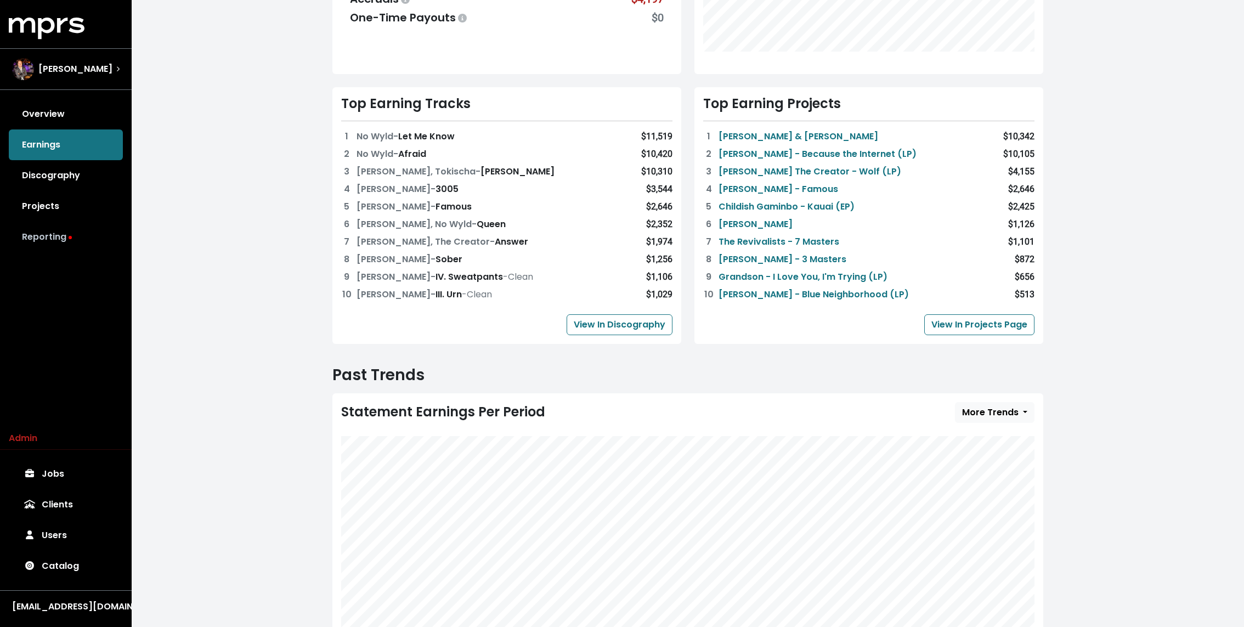
click at [72, 238] on link "Reporting" at bounding box center [66, 237] width 114 height 31
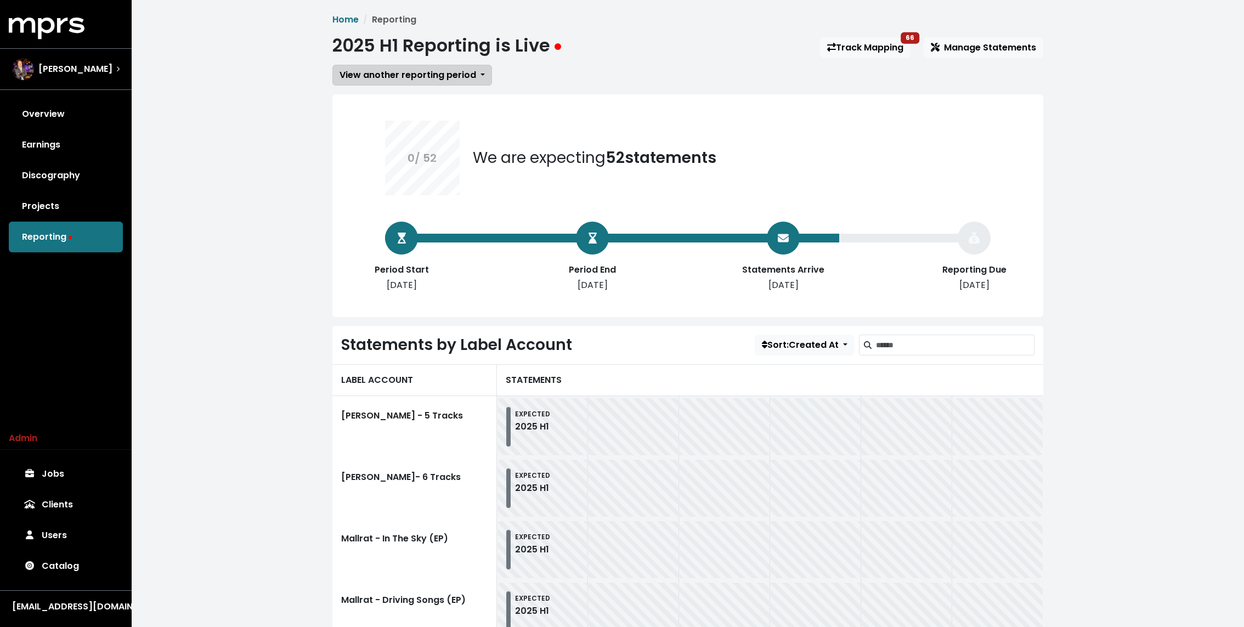
click at [464, 72] on span "View another reporting period" at bounding box center [407, 75] width 137 height 13
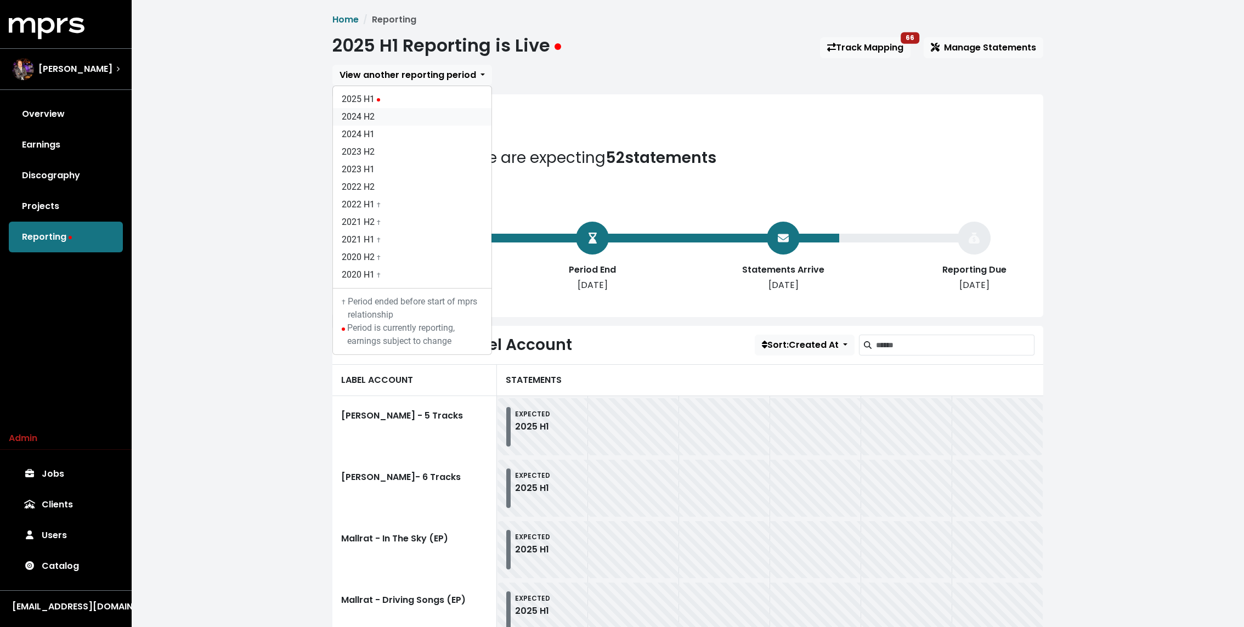
click at [393, 114] on link "2024 H2" at bounding box center [412, 117] width 158 height 18
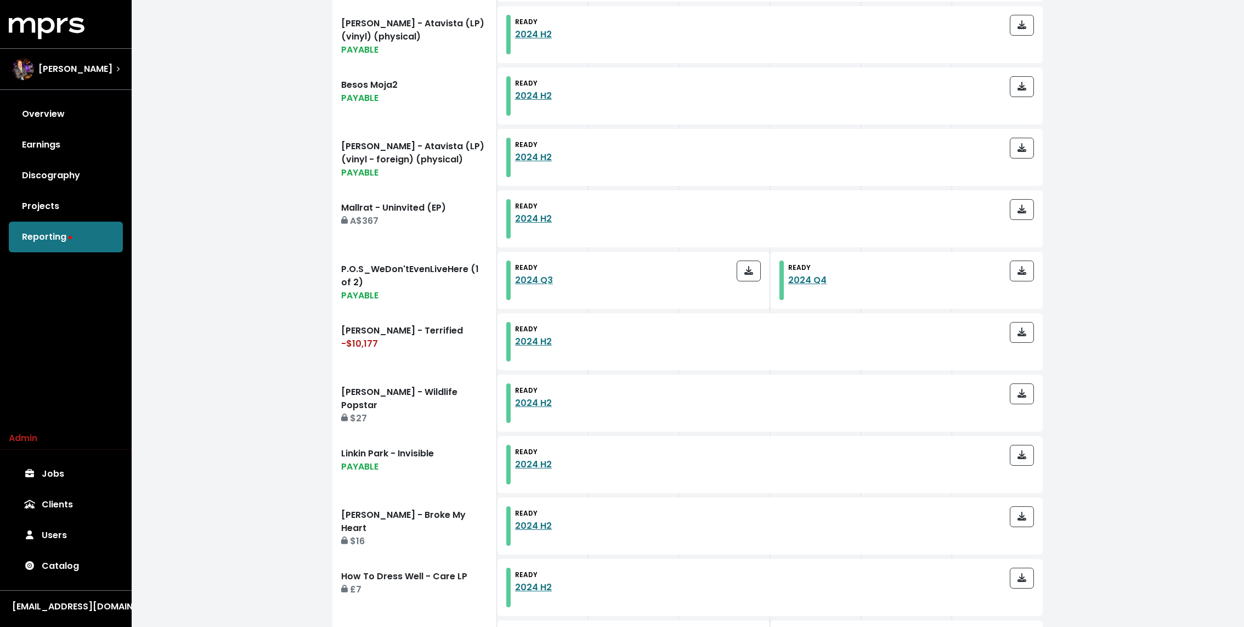
scroll to position [1102, 0]
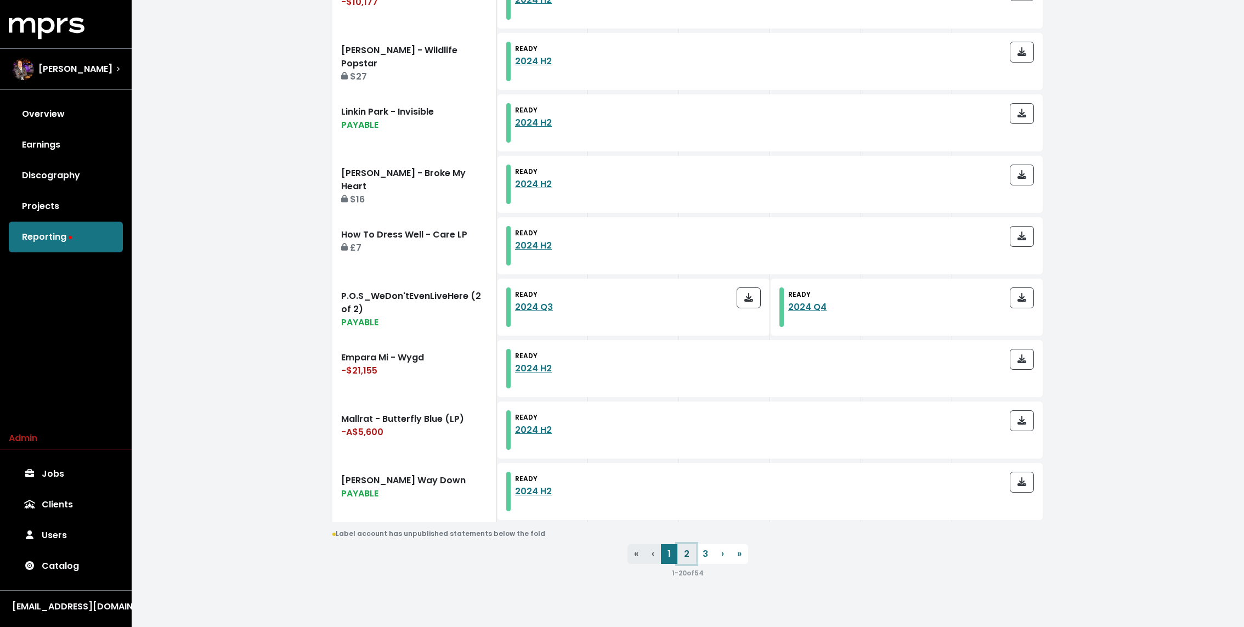
click at [686, 553] on link "2" at bounding box center [686, 554] width 19 height 20
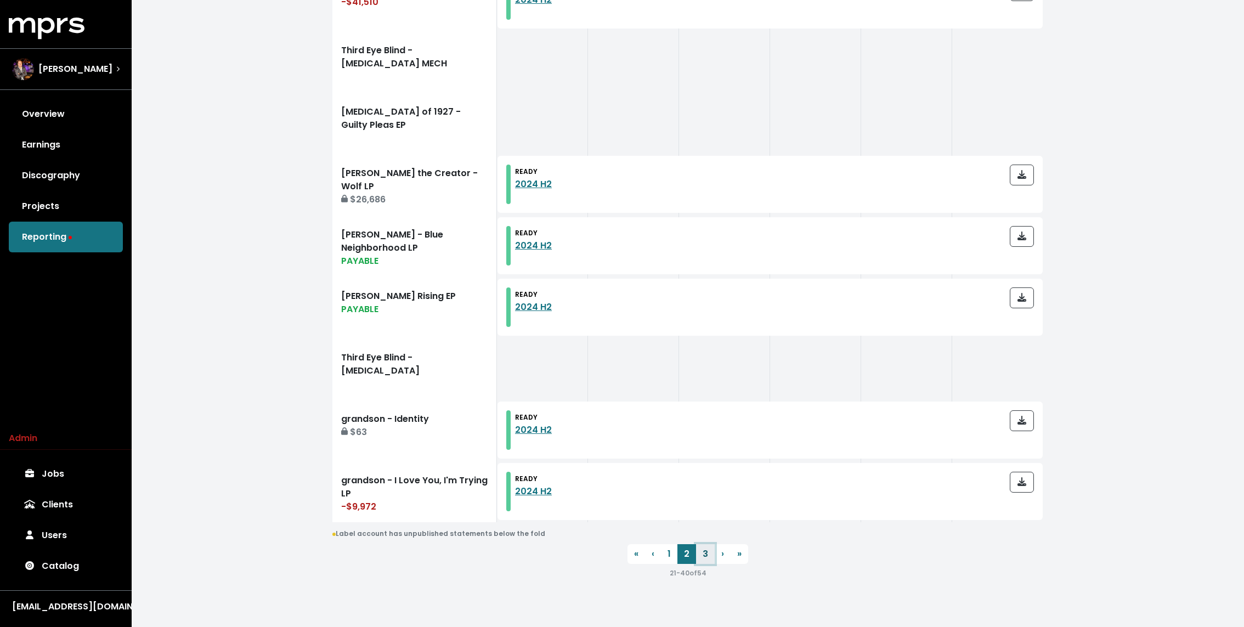
click at [700, 553] on link "3" at bounding box center [705, 554] width 19 height 20
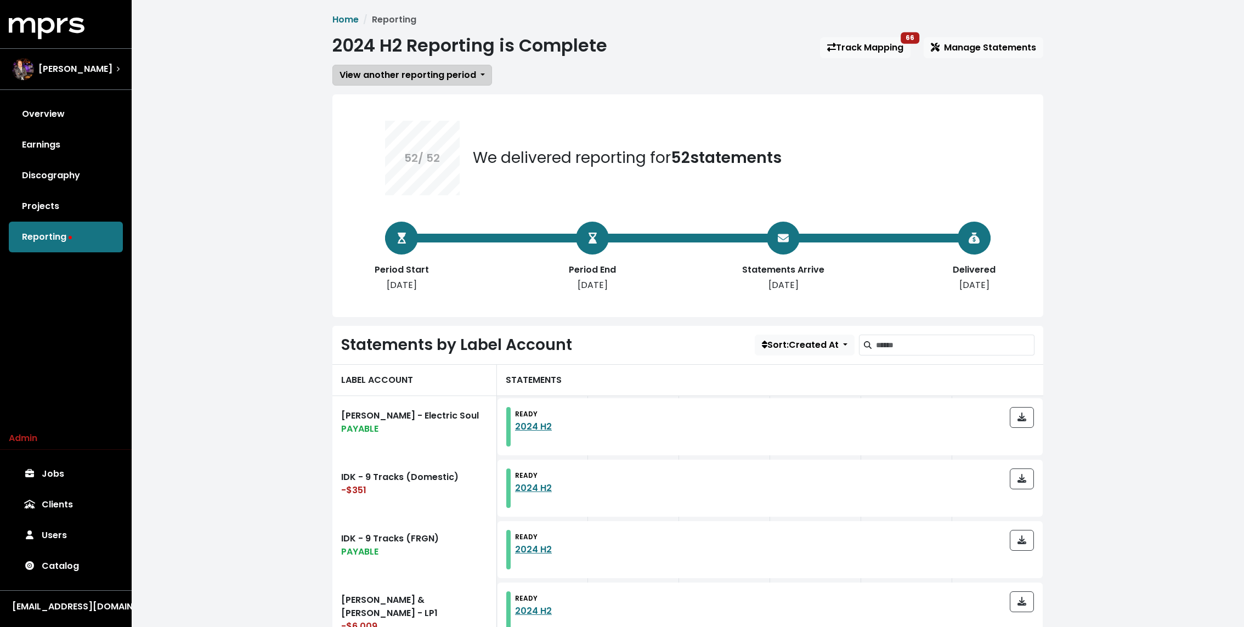
click at [409, 80] on span "View another reporting period" at bounding box center [407, 75] width 137 height 13
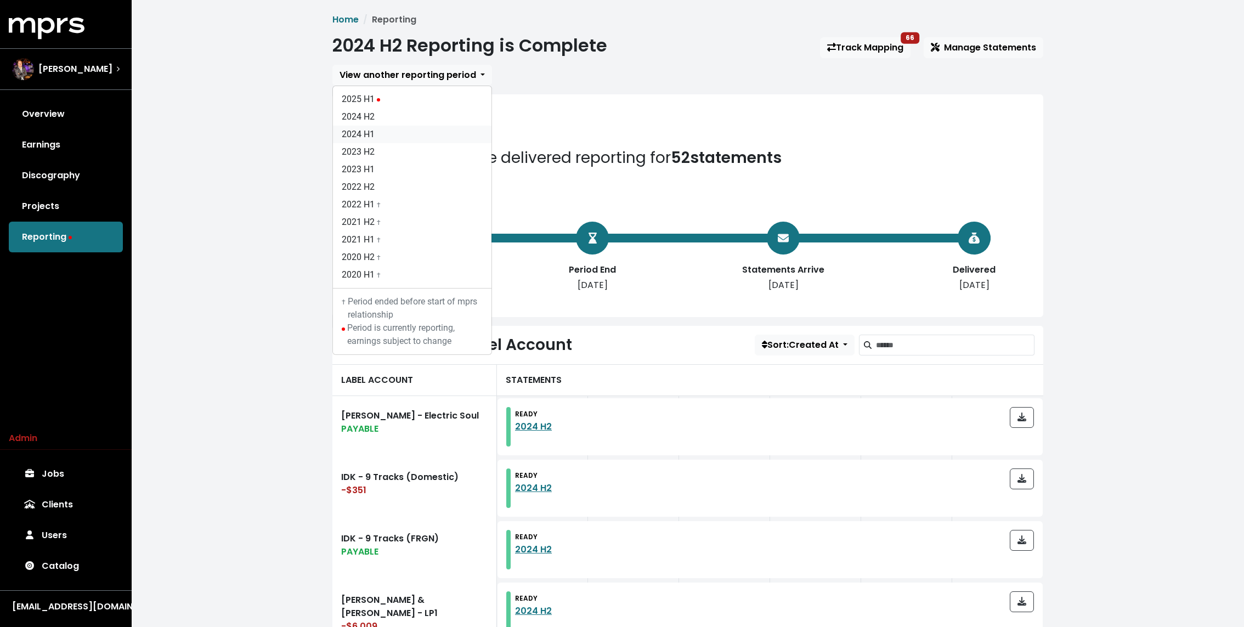
click at [383, 132] on link "2024 H1" at bounding box center [412, 135] width 158 height 18
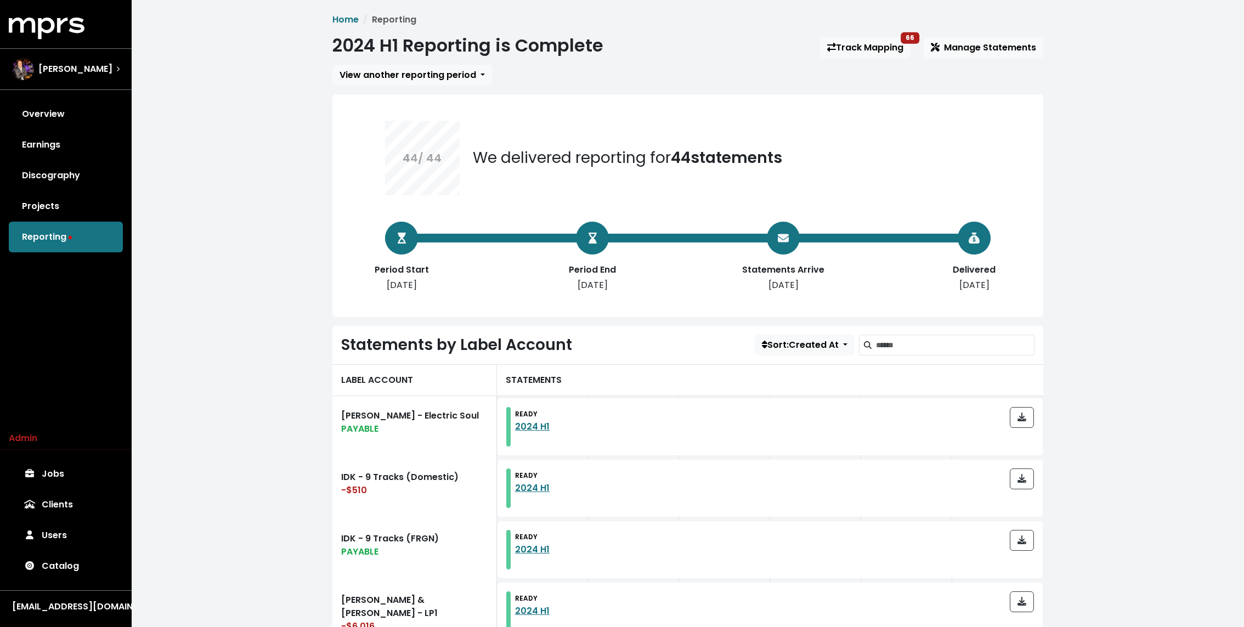
scroll to position [734, 0]
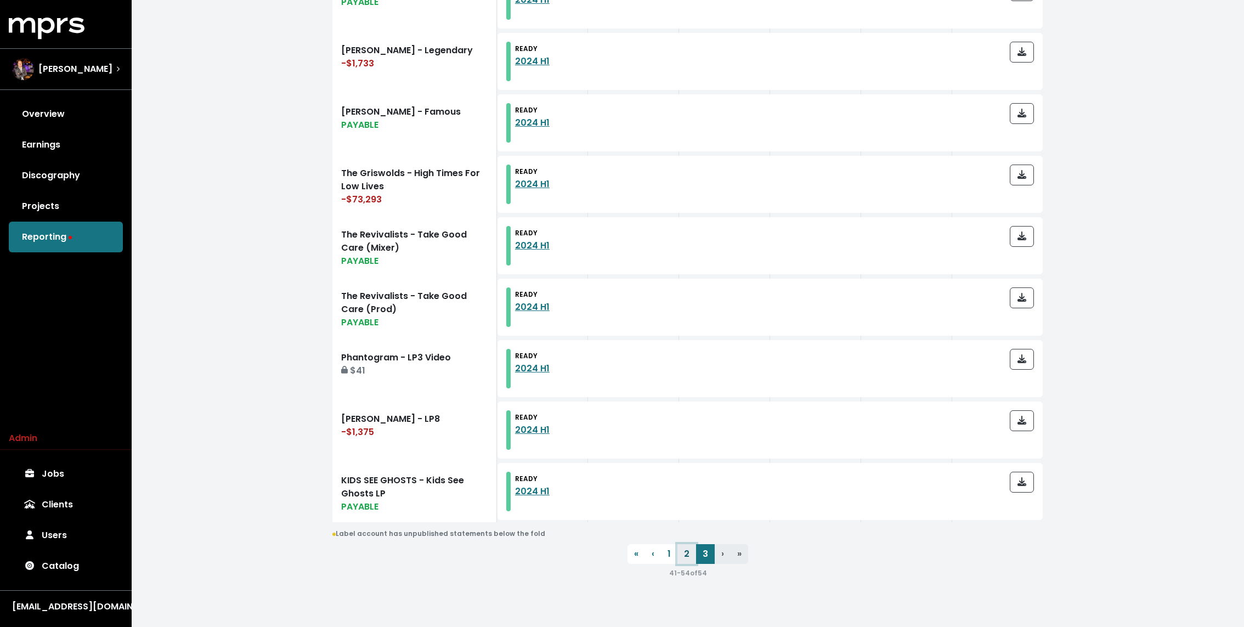
click at [687, 557] on link "2" at bounding box center [686, 554] width 19 height 20
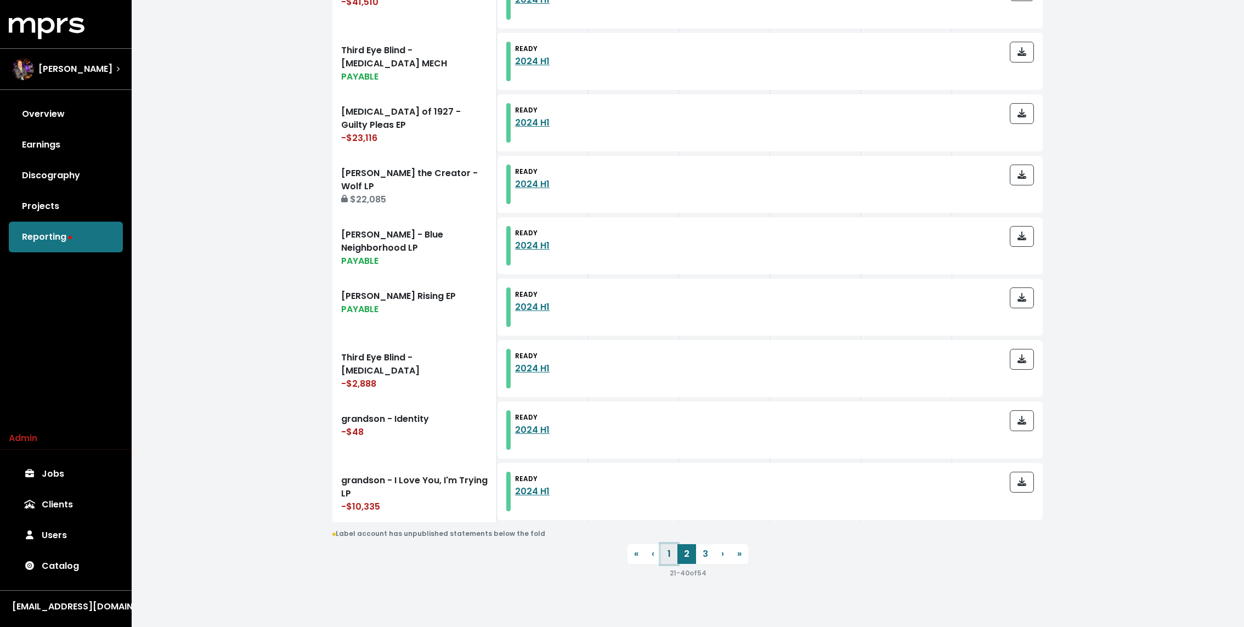
click at [669, 553] on link "1" at bounding box center [669, 554] width 16 height 20
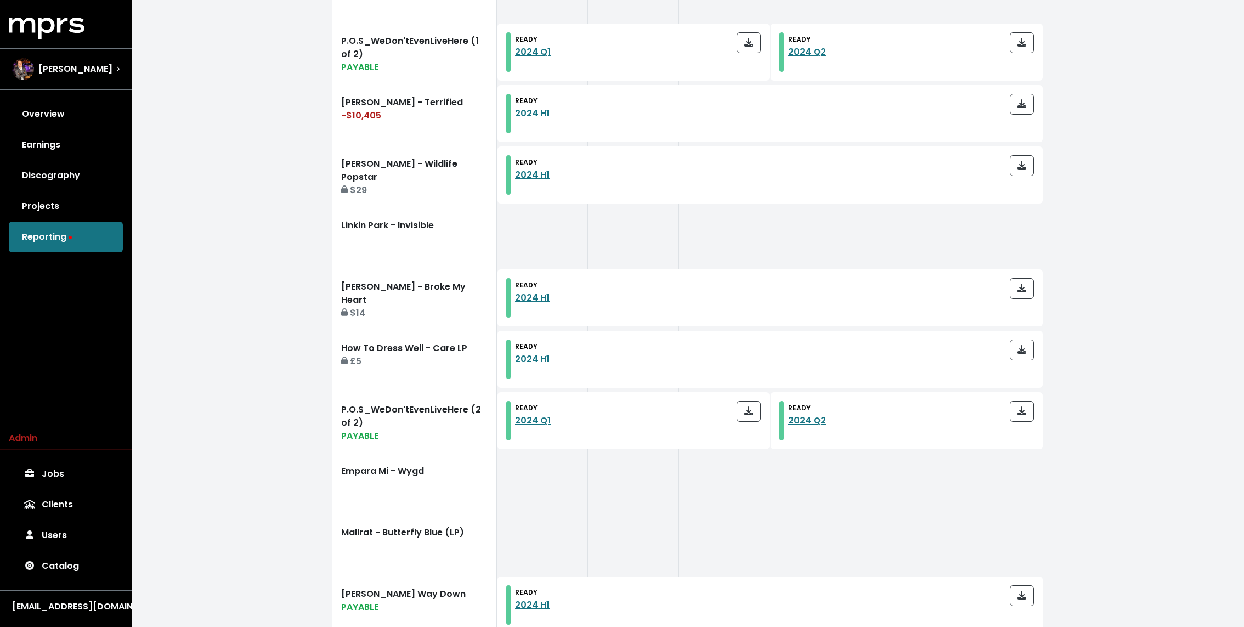
scroll to position [1102, 0]
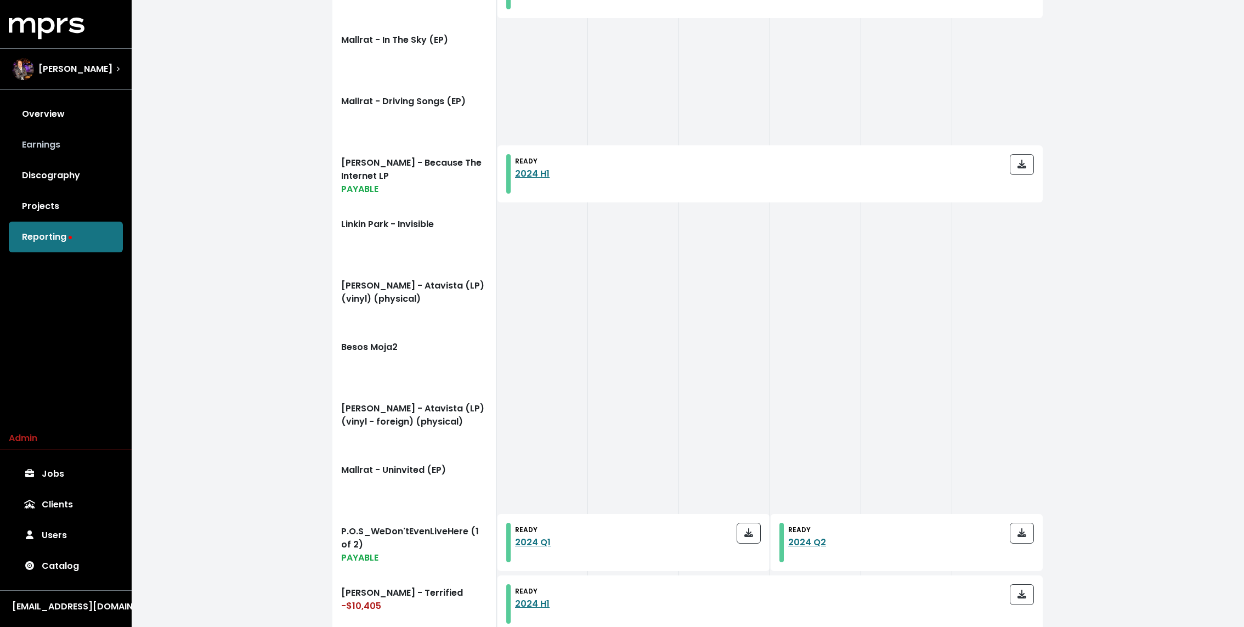
click at [66, 133] on link "Earnings" at bounding box center [66, 144] width 114 height 31
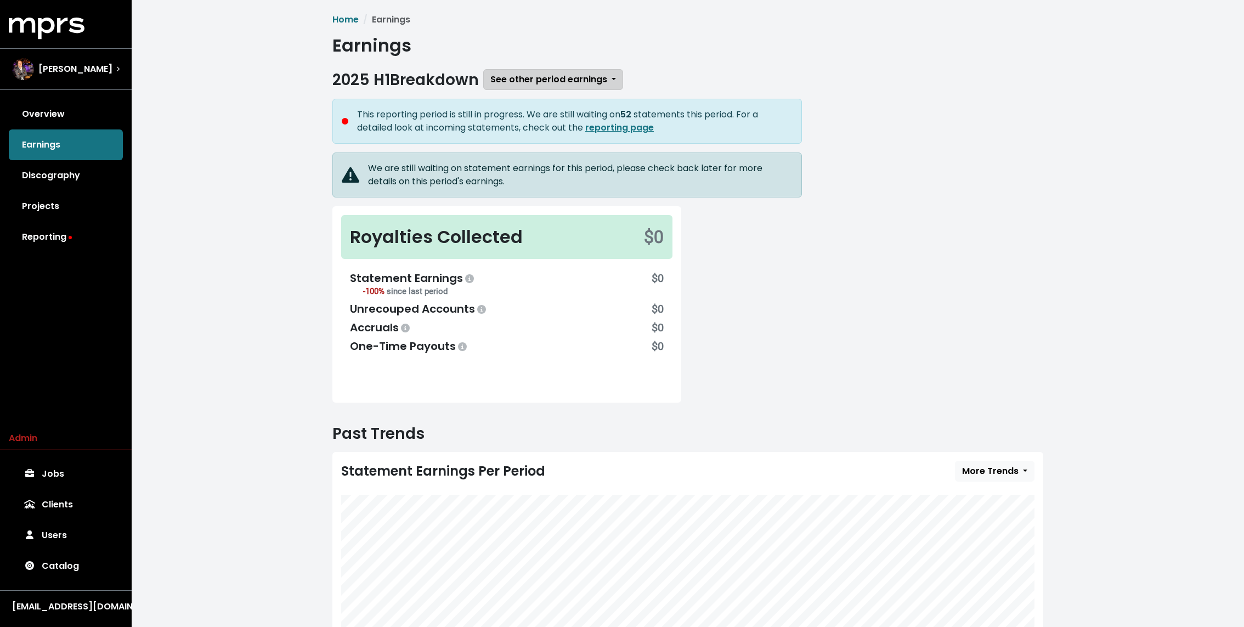
click at [516, 70] on button "See other period earnings" at bounding box center [553, 79] width 140 height 21
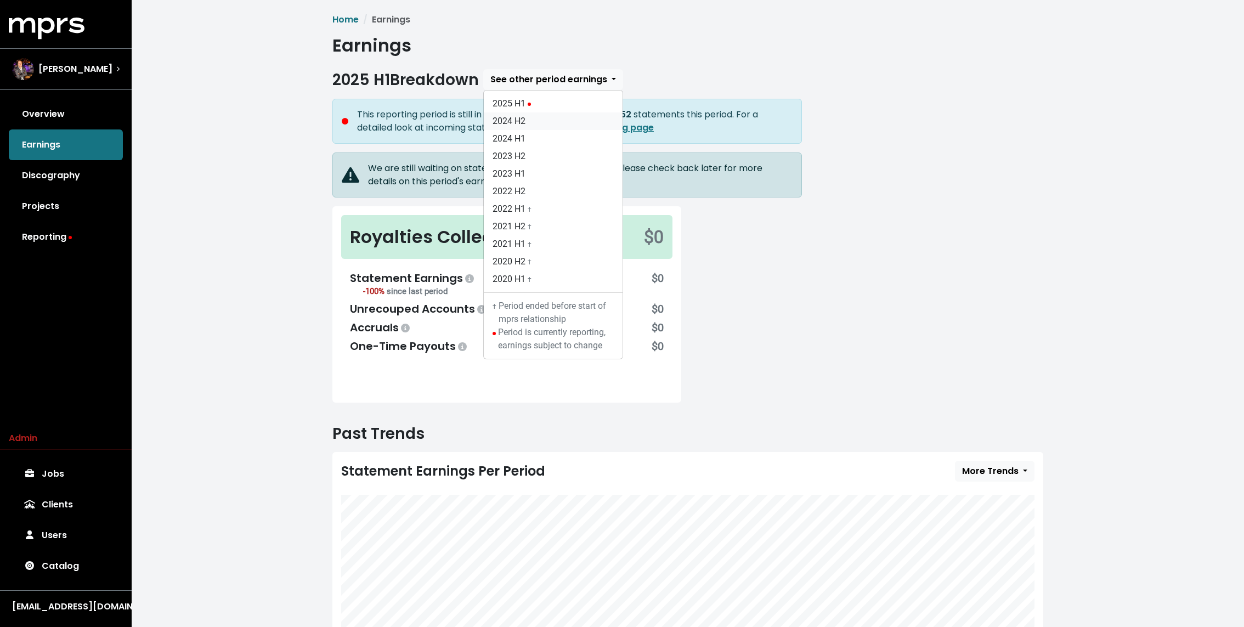
click at [505, 121] on link "2024 H2" at bounding box center [553, 121] width 139 height 18
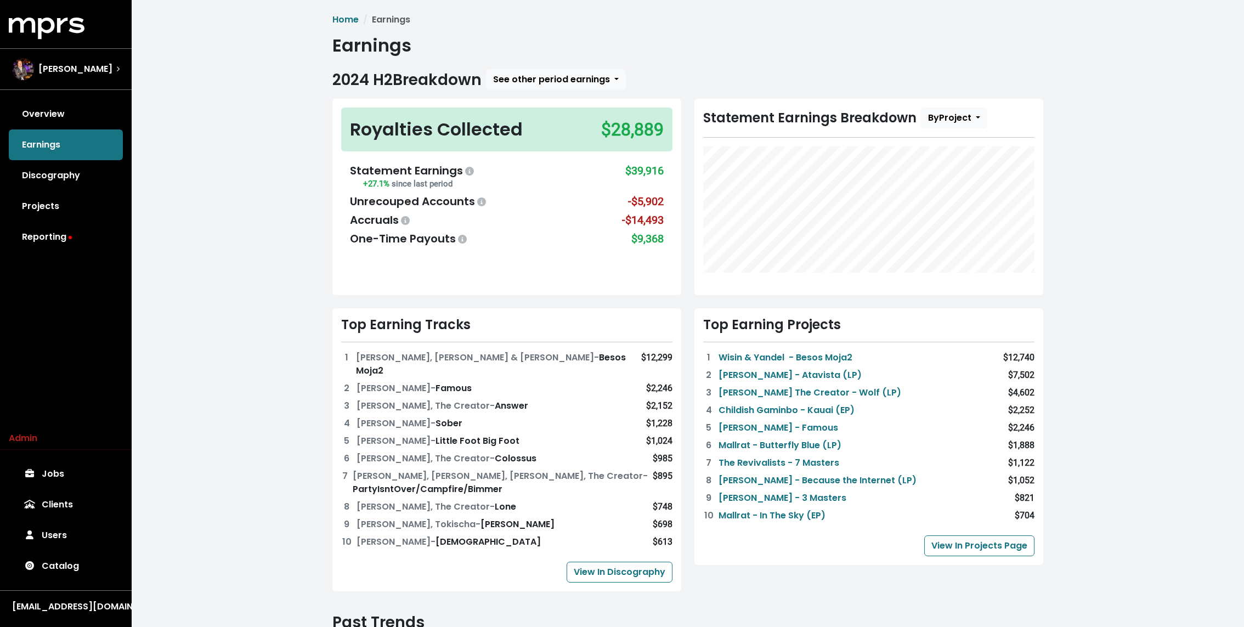
click at [265, 130] on div "Home Earnings Earnings 2024 H2 Breakdown See other period earnings 2025 H1 2024…" at bounding box center [688, 471] width 1112 height 942
click at [49, 231] on link "Reporting" at bounding box center [66, 237] width 114 height 31
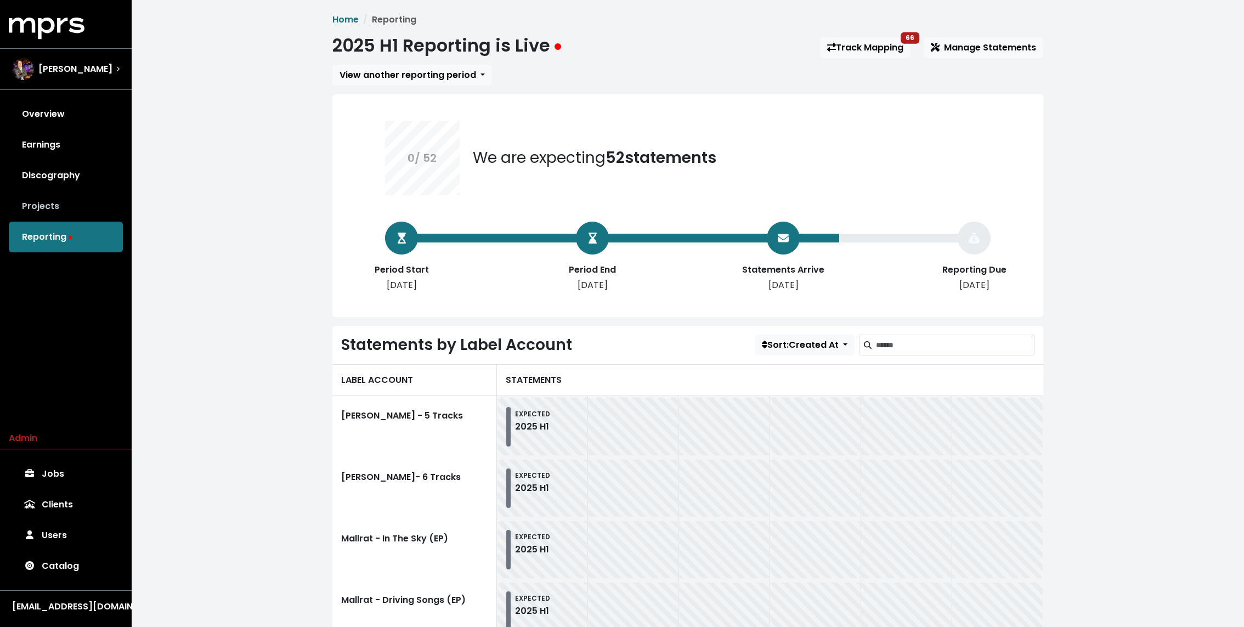
click at [50, 211] on link "Projects" at bounding box center [66, 206] width 114 height 31
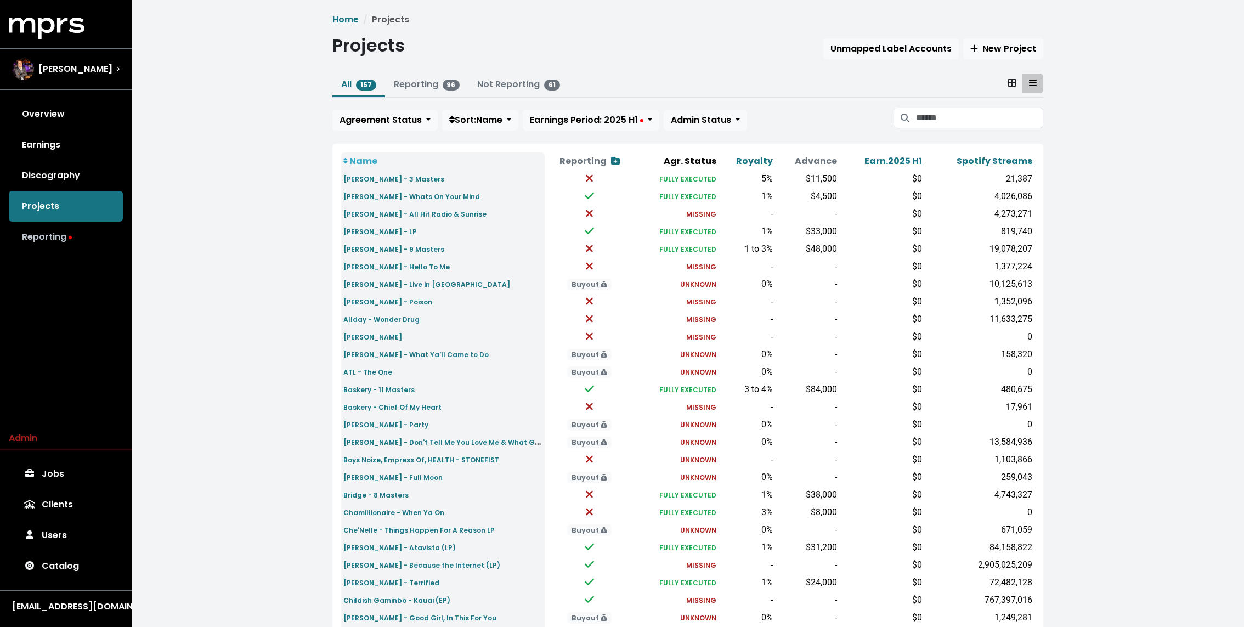
click at [59, 231] on link "Reporting" at bounding box center [66, 237] width 114 height 31
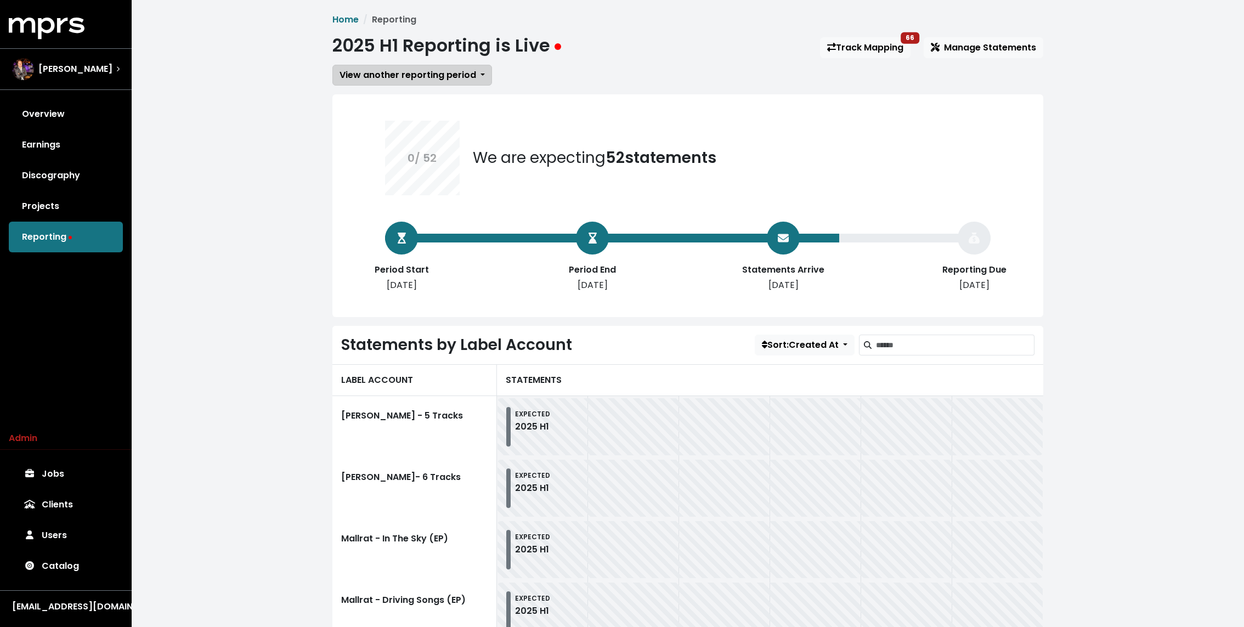
click at [399, 83] on button "View another reporting period" at bounding box center [412, 75] width 160 height 21
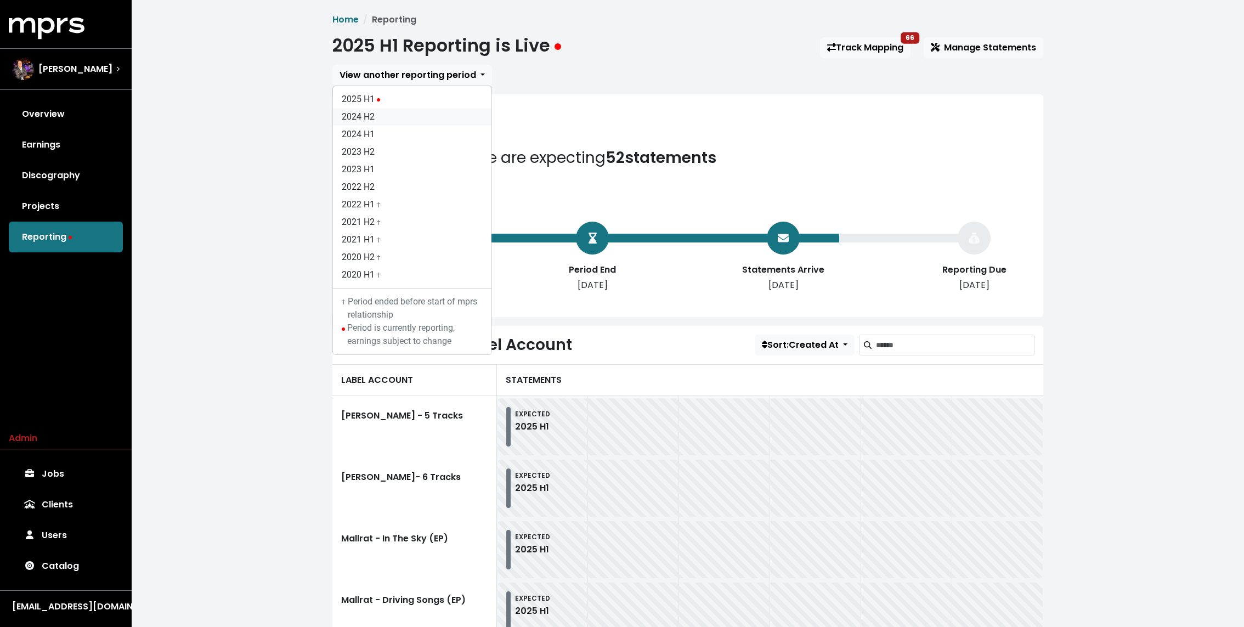
click at [375, 115] on link "2024 H2" at bounding box center [412, 117] width 158 height 18
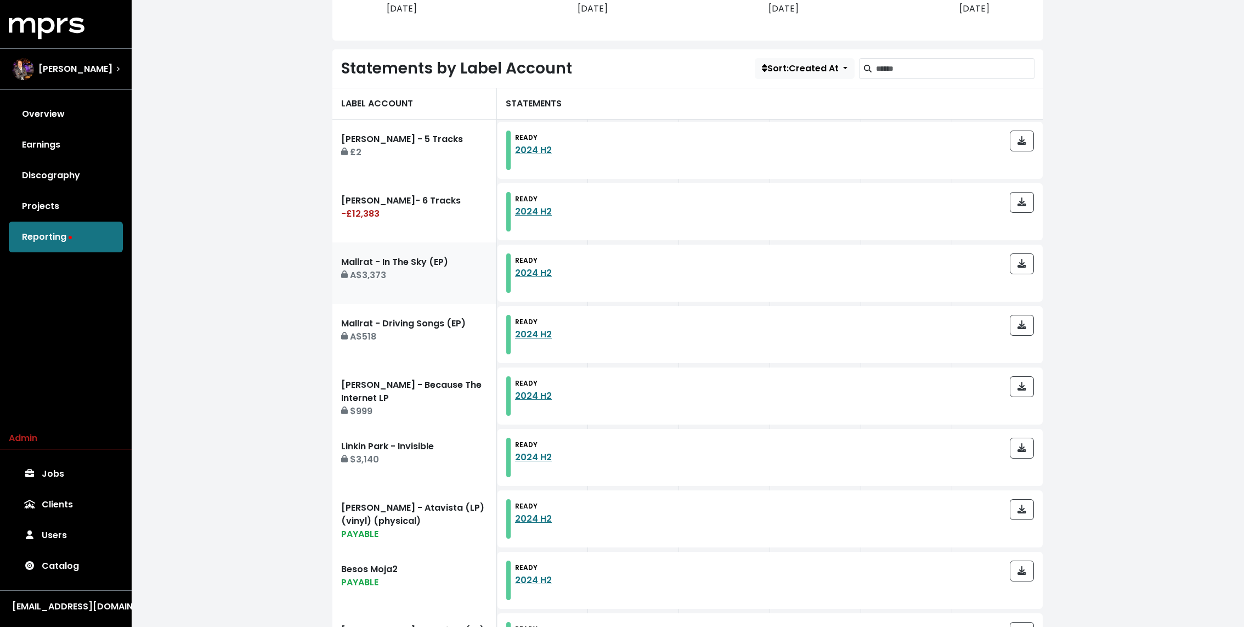
scroll to position [275, 0]
click at [65, 146] on link "Earnings" at bounding box center [66, 144] width 114 height 31
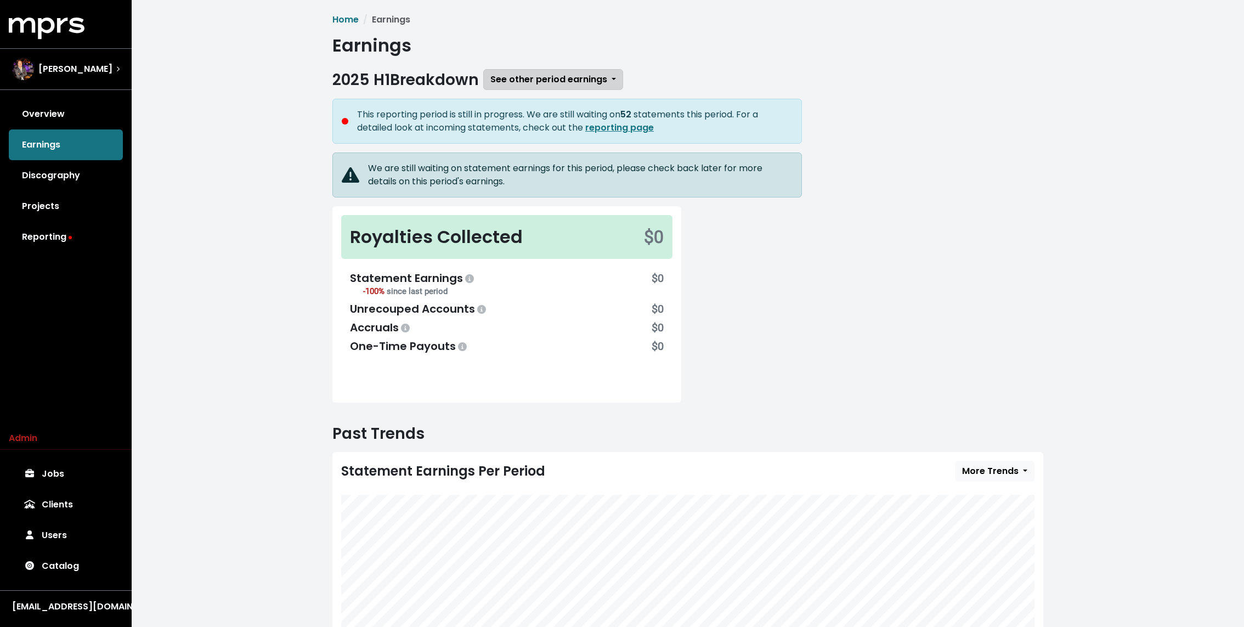
click at [519, 80] on span "See other period earnings" at bounding box center [548, 79] width 117 height 13
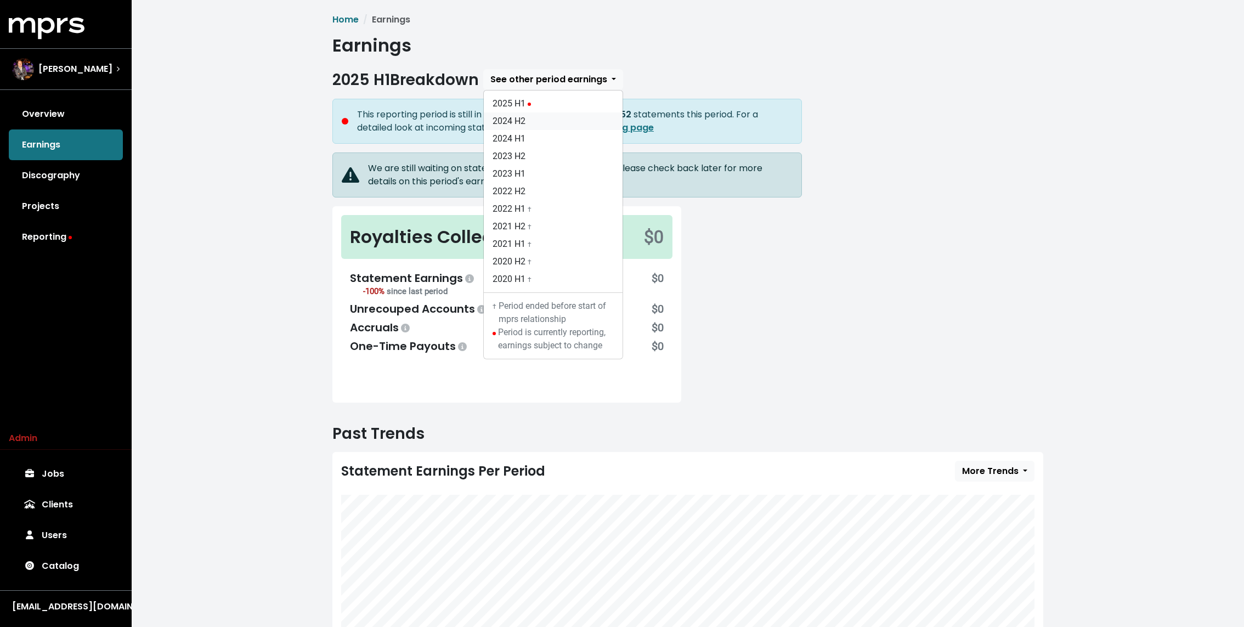
click at [519, 124] on link "2024 H2" at bounding box center [553, 121] width 139 height 18
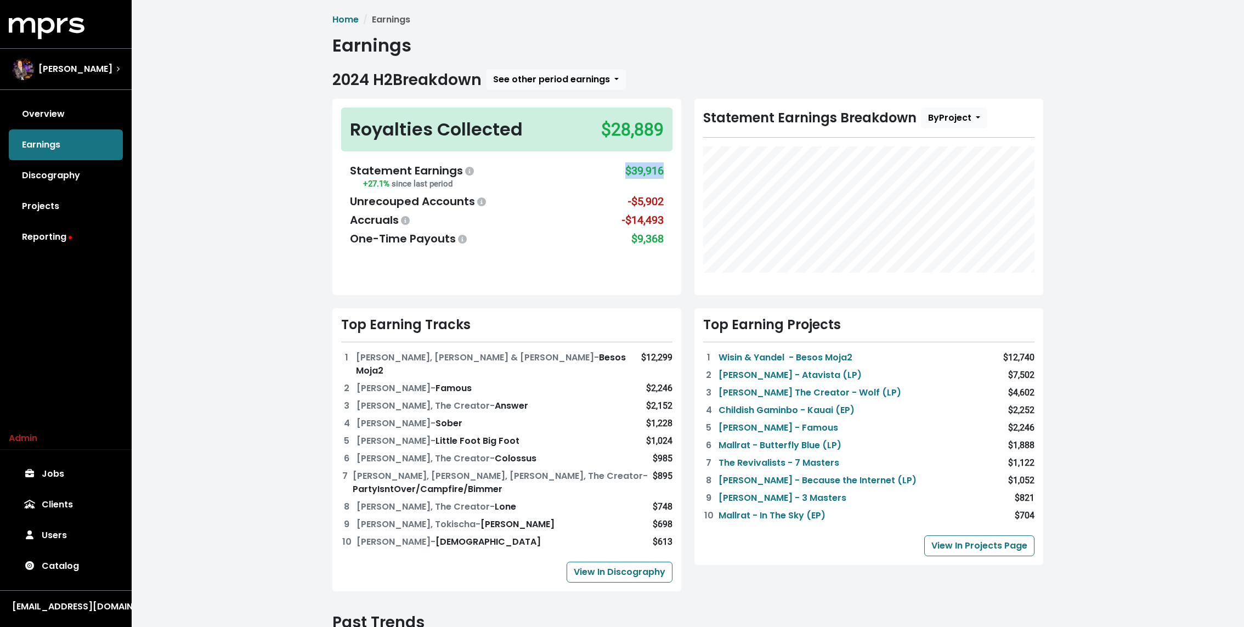
drag, startPoint x: 622, startPoint y: 170, endPoint x: 670, endPoint y: 171, distance: 47.2
click at [670, 171] on div "Statement Earnings +27.1% since last period $39,916 Unrecouped Accounts -$5,902…" at bounding box center [506, 205] width 331 height 102
click at [635, 171] on div "$39,916" at bounding box center [644, 176] width 38 height 29
drag, startPoint x: 626, startPoint y: 172, endPoint x: 673, endPoint y: 172, distance: 46.6
click at [673, 172] on div "Royalties Collected $28,889 Statement Earnings +27.1% since last period $39,916…" at bounding box center [506, 197] width 349 height 196
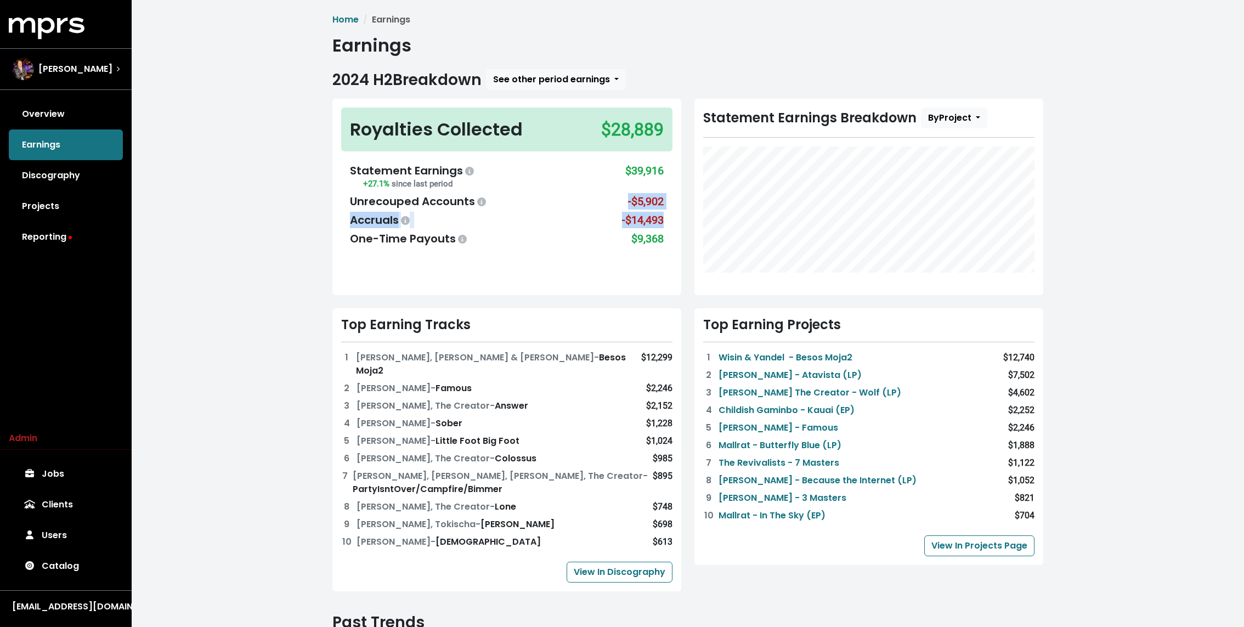
drag, startPoint x: 622, startPoint y: 205, endPoint x: 673, endPoint y: 220, distance: 53.8
click at [673, 220] on div "Royalties Collected $28,889 Statement Earnings +27.1% since last period $39,916…" at bounding box center [506, 197] width 349 height 196
click at [593, 205] on div "Unrecouped Accounts -$5,902" at bounding box center [507, 201] width 314 height 16
click at [298, 167] on div "Home Earnings Earnings 2024 H2 Breakdown See other period earnings 2025 H1 2024…" at bounding box center [688, 471] width 1112 height 942
click at [569, 161] on div "Statement Earnings +27.1% since last period $39,916 Unrecouped Accounts -$5,902…" at bounding box center [506, 205] width 331 height 102
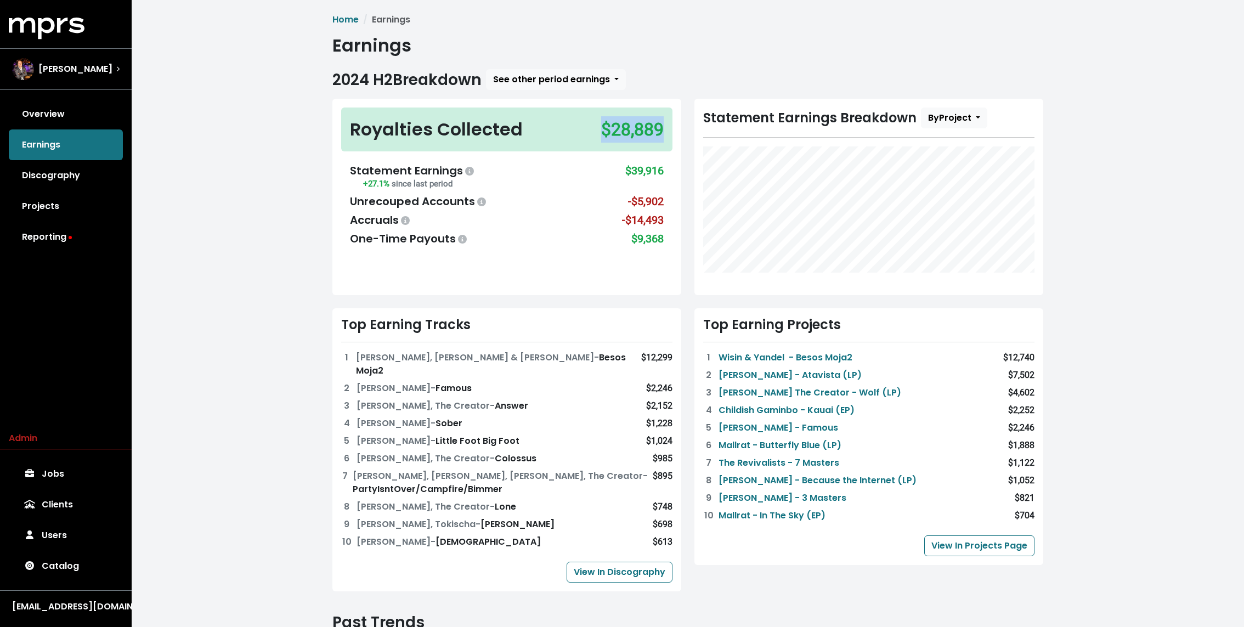
drag, startPoint x: 603, startPoint y: 129, endPoint x: 661, endPoint y: 133, distance: 58.2
click at [661, 133] on div "$28,889" at bounding box center [632, 129] width 63 height 26
click at [640, 130] on div "$28,889" at bounding box center [632, 129] width 63 height 26
drag, startPoint x: 605, startPoint y: 126, endPoint x: 638, endPoint y: 126, distance: 32.4
click at [639, 126] on div "$28,889" at bounding box center [632, 129] width 63 height 26
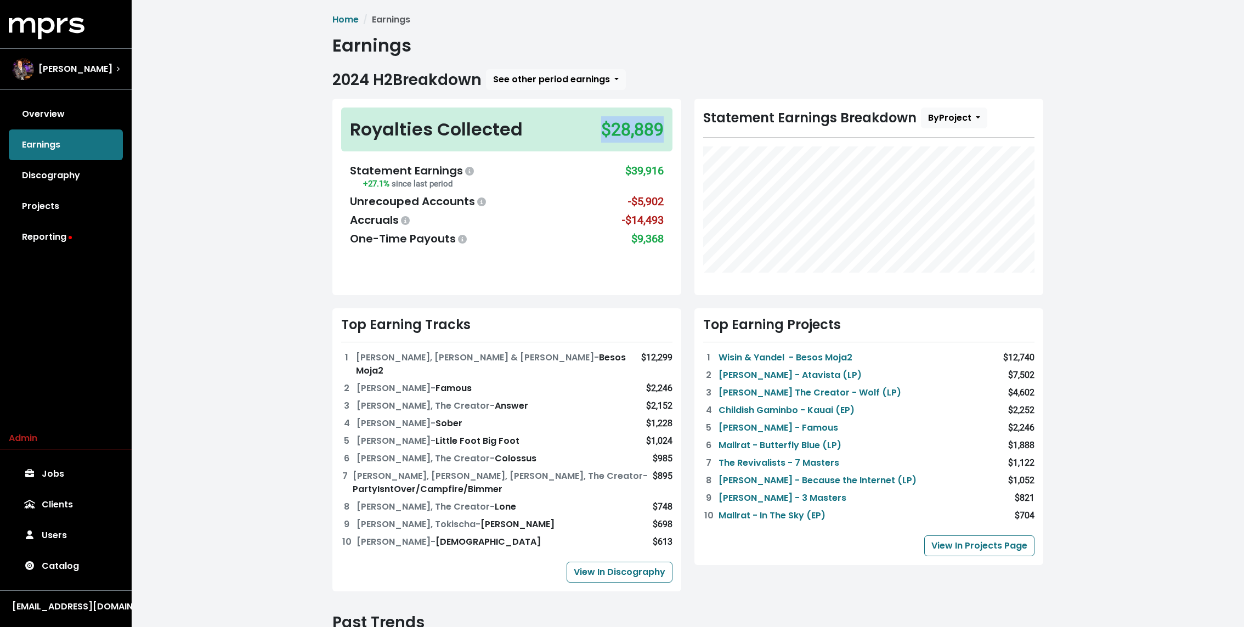
drag, startPoint x: 603, startPoint y: 130, endPoint x: 664, endPoint y: 132, distance: 61.4
click at [664, 132] on div "Royalties Collected $28,889" at bounding box center [506, 129] width 331 height 44
click at [649, 130] on div "$28,889" at bounding box center [632, 129] width 63 height 26
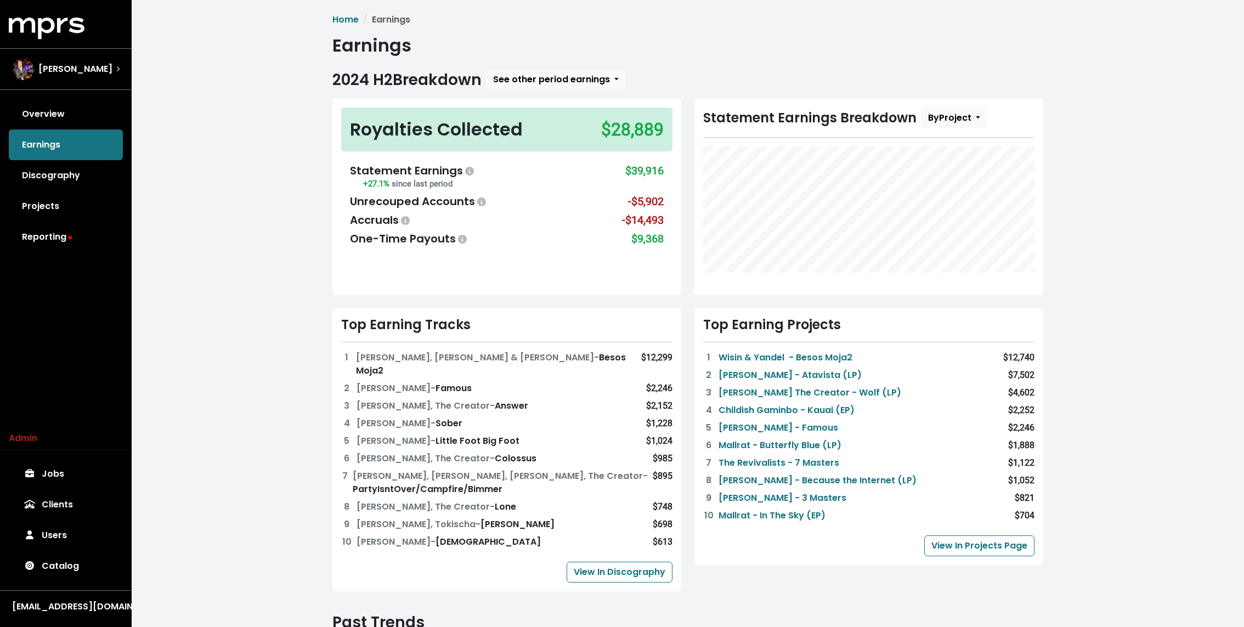
click at [277, 173] on div "Home Earnings Earnings 2024 H2 Breakdown See other period earnings 2025 H1 2024…" at bounding box center [688, 471] width 1112 height 942
click at [301, 92] on div "Home Earnings Earnings 2024 H2 Breakdown See other period earnings 2025 H1 2024…" at bounding box center [688, 471] width 1112 height 942
click at [290, 199] on div "Home Earnings Earnings 2024 H2 Breakdown See other period earnings 2025 H1 2024…" at bounding box center [688, 471] width 1112 height 942
click at [47, 242] on link "Reporting" at bounding box center [66, 237] width 114 height 31
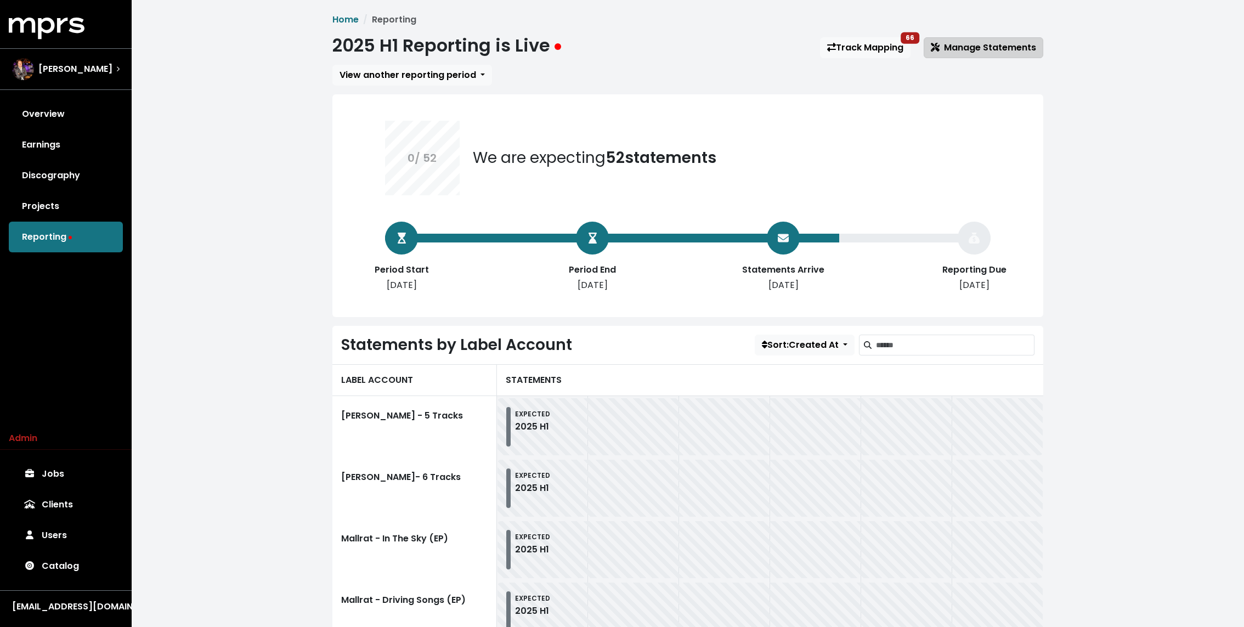
click at [964, 40] on button "Manage Statements" at bounding box center [984, 47] width 120 height 21
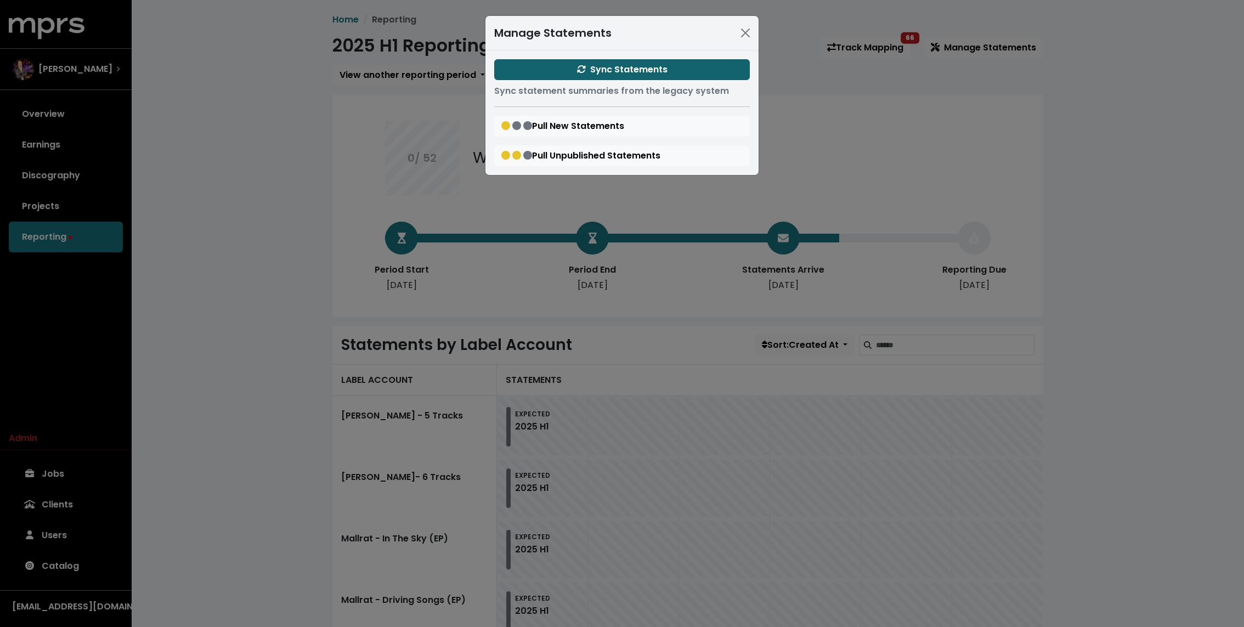
click at [644, 74] on span "Sync Statements" at bounding box center [622, 69] width 90 height 13
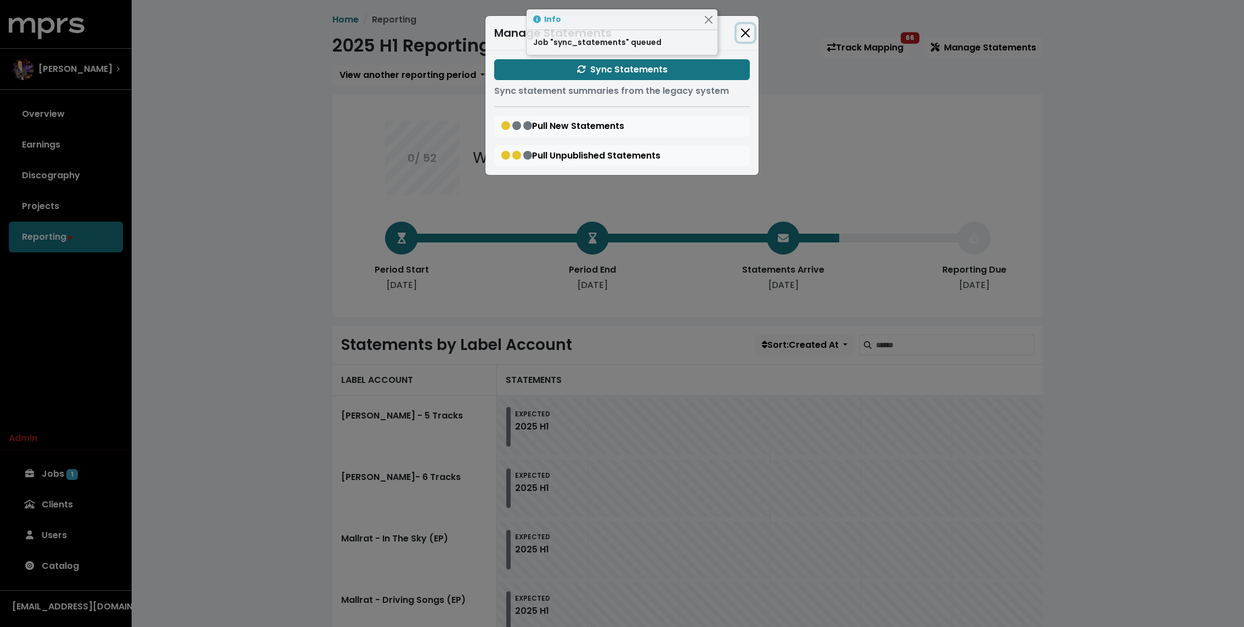
click at [744, 35] on button "Close" at bounding box center [746, 33] width 18 height 18
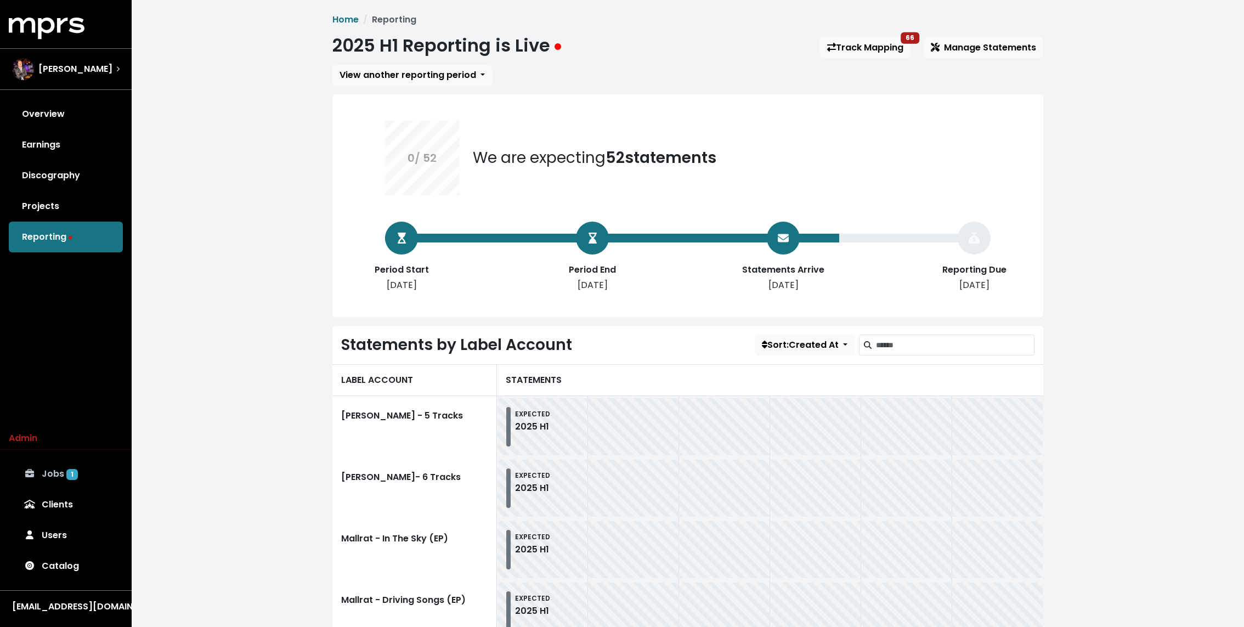
click at [60, 478] on link "Jobs 1" at bounding box center [66, 473] width 114 height 31
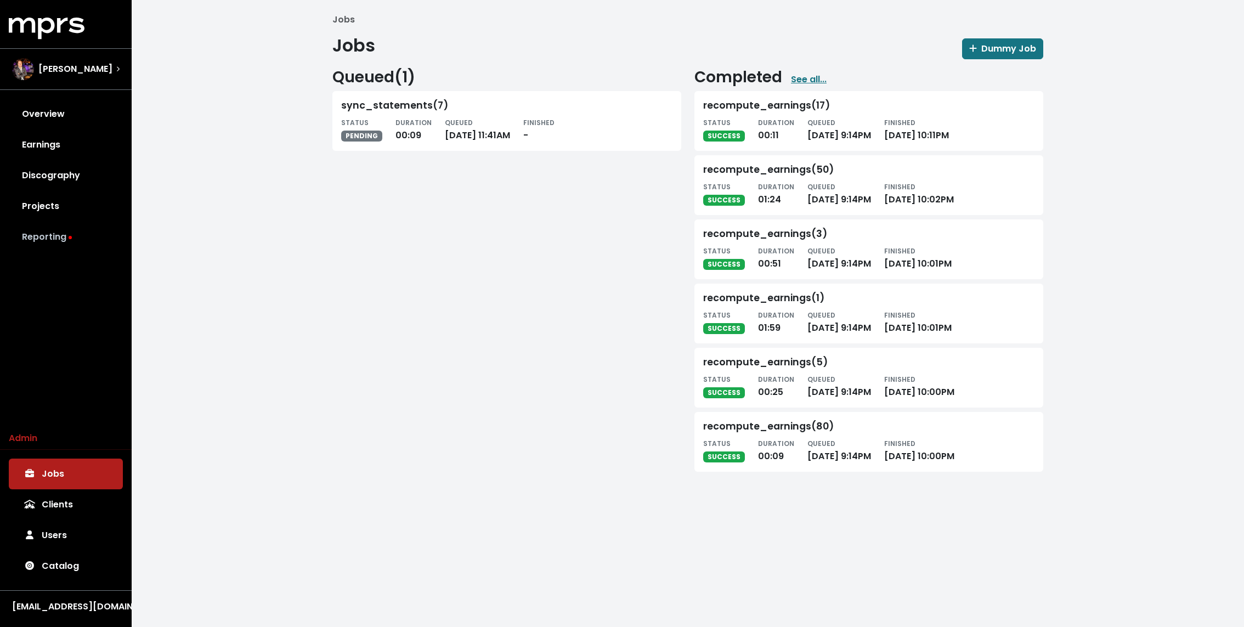
click at [69, 236] on icon at bounding box center [70, 237] width 3 height 3
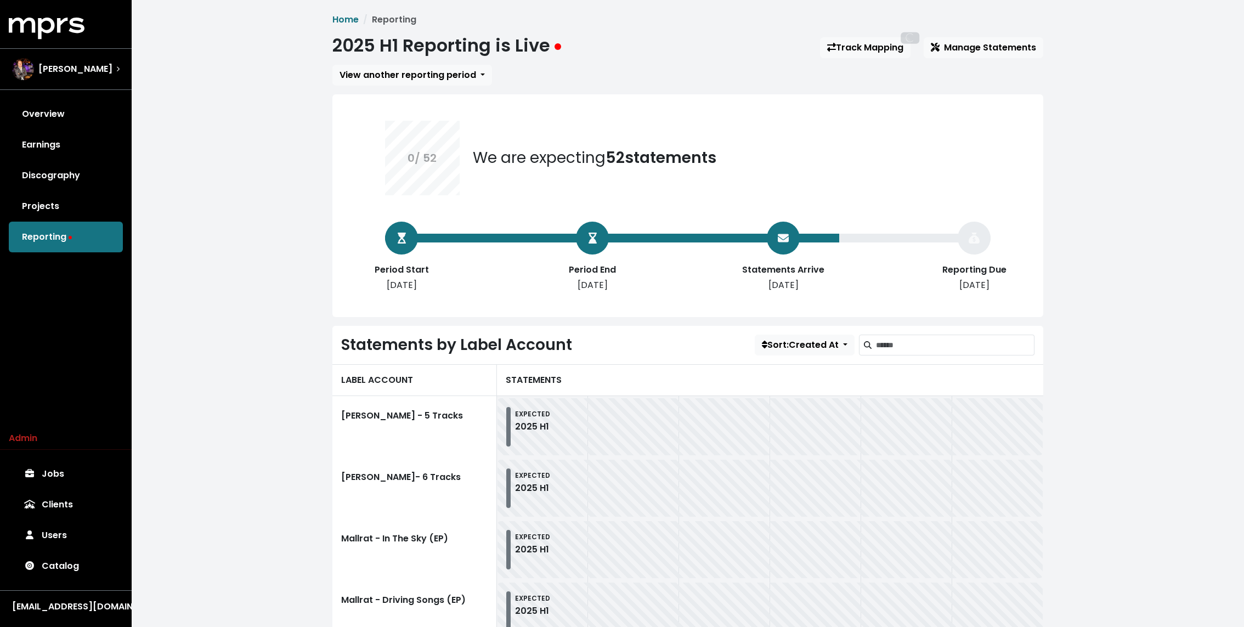
click at [67, 456] on div "Admin Jobs Clients Users Catalog" at bounding box center [66, 507] width 132 height 150
click at [48, 483] on link "Jobs" at bounding box center [66, 473] width 114 height 31
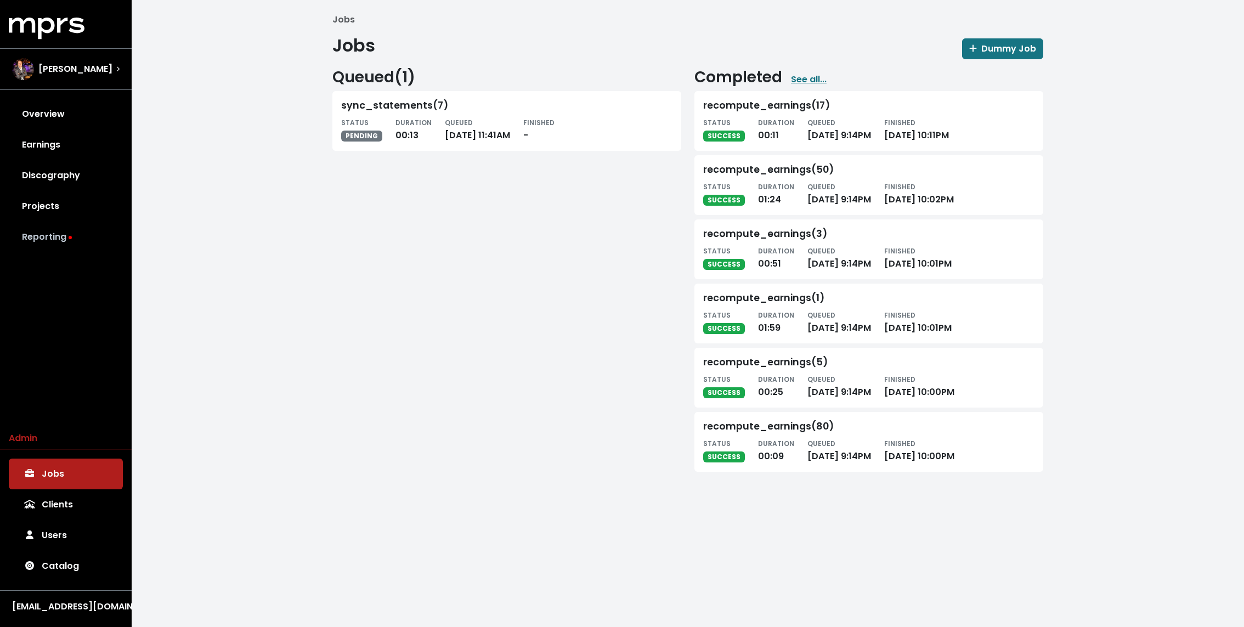
click at [82, 236] on link "Reporting" at bounding box center [66, 237] width 114 height 31
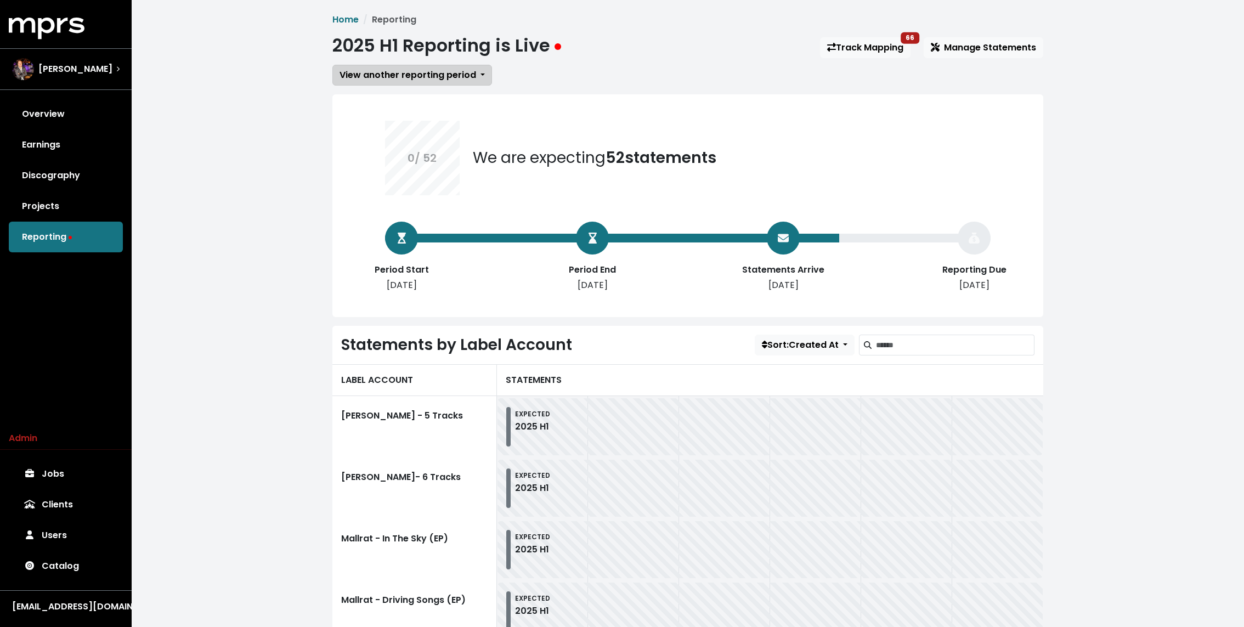
click at [399, 79] on span "View another reporting period" at bounding box center [407, 75] width 137 height 13
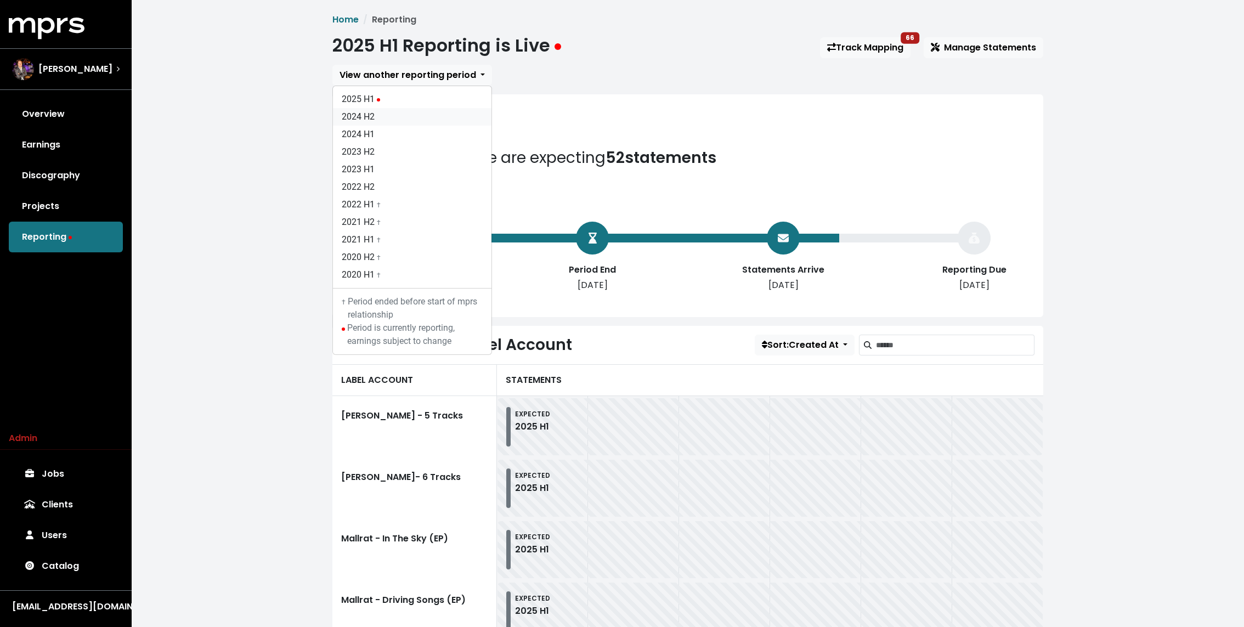
click at [368, 122] on link "2024 H2" at bounding box center [412, 117] width 158 height 18
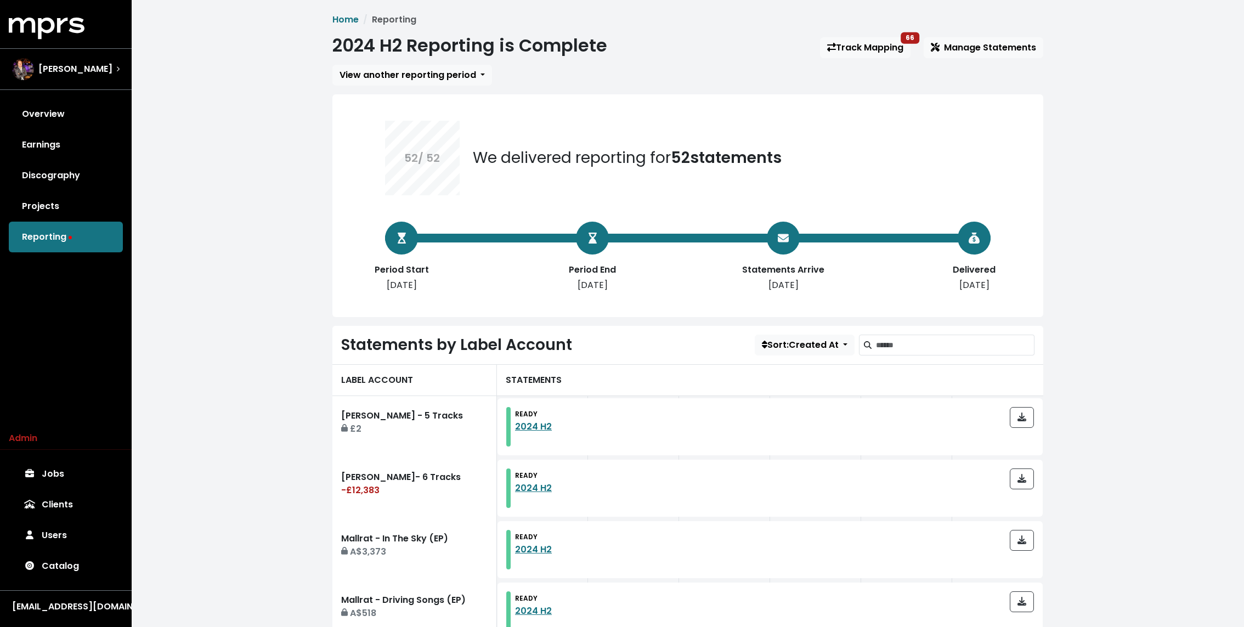
click at [67, 151] on link "Earnings" at bounding box center [66, 144] width 114 height 31
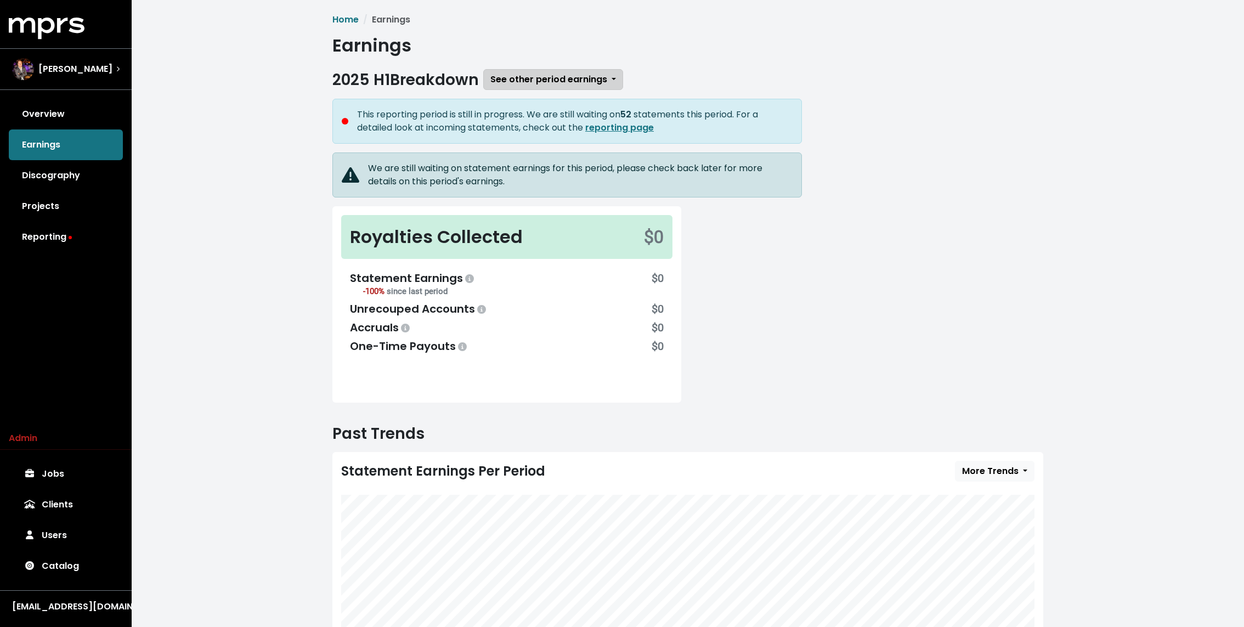
click at [541, 73] on span "See other period earnings" at bounding box center [548, 79] width 117 height 13
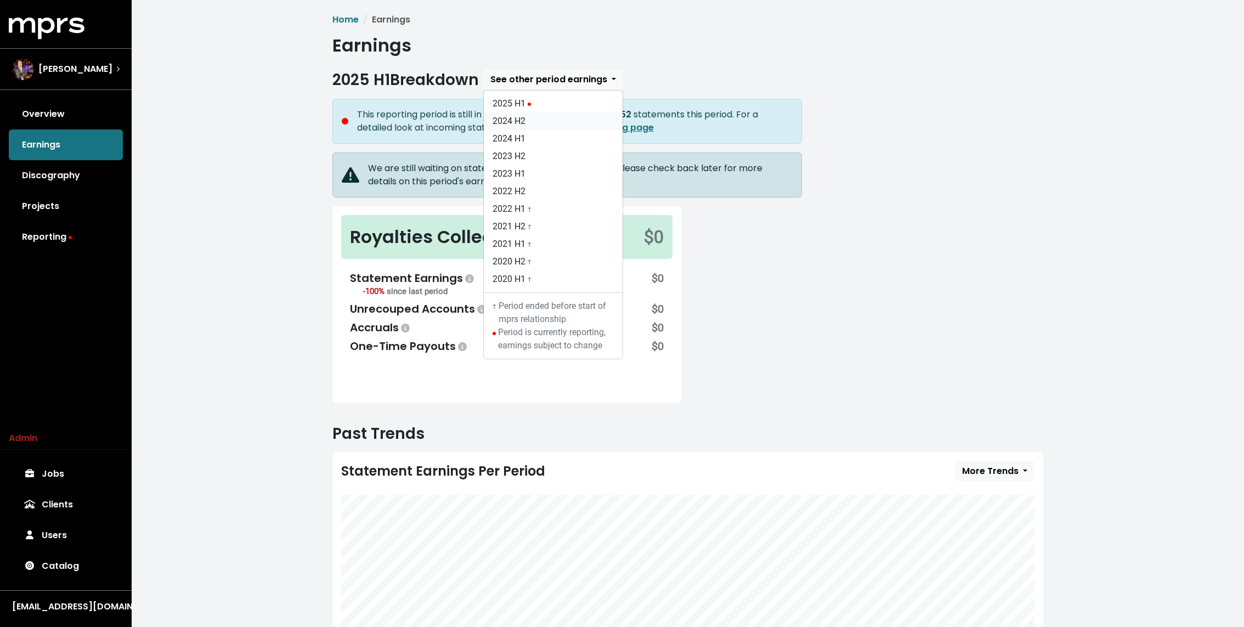
click at [503, 119] on link "2024 H2" at bounding box center [553, 121] width 139 height 18
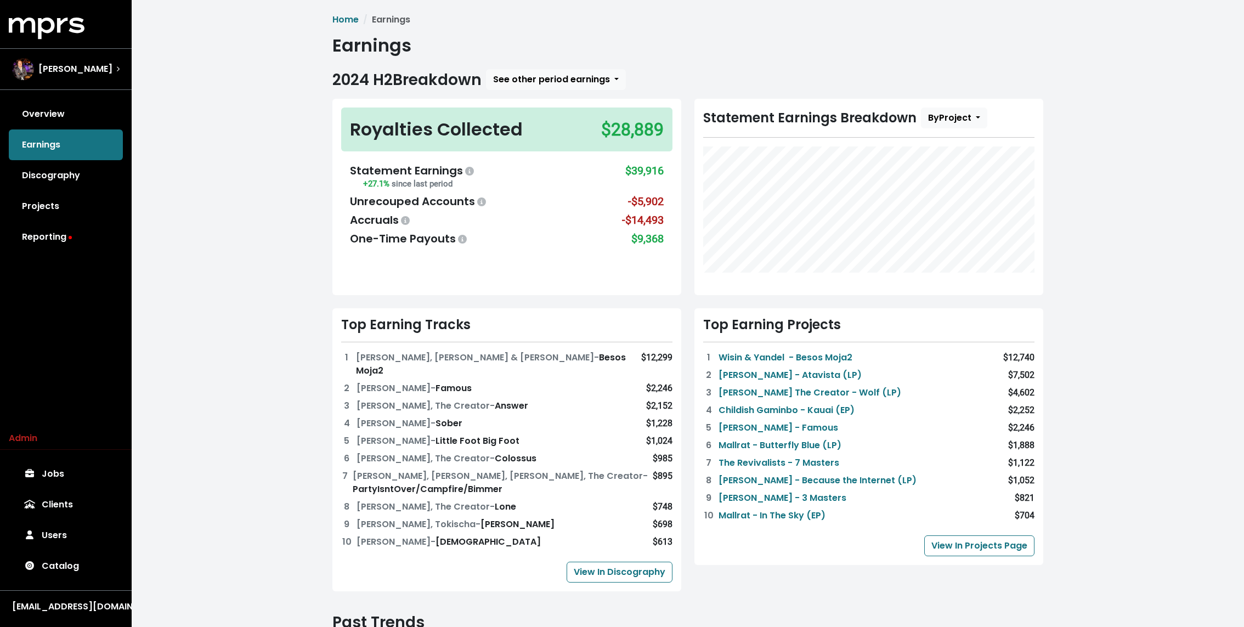
click at [284, 261] on div "Home Earnings Earnings 2024 H2 Breakdown See other period earnings 2025 H1 2024…" at bounding box center [688, 471] width 1112 height 942
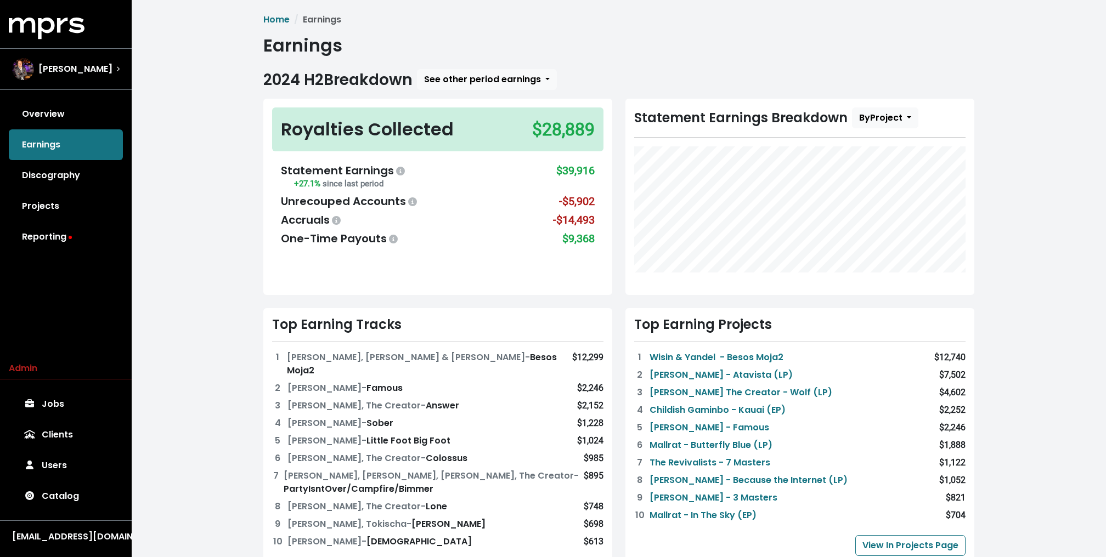
click at [252, 232] on div "Home Earnings Earnings 2024 H2 Breakdown See other period earnings 2025 H1 2024…" at bounding box center [619, 471] width 974 height 942
click at [148, 131] on div "Home Earnings Earnings 2024 H2 Breakdown See other period earnings 2025 H1 2024…" at bounding box center [619, 471] width 974 height 942
click at [217, 77] on div "Home Earnings Earnings 2024 H2 Breakdown See other period earnings 2025 H1 2024…" at bounding box center [619, 471] width 974 height 942
drag, startPoint x: 531, startPoint y: 128, endPoint x: 569, endPoint y: 123, distance: 38.6
click at [569, 123] on div "Royalties Collected $28,889" at bounding box center [437, 129] width 331 height 44
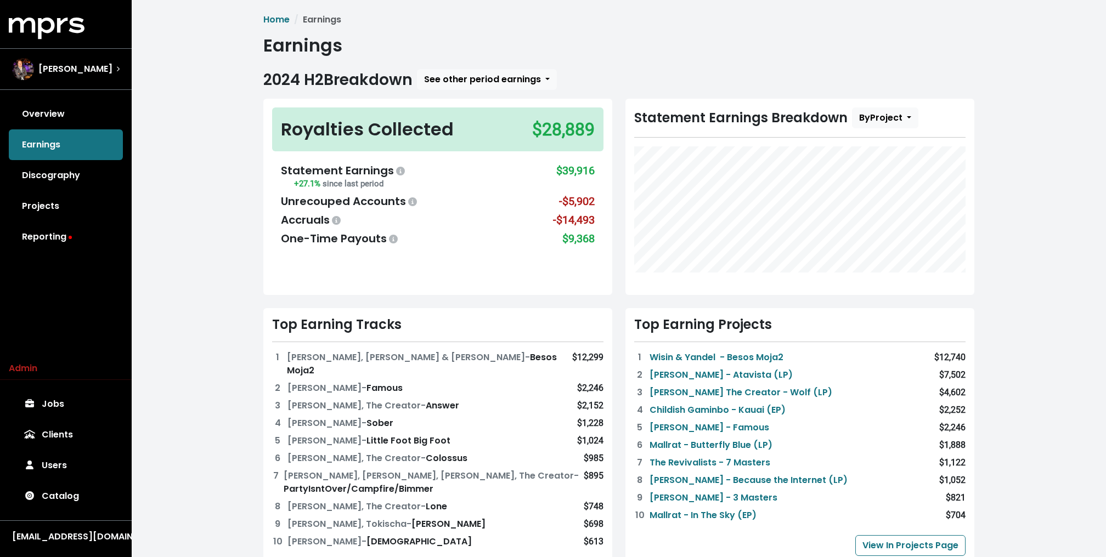
click at [523, 117] on div "Royalties Collected $28,889" at bounding box center [437, 129] width 331 height 44
drag, startPoint x: 538, startPoint y: 133, endPoint x: 599, endPoint y: 133, distance: 60.9
click at [599, 133] on div "Royalties Collected $28,889" at bounding box center [437, 129] width 331 height 44
click at [576, 133] on div "$28,889" at bounding box center [563, 129] width 63 height 26
click at [563, 135] on div "$28,889" at bounding box center [563, 129] width 63 height 26
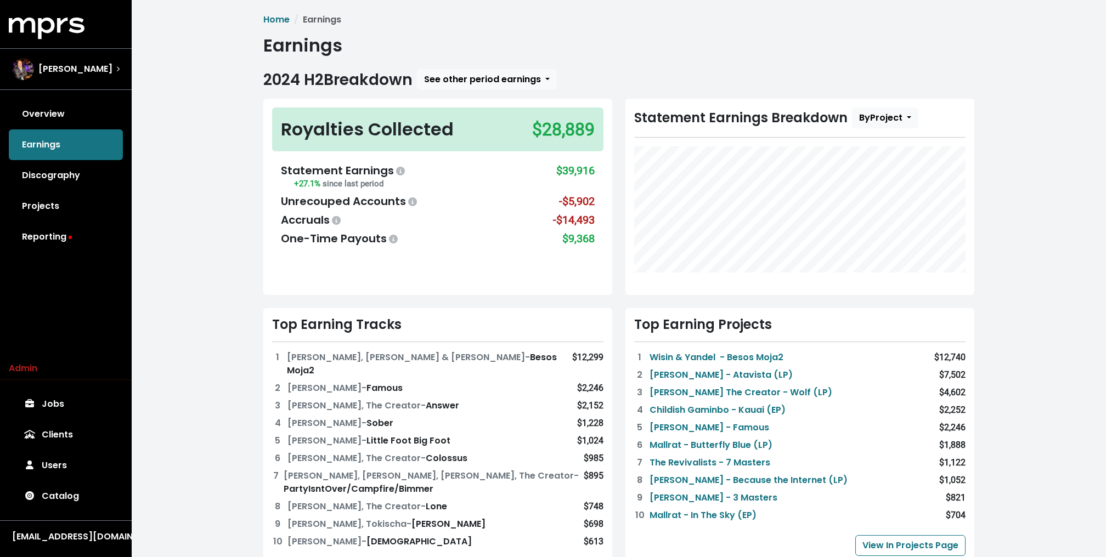
click at [526, 128] on div "Royalties Collected $28,889" at bounding box center [437, 129] width 331 height 44
click at [536, 126] on div "$28,889" at bounding box center [563, 129] width 63 height 26
click at [554, 114] on div "Royalties Collected $28,889" at bounding box center [437, 129] width 331 height 44
click at [588, 84] on div "2024 H2 Breakdown See other period earnings 2025 H1 2024 H2 2024 H1 2023 H2 202…" at bounding box center [618, 79] width 711 height 21
click at [245, 144] on div "Home Earnings Earnings 2024 H2 Breakdown See other period earnings 2025 H1 2024…" at bounding box center [619, 471] width 974 height 942
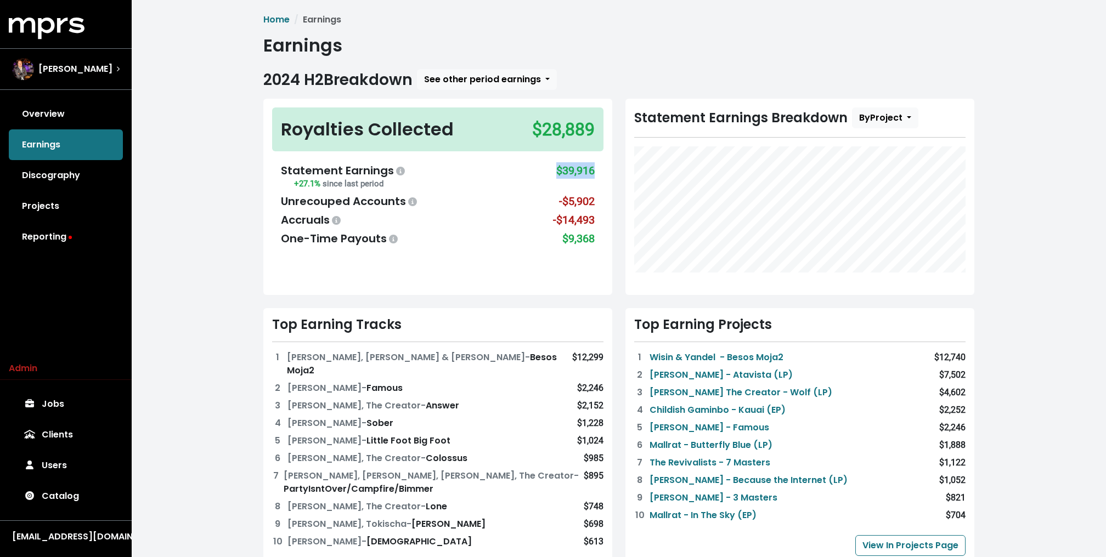
drag, startPoint x: 558, startPoint y: 171, endPoint x: 595, endPoint y: 171, distance: 37.3
click at [595, 171] on div "Statement Earnings +27.1% since last period $39,916 Unrecouped Accounts -$5,902…" at bounding box center [437, 205] width 331 height 102
drag, startPoint x: 532, startPoint y: 133, endPoint x: 603, endPoint y: 133, distance: 70.7
click at [603, 133] on div "Royalties Collected $28,889" at bounding box center [437, 129] width 331 height 44
click at [595, 134] on div "Royalties Collected $28,889" at bounding box center [437, 129] width 331 height 44
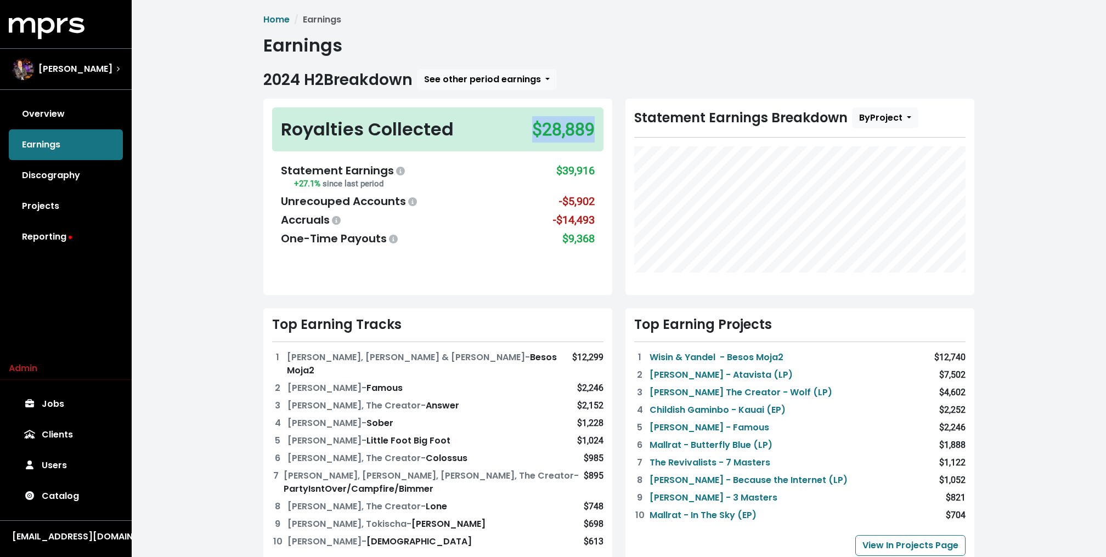
drag, startPoint x: 534, startPoint y: 131, endPoint x: 598, endPoint y: 131, distance: 64.7
click at [598, 131] on div "Royalties Collected $28,889" at bounding box center [437, 129] width 331 height 44
drag, startPoint x: 557, startPoint y: 170, endPoint x: 598, endPoint y: 170, distance: 41.7
click at [598, 170] on div "Statement Earnings +27.1% since last period $39,916 Unrecouped Accounts -$5,902…" at bounding box center [437, 205] width 331 height 102
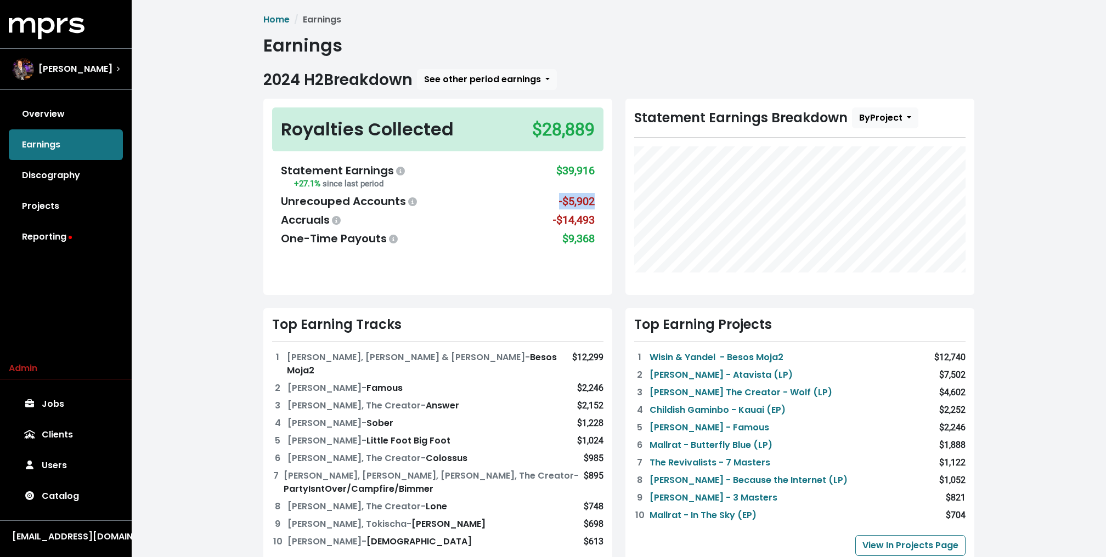
drag, startPoint x: 556, startPoint y: 203, endPoint x: 598, endPoint y: 203, distance: 41.7
click at [597, 203] on div "Statement Earnings +27.1% since last period $39,916 Unrecouped Accounts -$5,902…" at bounding box center [437, 205] width 331 height 102
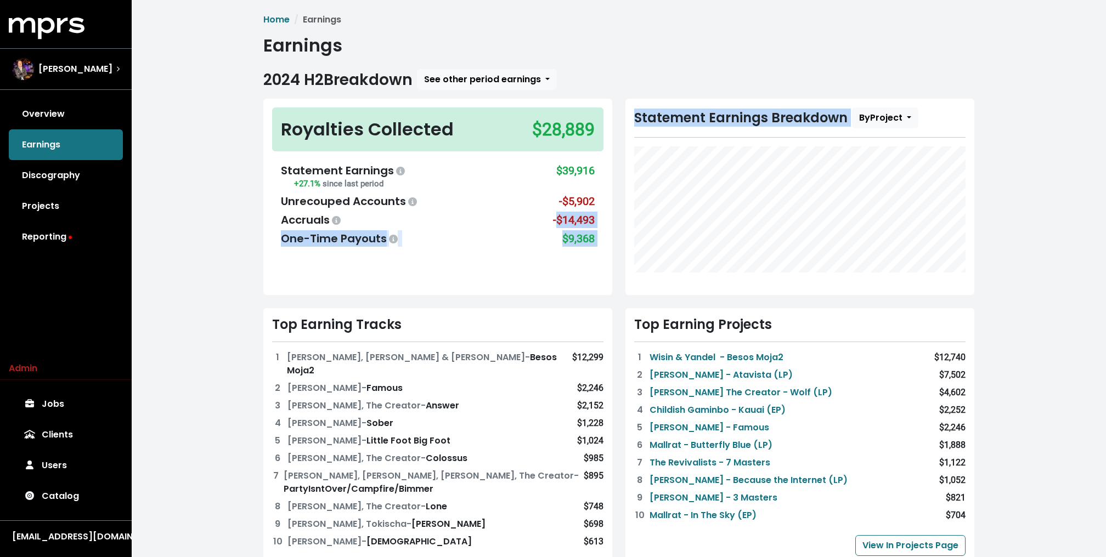
drag, startPoint x: 557, startPoint y: 214, endPoint x: 618, endPoint y: 220, distance: 61.2
click at [619, 221] on div "Royalties Collected $28,889 Statement Earnings +27.1% since last period $39,916…" at bounding box center [619, 352] width 724 height 506
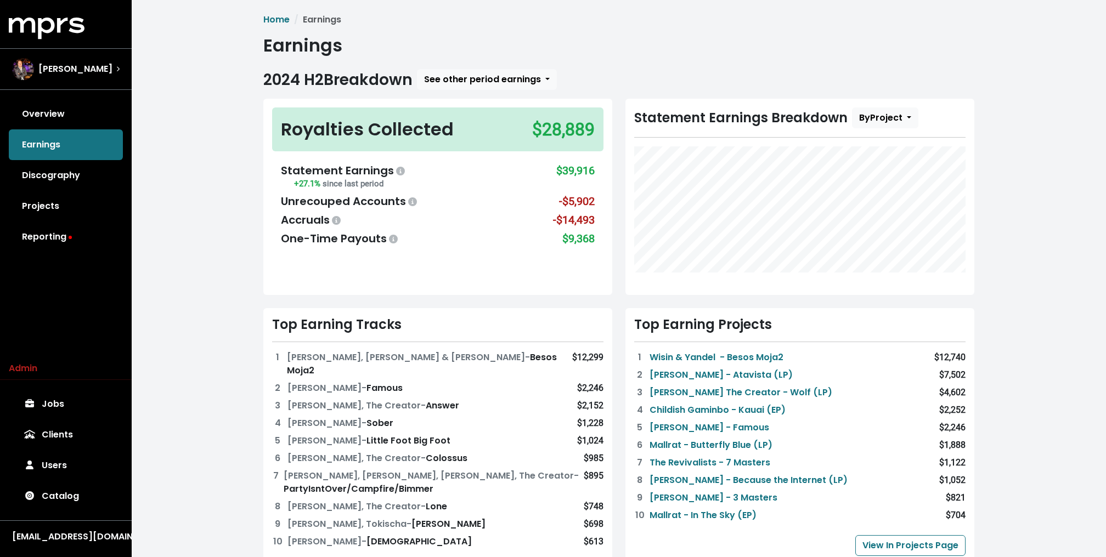
click at [575, 235] on div "$9,368" at bounding box center [578, 238] width 32 height 16
drag, startPoint x: 528, startPoint y: 134, endPoint x: 592, endPoint y: 134, distance: 64.2
click at [592, 134] on div "Royalties Collected $28,889" at bounding box center [437, 129] width 331 height 44
click at [630, 87] on div "2024 H2 Breakdown See other period earnings 2025 H1 2024 H2 2024 H1 2023 H2 202…" at bounding box center [618, 79] width 711 height 21
drag, startPoint x: 561, startPoint y: 240, endPoint x: 592, endPoint y: 237, distance: 31.4
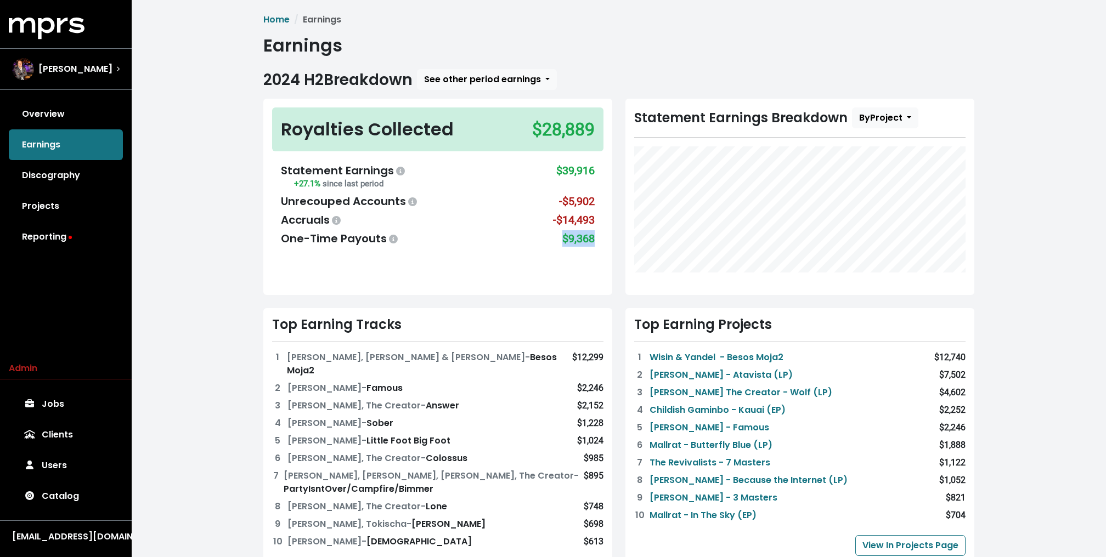
click at [592, 237] on div "$9,368" at bounding box center [578, 238] width 32 height 16
click at [600, 238] on div "Statement Earnings +27.1% since last period $39,916 Unrecouped Accounts -$5,902…" at bounding box center [437, 205] width 331 height 102
drag, startPoint x: 554, startPoint y: 168, endPoint x: 585, endPoint y: 181, distance: 33.2
click at [585, 181] on div "Statement Earnings +27.1% since last period $39,916" at bounding box center [438, 176] width 314 height 29
drag, startPoint x: 597, startPoint y: 224, endPoint x: 584, endPoint y: 214, distance: 17.2
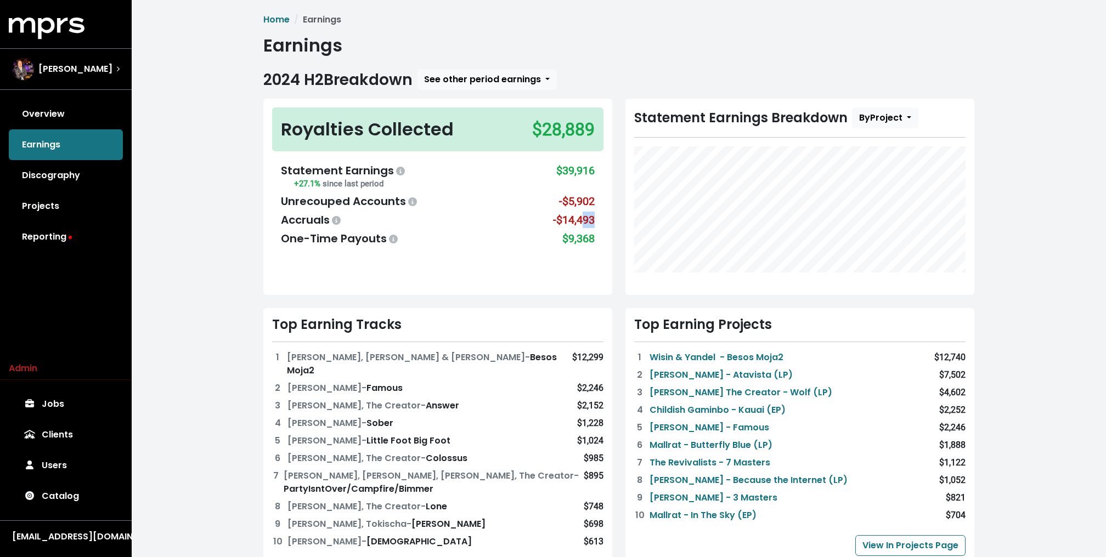
click at [584, 214] on div "Statement Earnings +27.1% since last period $39,916 Unrecouped Accounts -$5,902…" at bounding box center [437, 205] width 331 height 102
click at [564, 203] on div "-$5,902" at bounding box center [577, 201] width 36 height 16
click at [577, 68] on div "Home Earnings Earnings 2024 H2 Breakdown See other period earnings 2025 H1 2024…" at bounding box center [619, 468] width 724 height 911
click at [563, 167] on div "$39,916" at bounding box center [575, 176] width 38 height 29
click at [180, 245] on div "Home Earnings Earnings 2024 H2 Breakdown See other period earnings 2025 H1 2024…" at bounding box center [619, 471] width 974 height 942
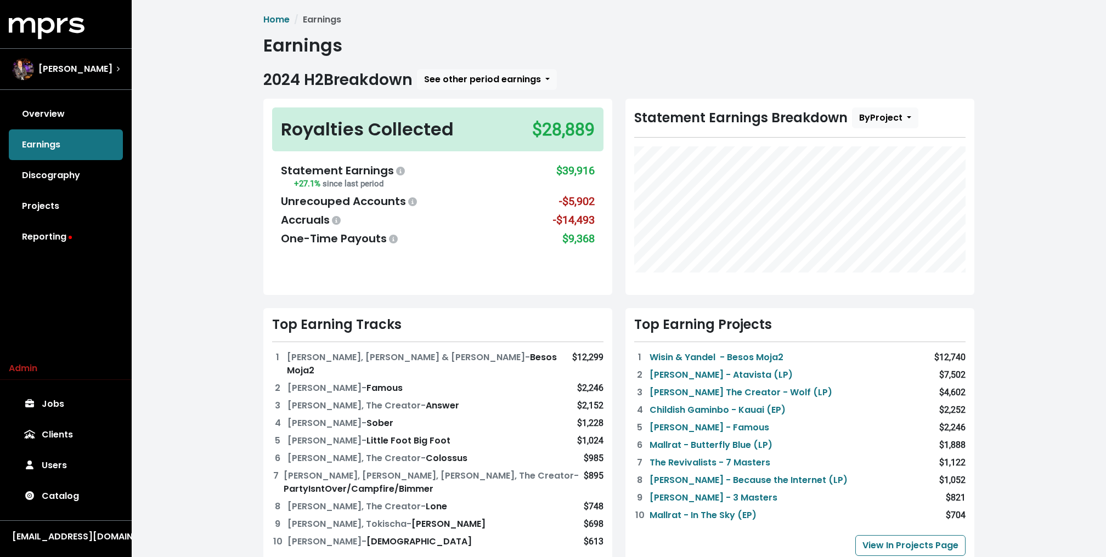
click at [618, 140] on div "Royalties Collected $28,889 Statement Earnings +27.1% since last period $39,916…" at bounding box center [438, 197] width 362 height 196
click at [614, 126] on div "Royalties Collected $28,889 Statement Earnings +27.1% since last period $39,916…" at bounding box center [438, 197] width 362 height 196
click at [478, 44] on h1 "Earnings" at bounding box center [618, 45] width 711 height 21
click at [431, 19] on ol "Home Earnings" at bounding box center [618, 19] width 711 height 13
click at [77, 112] on link "Overview" at bounding box center [66, 114] width 114 height 31
